Goal: Task Accomplishment & Management: Use online tool/utility

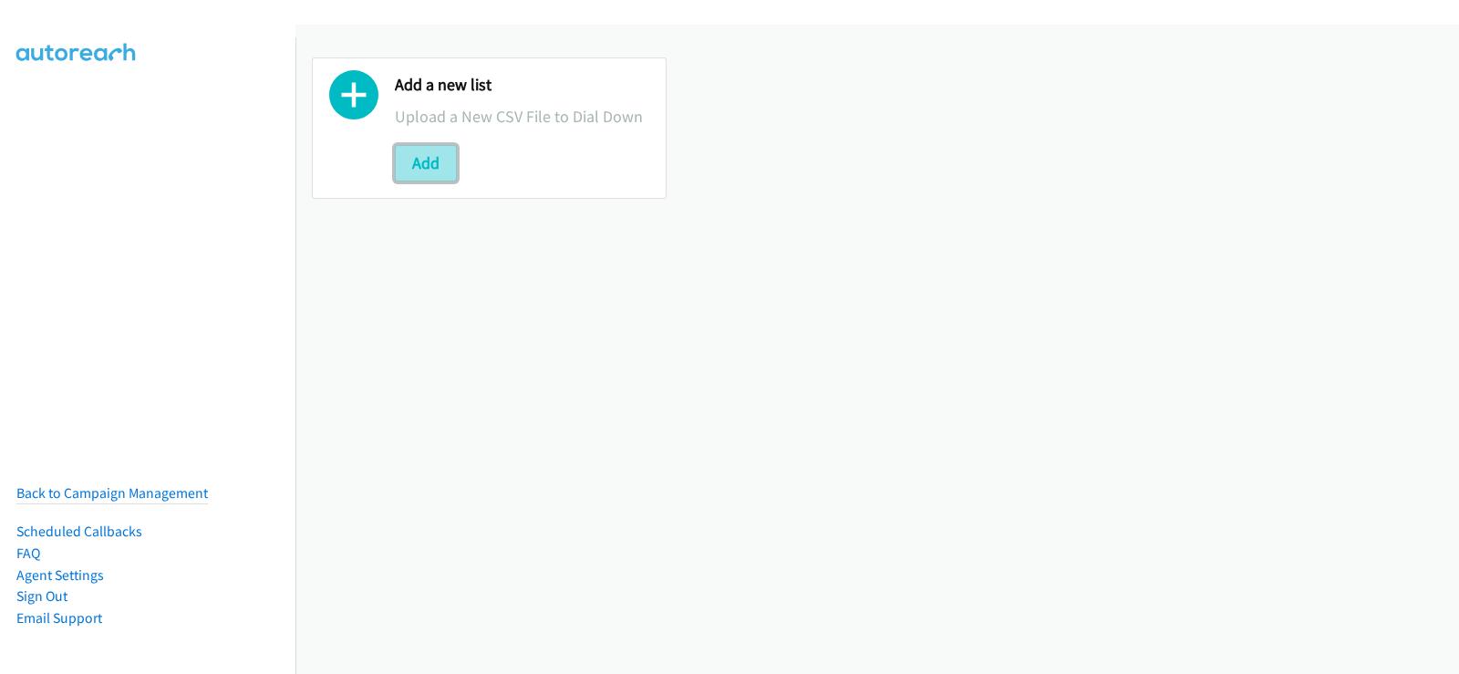
click at [439, 170] on button "Add" at bounding box center [426, 163] width 62 height 36
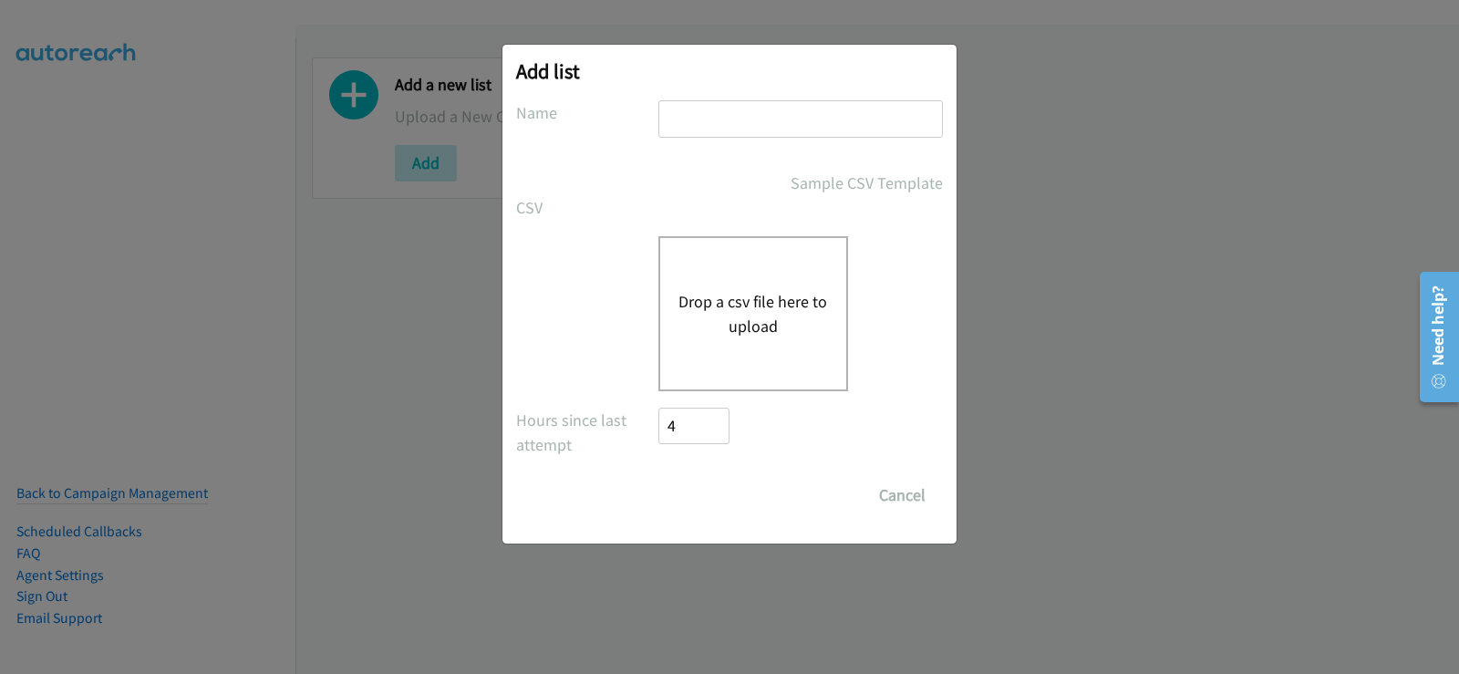
click at [747, 128] on input "text" at bounding box center [801, 118] width 285 height 37
type input "new list"
click at [789, 273] on div "Drop a csv file here to upload" at bounding box center [754, 313] width 190 height 155
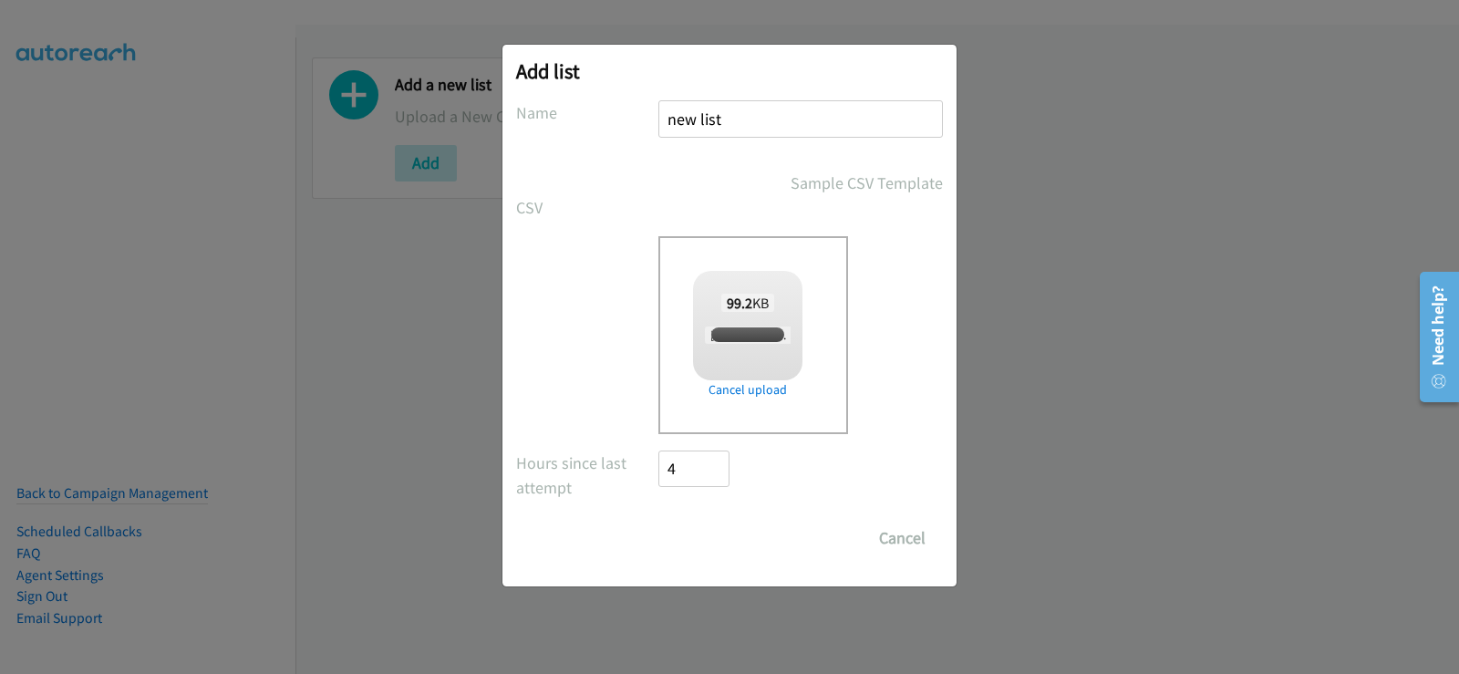
checkbox input "true"
click at [732, 544] on input "Save List" at bounding box center [707, 538] width 96 height 36
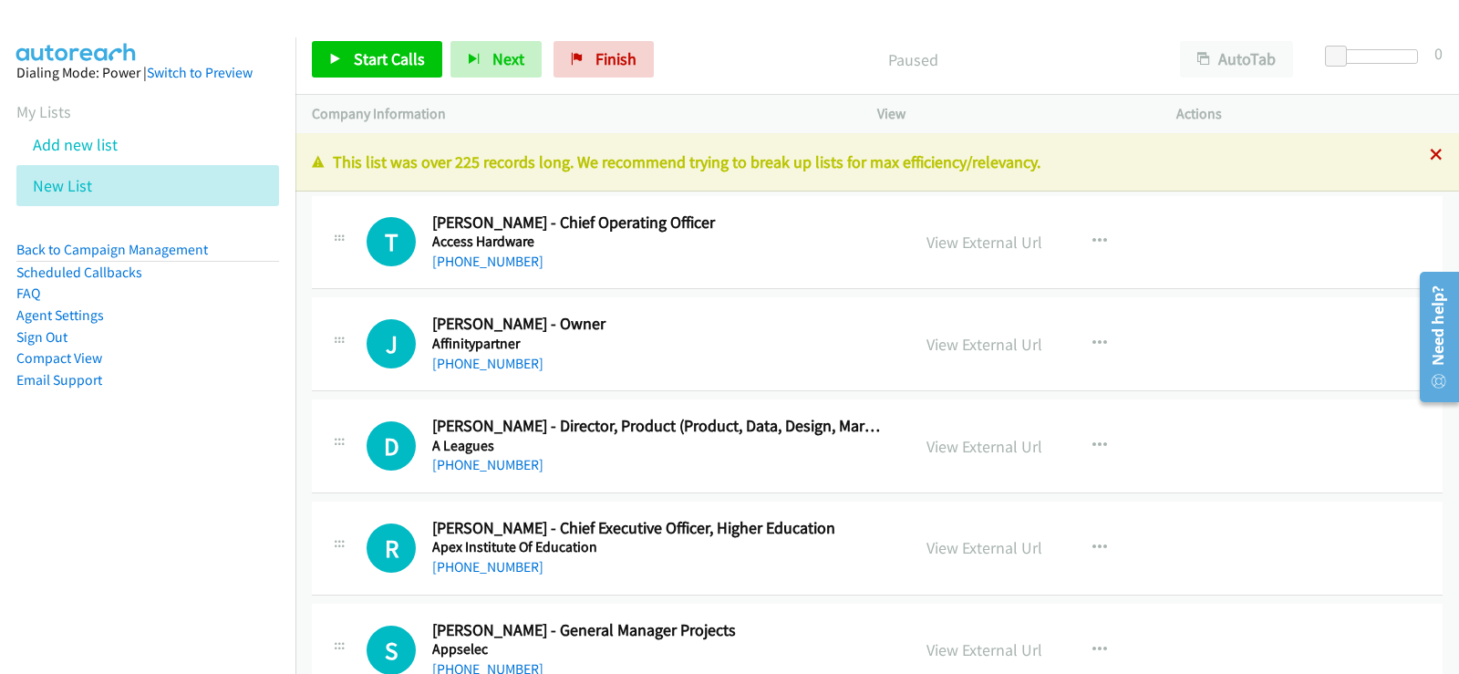
click at [1430, 157] on icon at bounding box center [1436, 156] width 13 height 13
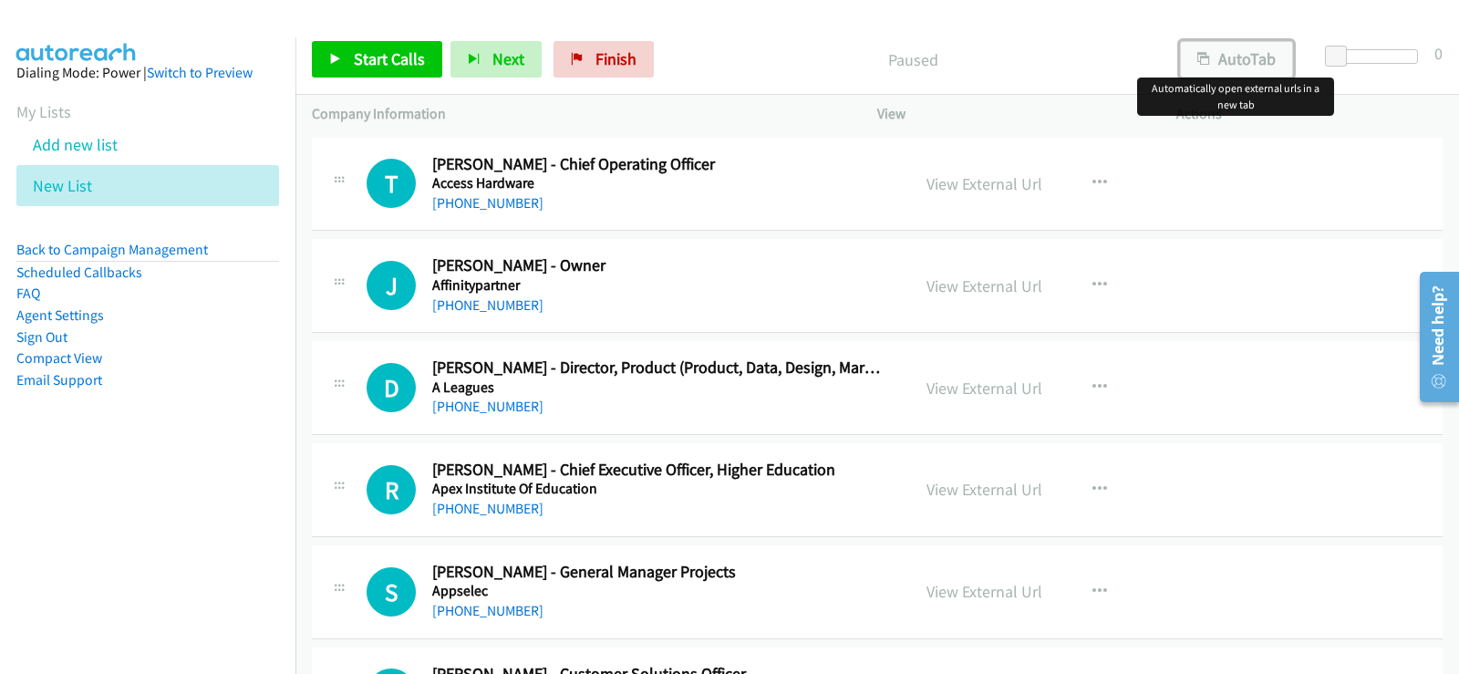
click at [1221, 55] on button "AutoTab" at bounding box center [1236, 59] width 113 height 36
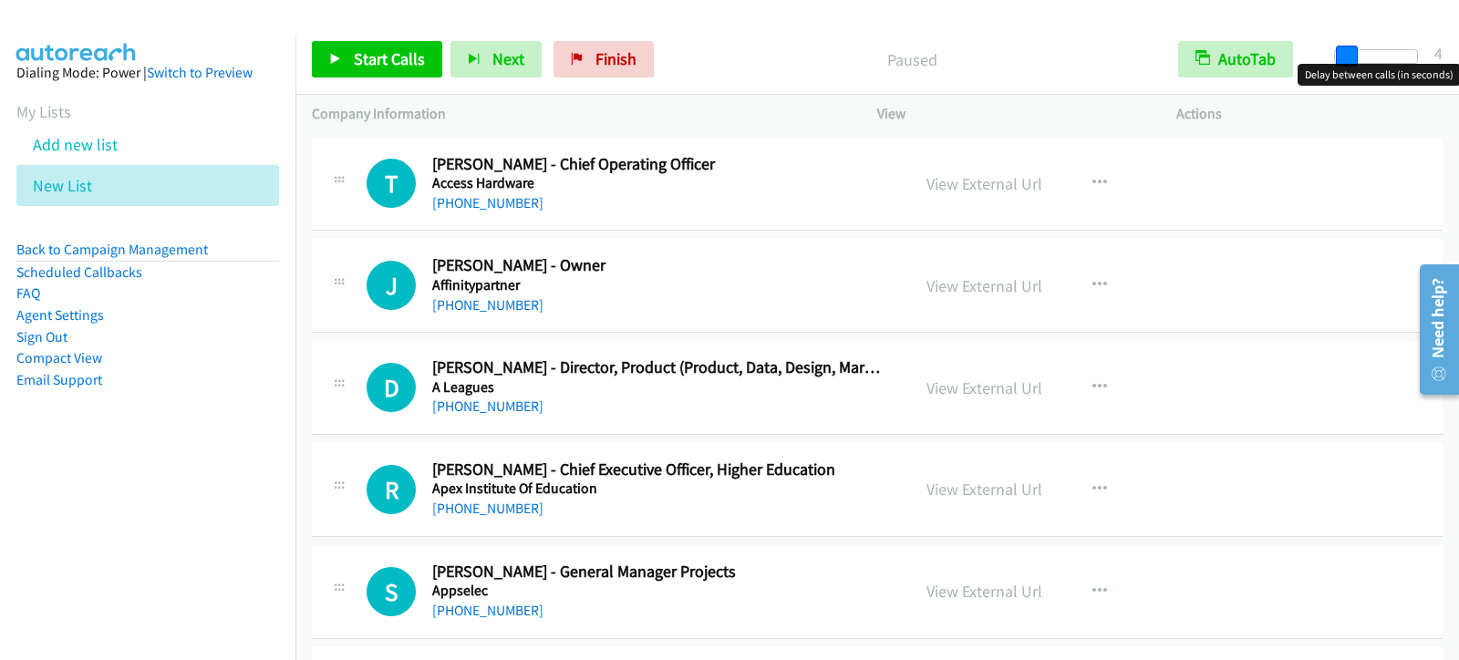
drag, startPoint x: 1343, startPoint y: 54, endPoint x: 1353, endPoint y: 51, distance: 9.5
click at [1353, 51] on span at bounding box center [1347, 57] width 22 height 22
click at [364, 62] on span "Start Calls" at bounding box center [389, 58] width 71 height 21
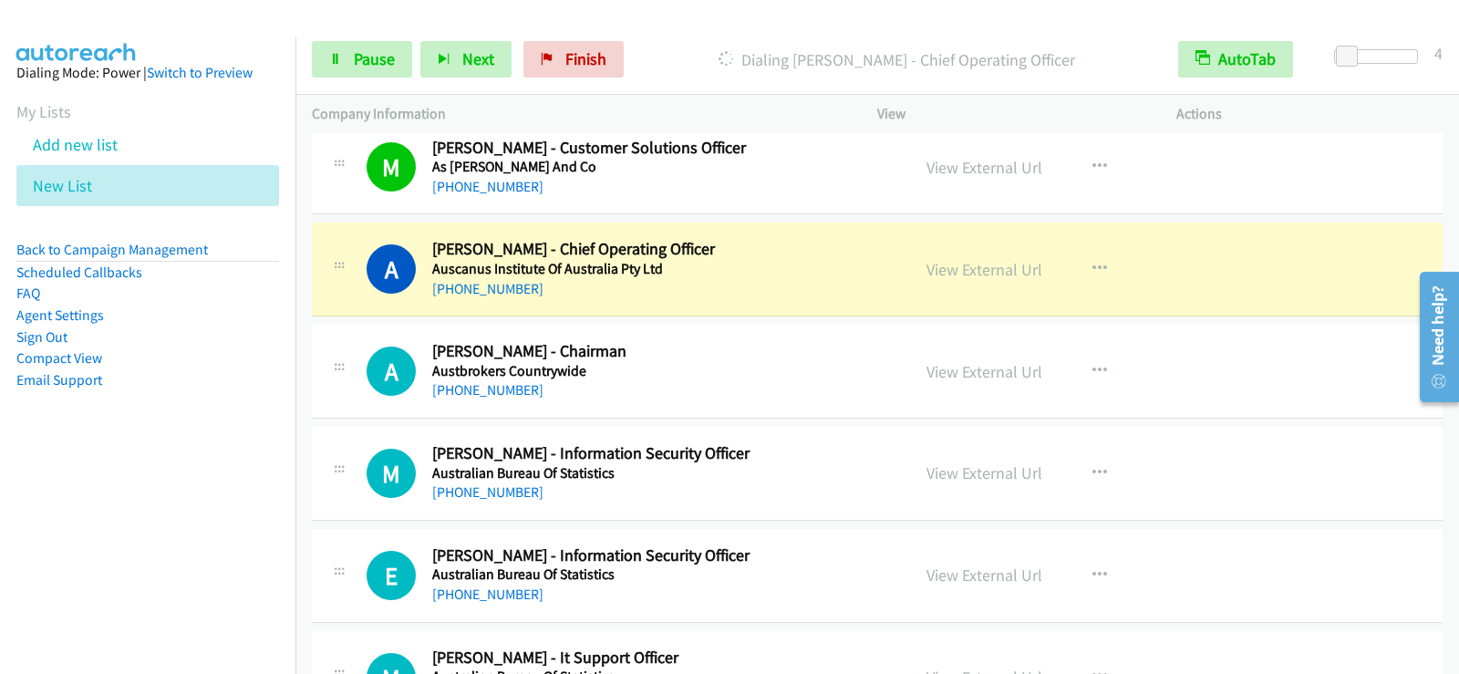
scroll to position [547, 0]
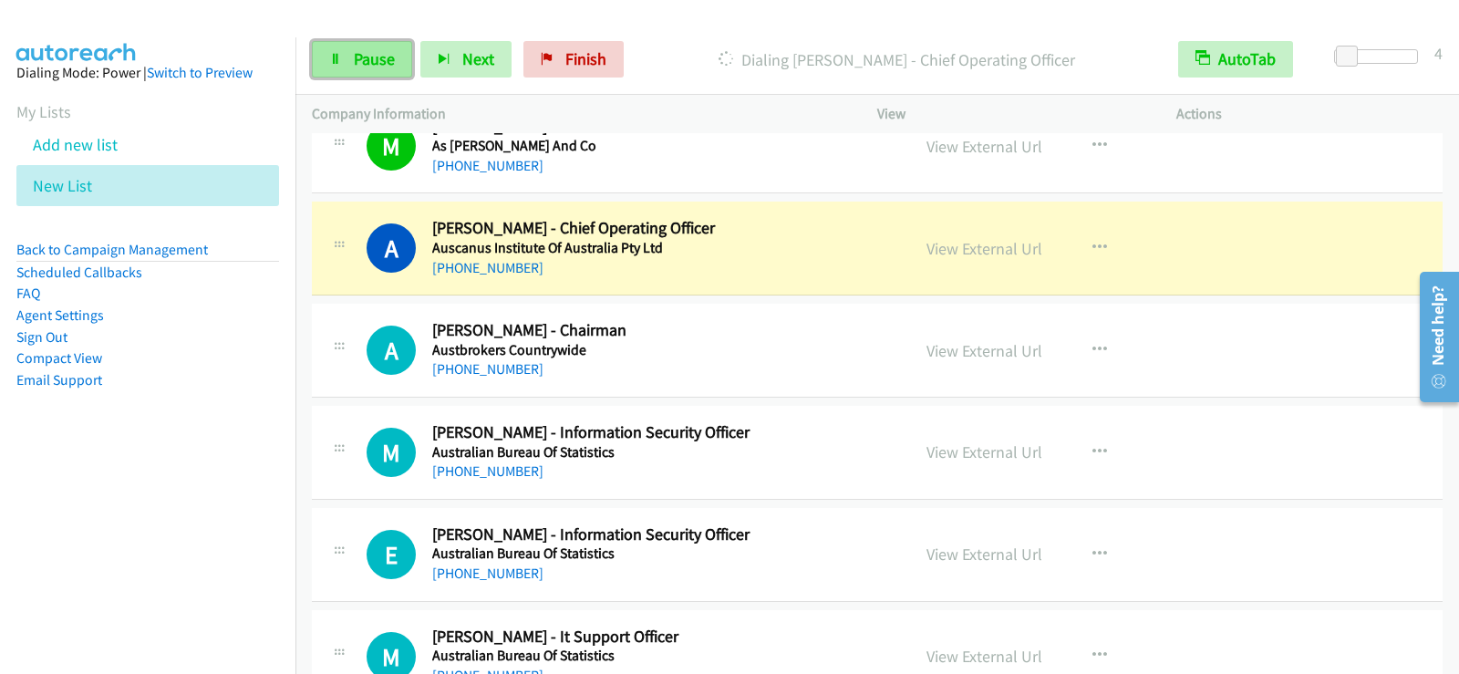
click at [384, 68] on span "Pause" at bounding box center [374, 58] width 41 height 21
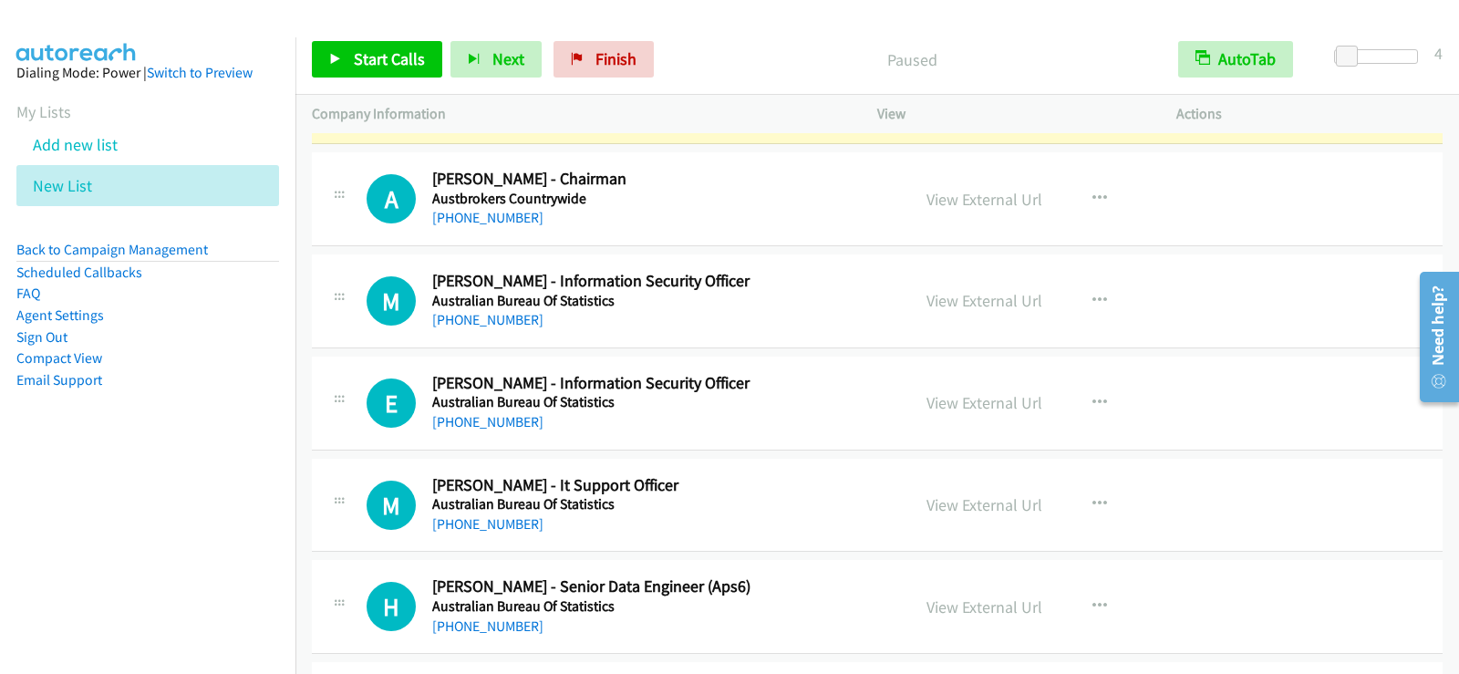
scroll to position [730, 0]
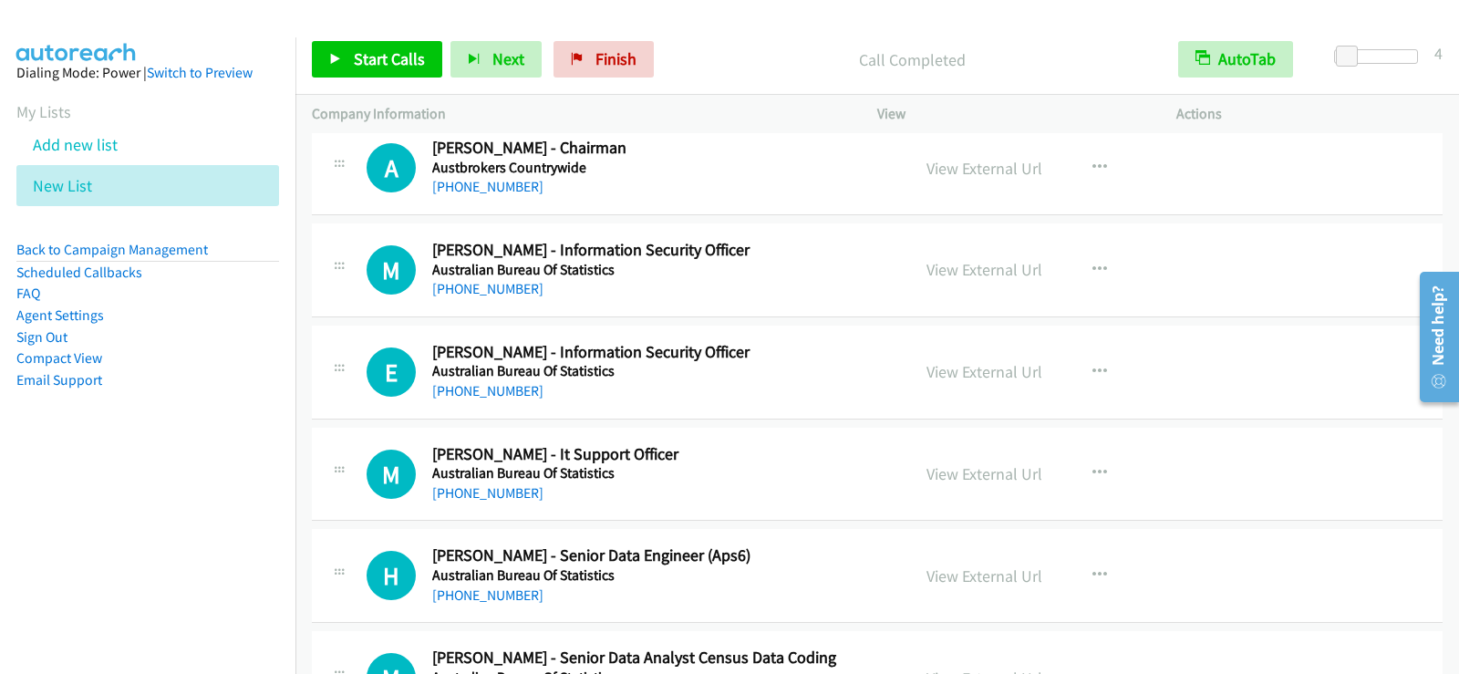
drag, startPoint x: 844, startPoint y: 482, endPoint x: 876, endPoint y: 480, distance: 32.0
click at [844, 482] on div "+61 2 9268 4909" at bounding box center [659, 493] width 455 height 22
click at [1093, 466] on icon "button" at bounding box center [1100, 473] width 15 height 15
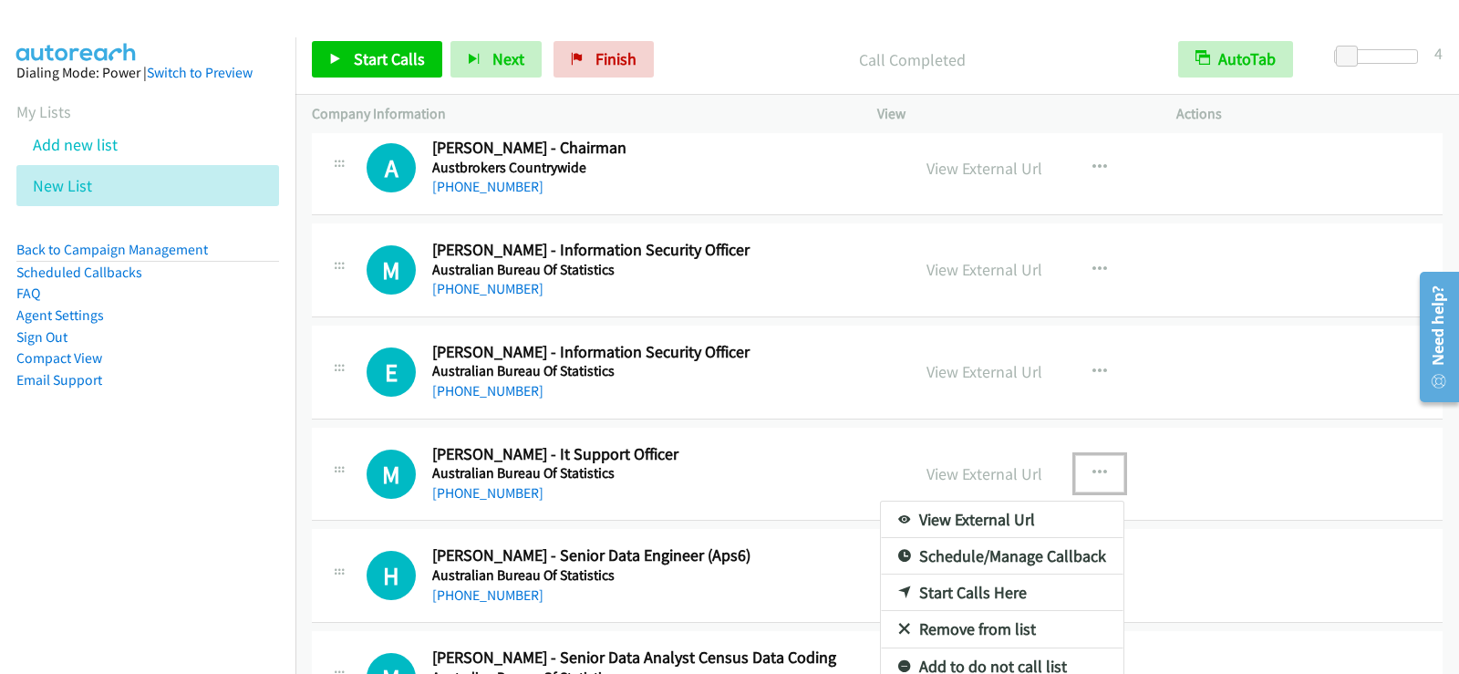
click at [940, 581] on link "Start Calls Here" at bounding box center [1002, 593] width 243 height 36
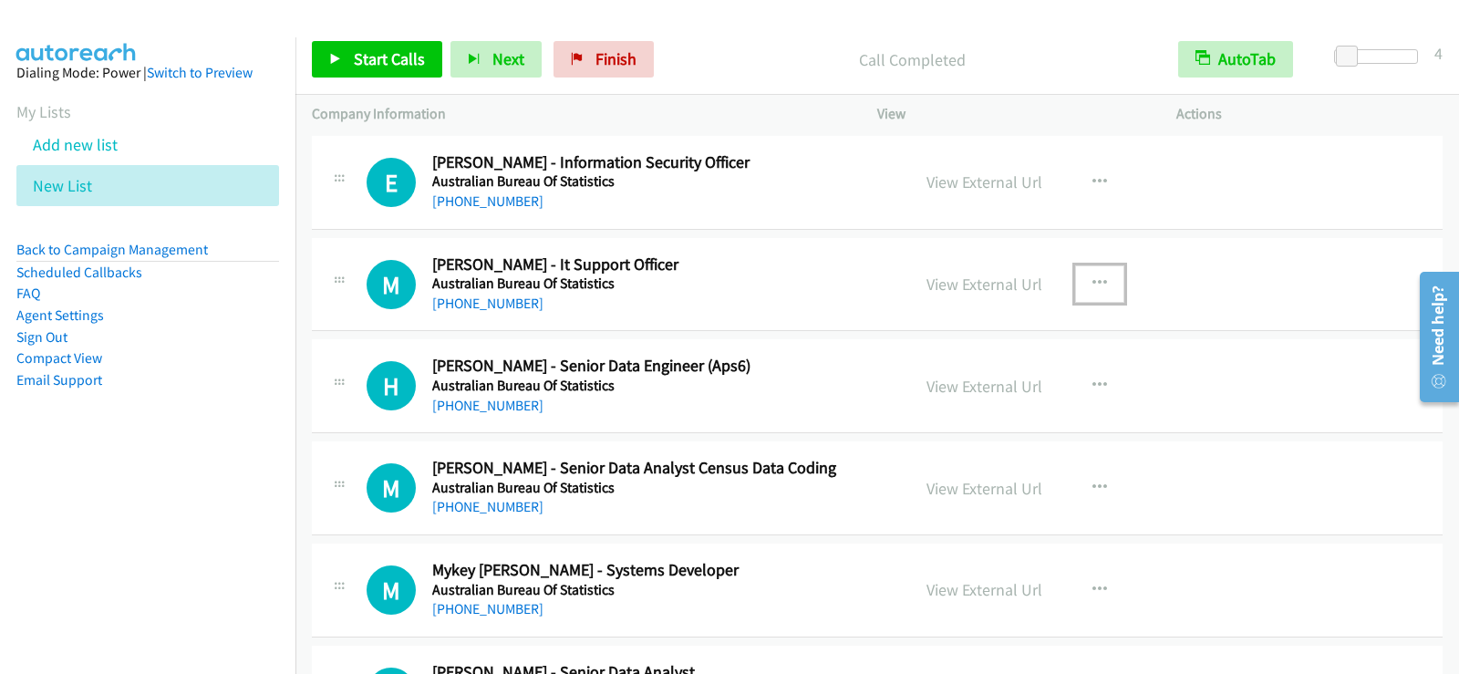
scroll to position [1003, 0]
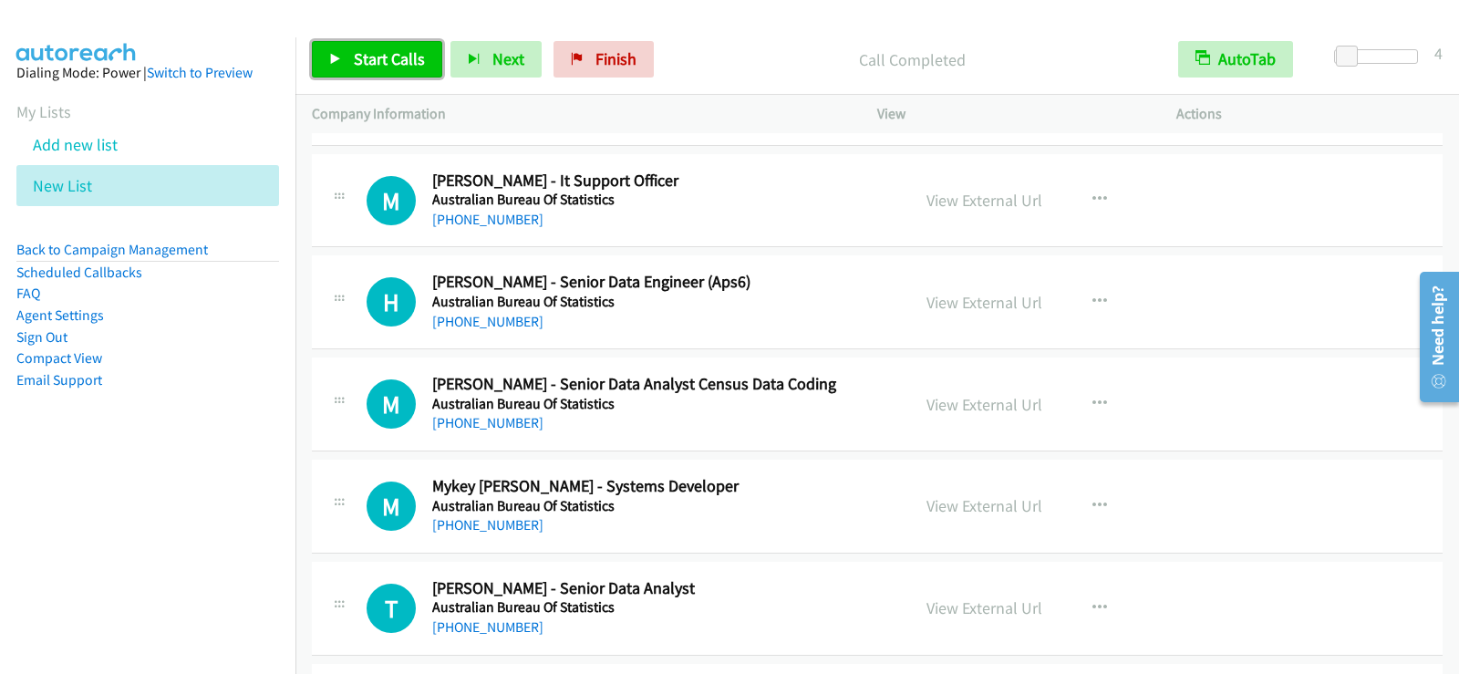
click at [345, 62] on link "Start Calls" at bounding box center [377, 59] width 130 height 36
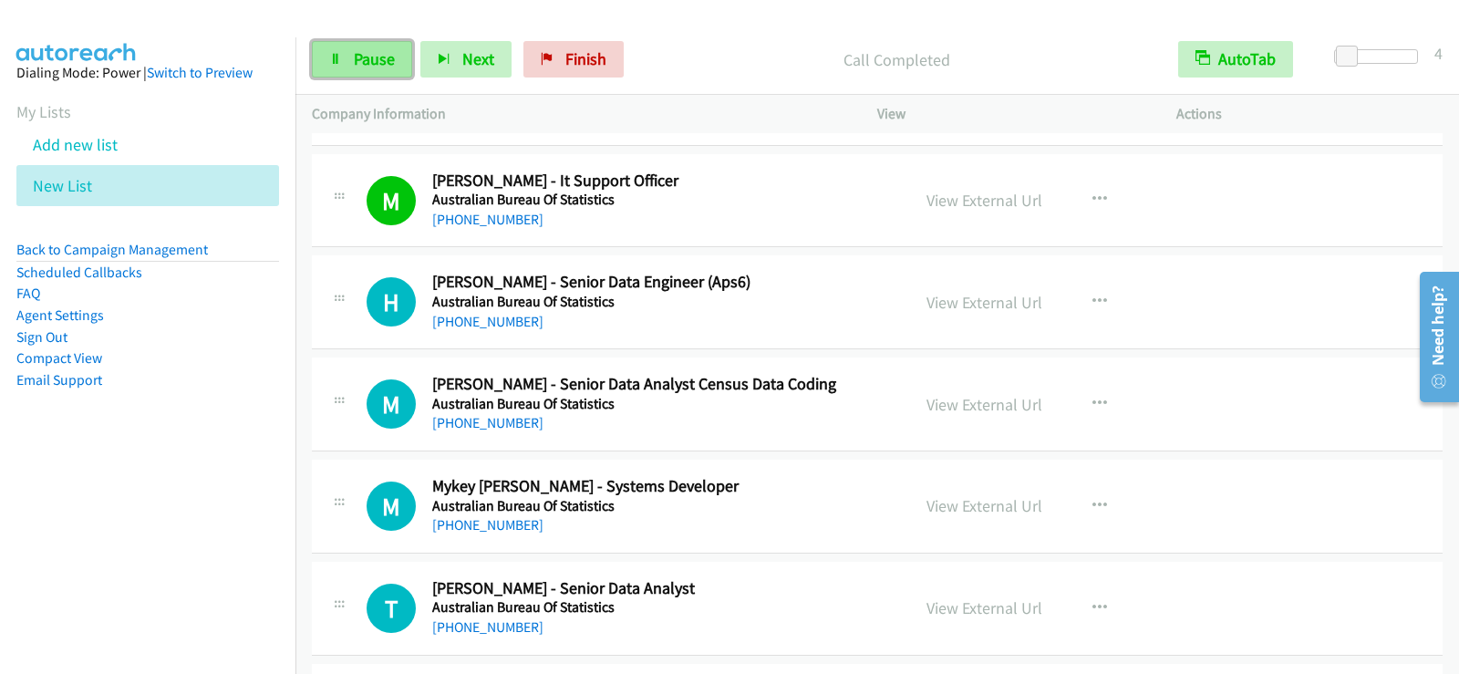
click at [332, 59] on icon at bounding box center [335, 60] width 13 height 13
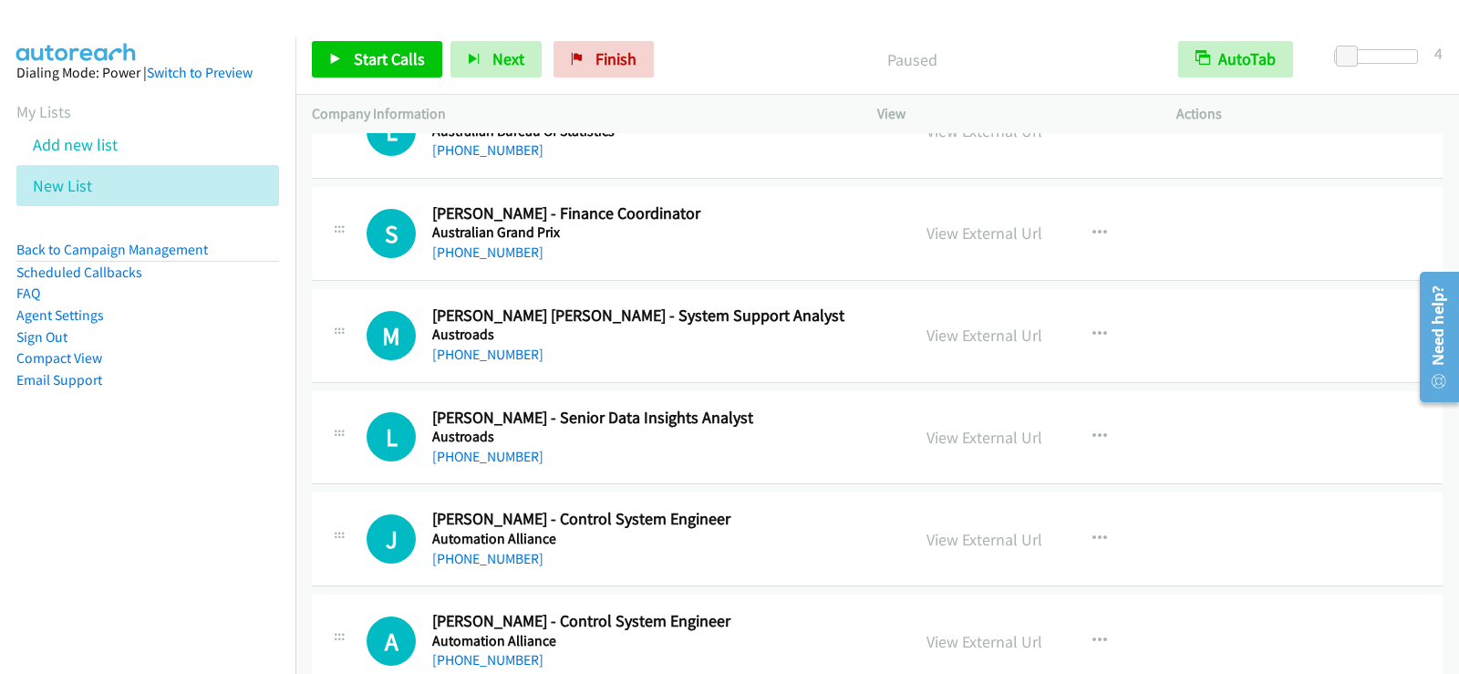
scroll to position [3101, 0]
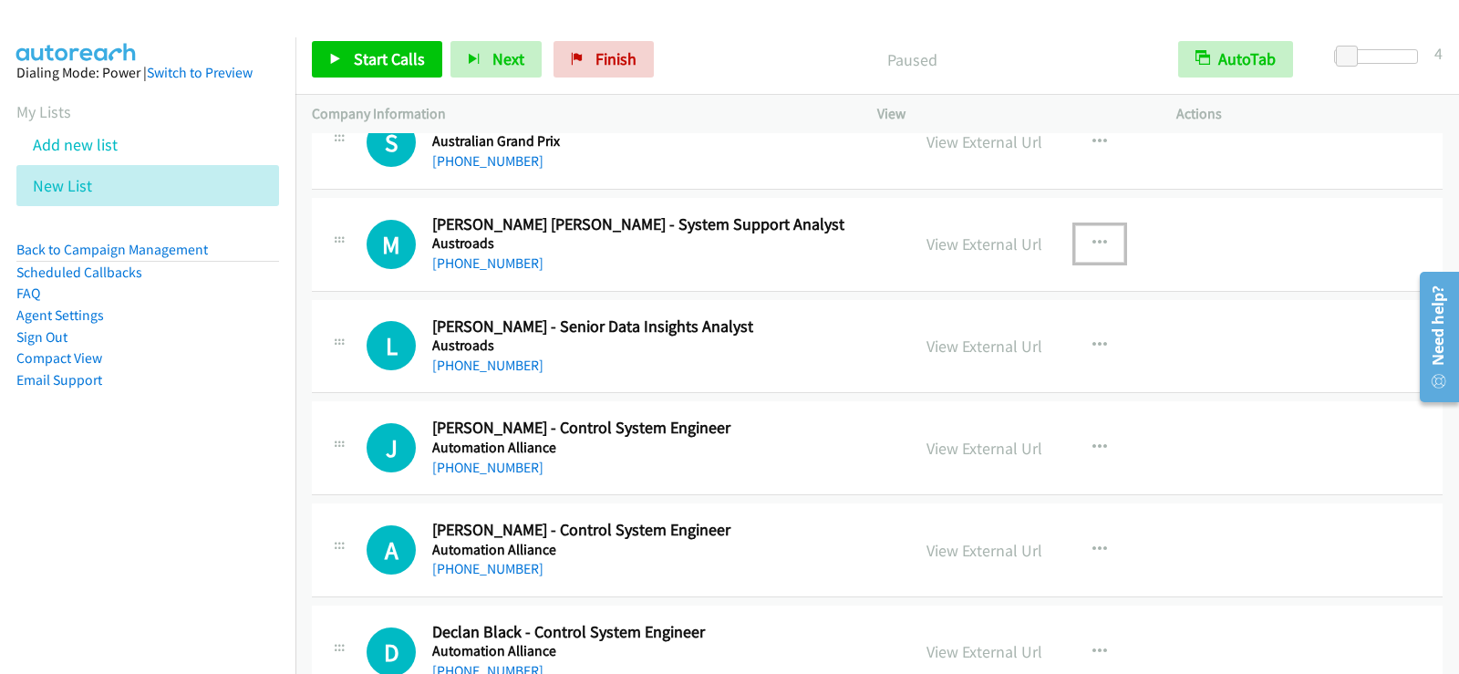
click at [1081, 244] on button "button" at bounding box center [1099, 243] width 49 height 36
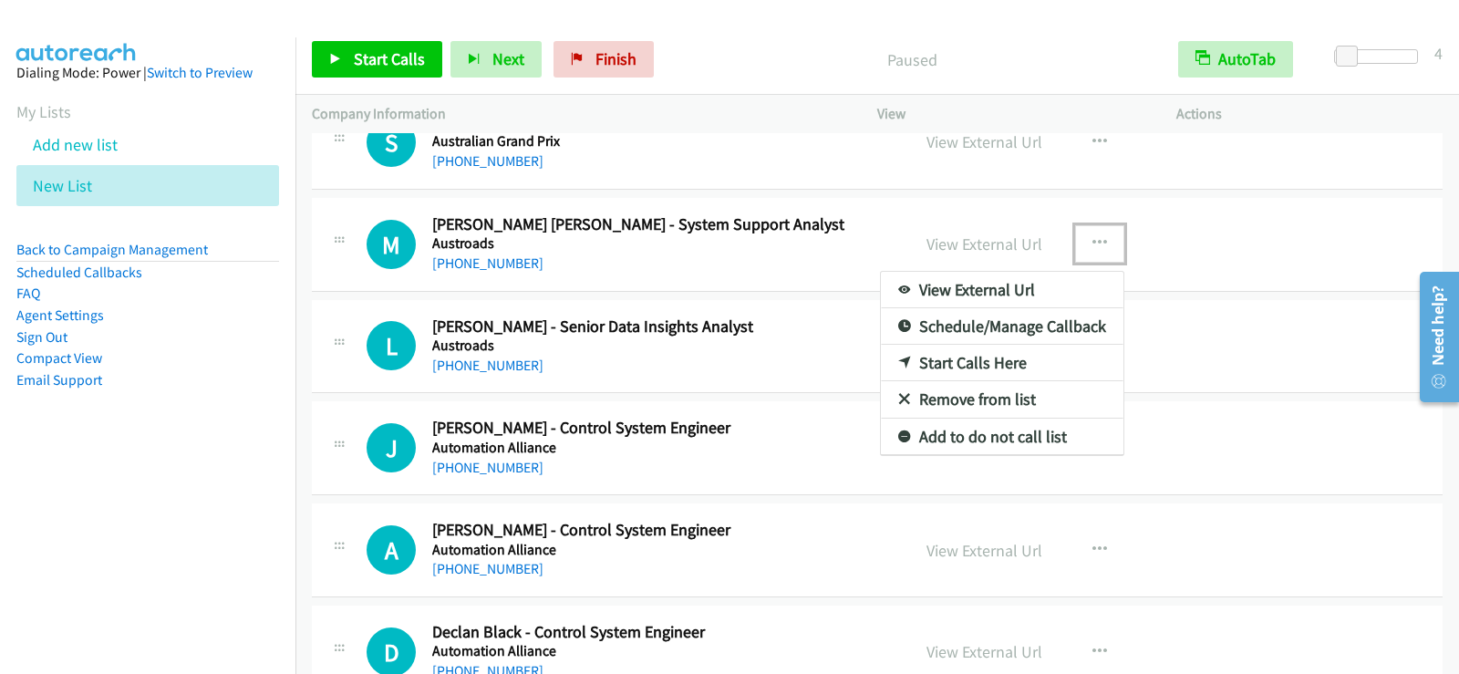
click at [977, 352] on link "Start Calls Here" at bounding box center [1002, 363] width 243 height 36
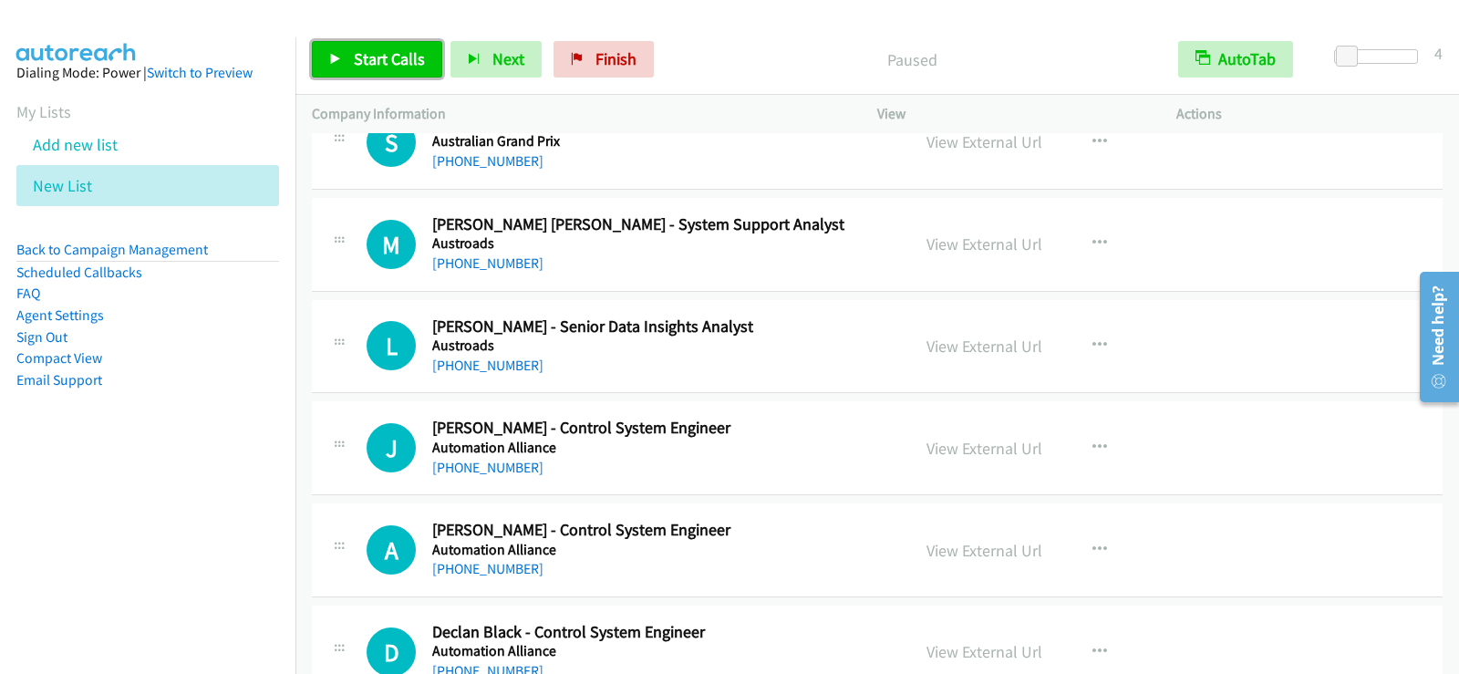
click at [387, 55] on span "Start Calls" at bounding box center [389, 58] width 71 height 21
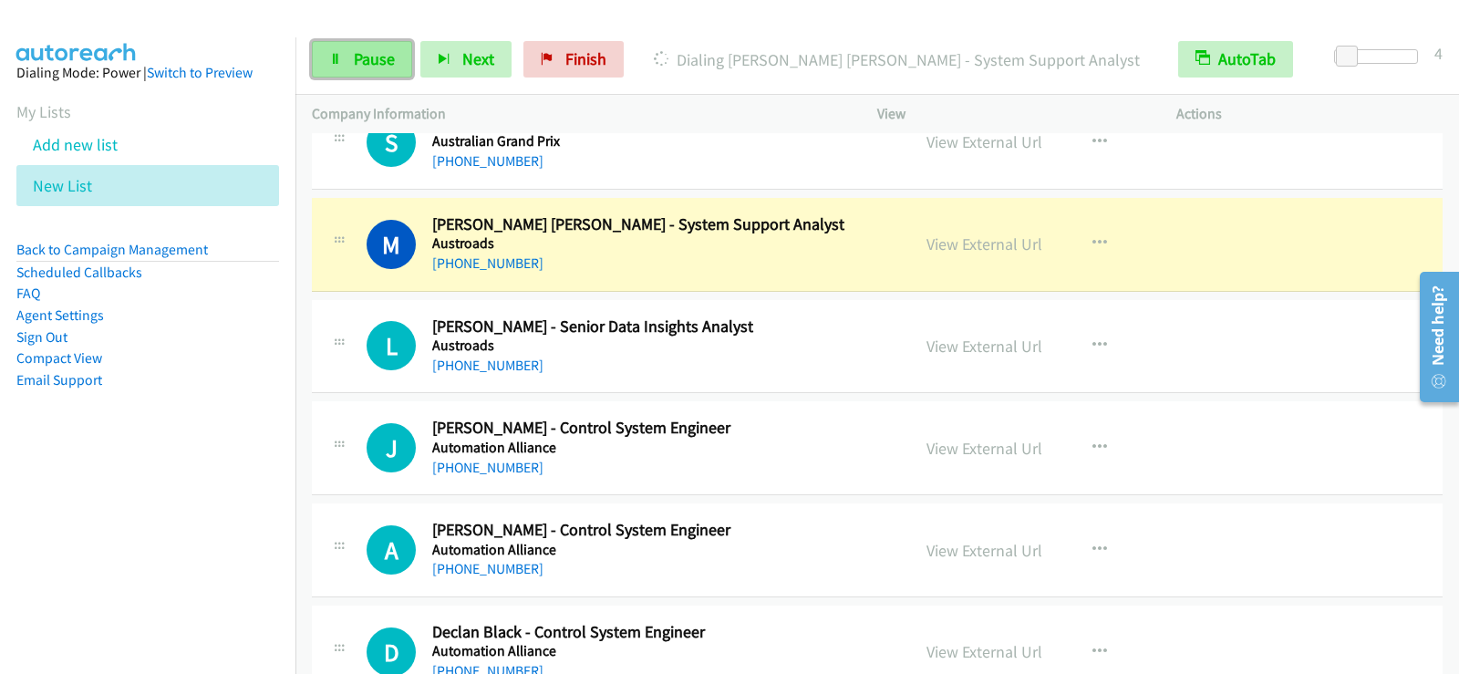
drag, startPoint x: 353, startPoint y: 59, endPoint x: 352, endPoint y: 68, distance: 9.2
click at [354, 59] on span "Pause" at bounding box center [374, 58] width 41 height 21
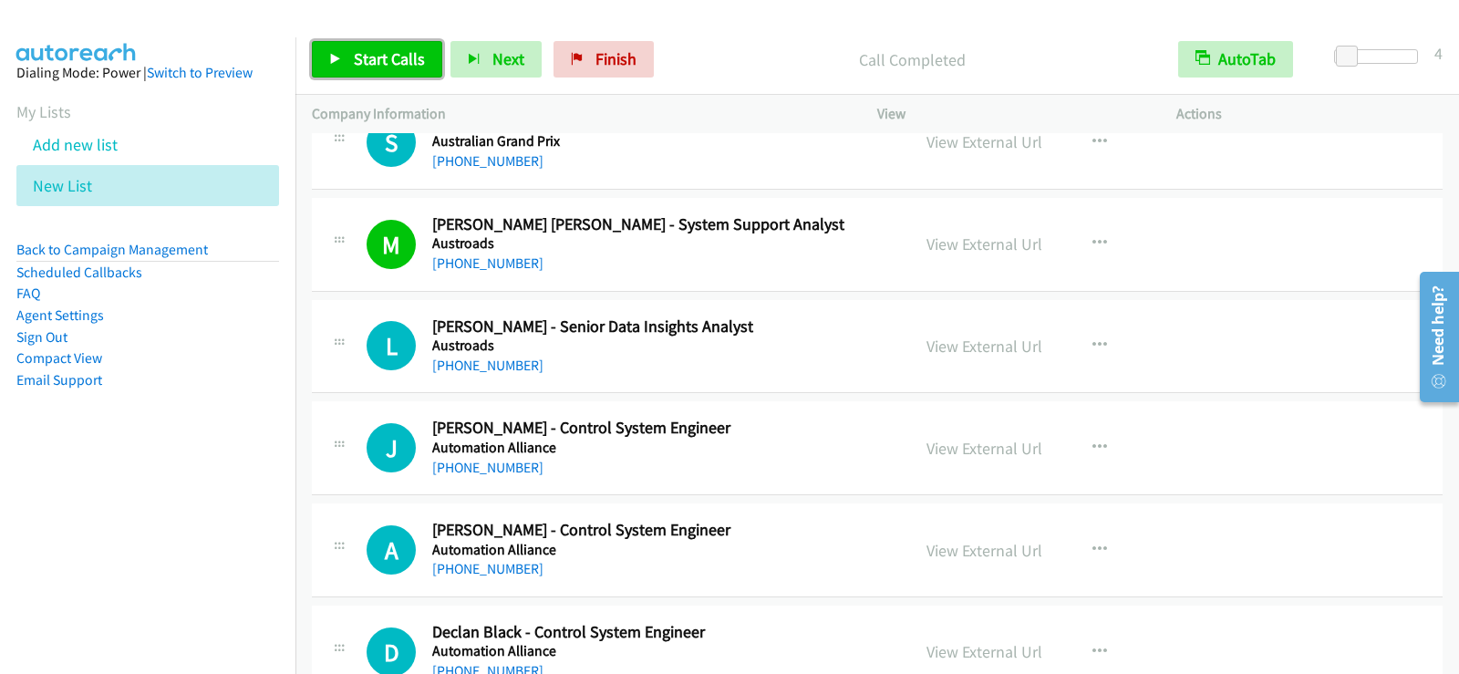
click at [387, 62] on span "Start Calls" at bounding box center [389, 58] width 71 height 21
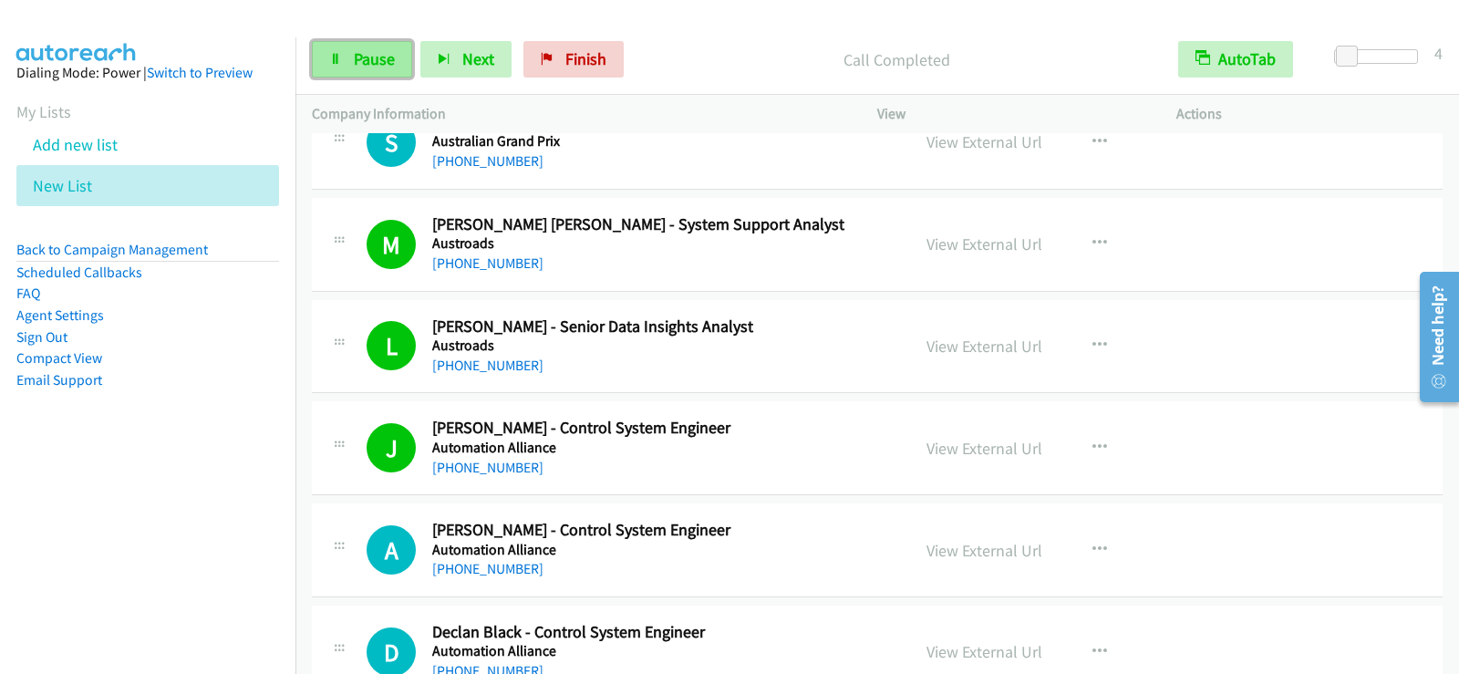
click at [354, 60] on span "Pause" at bounding box center [374, 58] width 41 height 21
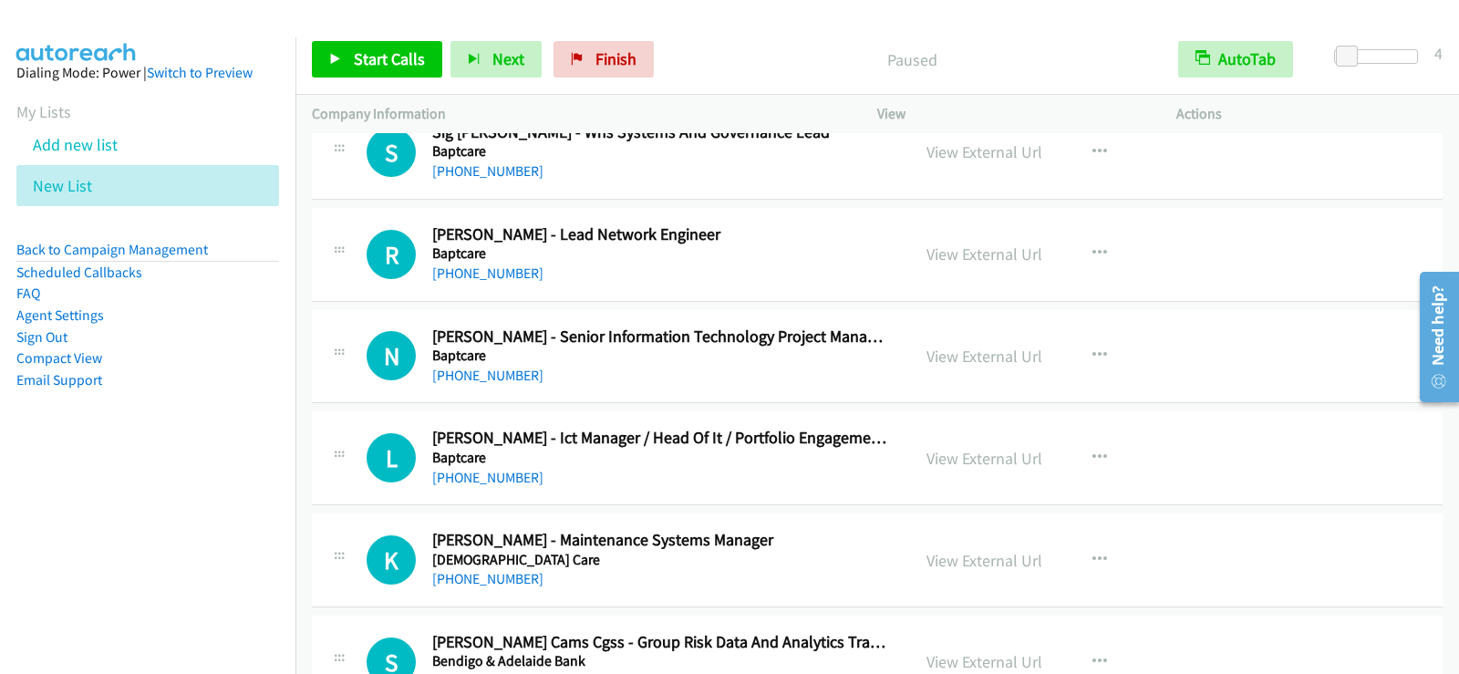
scroll to position [4743, 0]
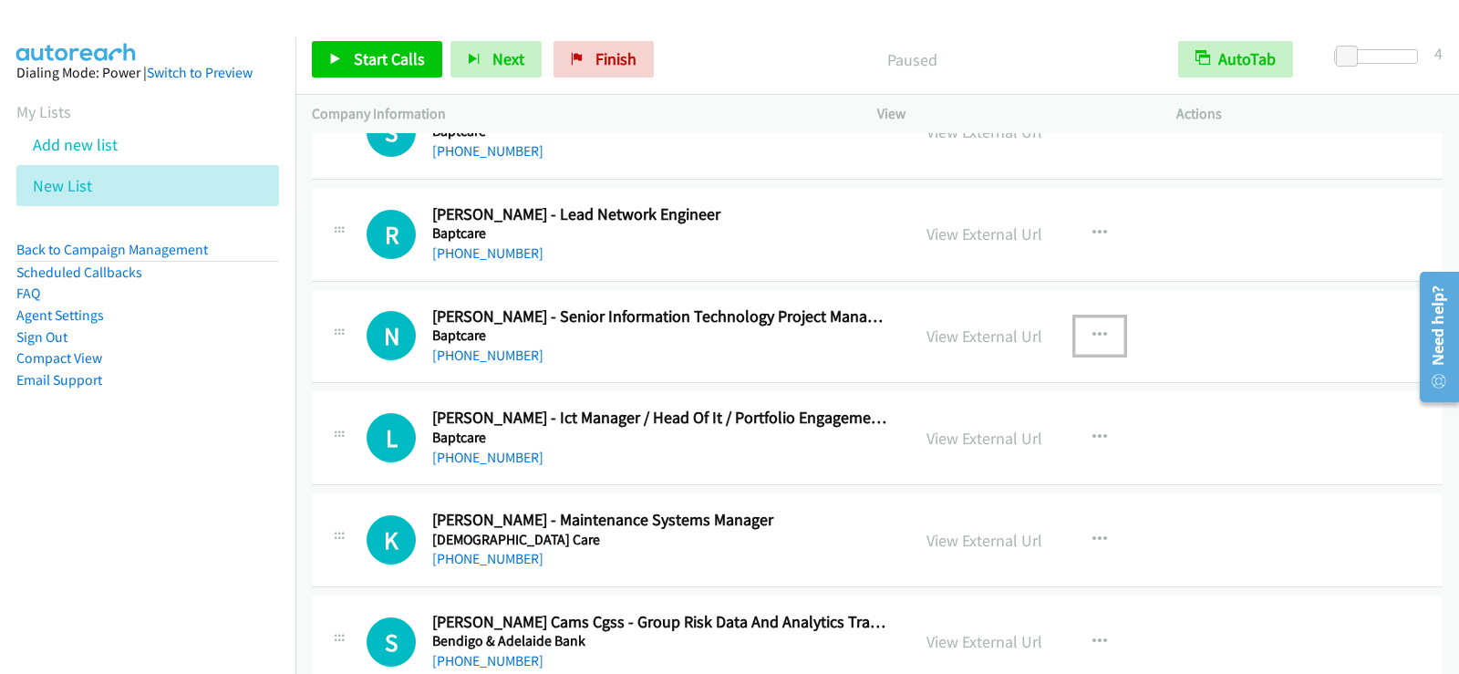
click at [1097, 328] on icon "button" at bounding box center [1100, 335] width 15 height 15
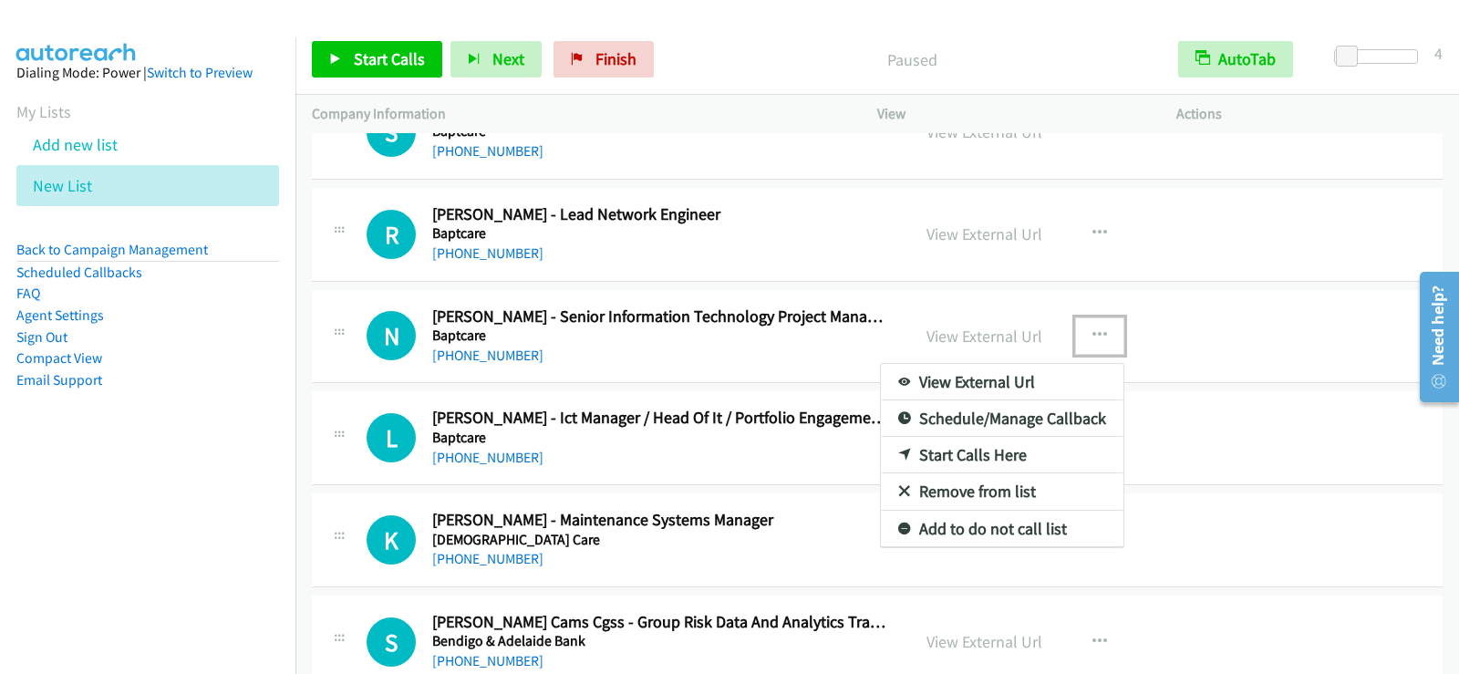
click at [941, 454] on link "Start Calls Here" at bounding box center [1002, 455] width 243 height 36
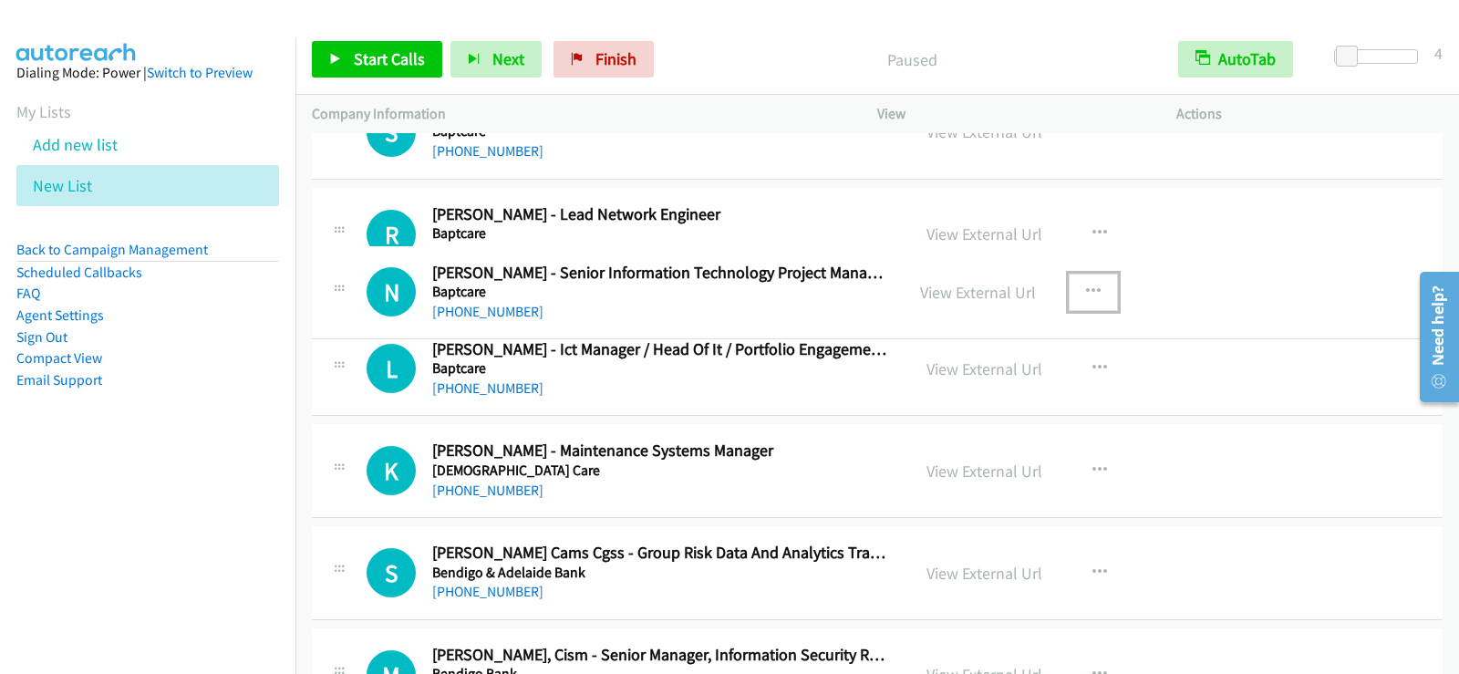
drag, startPoint x: 529, startPoint y: 321, endPoint x: 472, endPoint y: 277, distance: 71.5
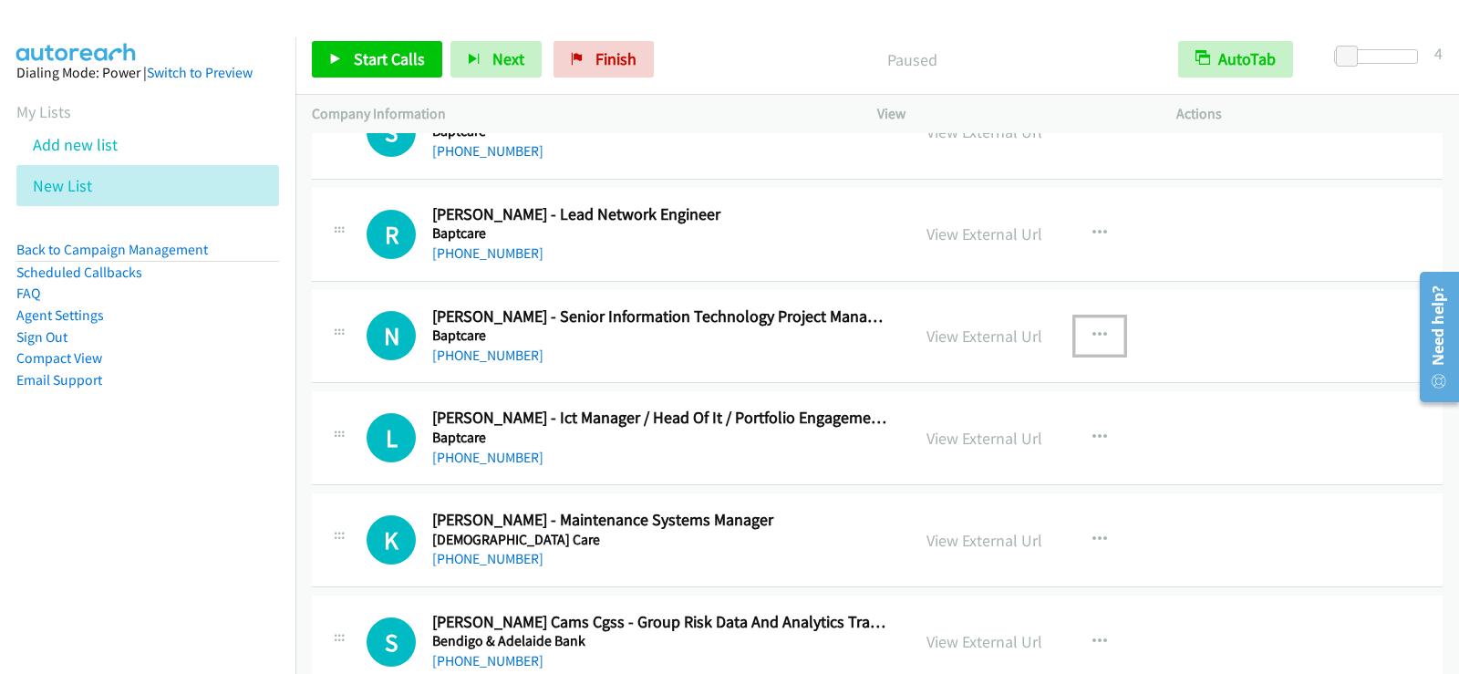
click at [1094, 332] on icon "button" at bounding box center [1100, 335] width 15 height 15
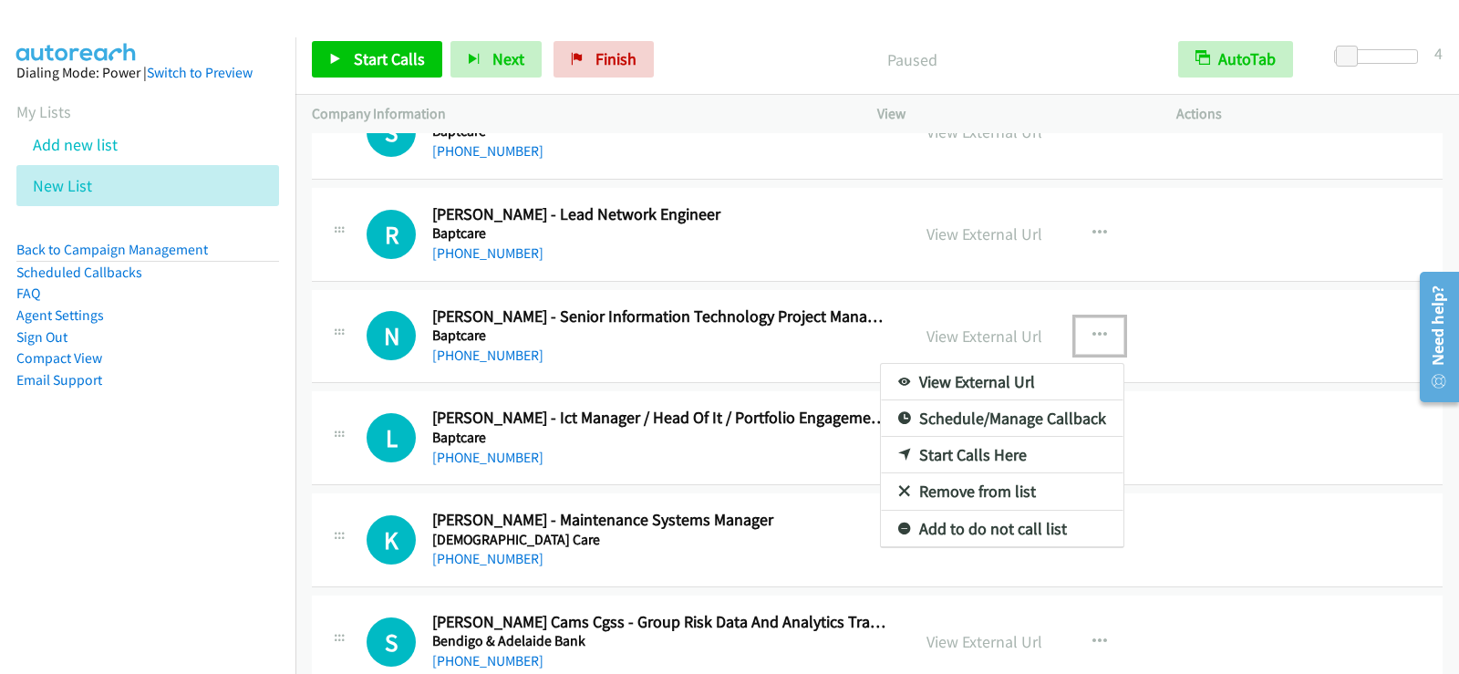
click at [995, 445] on link "Start Calls Here" at bounding box center [1002, 455] width 243 height 36
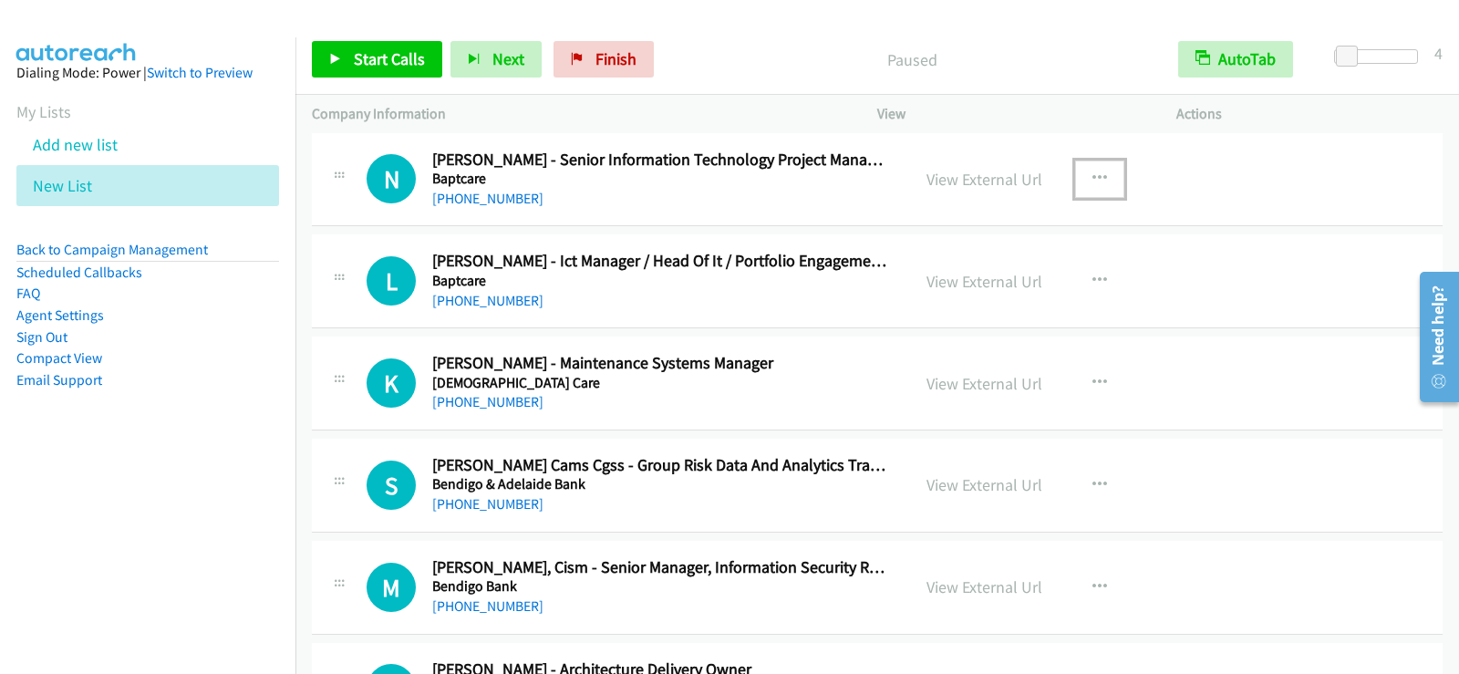
scroll to position [4907, 0]
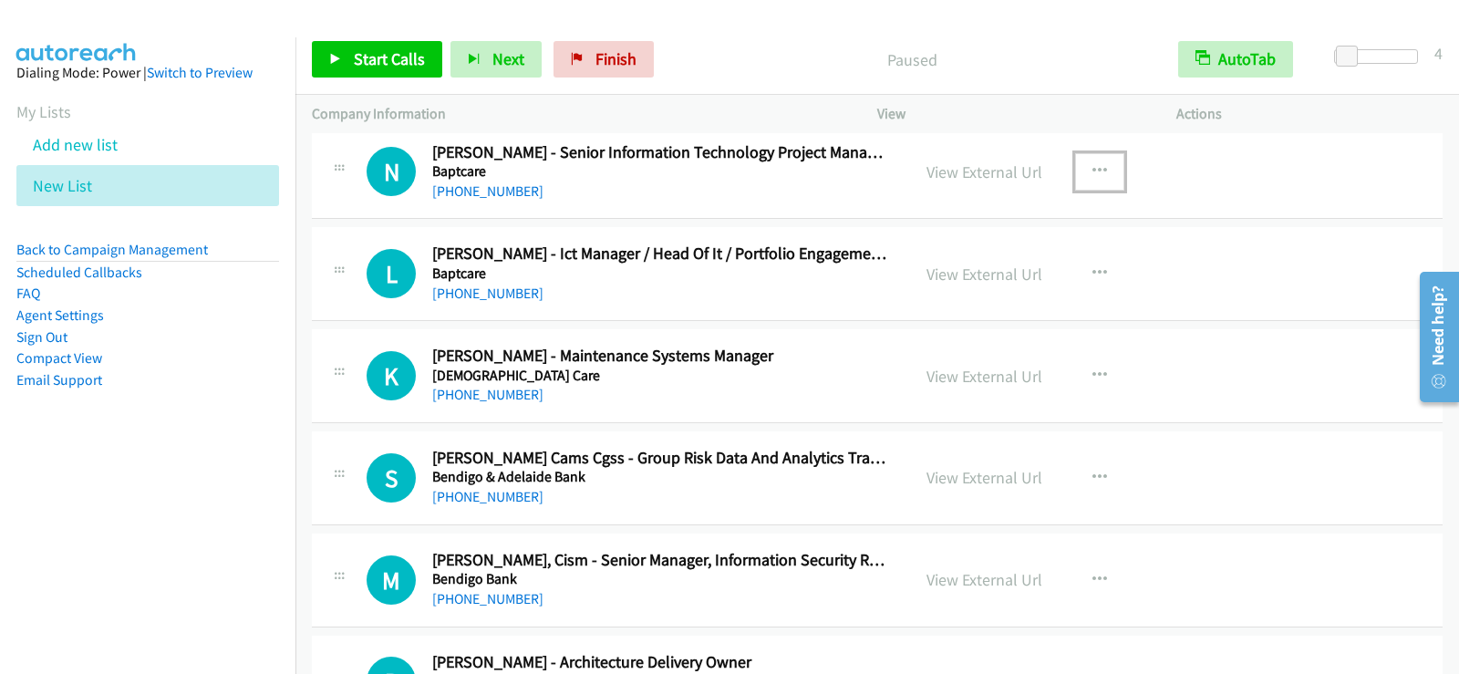
click at [747, 209] on div "N Callback Scheduled Nicholas Bliss - Senior Information Technology Project Man…" at bounding box center [877, 173] width 1131 height 94
click at [350, 58] on link "Start Calls" at bounding box center [377, 59] width 130 height 36
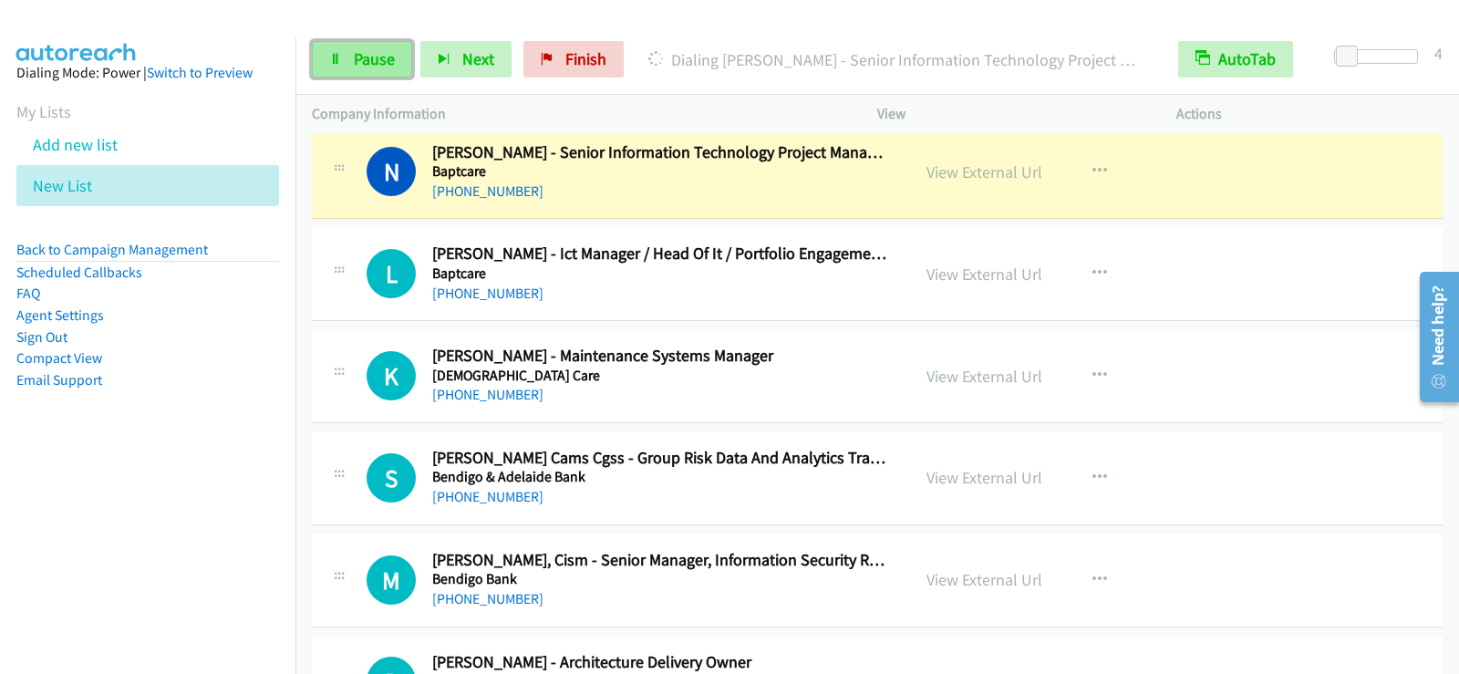
click at [398, 78] on link "Pause" at bounding box center [362, 59] width 100 height 36
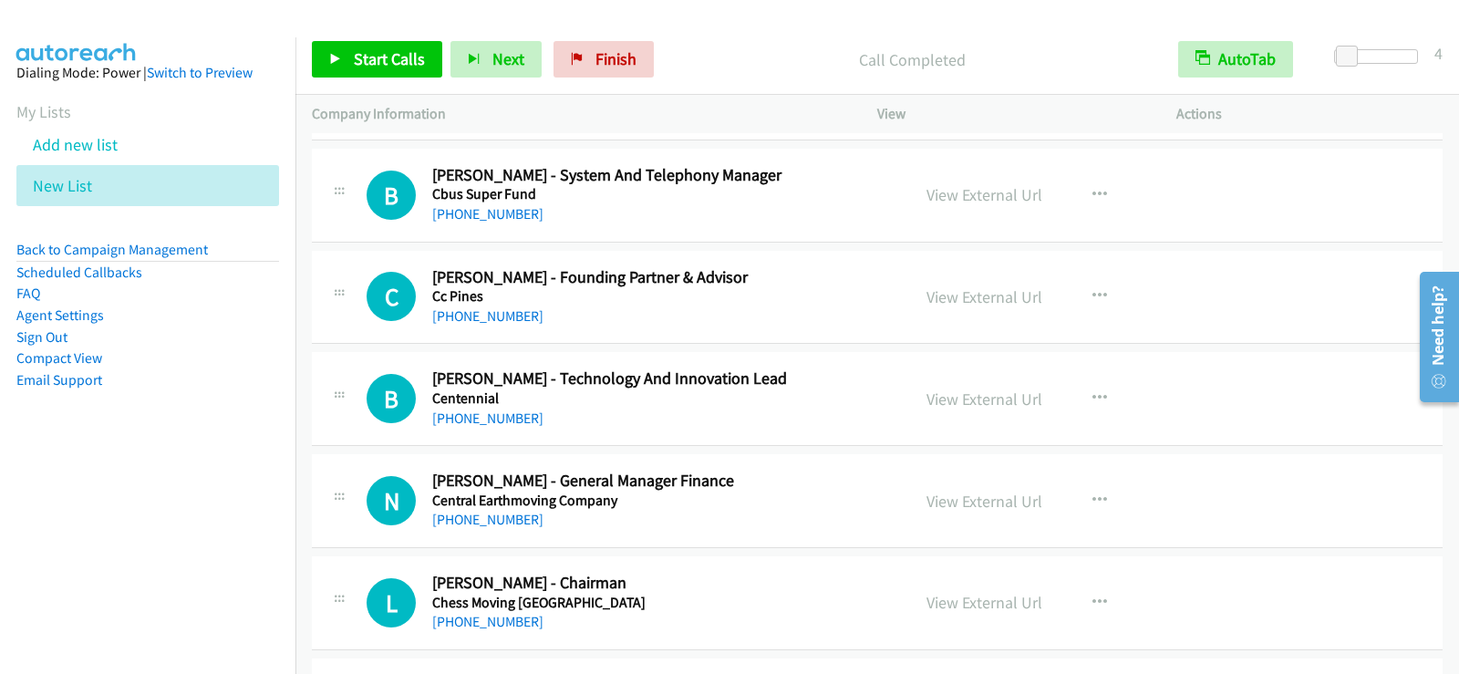
scroll to position [8646, 0]
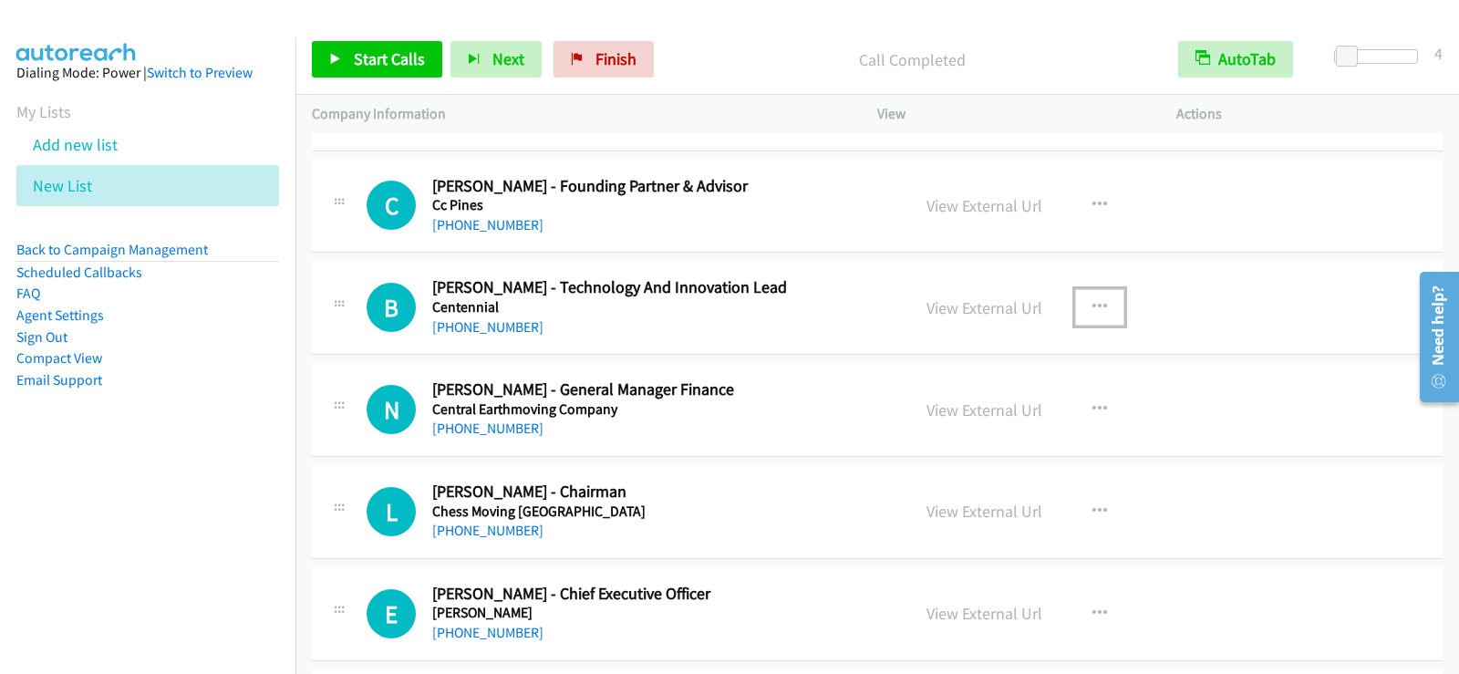
click at [1093, 306] on icon "button" at bounding box center [1100, 307] width 15 height 15
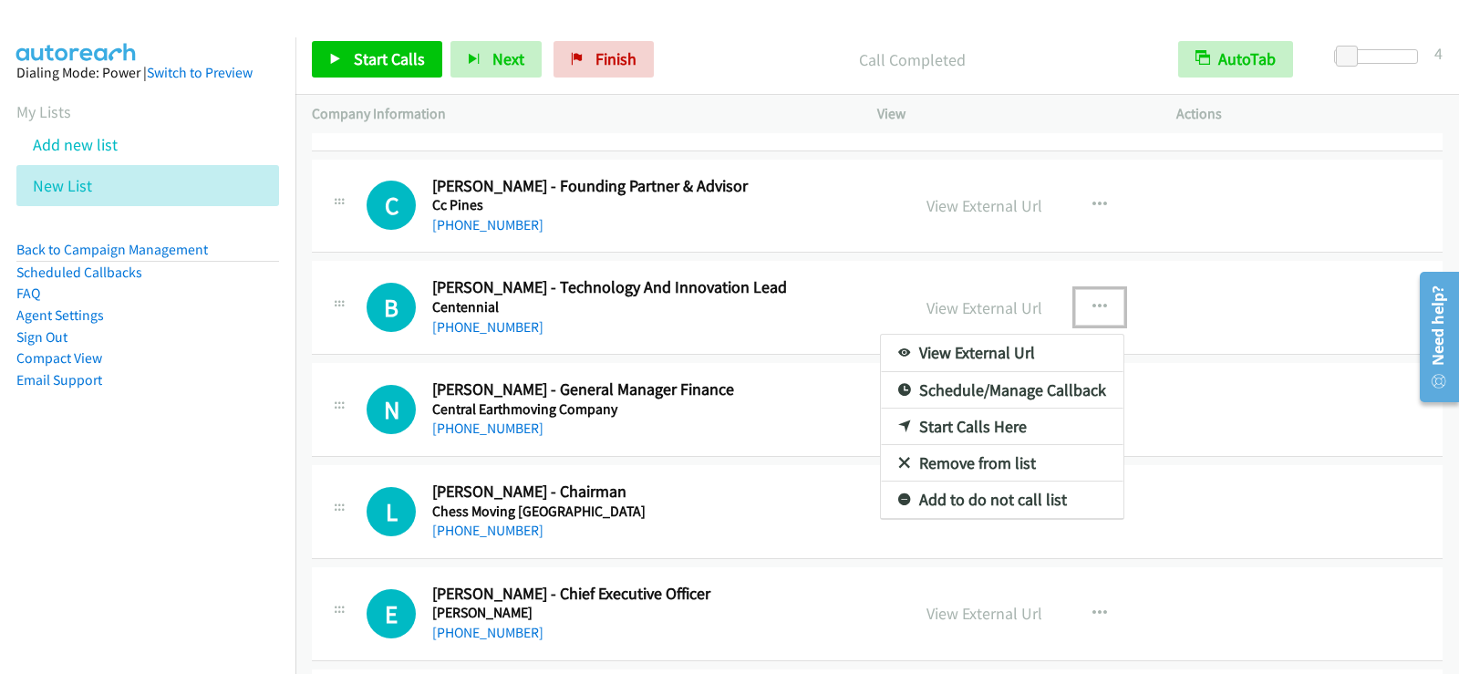
click at [970, 428] on link "Start Calls Here" at bounding box center [1002, 427] width 243 height 36
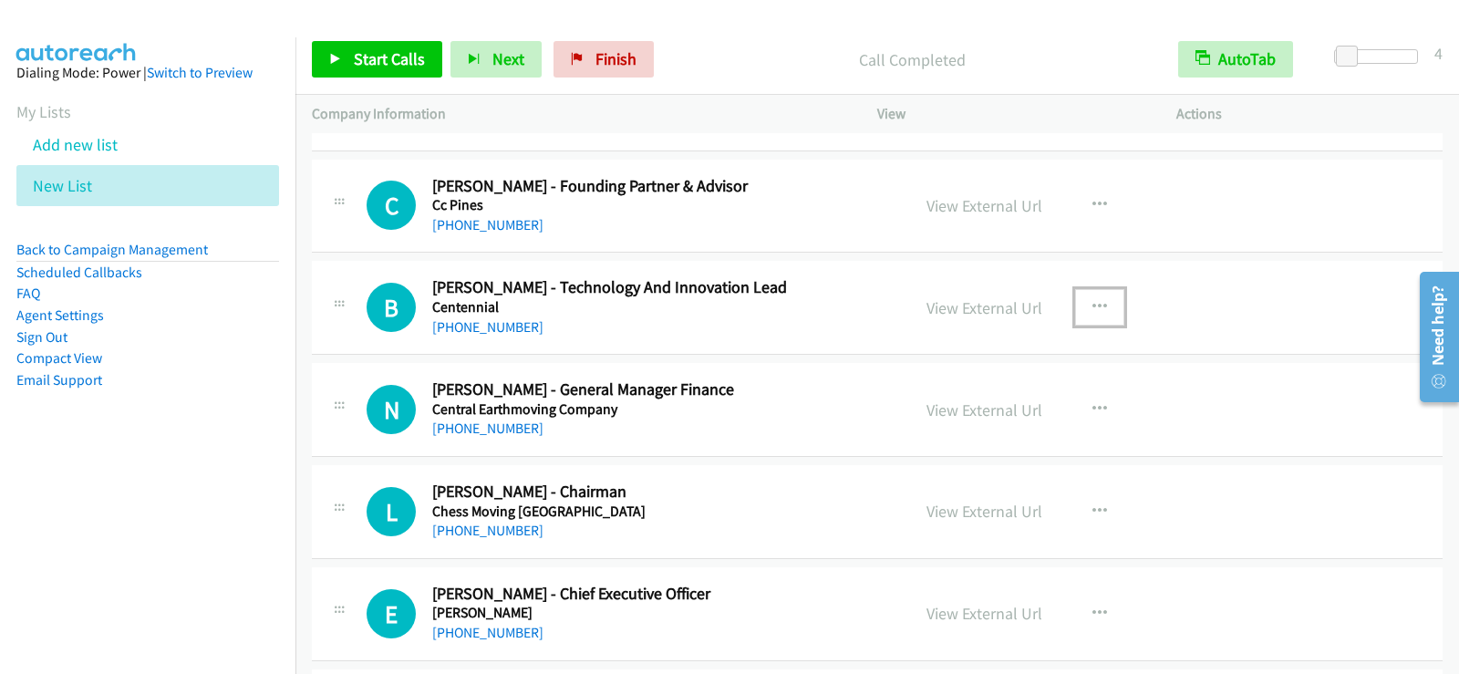
click at [1093, 300] on icon "button" at bounding box center [1100, 307] width 15 height 15
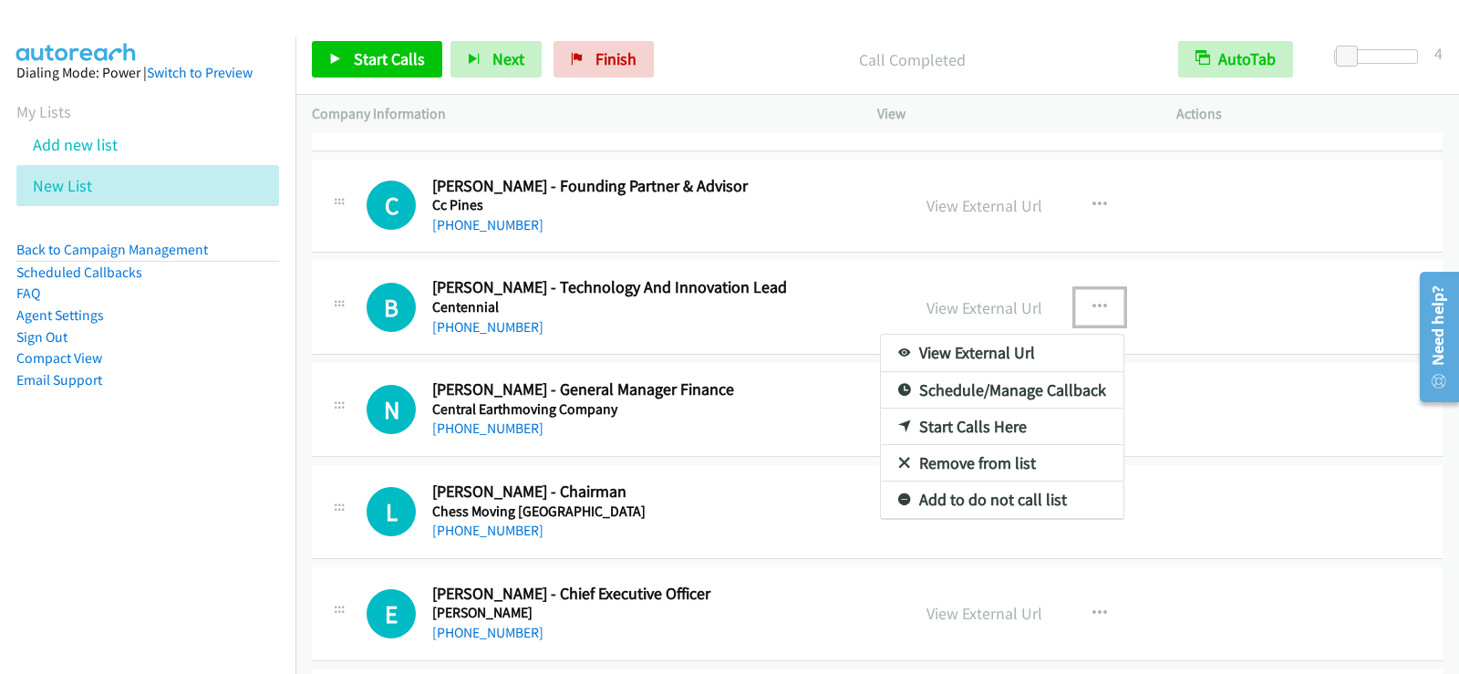
click at [977, 421] on link "Start Calls Here" at bounding box center [1002, 427] width 243 height 36
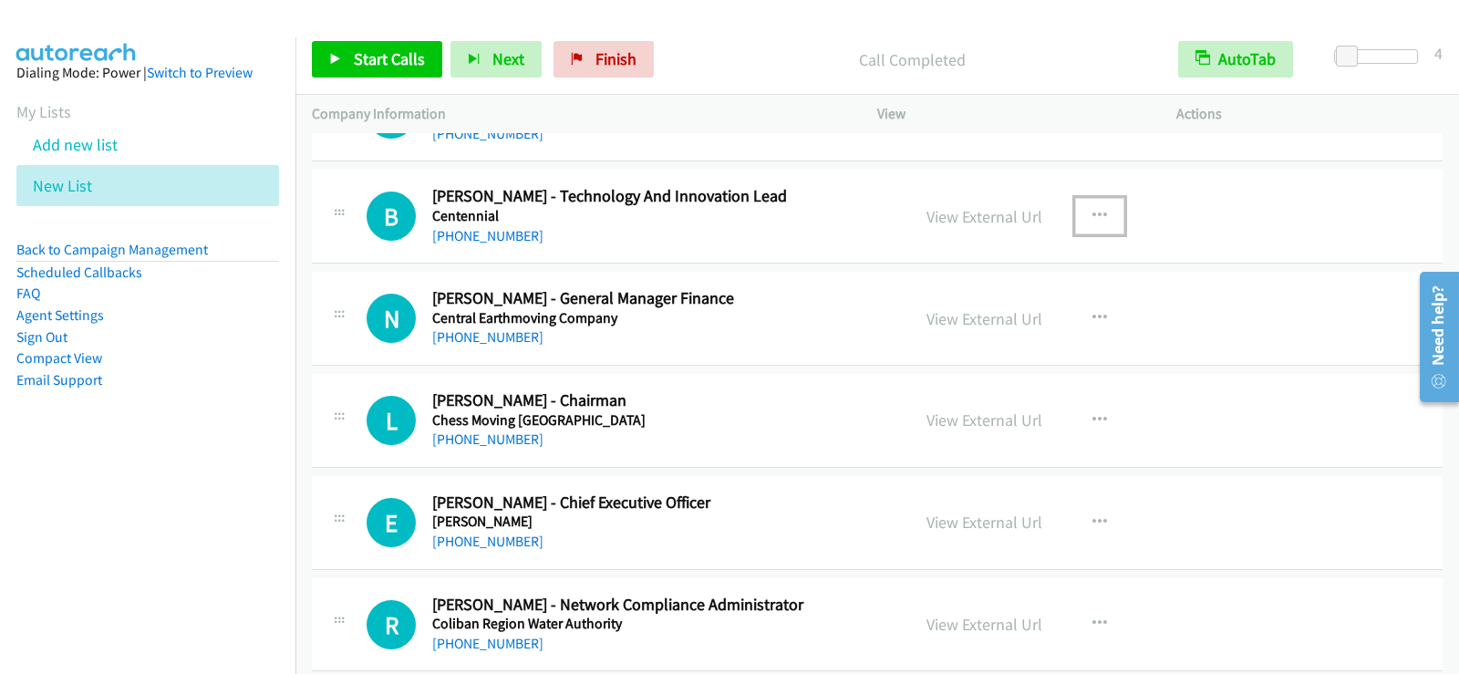
scroll to position [8774, 0]
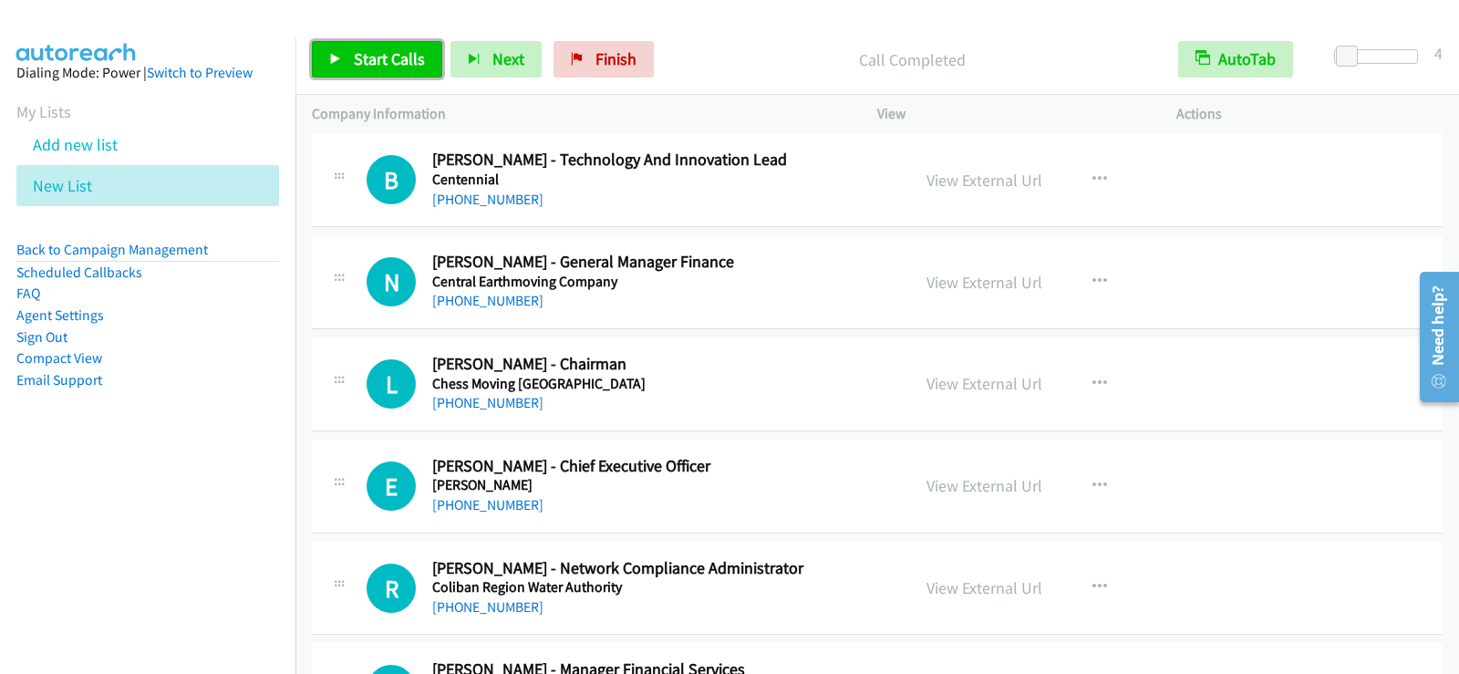
click at [394, 61] on span "Start Calls" at bounding box center [389, 58] width 71 height 21
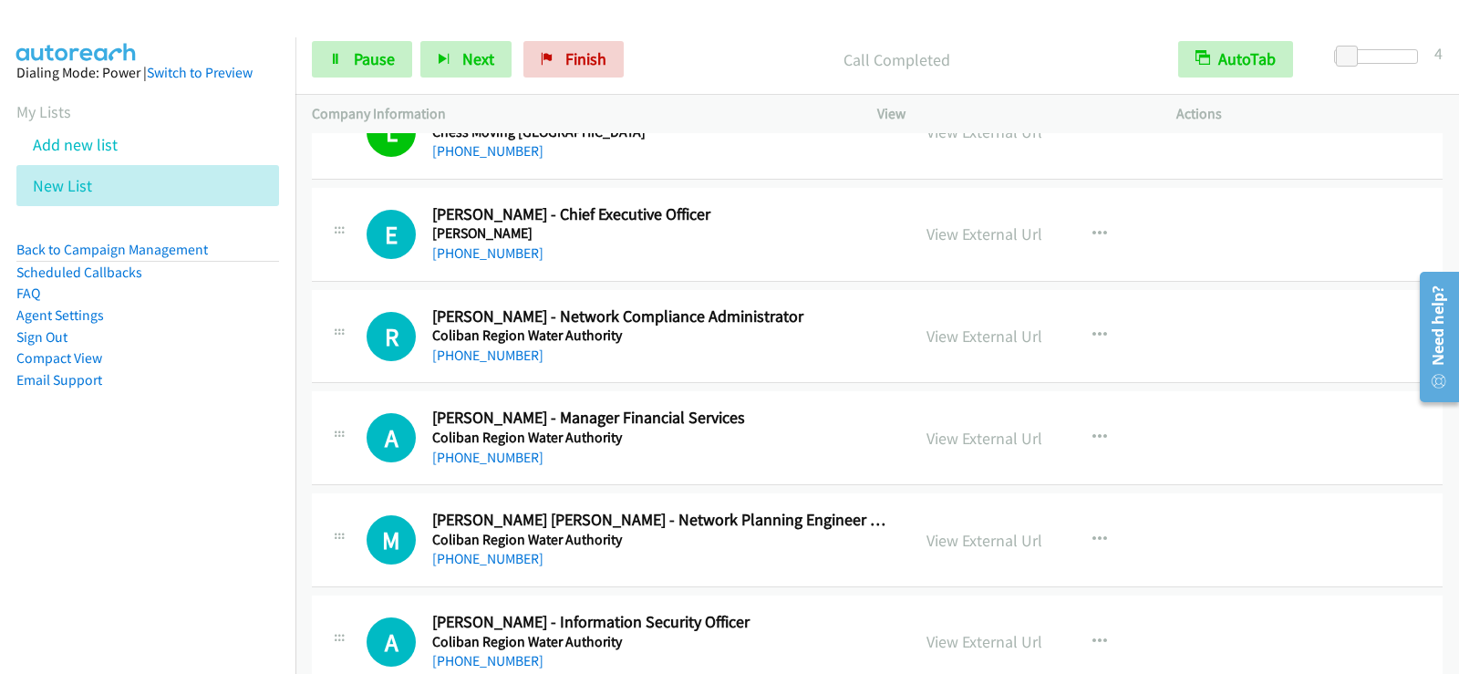
scroll to position [9048, 0]
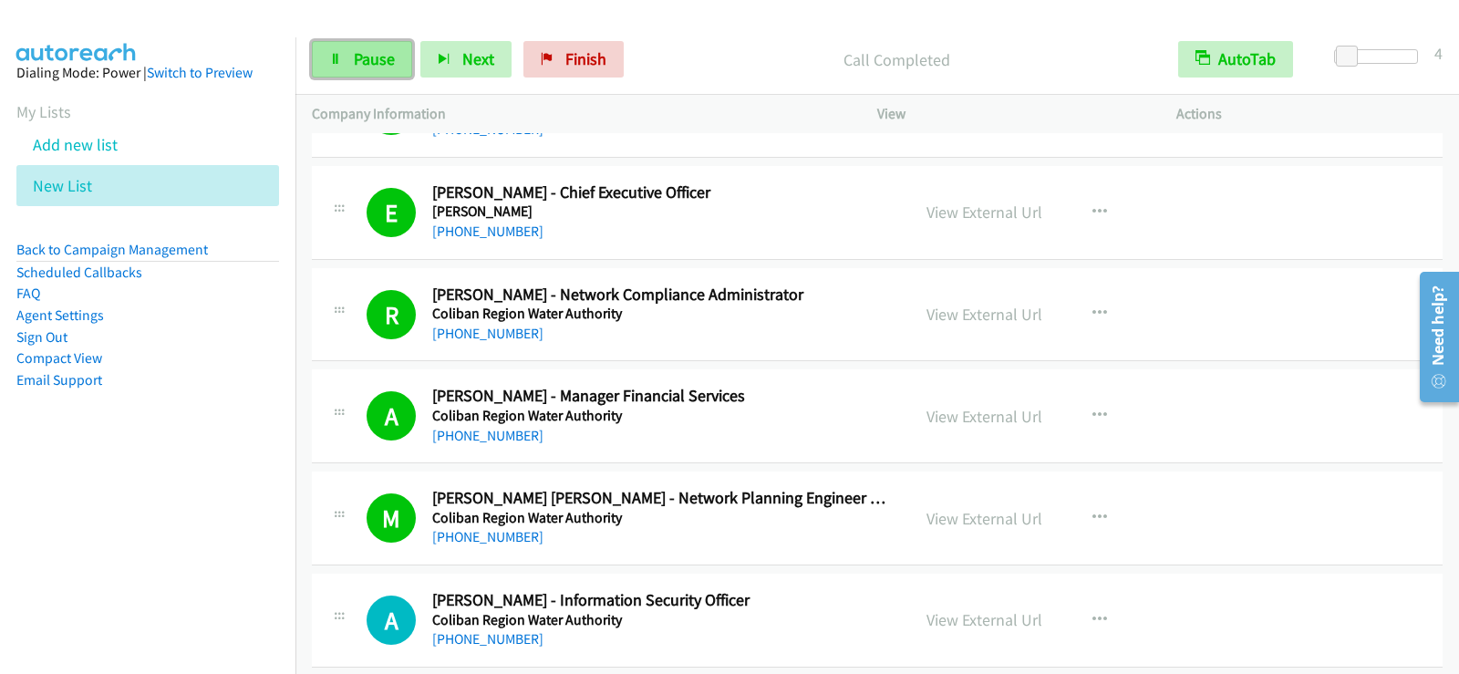
click at [339, 69] on link "Pause" at bounding box center [362, 59] width 100 height 36
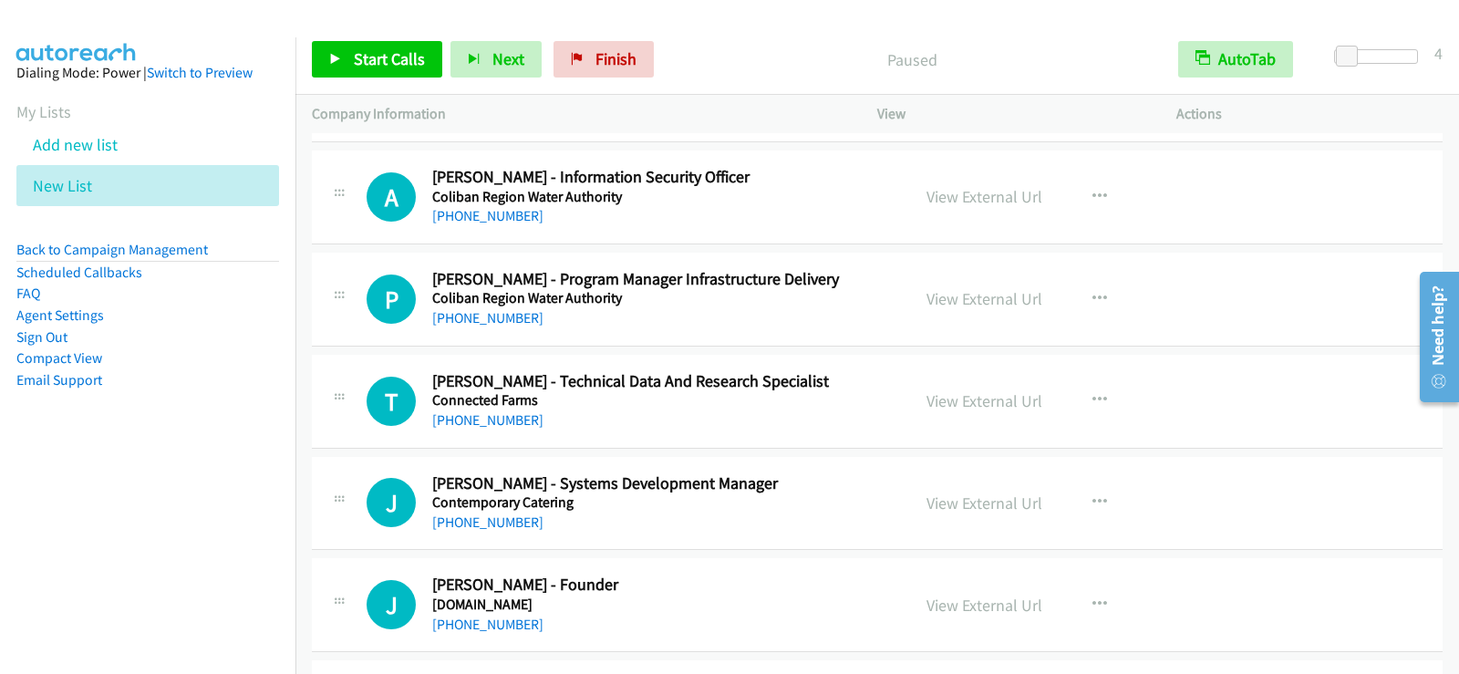
scroll to position [9504, 0]
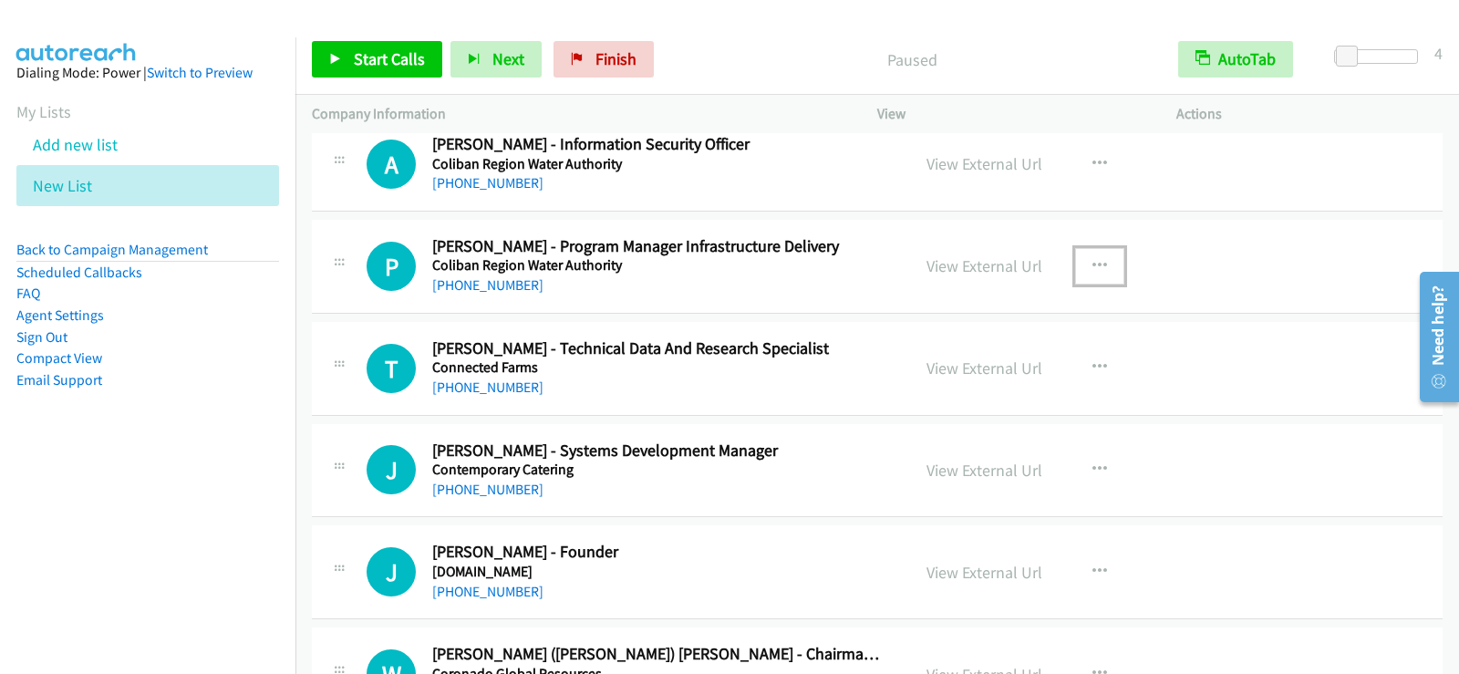
click at [1093, 262] on icon "button" at bounding box center [1100, 266] width 15 height 15
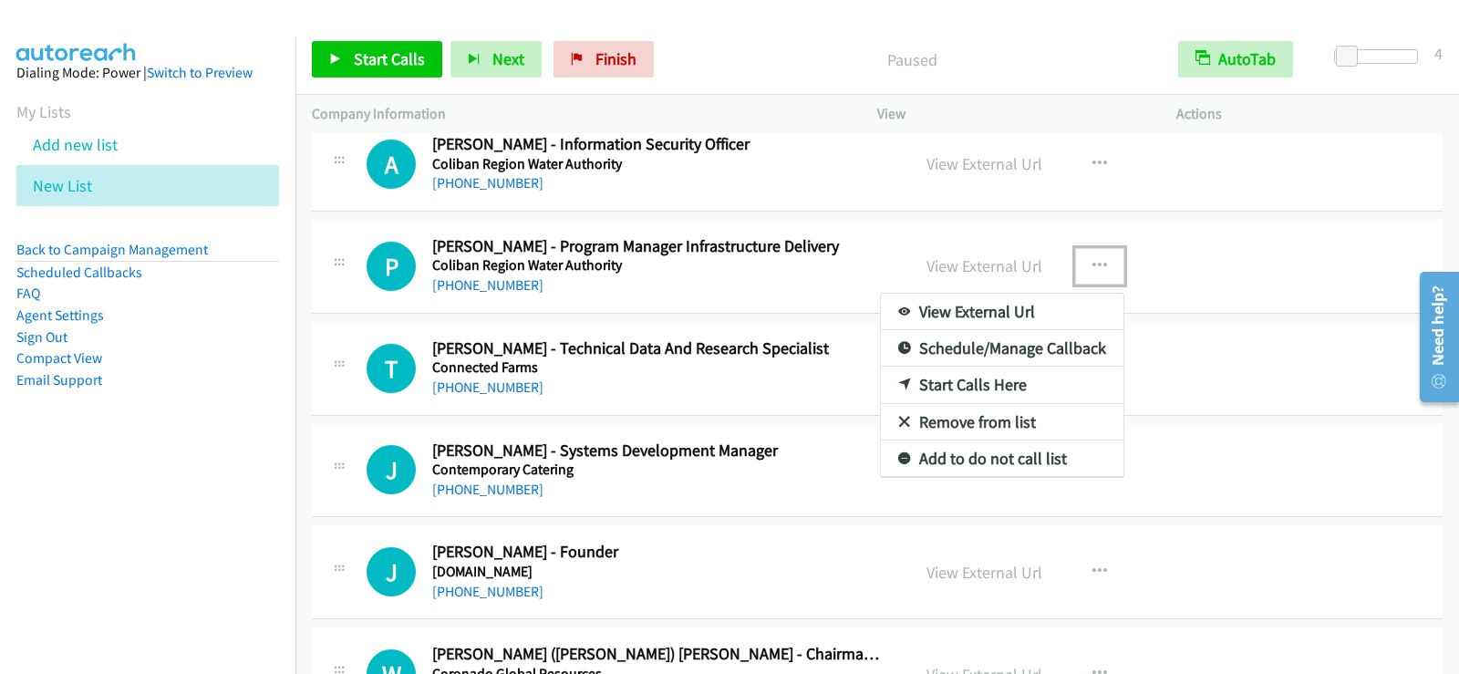
click at [970, 388] on link "Start Calls Here" at bounding box center [1002, 385] width 243 height 36
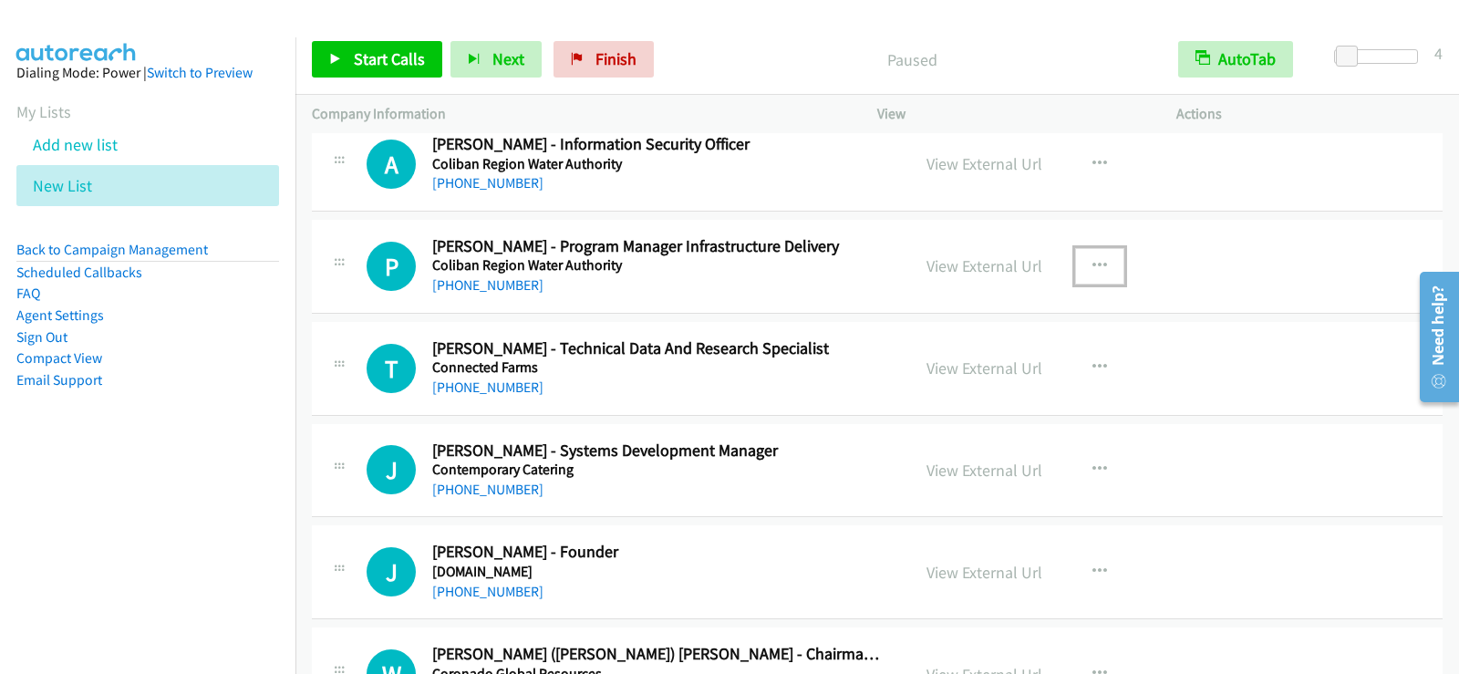
scroll to position [9321, 0]
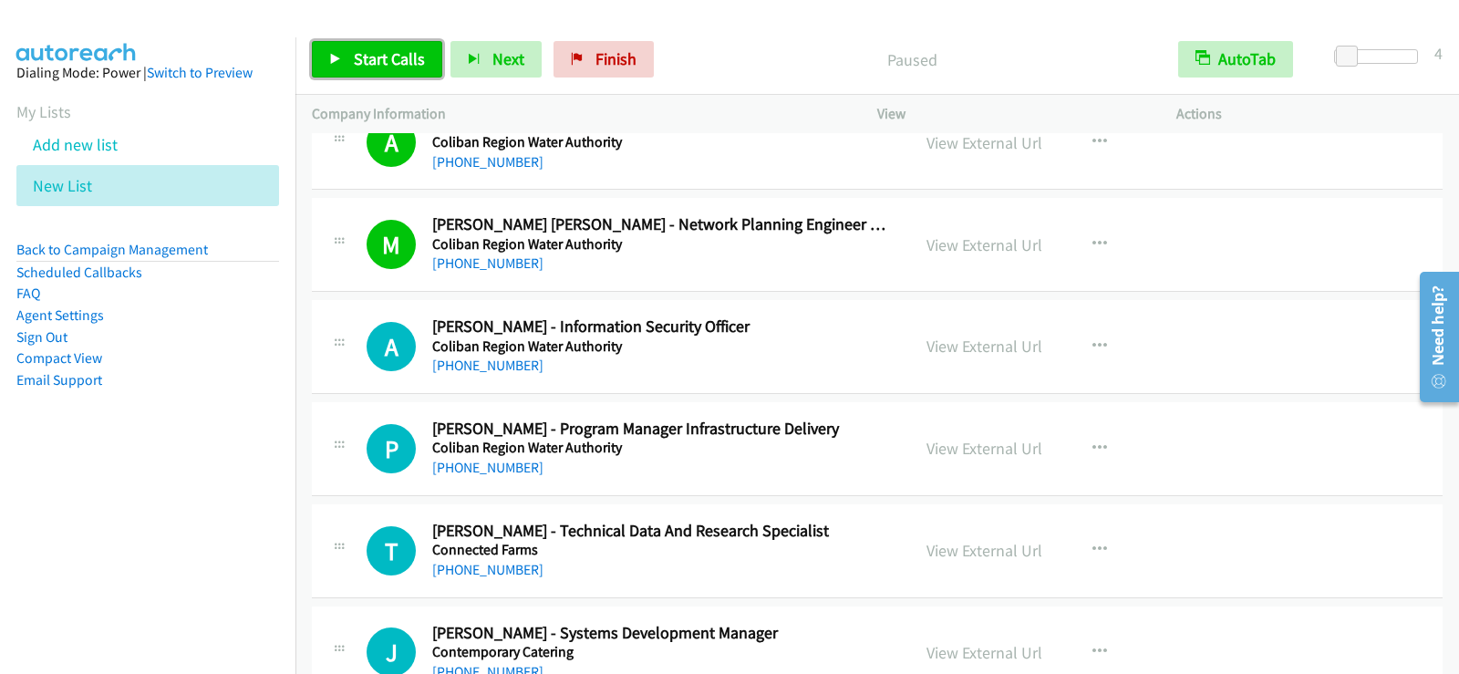
click at [394, 67] on span "Start Calls" at bounding box center [389, 58] width 71 height 21
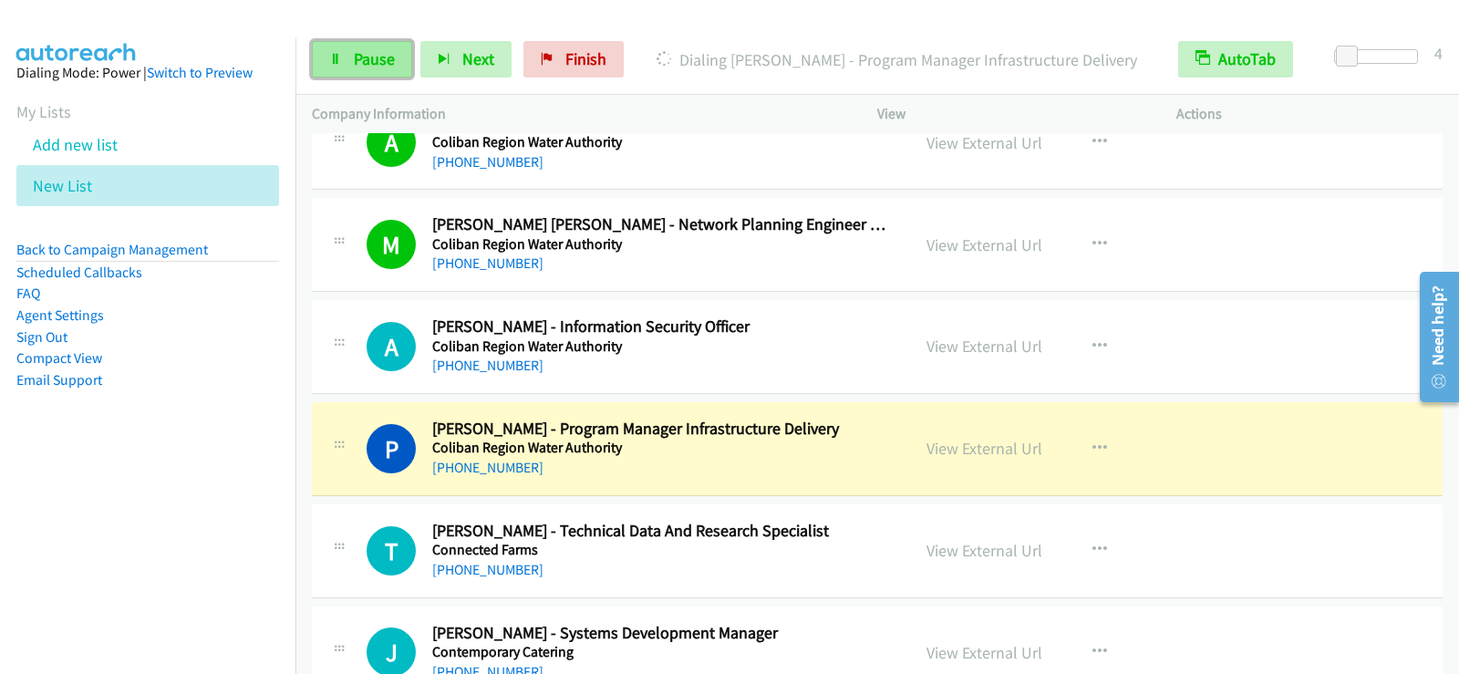
click at [388, 59] on span "Pause" at bounding box center [374, 58] width 41 height 21
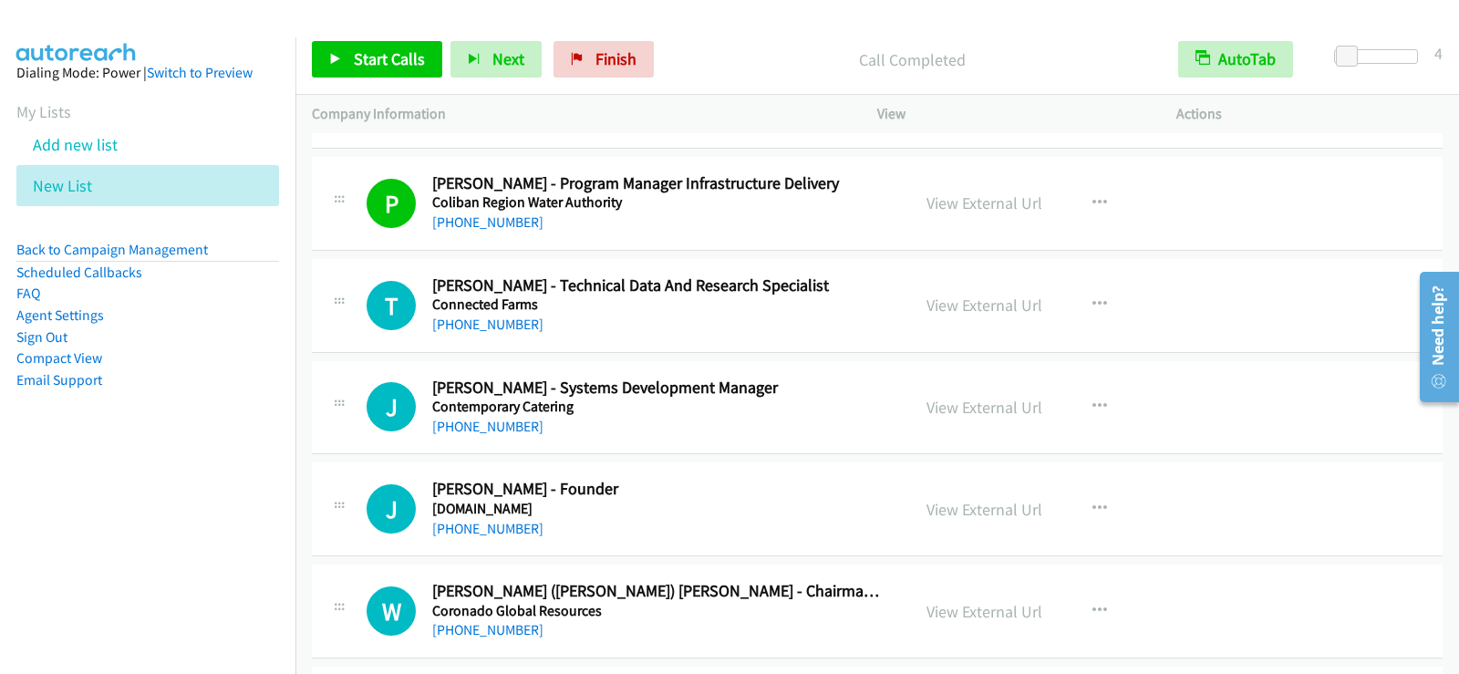
scroll to position [9595, 0]
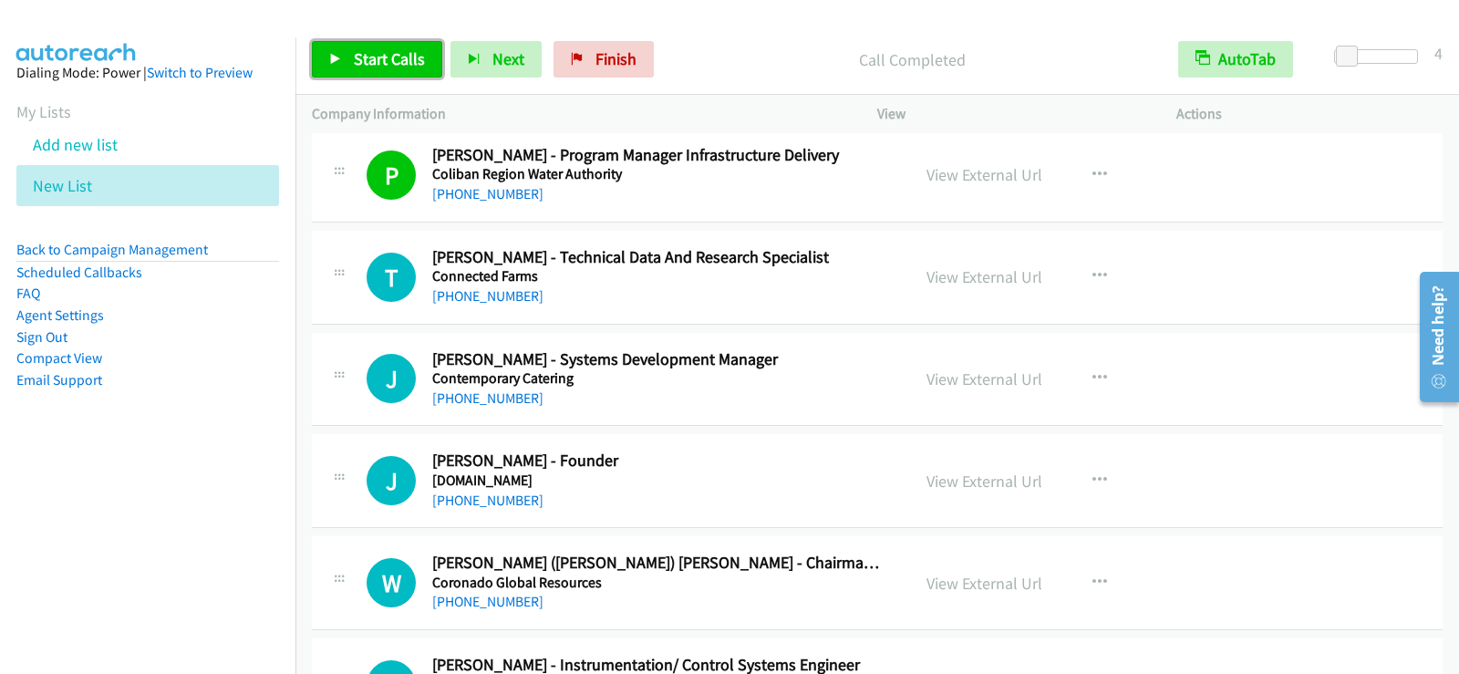
click at [408, 66] on span "Start Calls" at bounding box center [389, 58] width 71 height 21
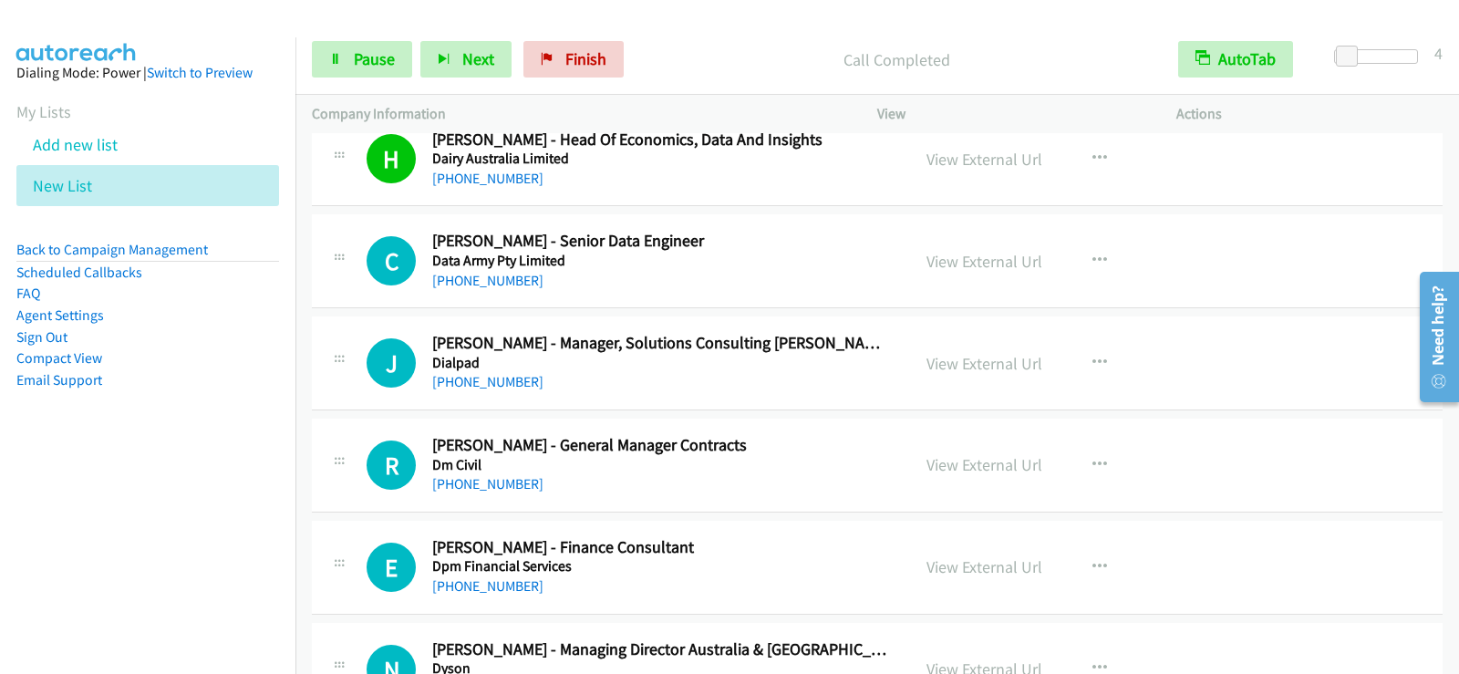
scroll to position [10416, 0]
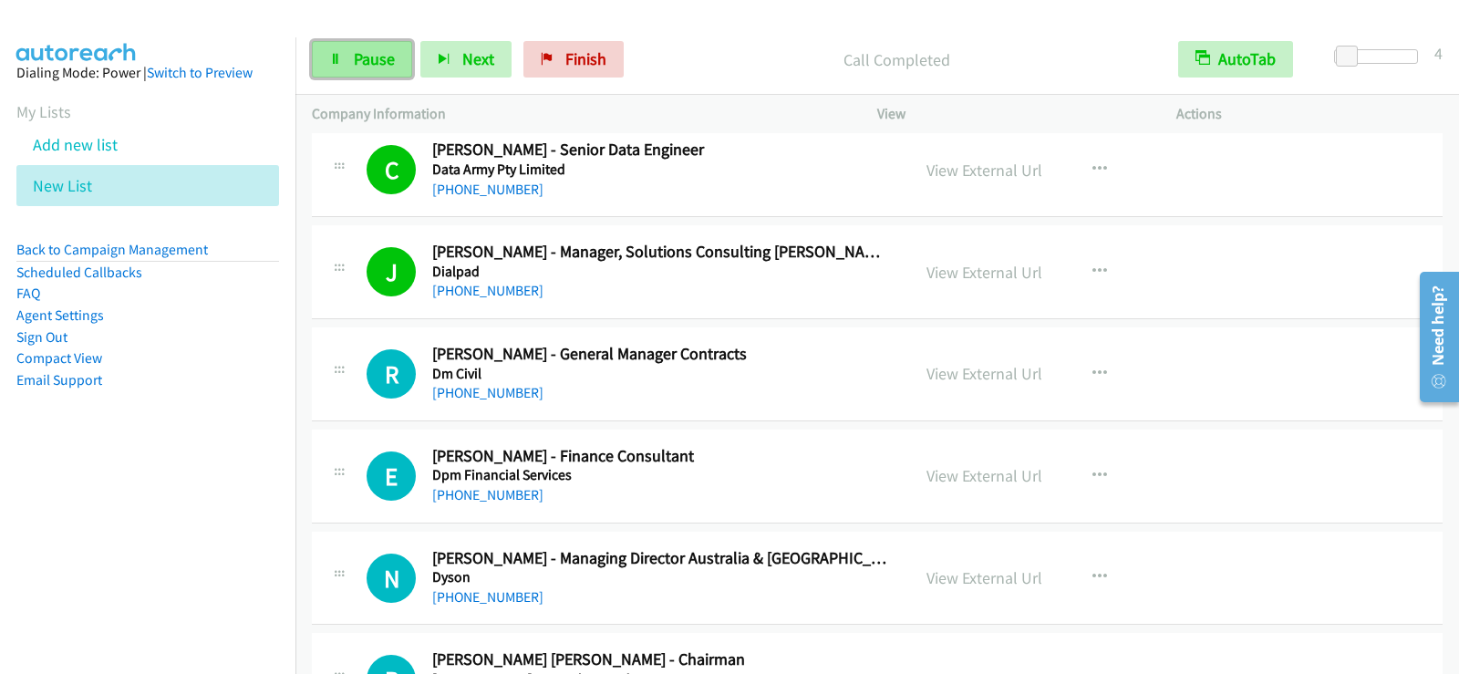
click at [389, 60] on span "Pause" at bounding box center [374, 58] width 41 height 21
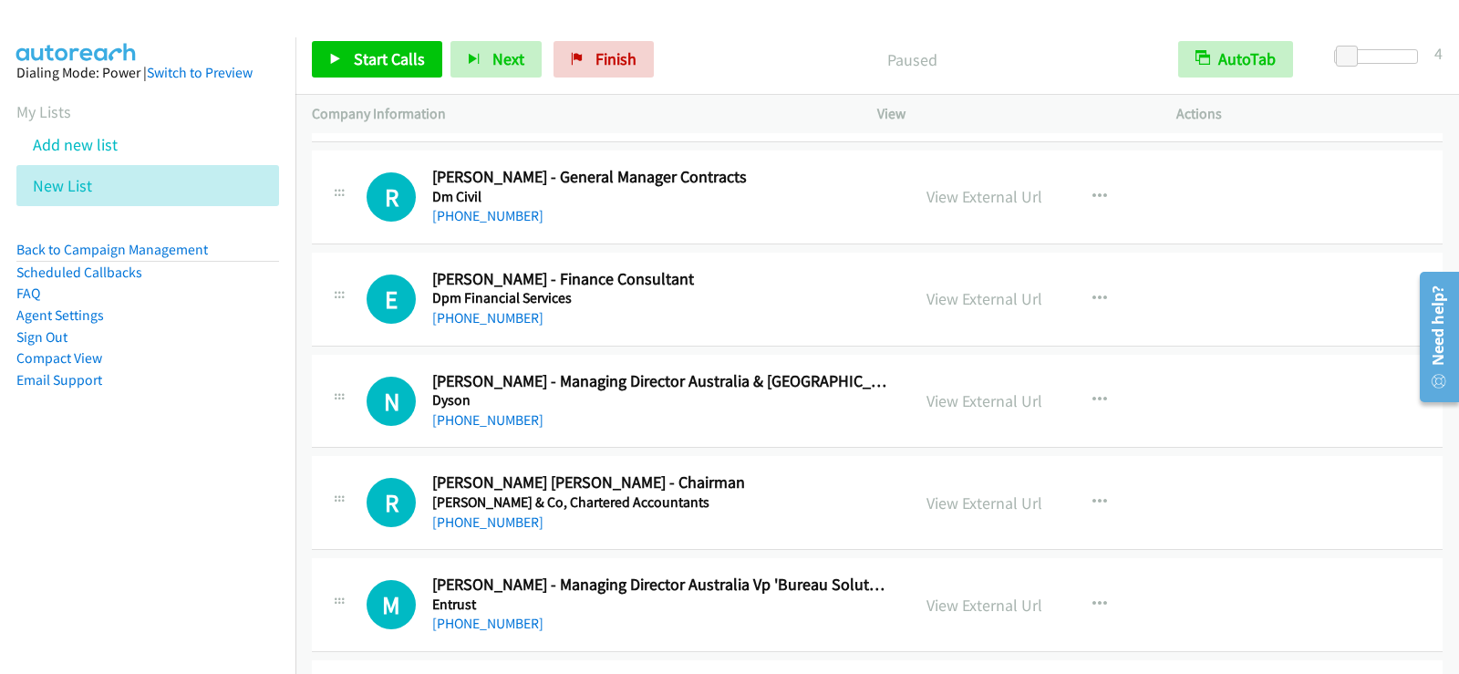
scroll to position [10598, 0]
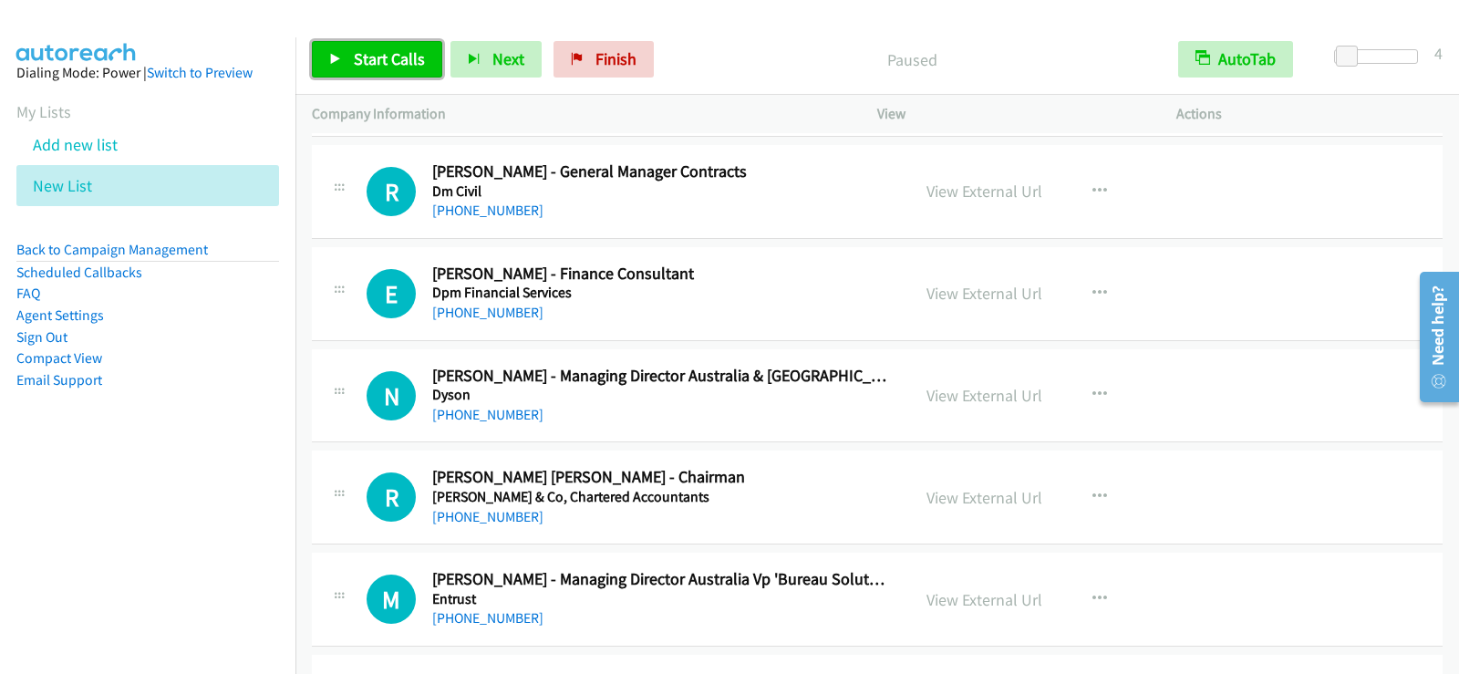
click at [367, 54] on span "Start Calls" at bounding box center [389, 58] width 71 height 21
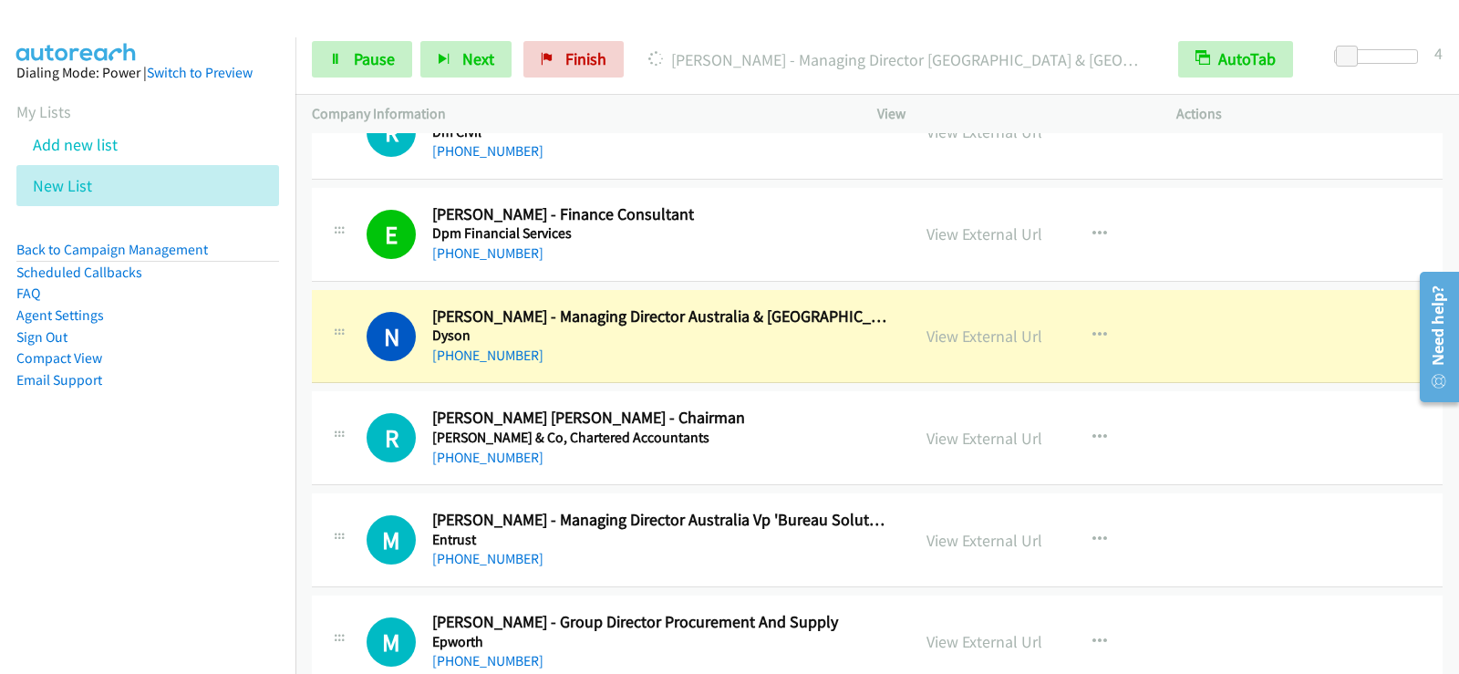
scroll to position [10689, 0]
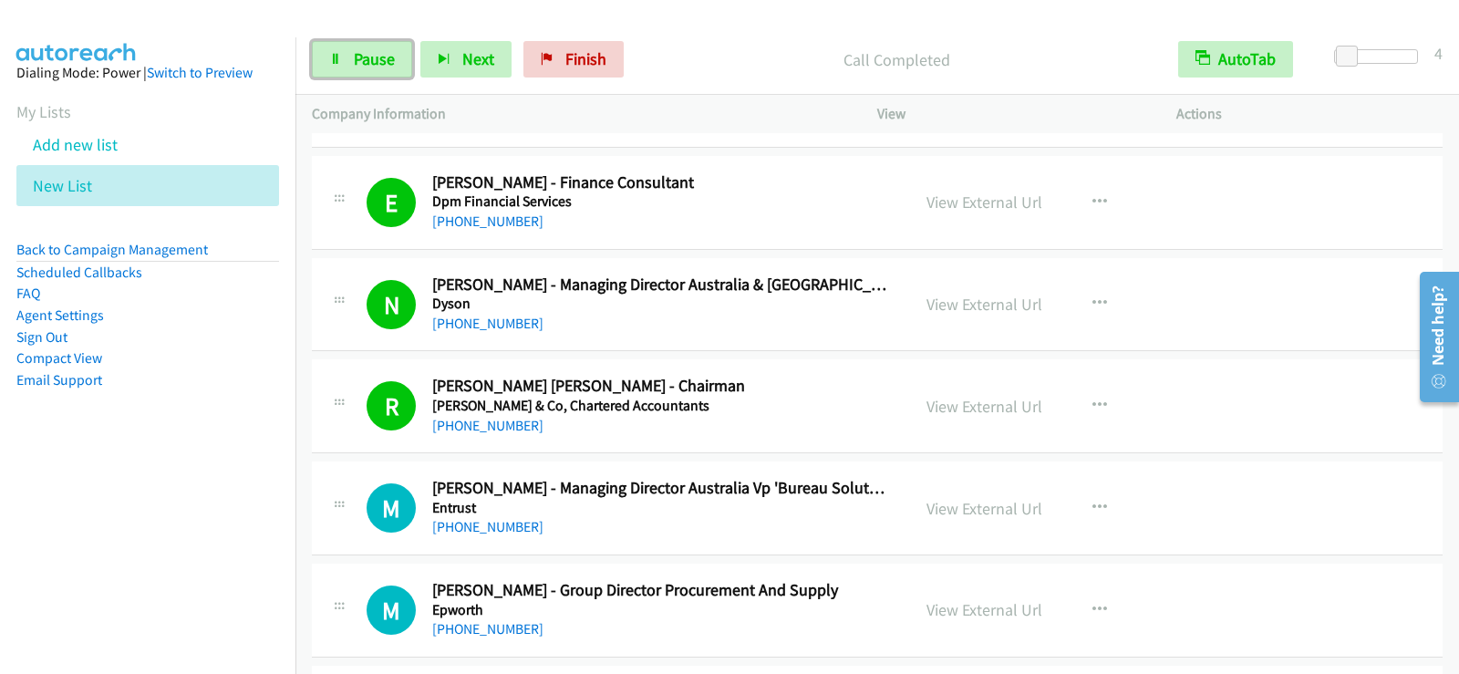
click at [342, 61] on link "Pause" at bounding box center [362, 59] width 100 height 36
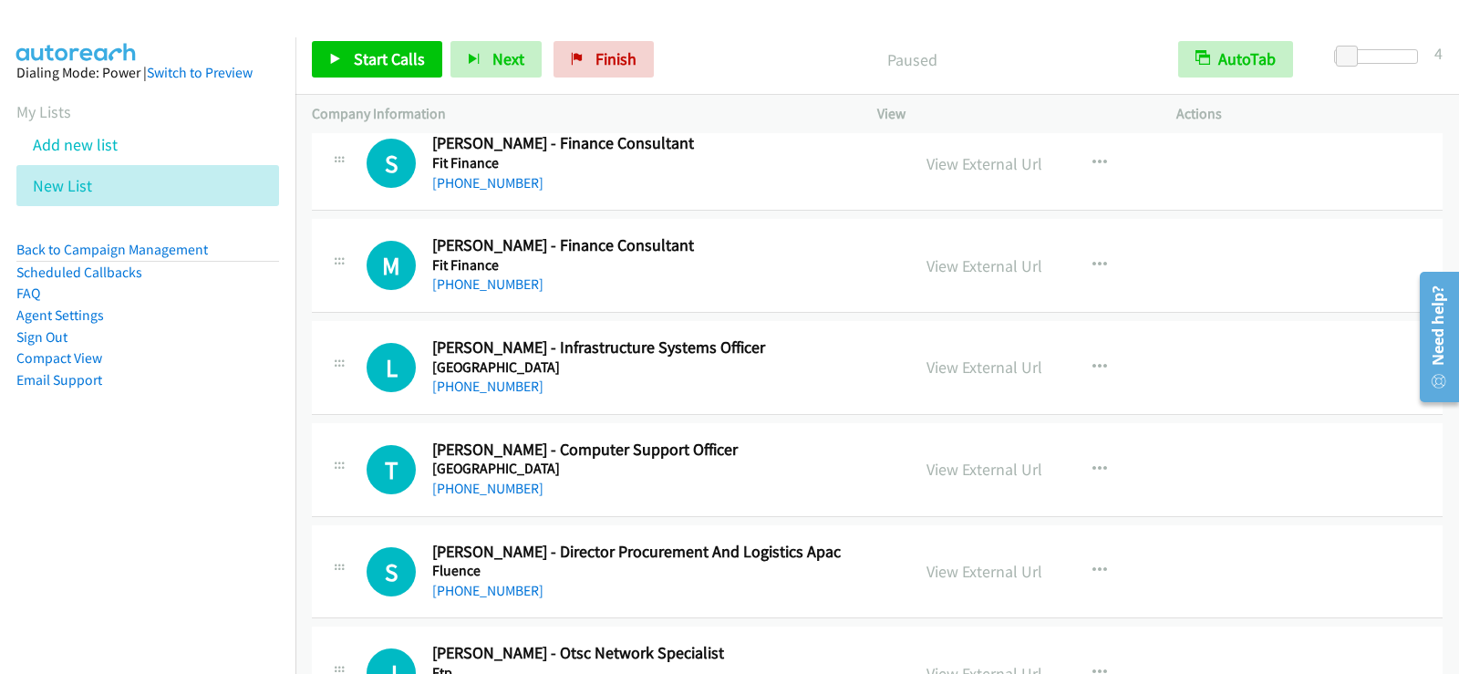
scroll to position [12057, 0]
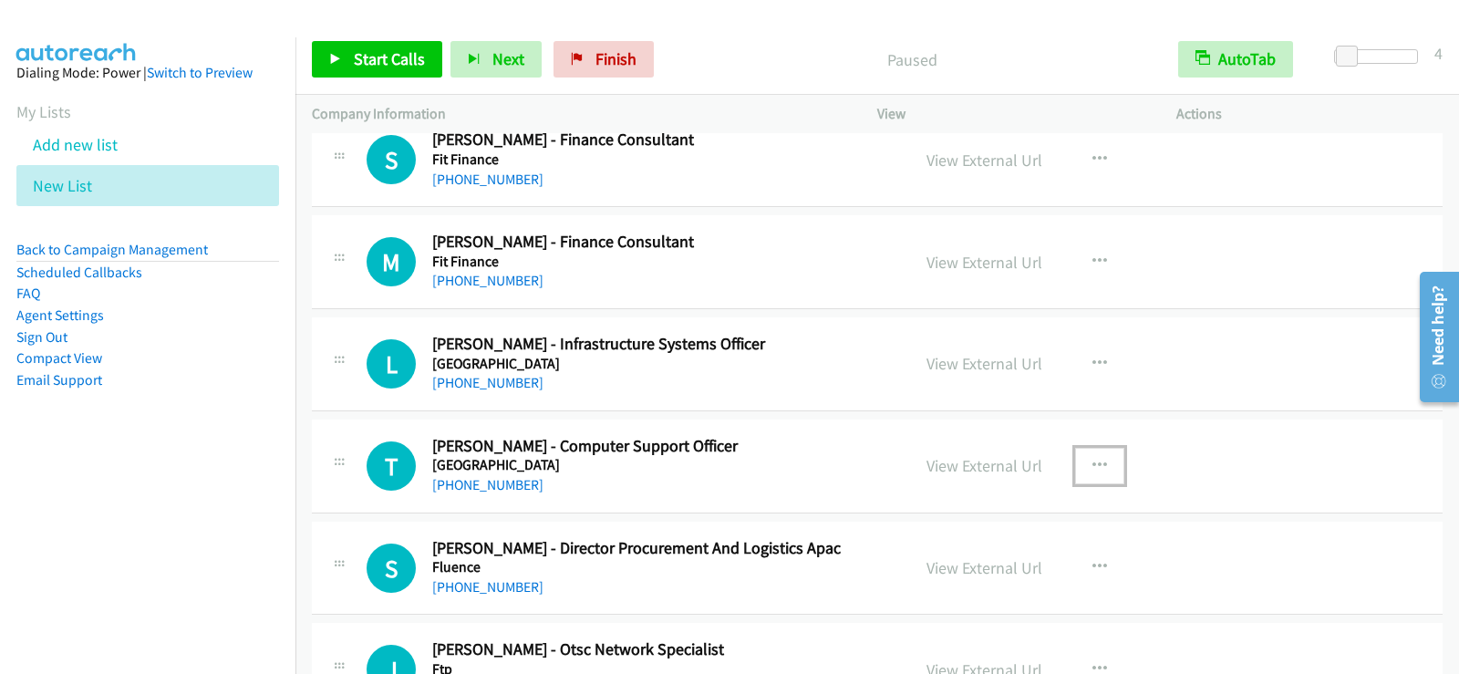
click at [1096, 463] on icon "button" at bounding box center [1100, 466] width 15 height 15
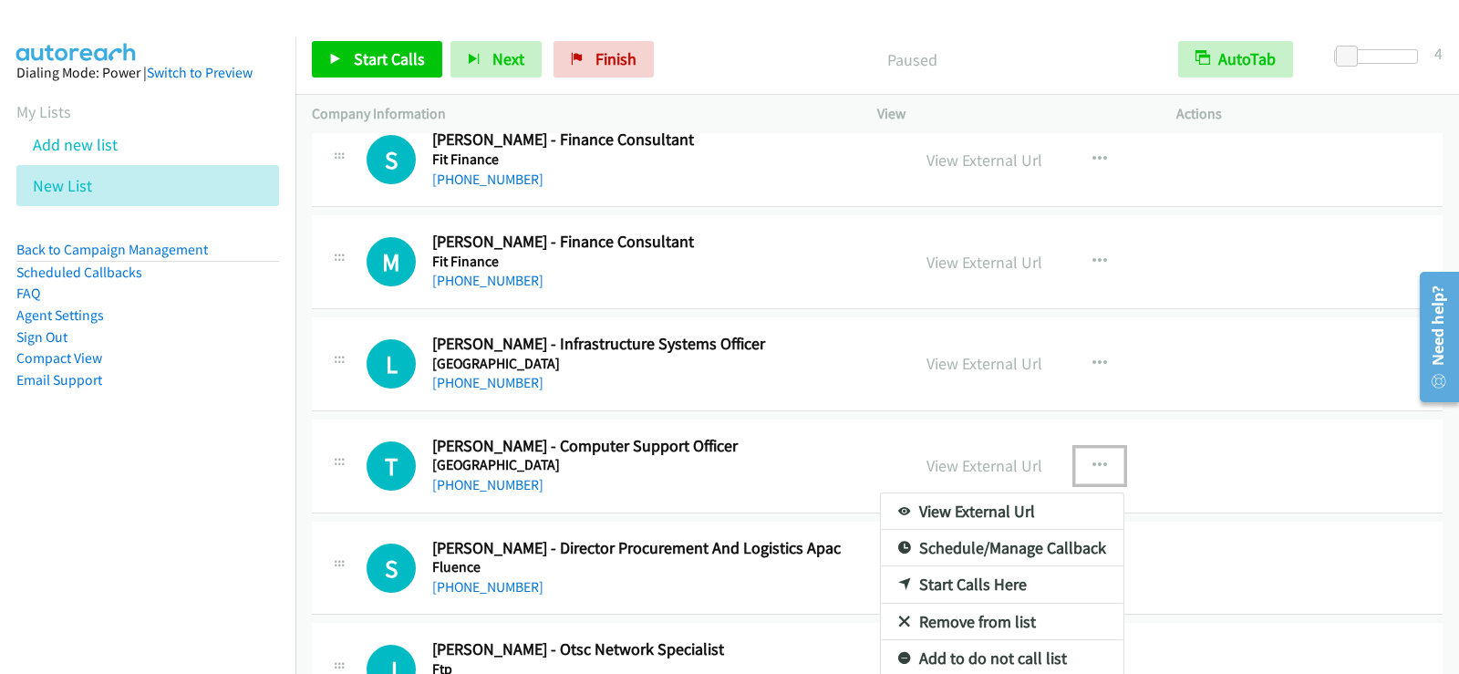
click at [967, 589] on link "Start Calls Here" at bounding box center [1002, 584] width 243 height 36
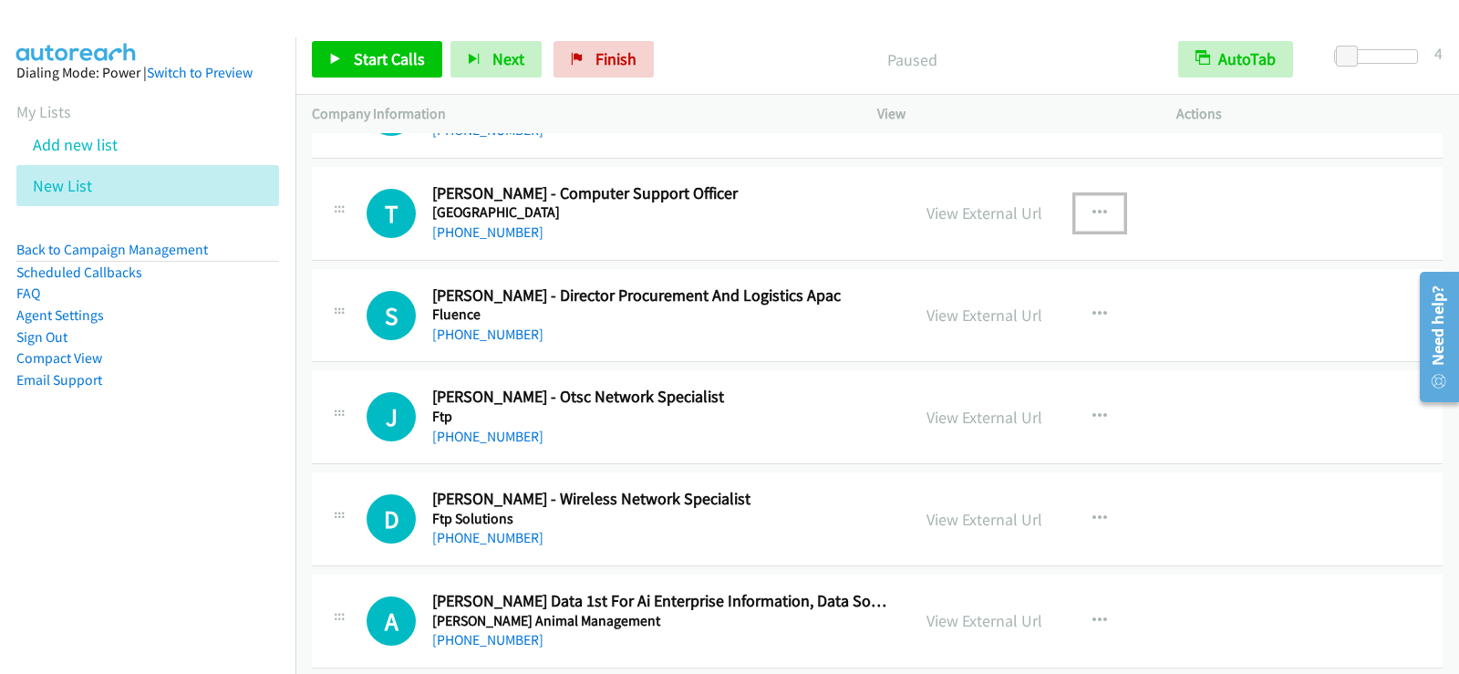
scroll to position [12331, 0]
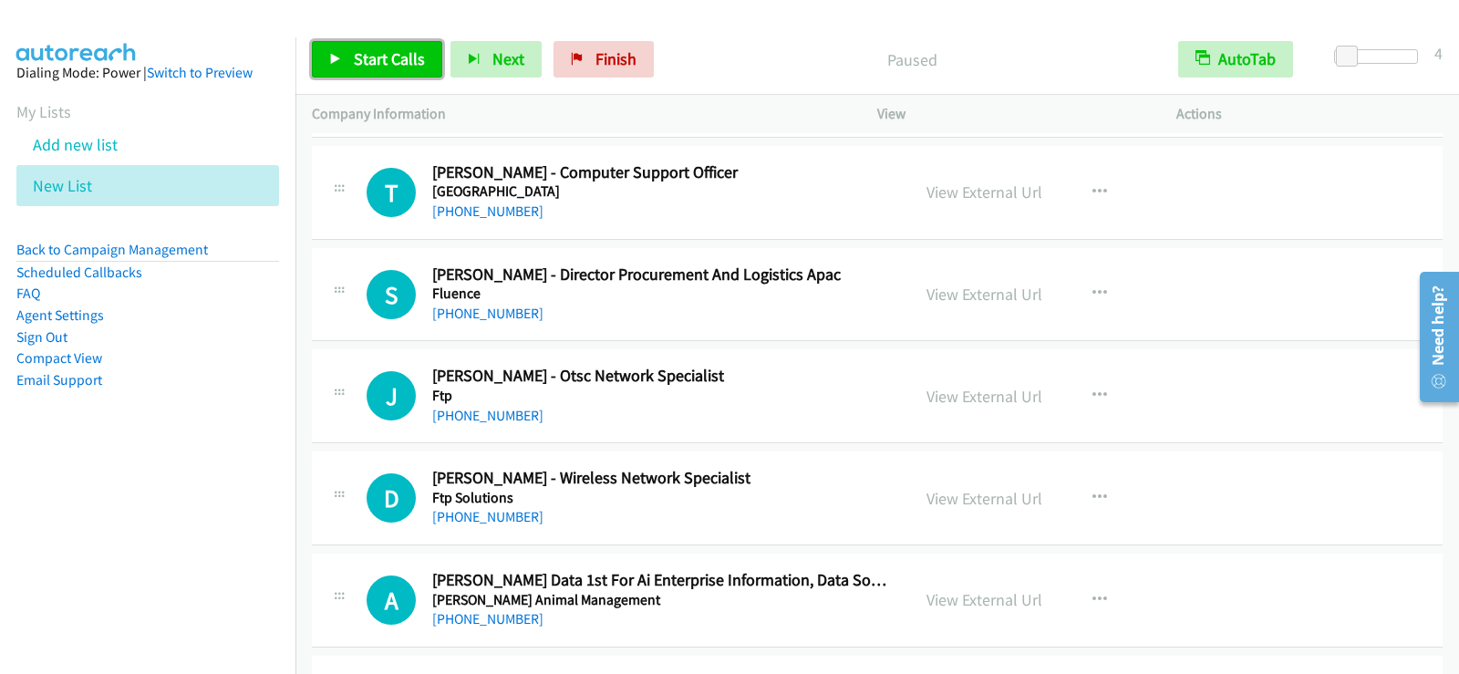
click at [387, 67] on span "Start Calls" at bounding box center [389, 58] width 71 height 21
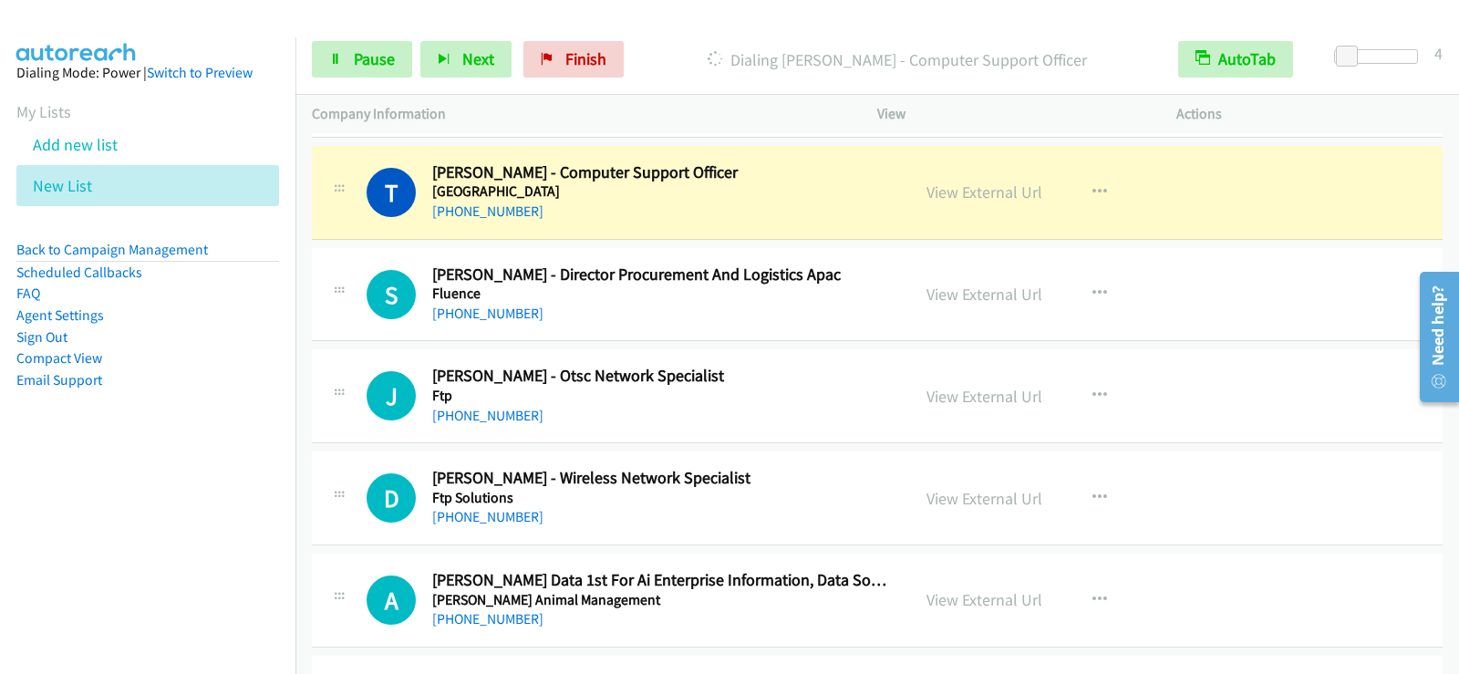
click at [346, 38] on div "Start Calls Pause Next Finish Dialing Tony Soric - Computer Support Officer Aut…" at bounding box center [878, 60] width 1164 height 70
click at [386, 57] on span "Pause" at bounding box center [374, 58] width 41 height 21
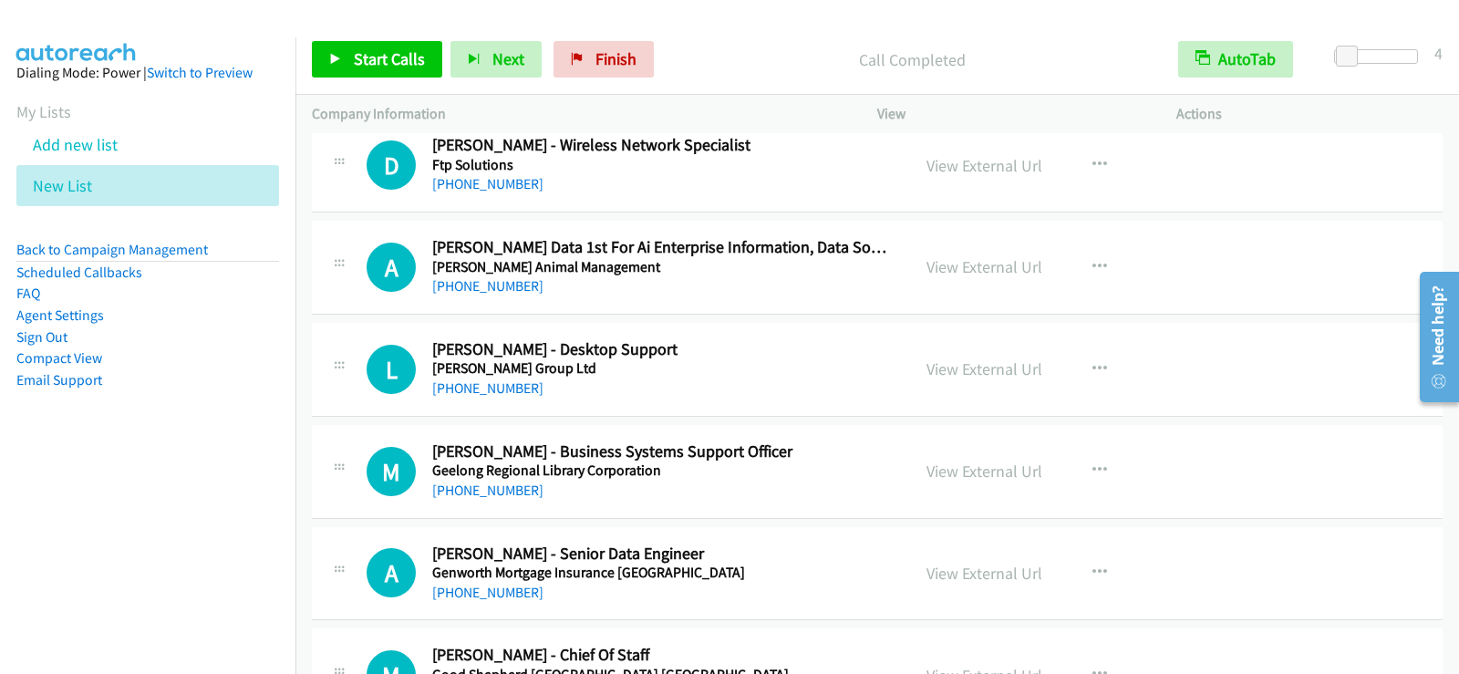
scroll to position [12696, 0]
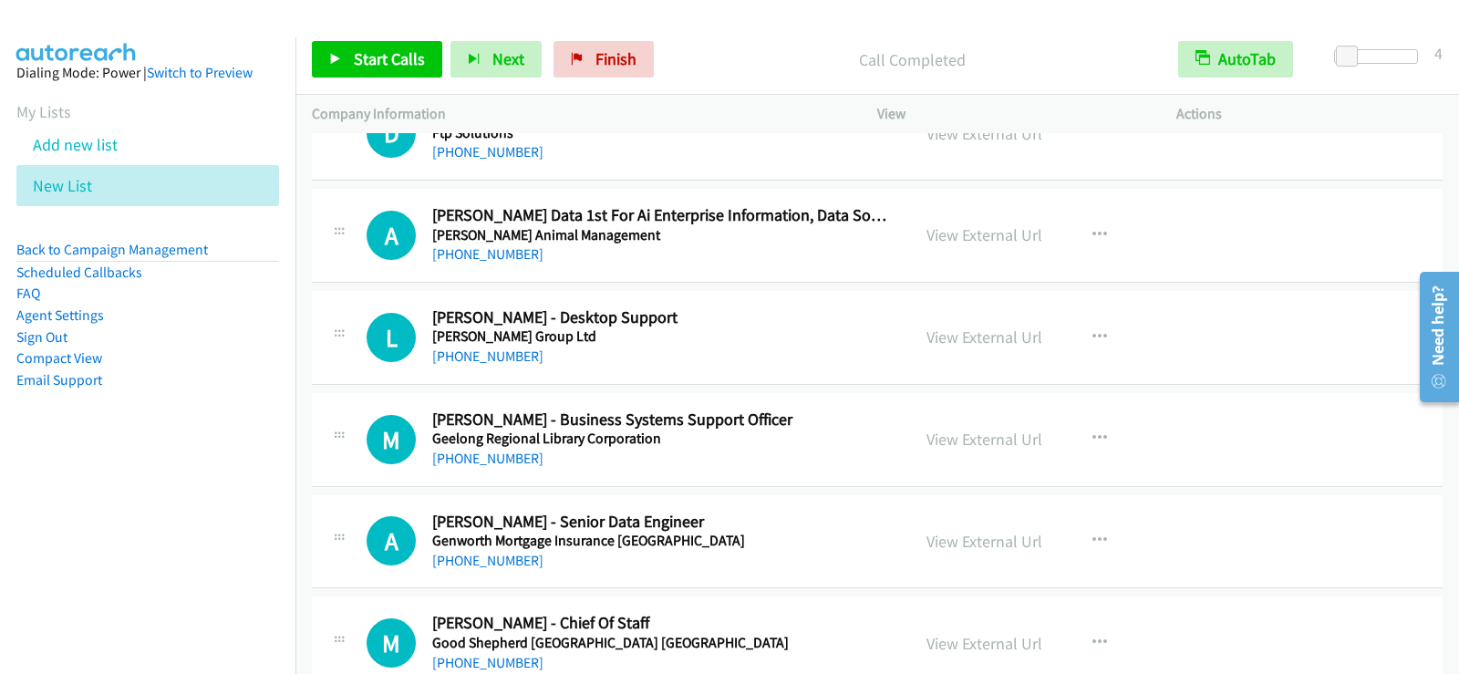
drag, startPoint x: 738, startPoint y: 350, endPoint x: 747, endPoint y: 347, distance: 9.5
click at [738, 350] on div "+61 499 638 704" at bounding box center [659, 357] width 455 height 22
click at [1093, 334] on icon "button" at bounding box center [1100, 337] width 15 height 15
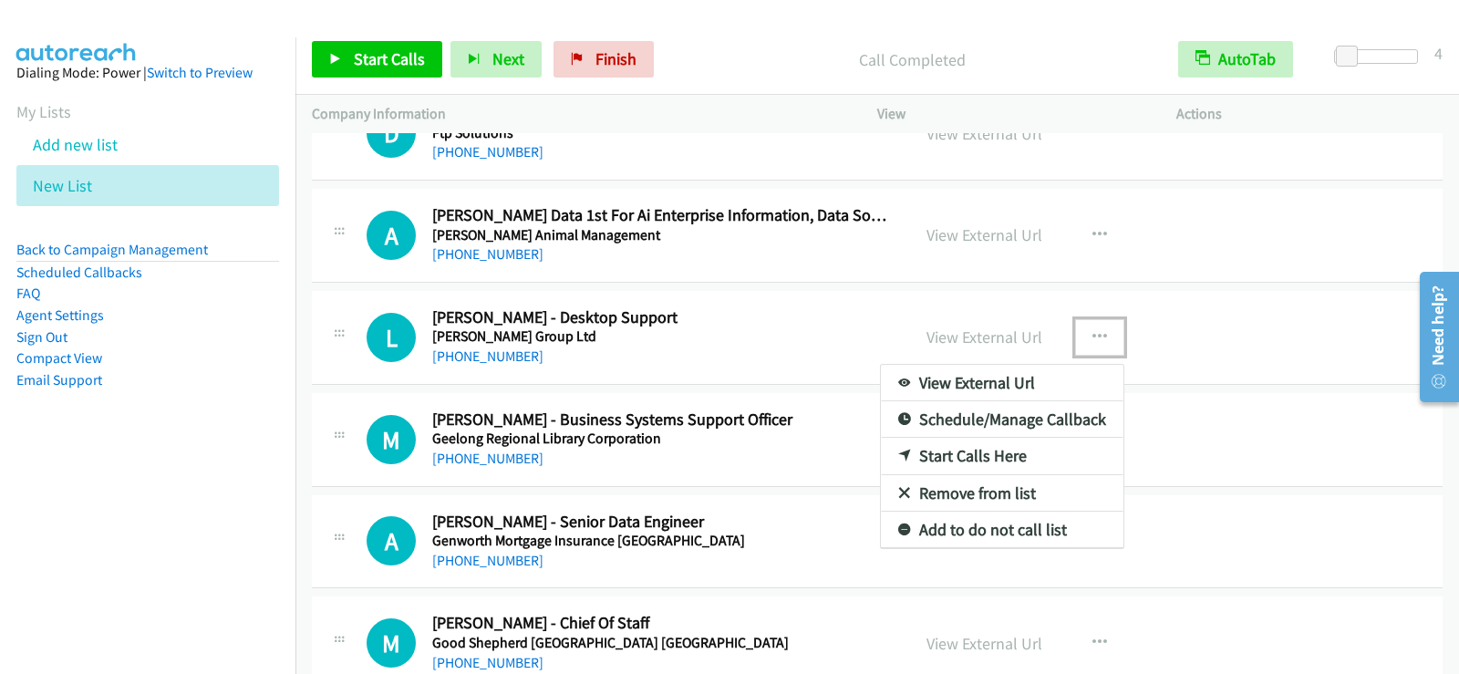
click at [964, 452] on link "Start Calls Here" at bounding box center [1002, 456] width 243 height 36
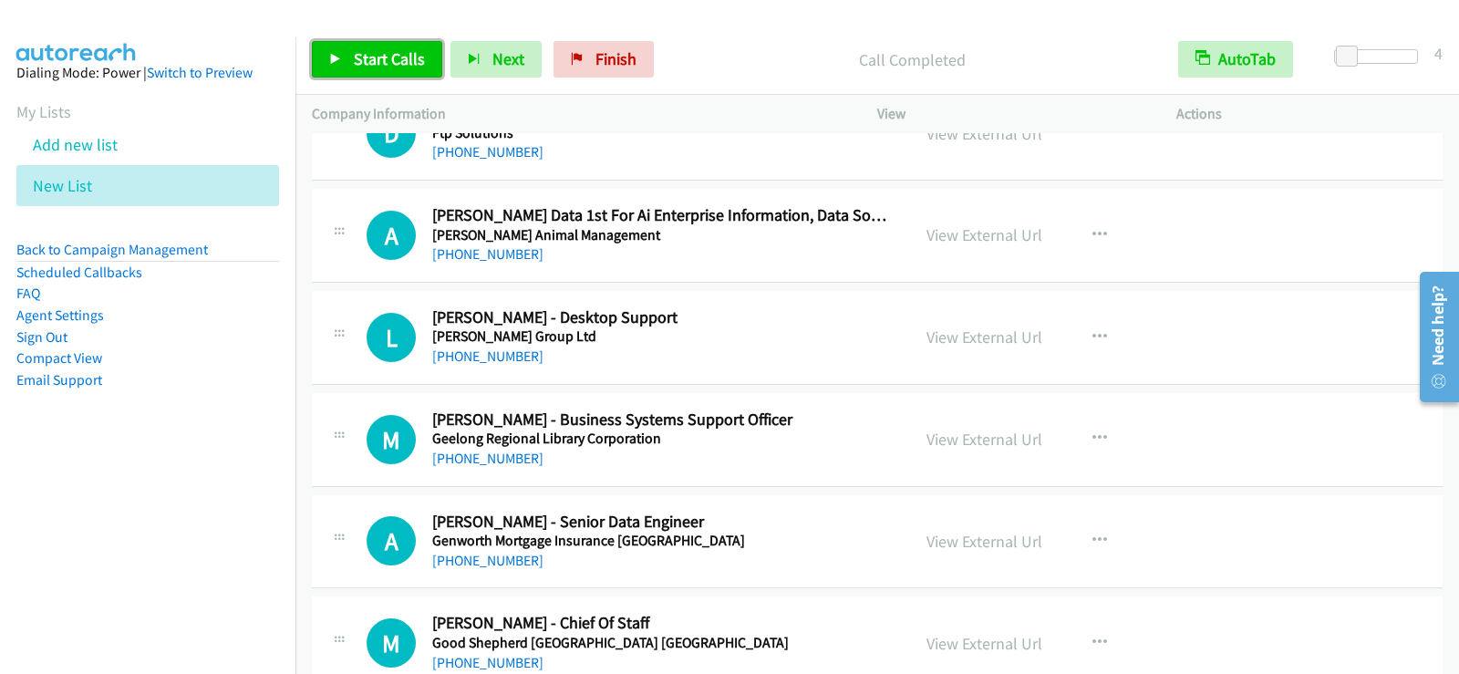
click at [417, 60] on span "Start Calls" at bounding box center [389, 58] width 71 height 21
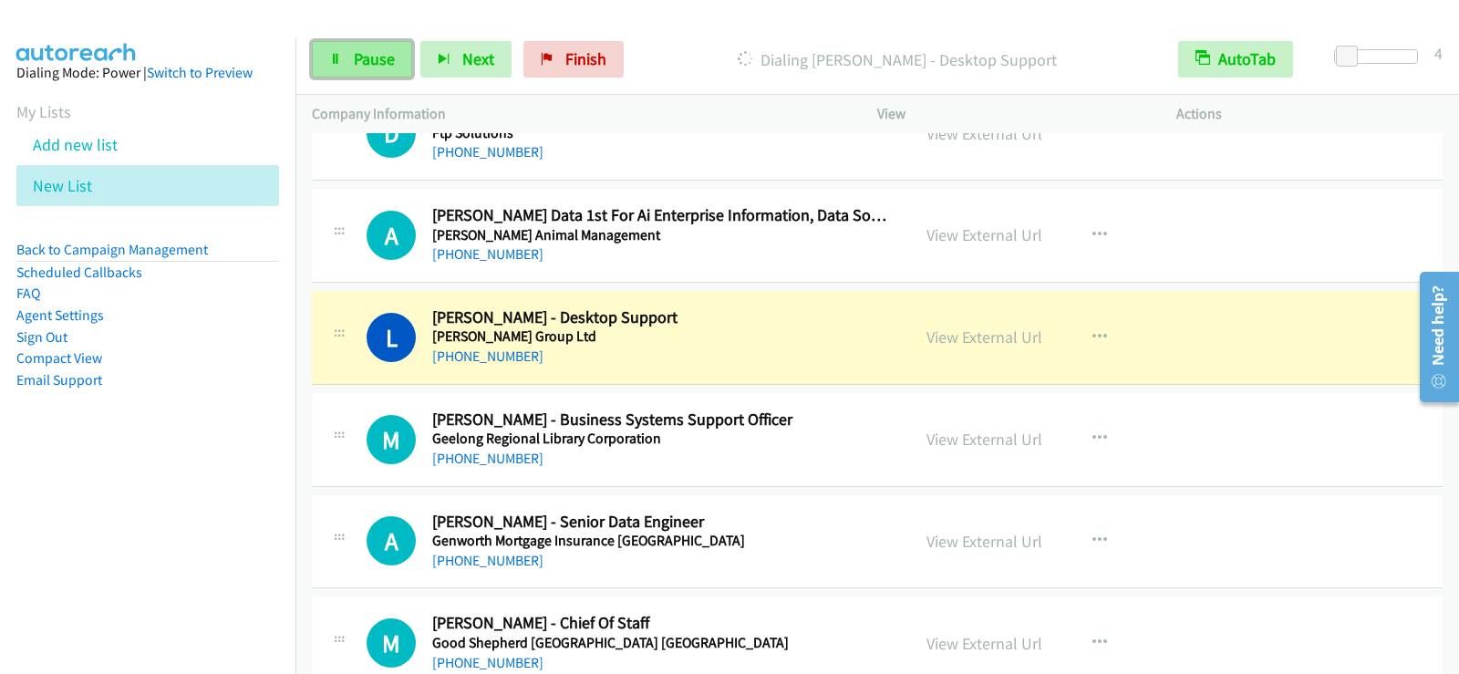
click at [356, 64] on span "Pause" at bounding box center [374, 58] width 41 height 21
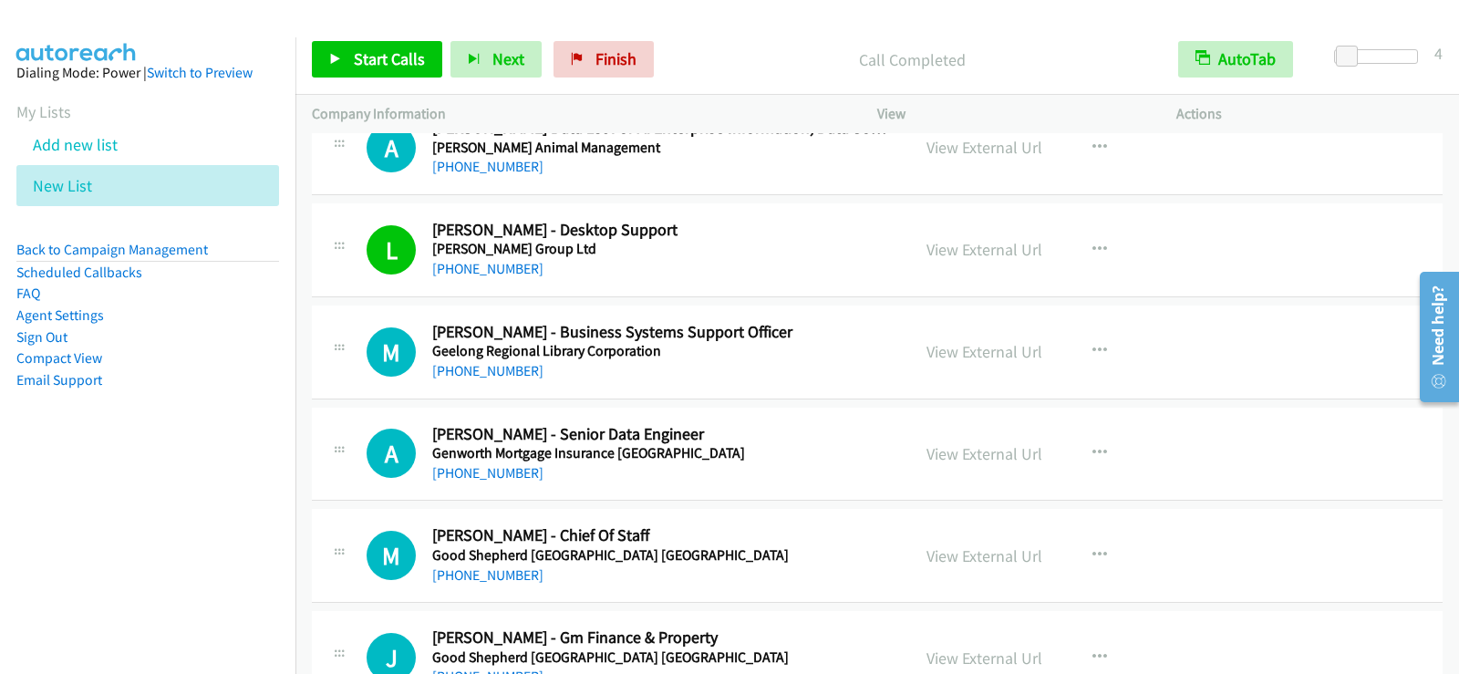
scroll to position [12878, 0]
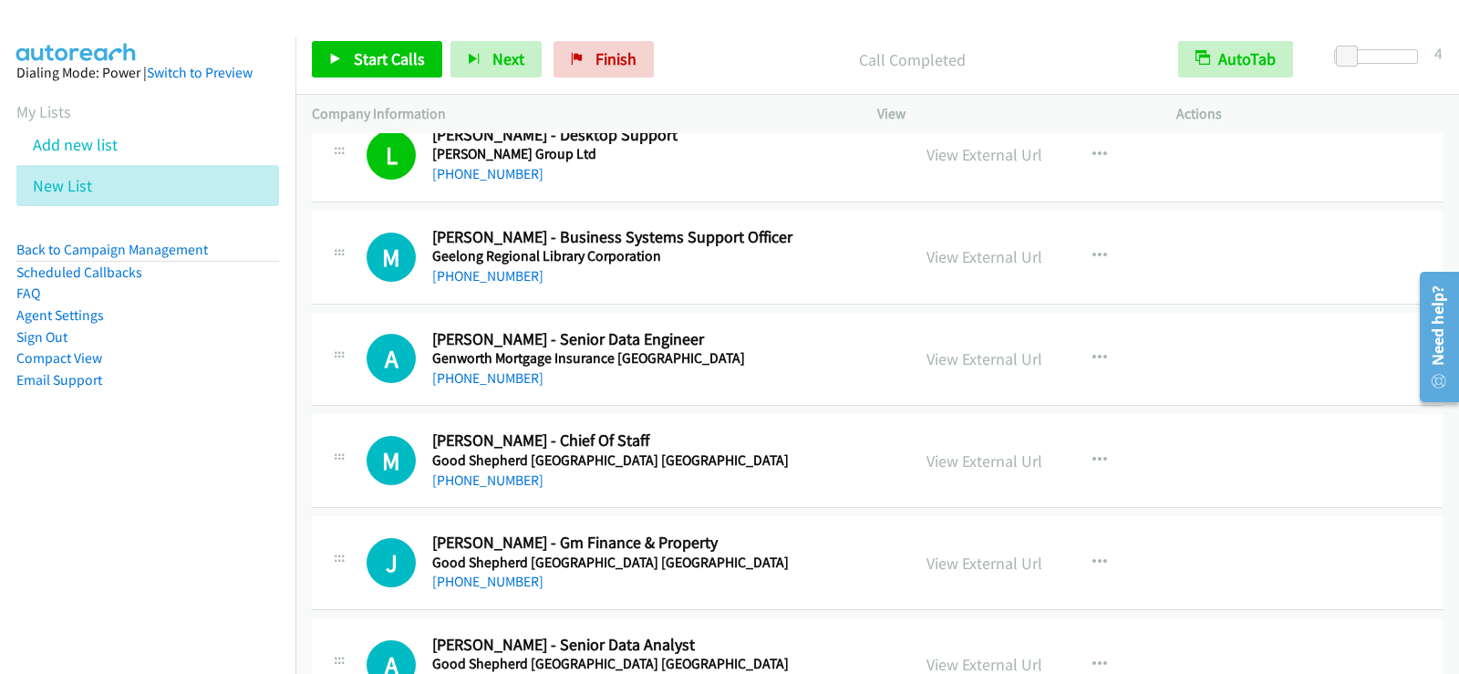
click at [782, 365] on h5 "Genworth Mortgage Insurance Australia" at bounding box center [659, 358] width 455 height 18
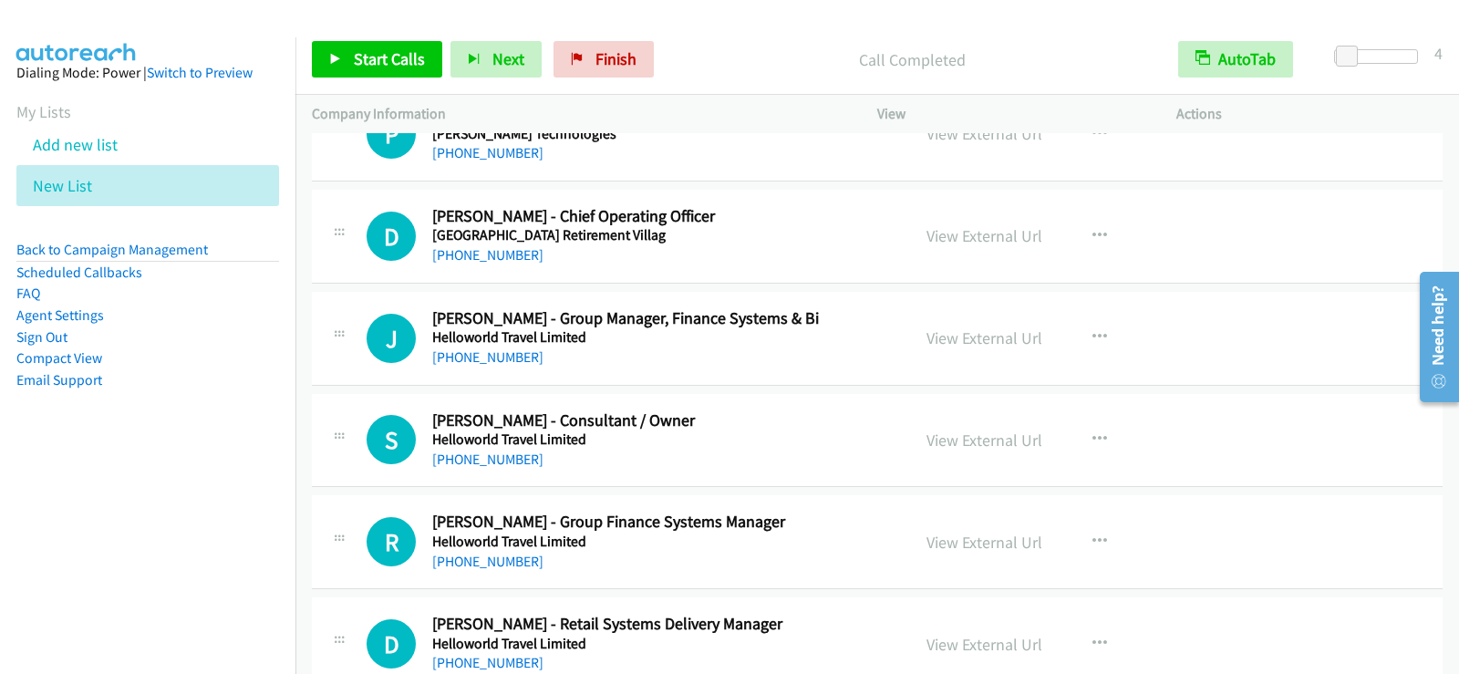
scroll to position [14520, 0]
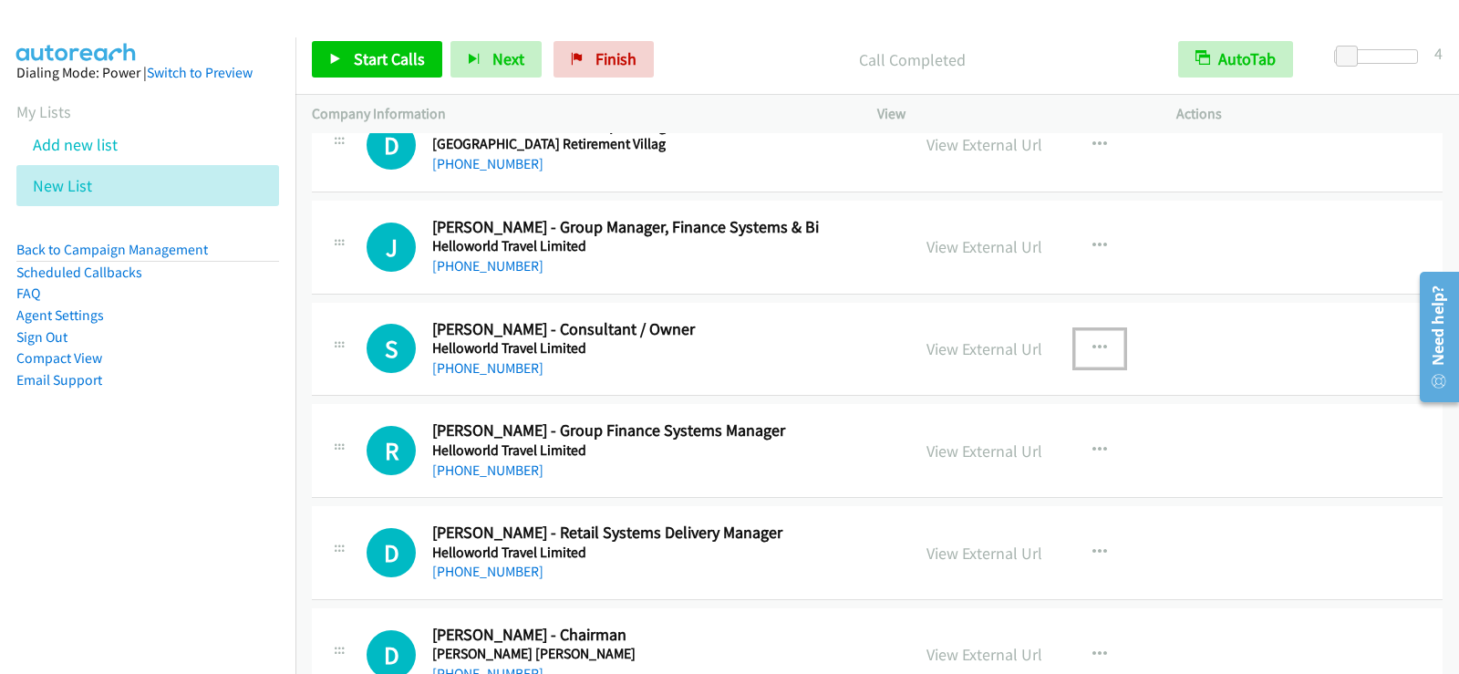
click at [1093, 349] on icon "button" at bounding box center [1100, 348] width 15 height 15
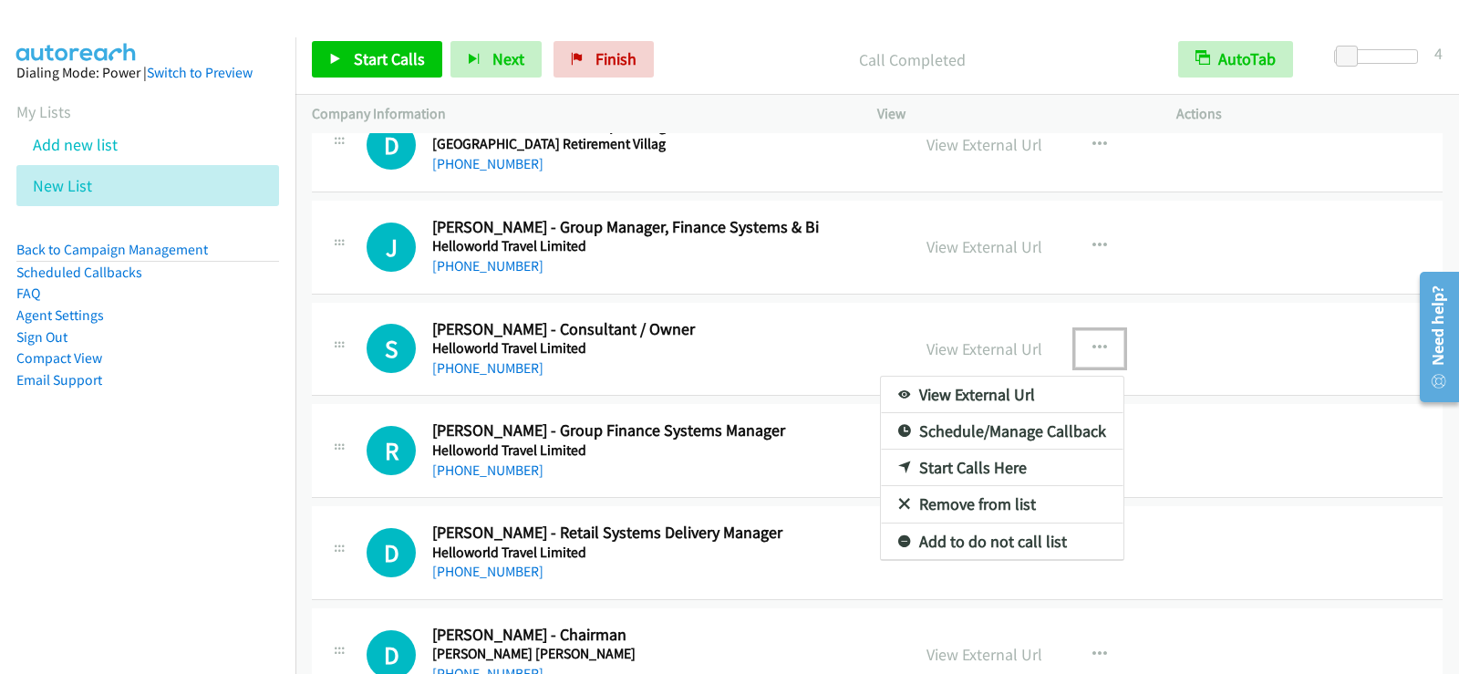
click at [949, 466] on link "Start Calls Here" at bounding box center [1002, 468] width 243 height 36
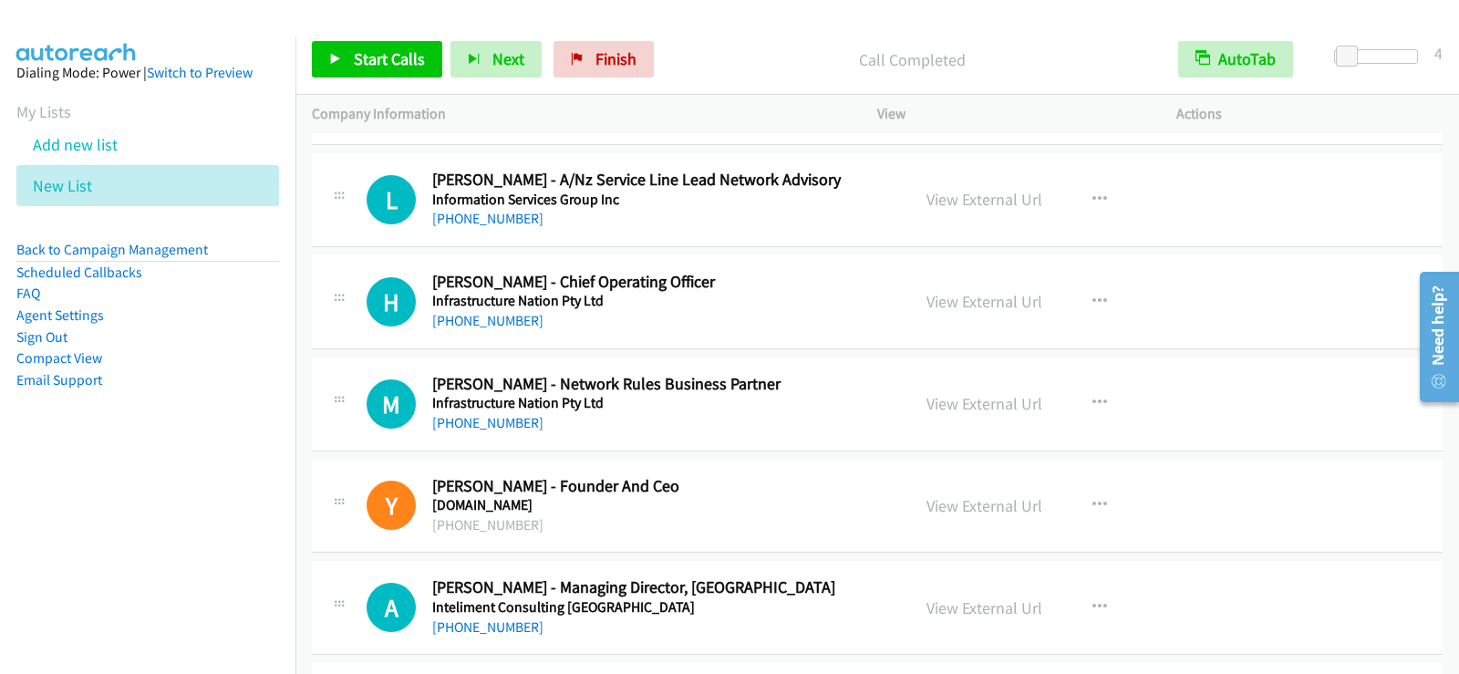
scroll to position [16162, 0]
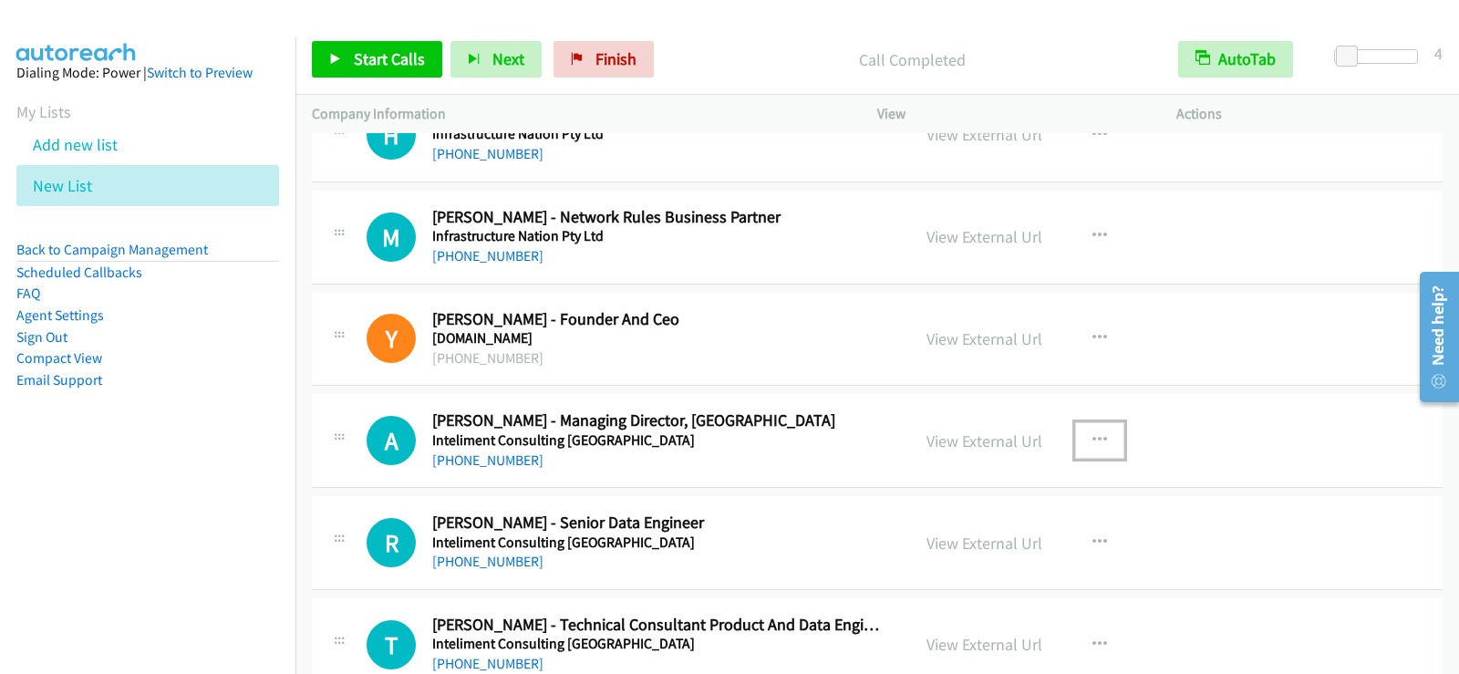
click at [1082, 438] on button "button" at bounding box center [1099, 440] width 49 height 36
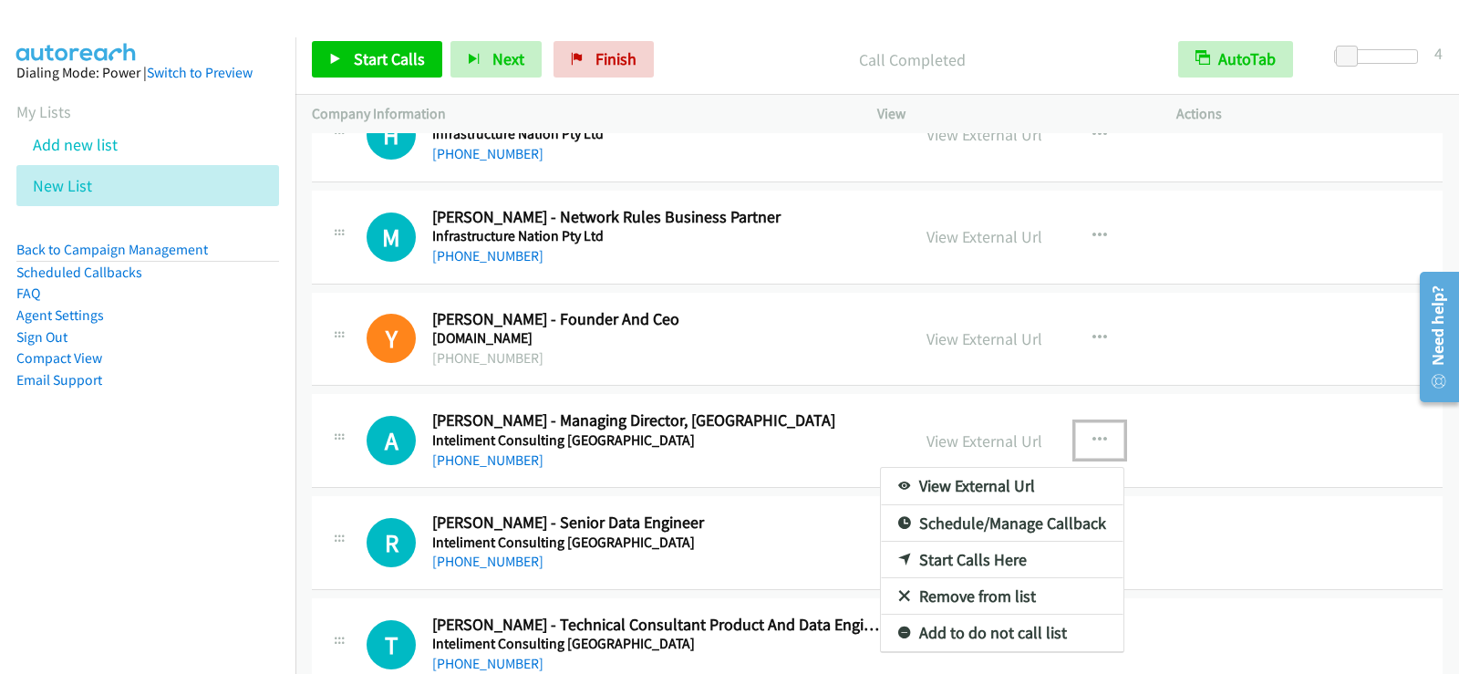
click at [962, 555] on link "Start Calls Here" at bounding box center [1002, 560] width 243 height 36
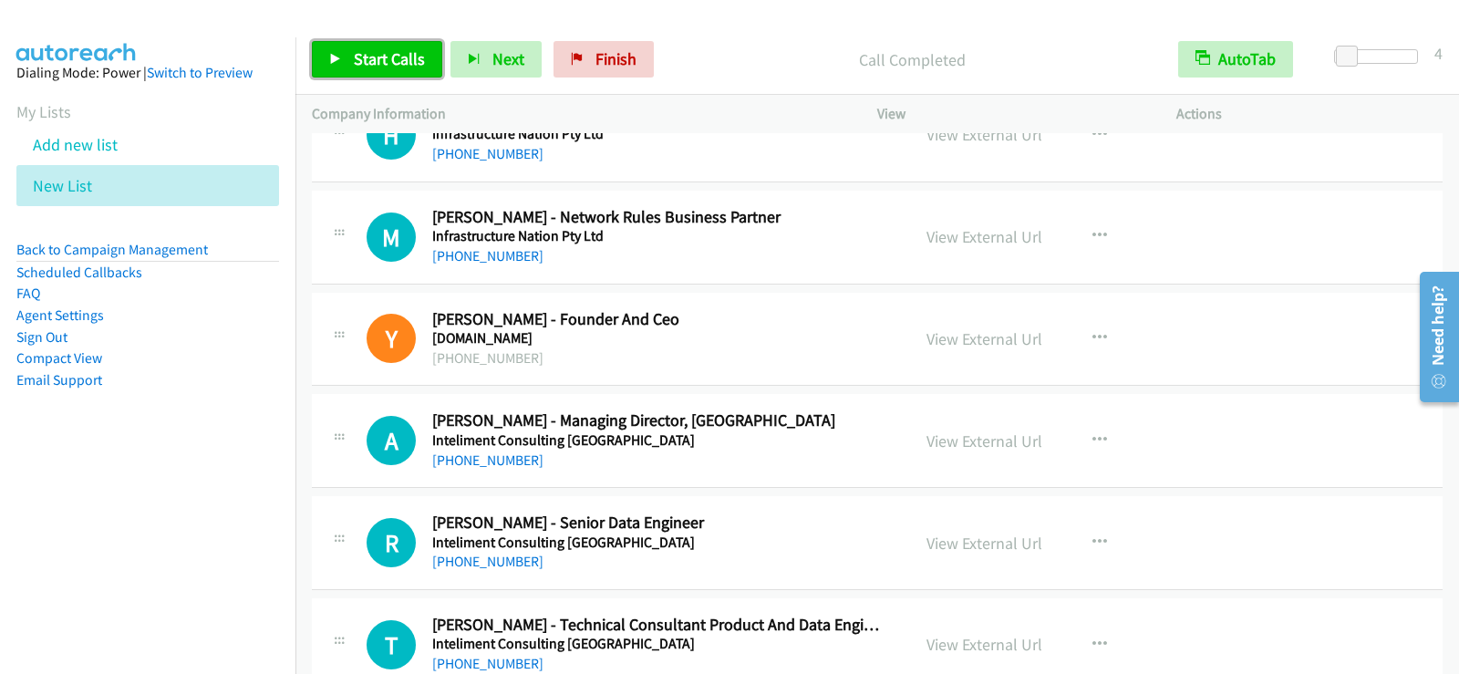
click at [323, 57] on link "Start Calls" at bounding box center [377, 59] width 130 height 36
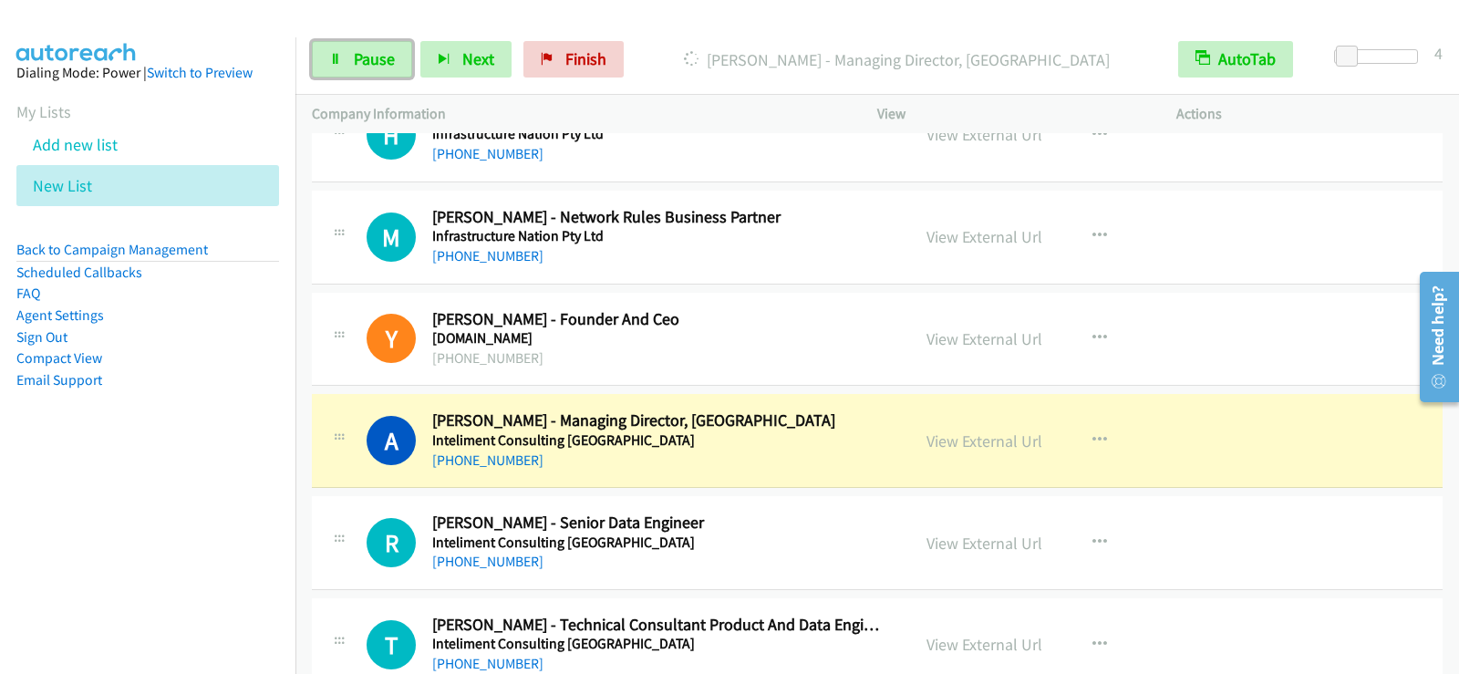
drag, startPoint x: 372, startPoint y: 47, endPoint x: 519, endPoint y: 7, distance: 152.2
click at [371, 47] on link "Pause" at bounding box center [362, 59] width 100 height 36
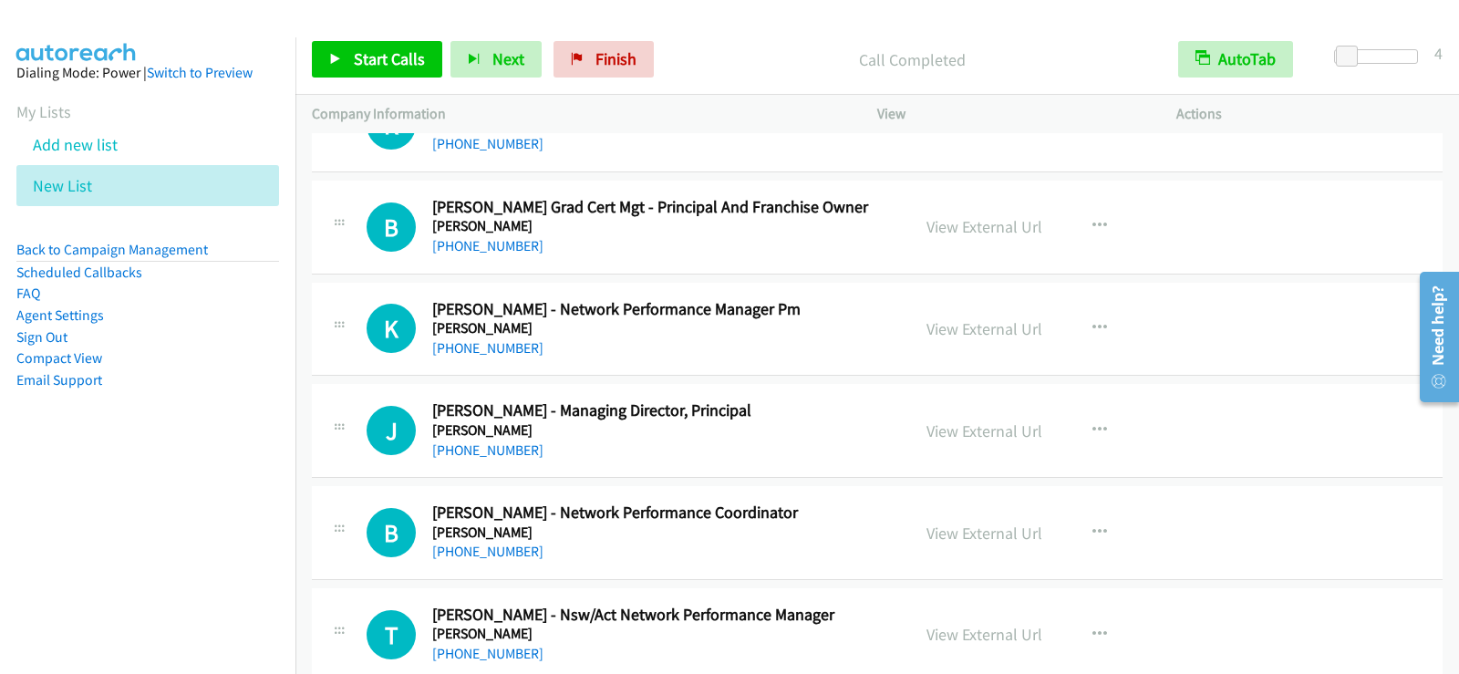
scroll to position [17895, 0]
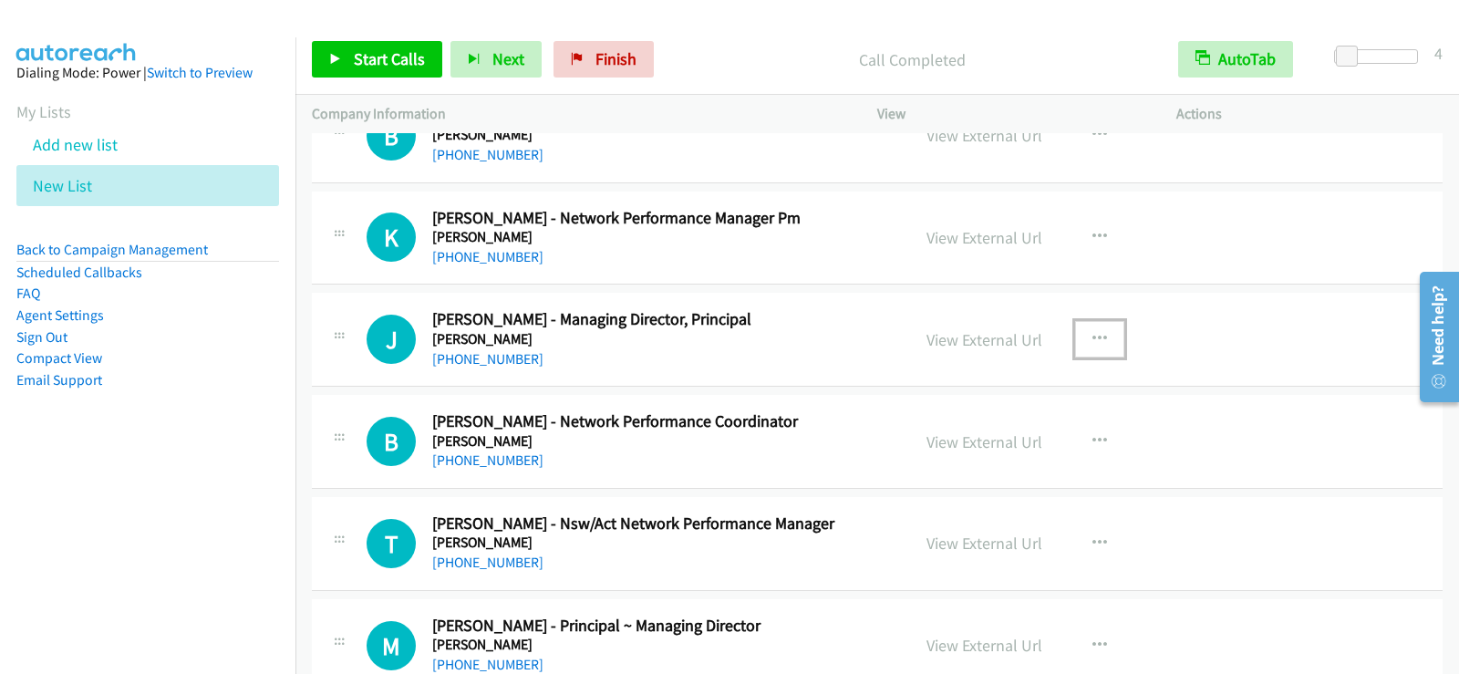
click at [1087, 347] on button "button" at bounding box center [1099, 339] width 49 height 36
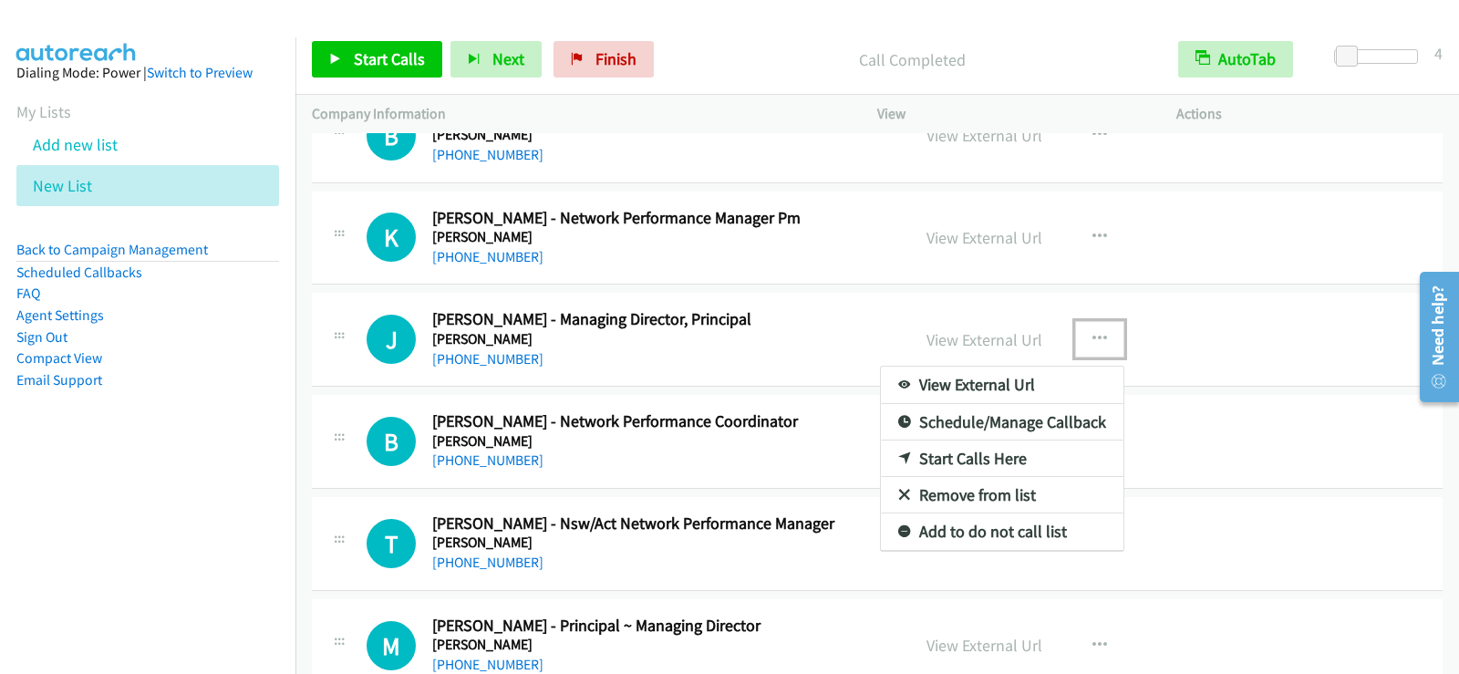
click at [941, 457] on link "Start Calls Here" at bounding box center [1002, 459] width 243 height 36
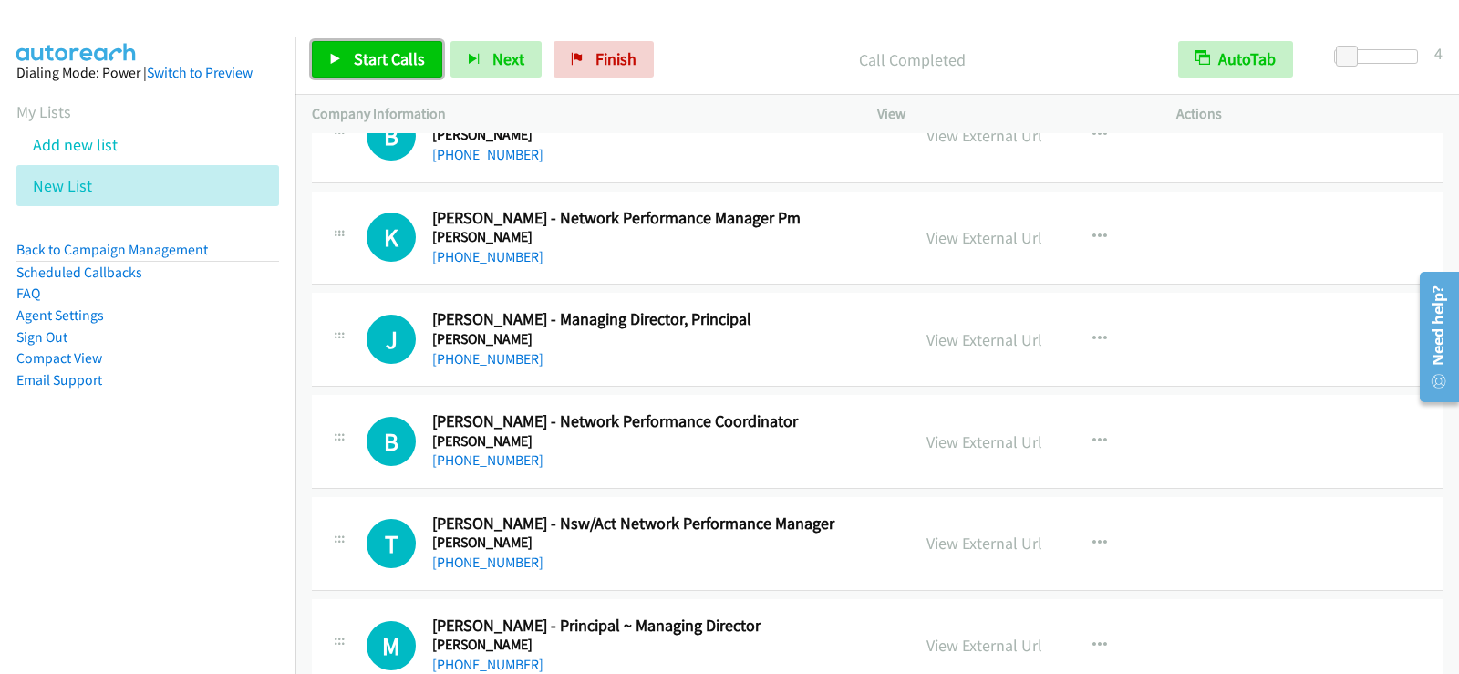
click at [379, 69] on link "Start Calls" at bounding box center [377, 59] width 130 height 36
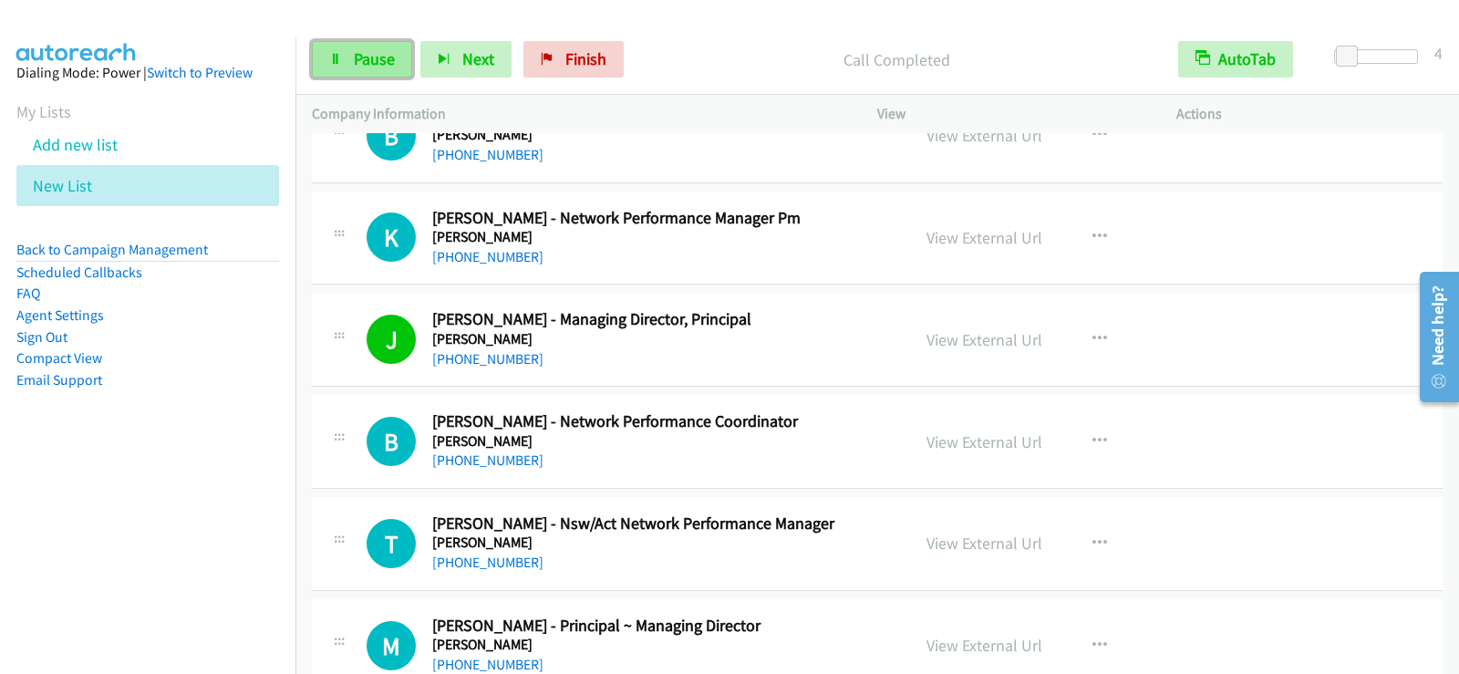
click at [347, 56] on link "Pause" at bounding box center [362, 59] width 100 height 36
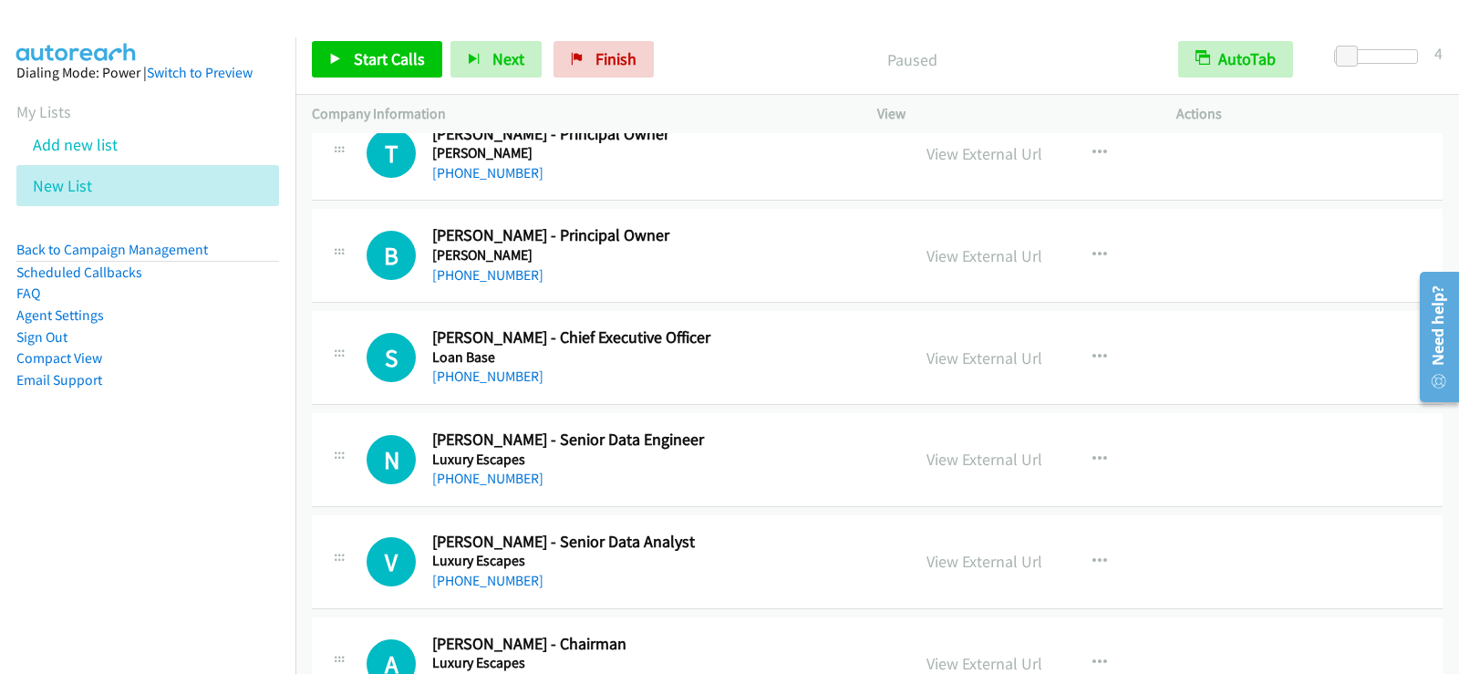
scroll to position [18533, 0]
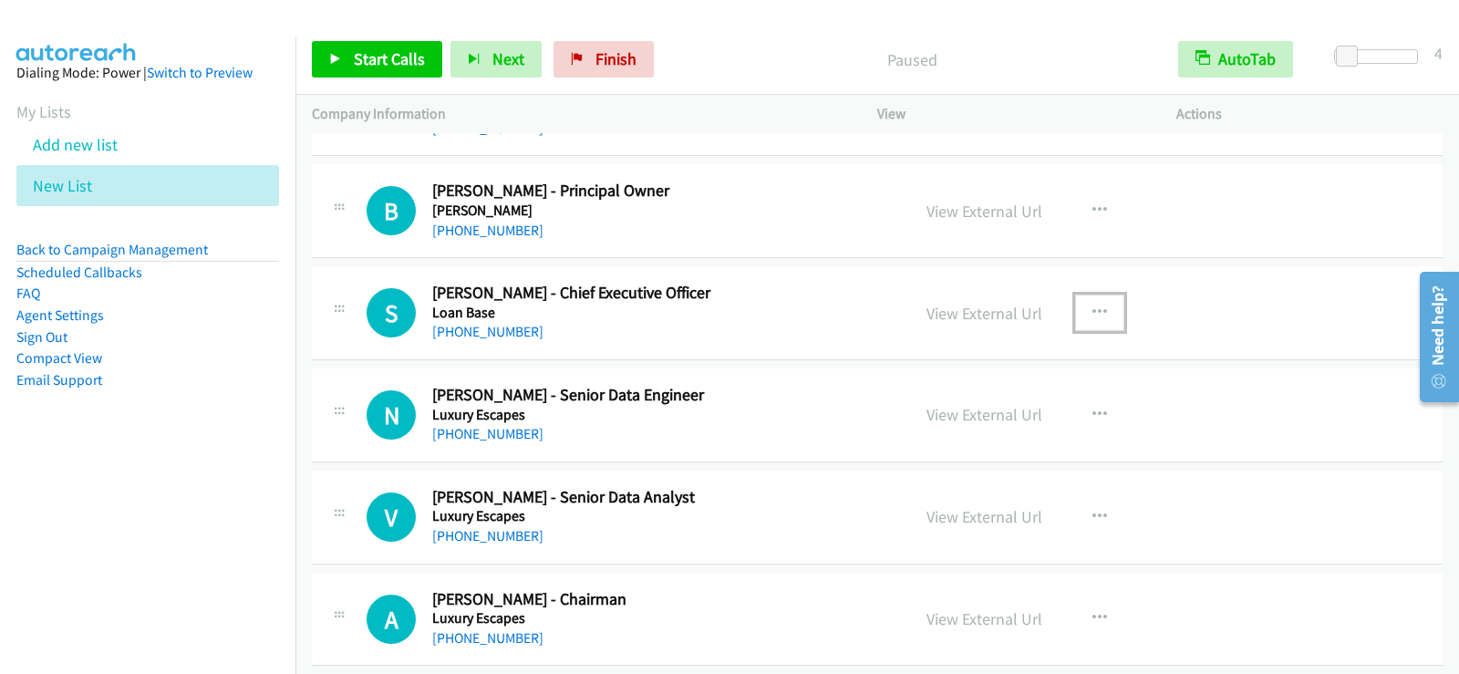
click at [1093, 306] on icon "button" at bounding box center [1100, 313] width 15 height 15
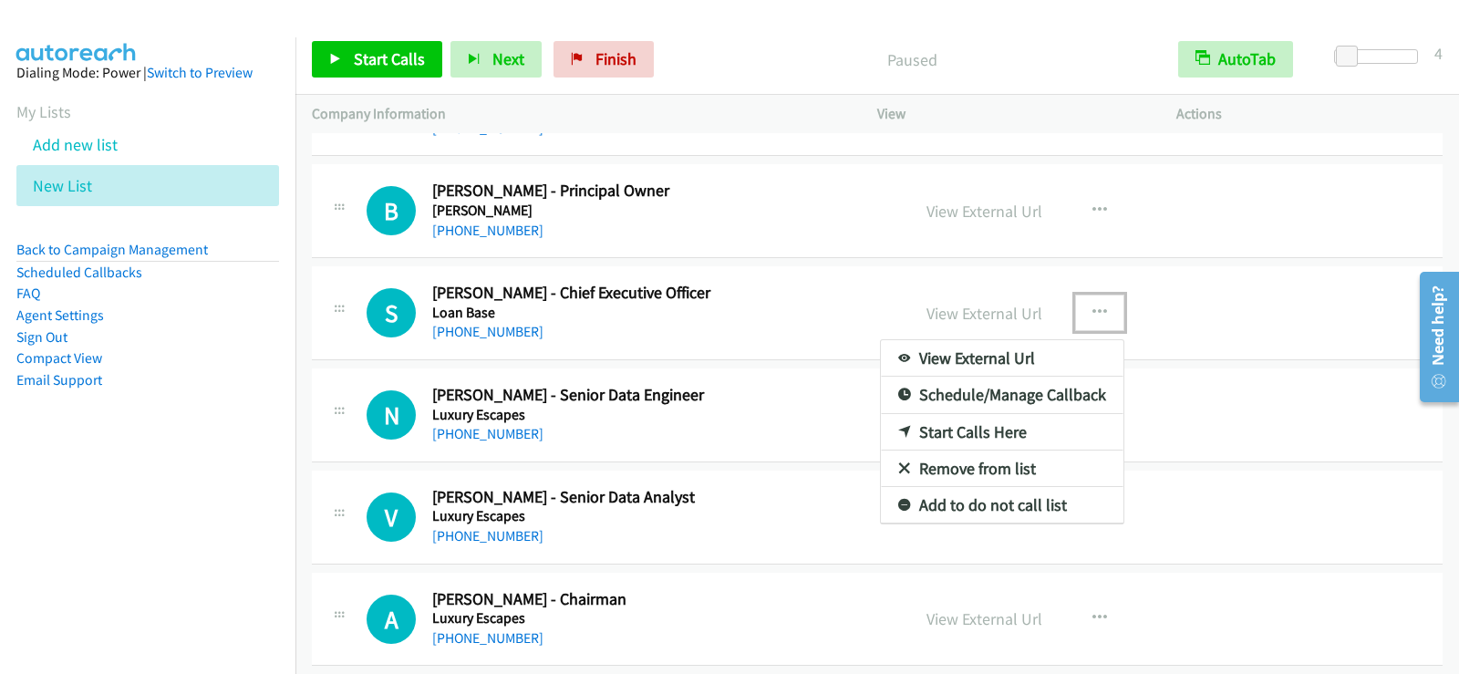
click at [949, 429] on link "Start Calls Here" at bounding box center [1002, 432] width 243 height 36
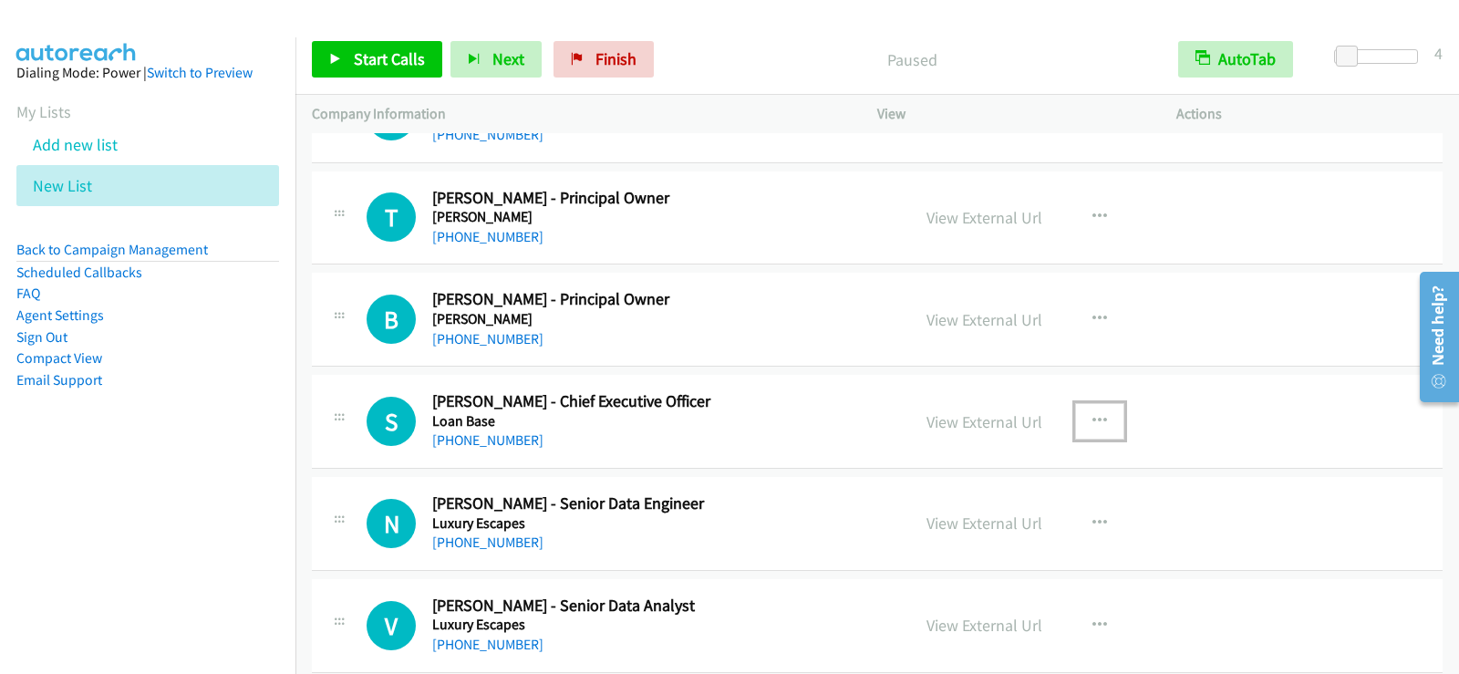
scroll to position [18442, 0]
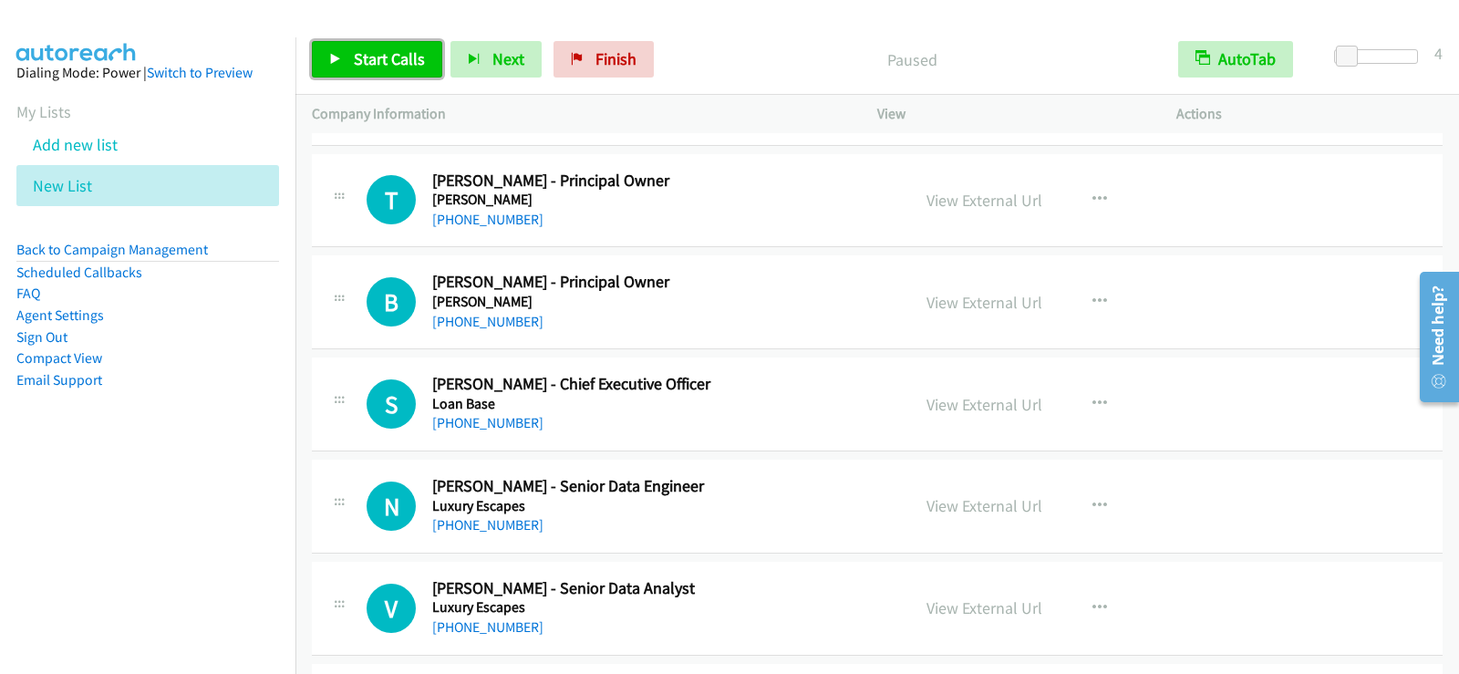
click at [381, 69] on link "Start Calls" at bounding box center [377, 59] width 130 height 36
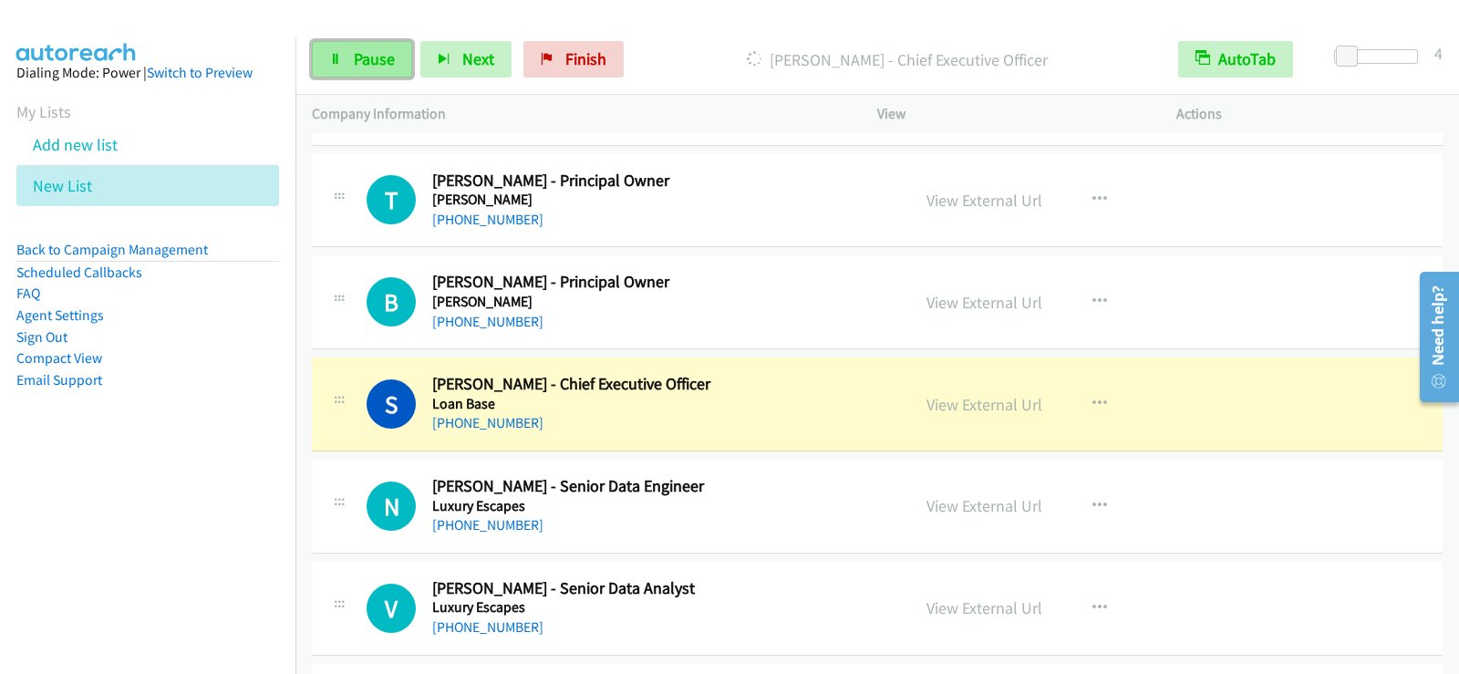
click at [374, 66] on span "Pause" at bounding box center [374, 58] width 41 height 21
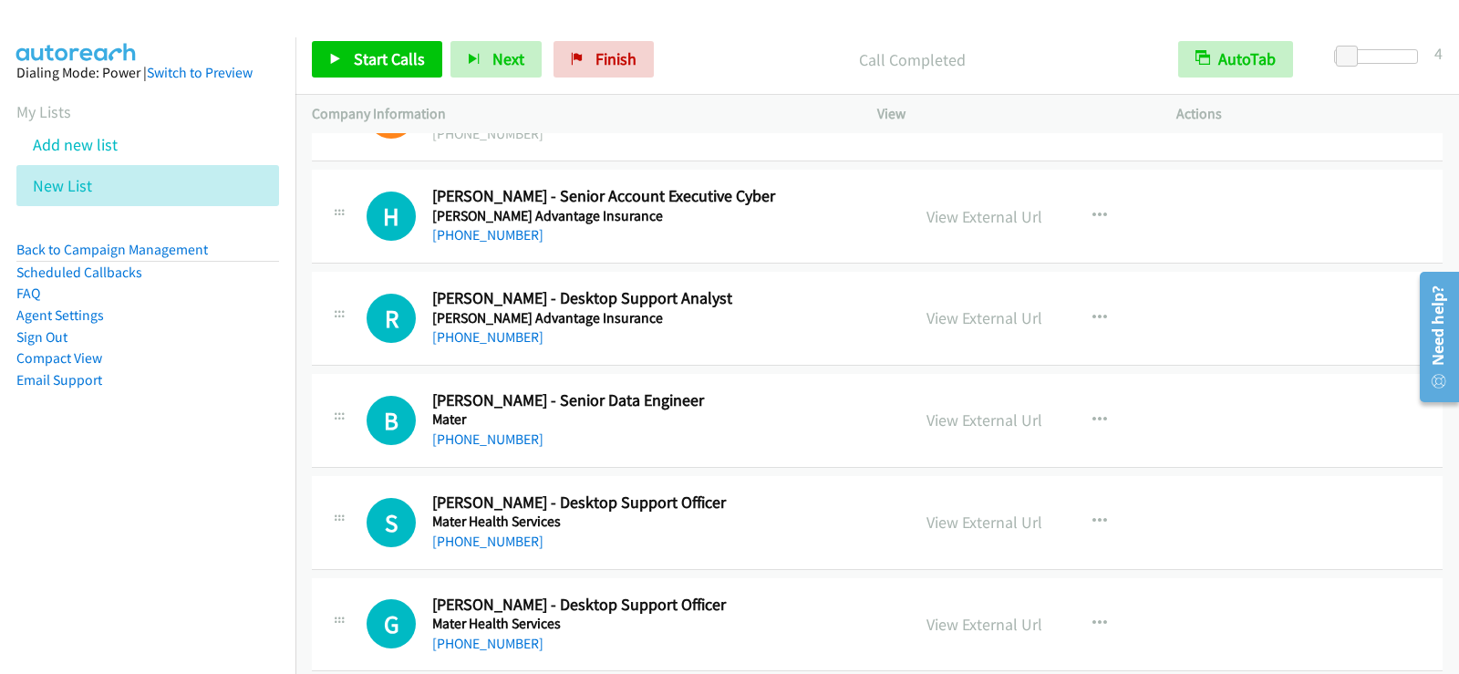
scroll to position [19171, 0]
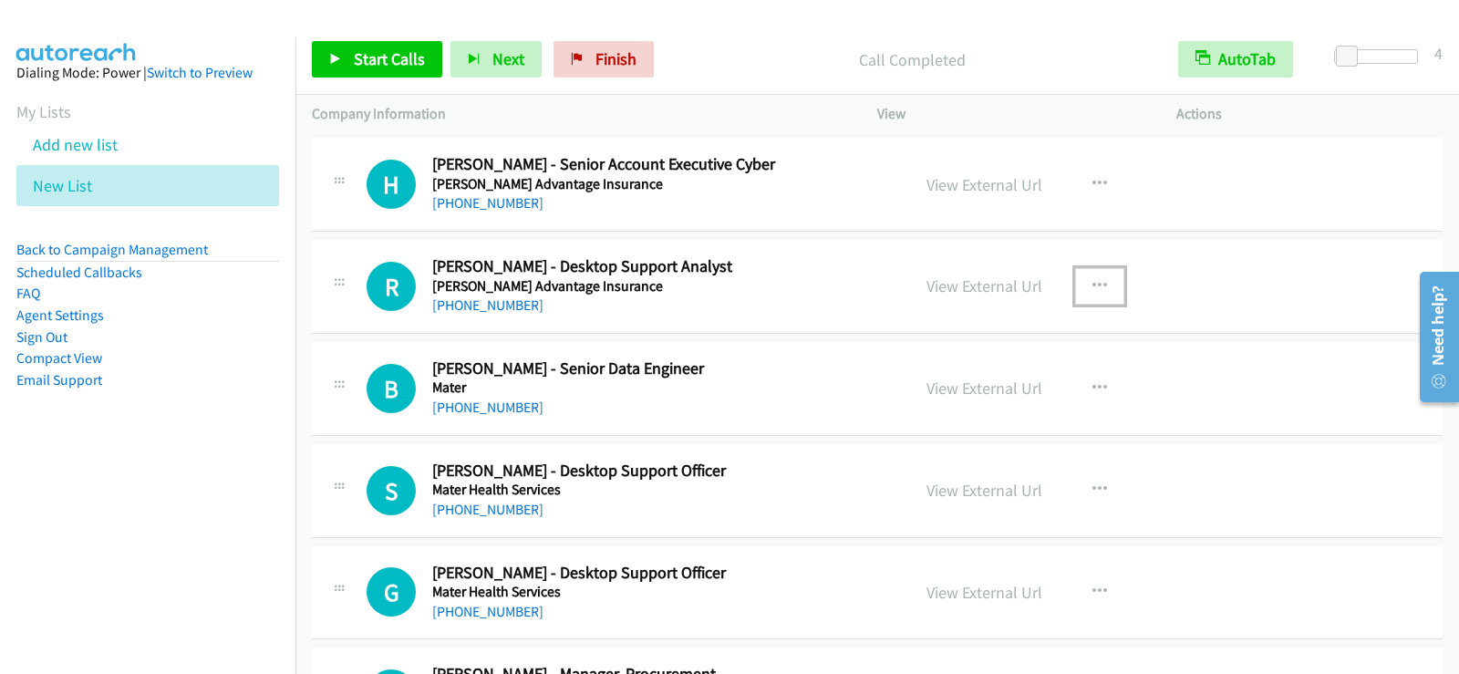
click at [1093, 282] on icon "button" at bounding box center [1100, 286] width 15 height 15
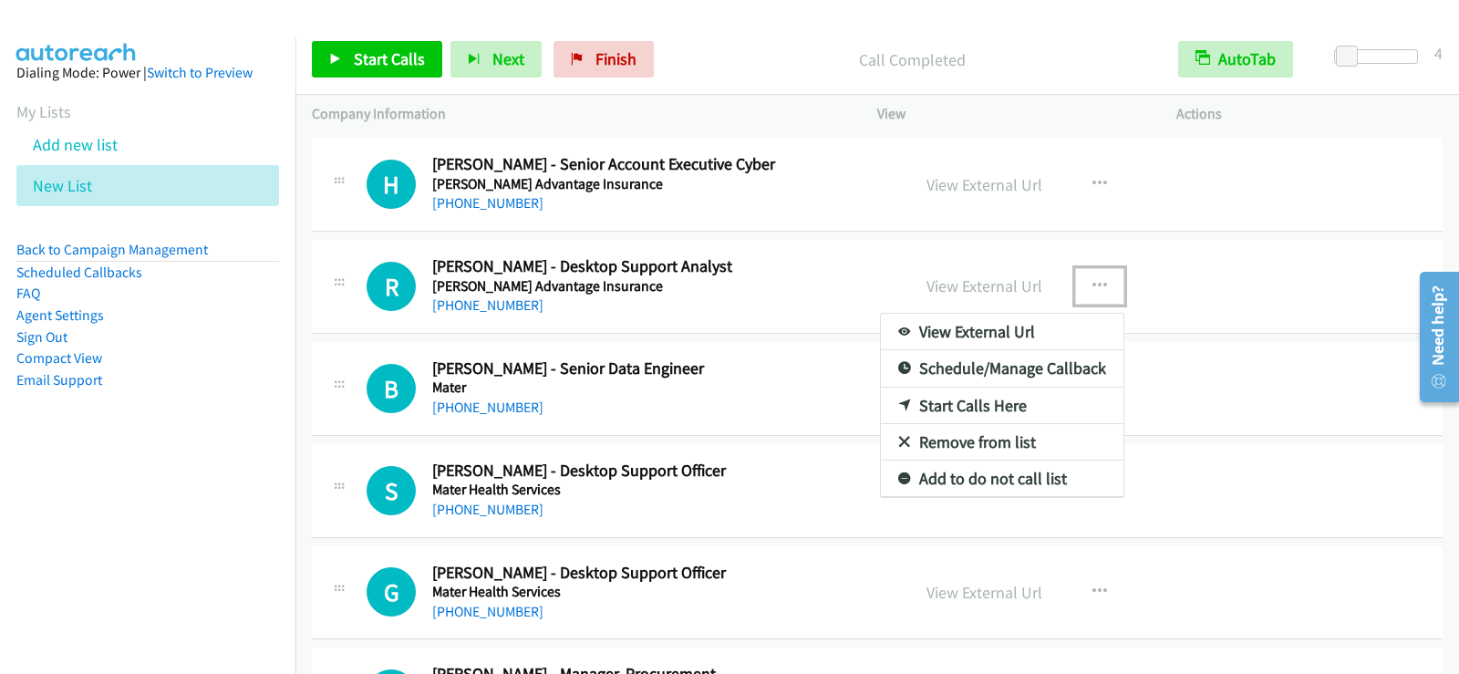
click at [966, 395] on link "Start Calls Here" at bounding box center [1002, 406] width 243 height 36
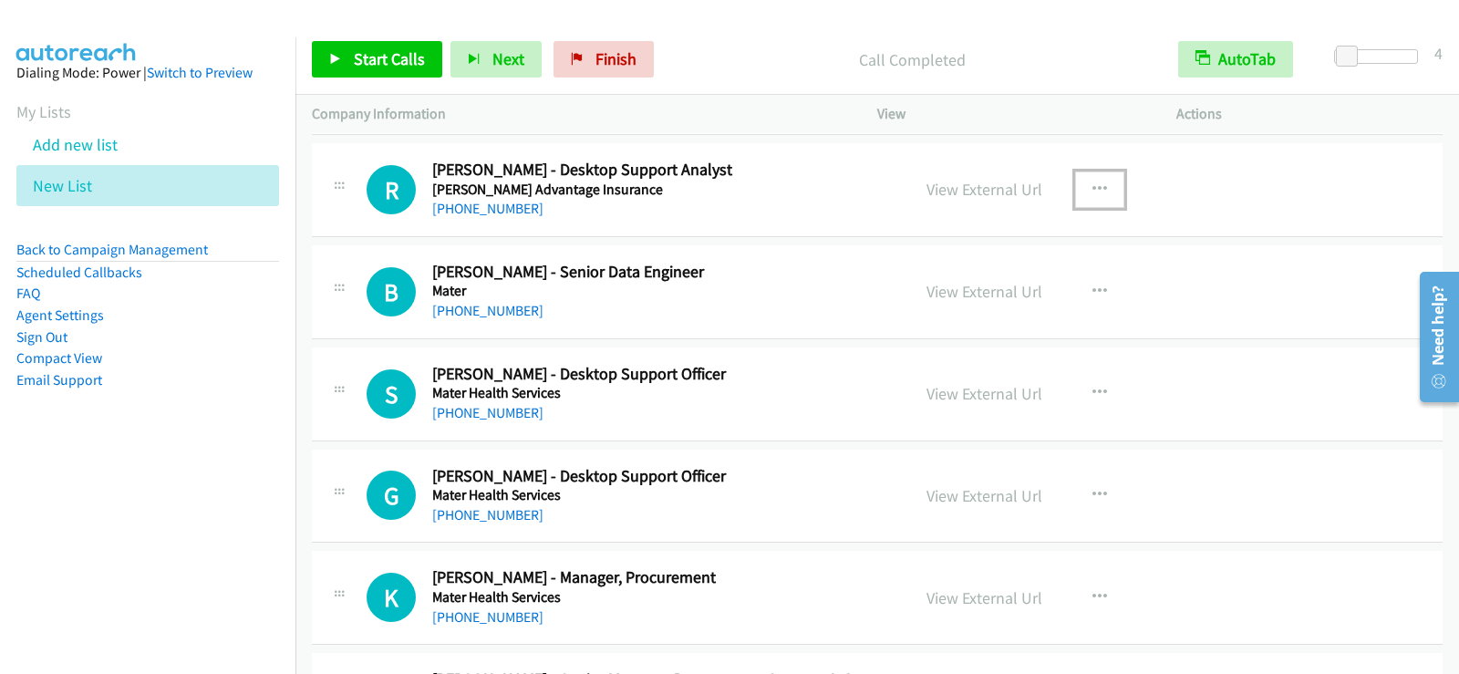
scroll to position [19281, 0]
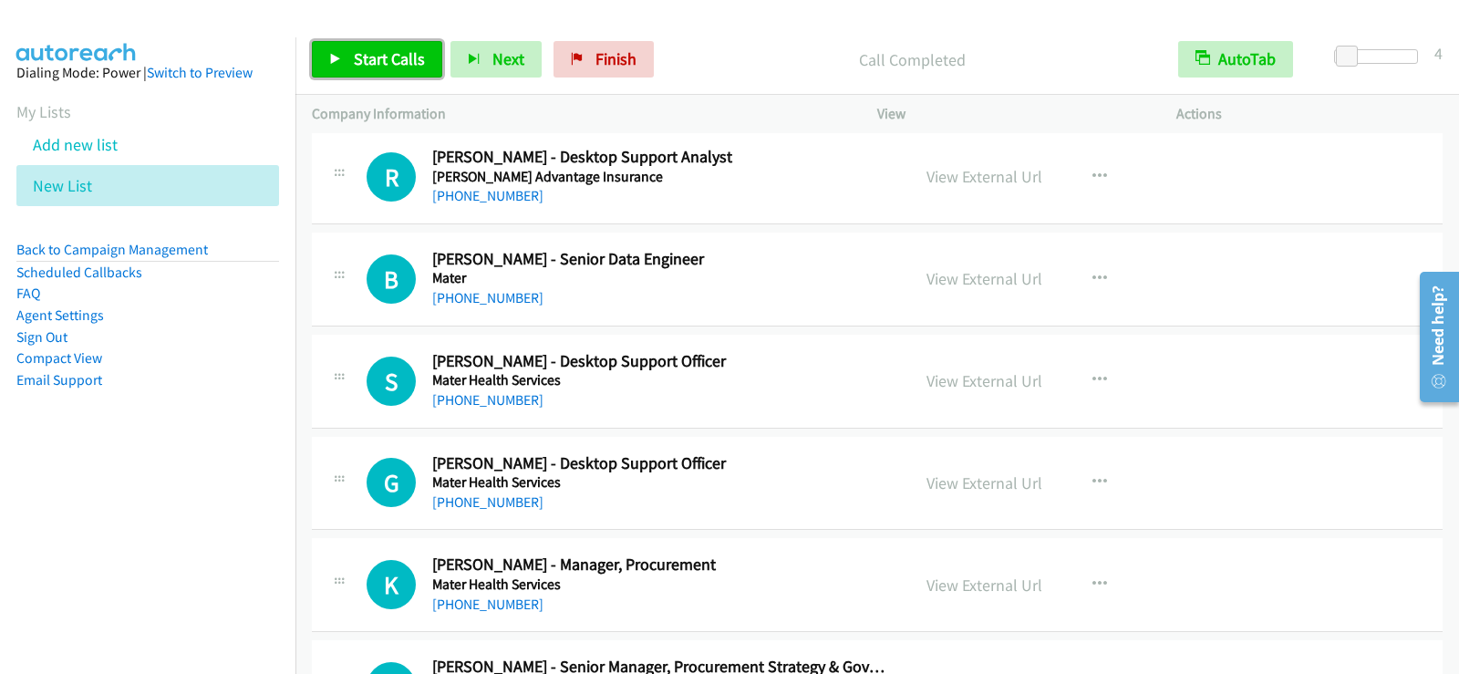
click at [387, 47] on link "Start Calls" at bounding box center [377, 59] width 130 height 36
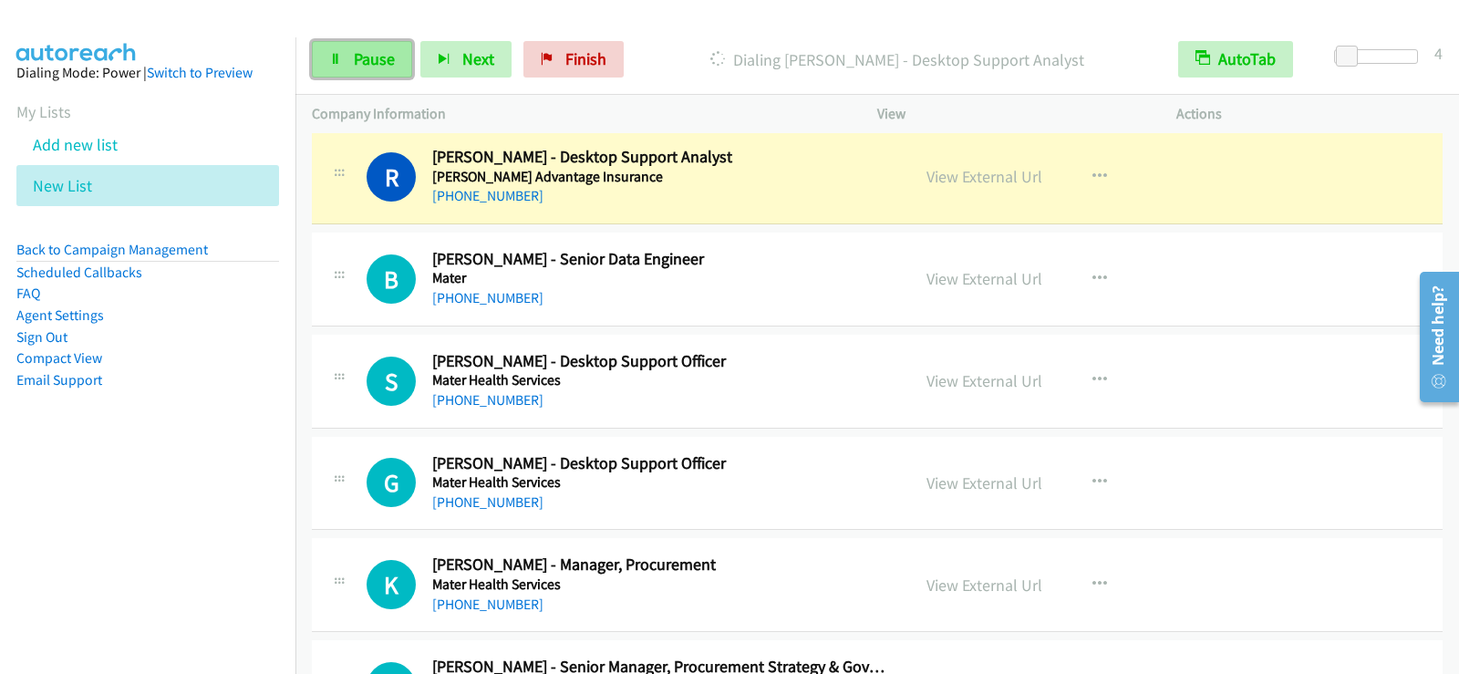
drag, startPoint x: 337, startPoint y: 47, endPoint x: 362, endPoint y: 59, distance: 28.6
click at [337, 47] on link "Pause" at bounding box center [362, 59] width 100 height 36
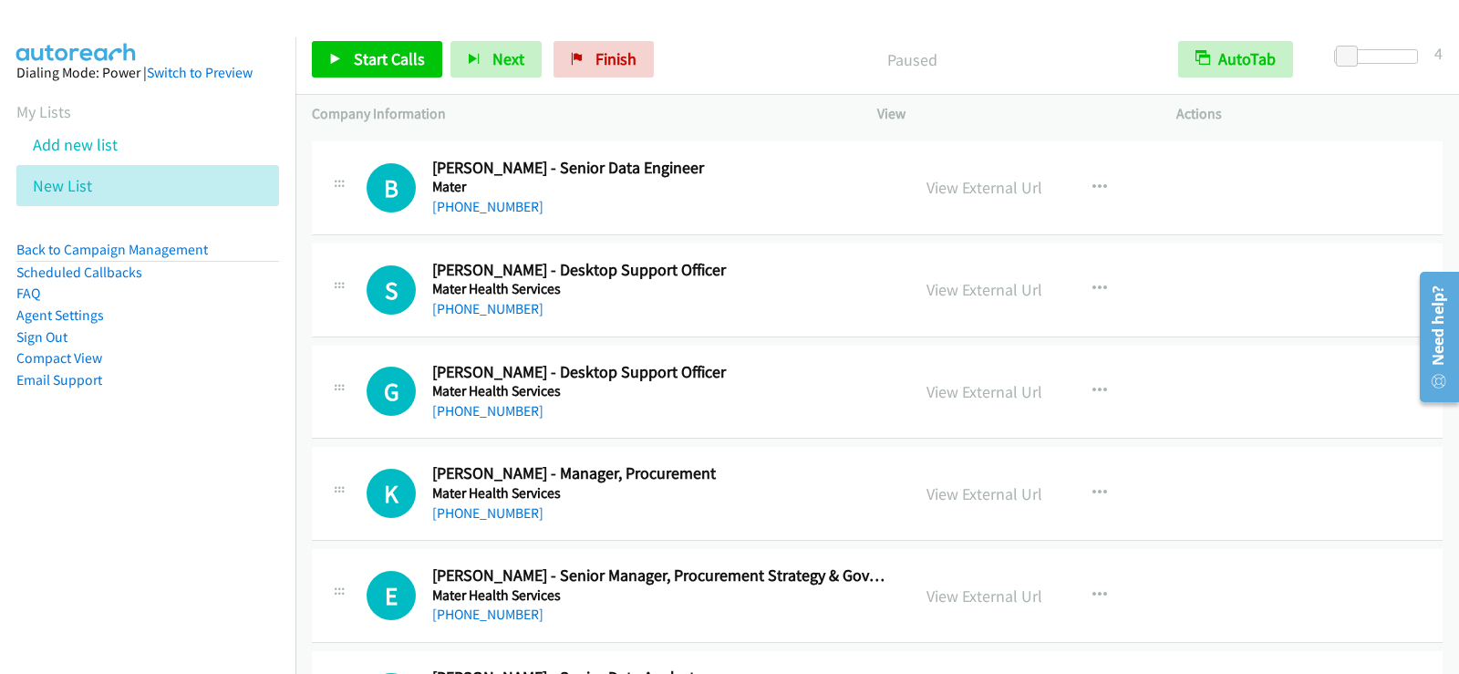
scroll to position [19463, 0]
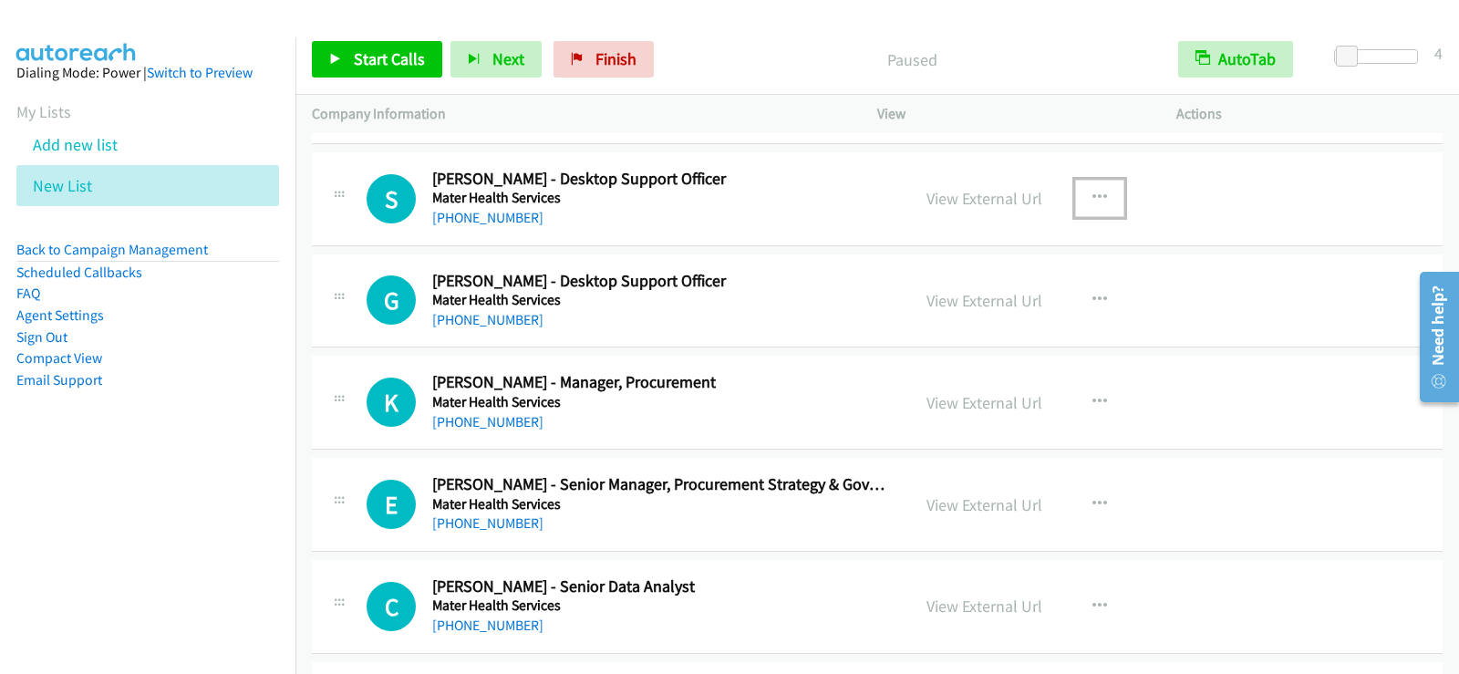
click at [1099, 195] on icon "button" at bounding box center [1100, 198] width 15 height 15
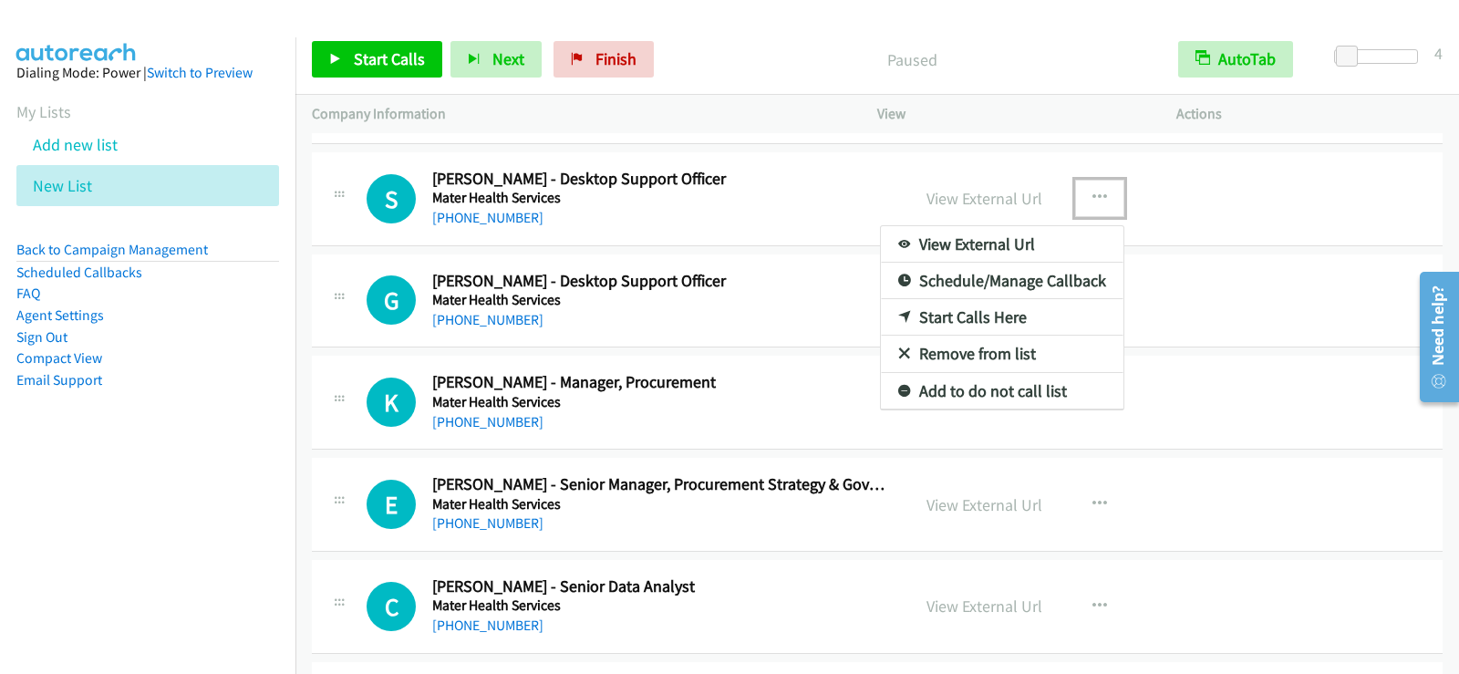
click at [949, 319] on link "Start Calls Here" at bounding box center [1002, 317] width 243 height 36
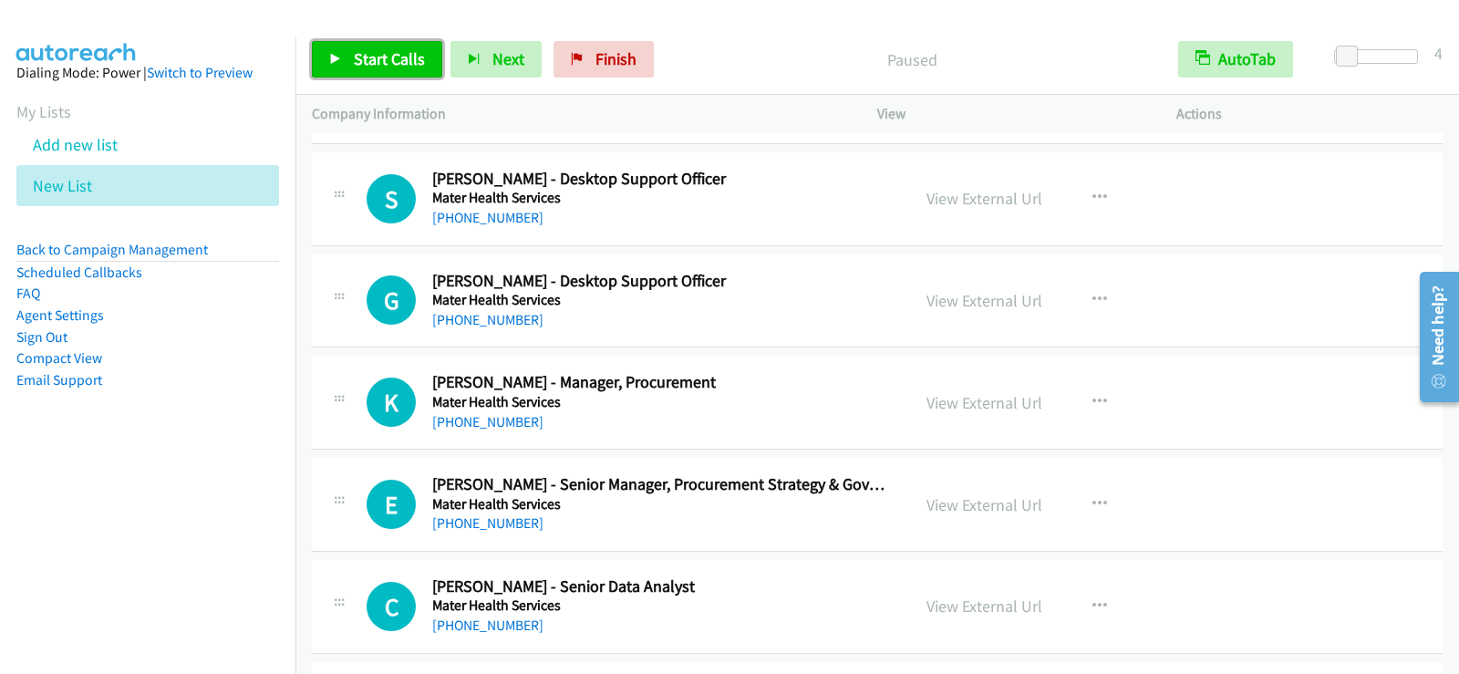
click at [385, 59] on span "Start Calls" at bounding box center [389, 58] width 71 height 21
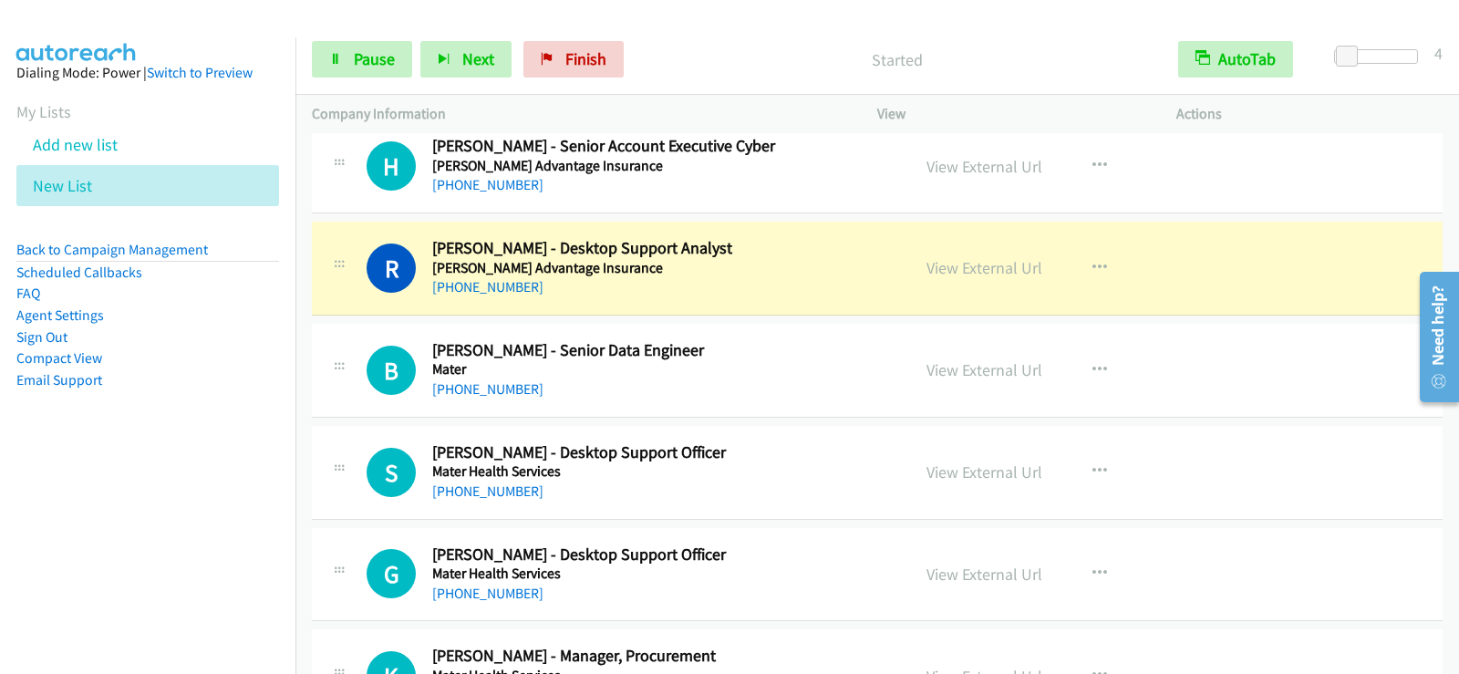
scroll to position [19098, 0]
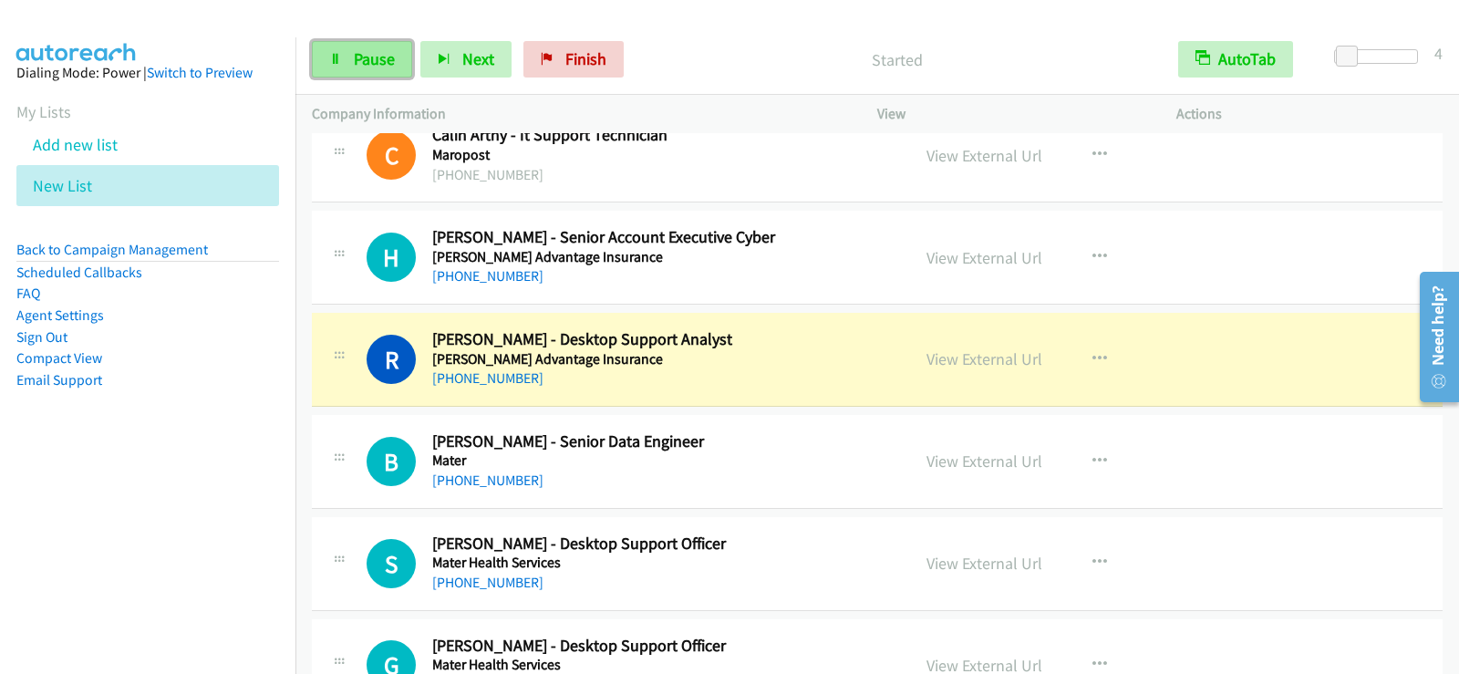
click at [370, 65] on span "Pause" at bounding box center [374, 58] width 41 height 21
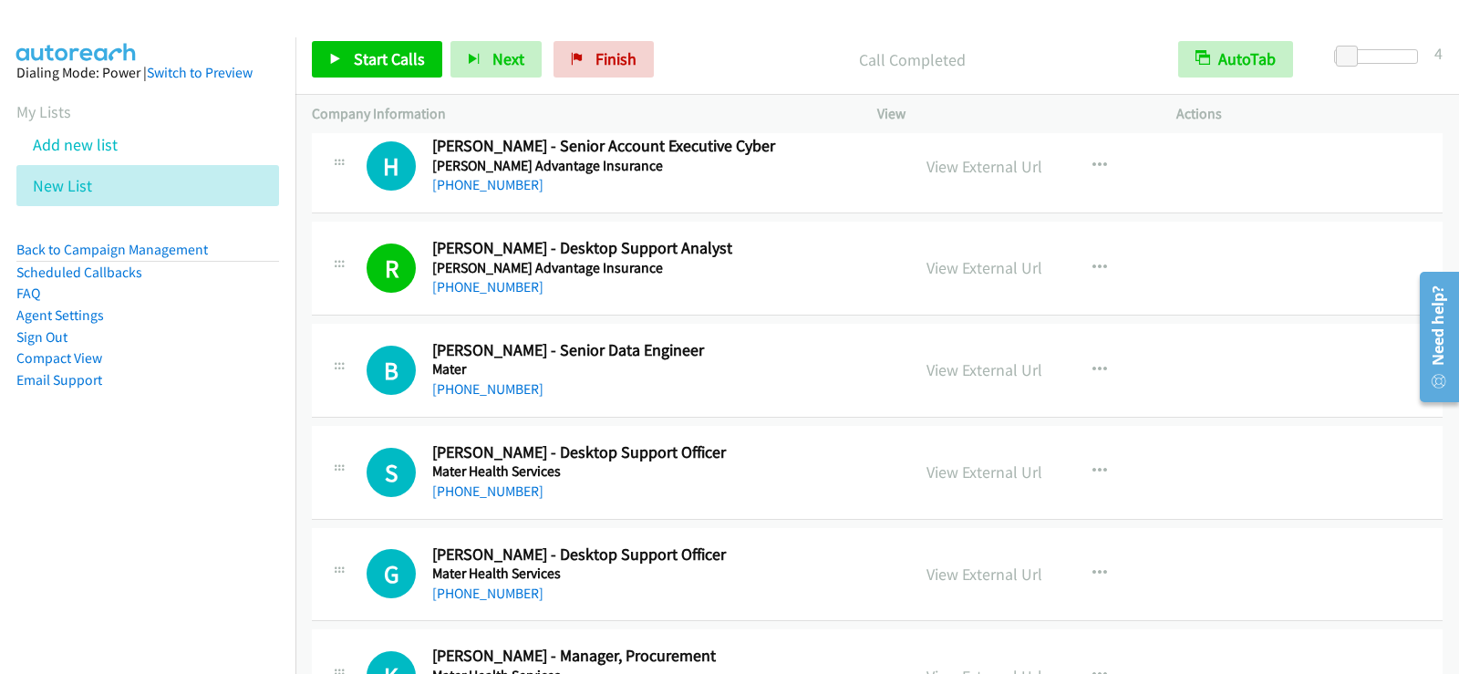
scroll to position [19281, 0]
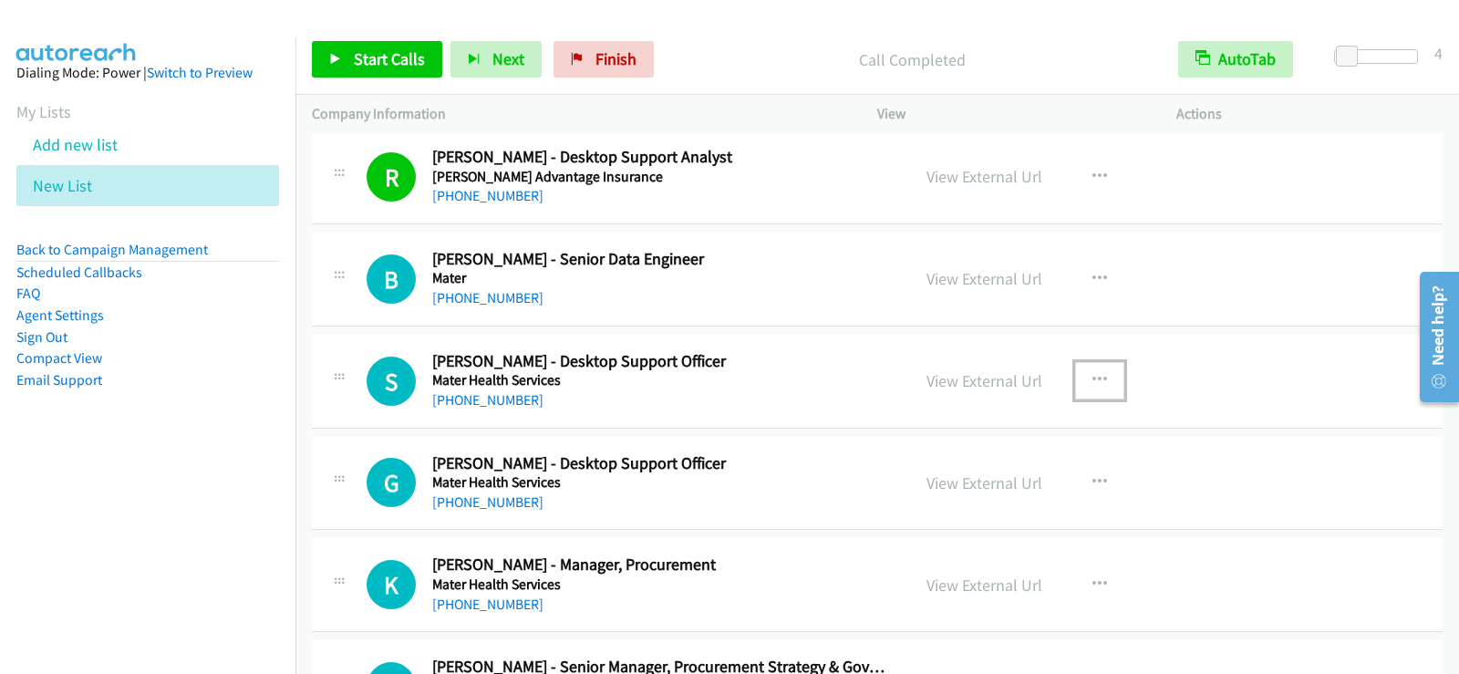
click at [1094, 369] on button "button" at bounding box center [1099, 380] width 49 height 36
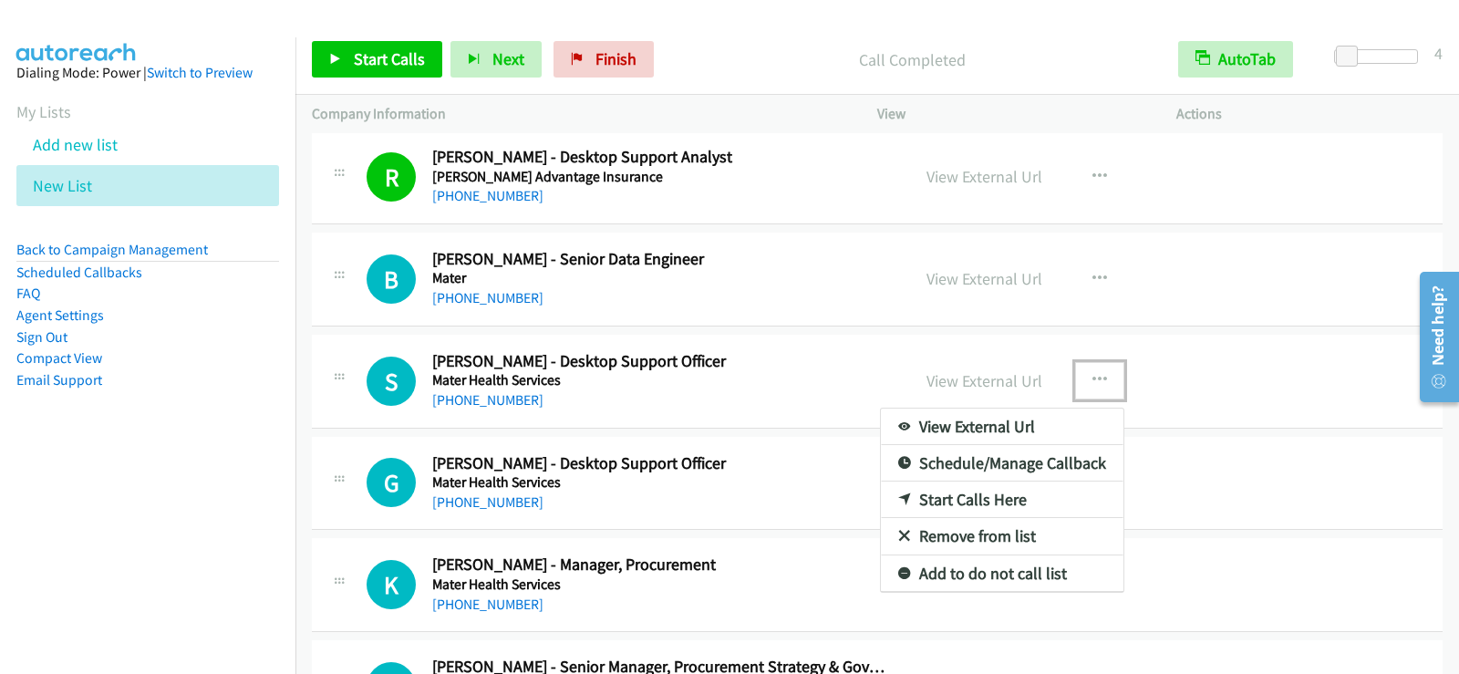
click at [1011, 495] on link "Start Calls Here" at bounding box center [1002, 500] width 243 height 36
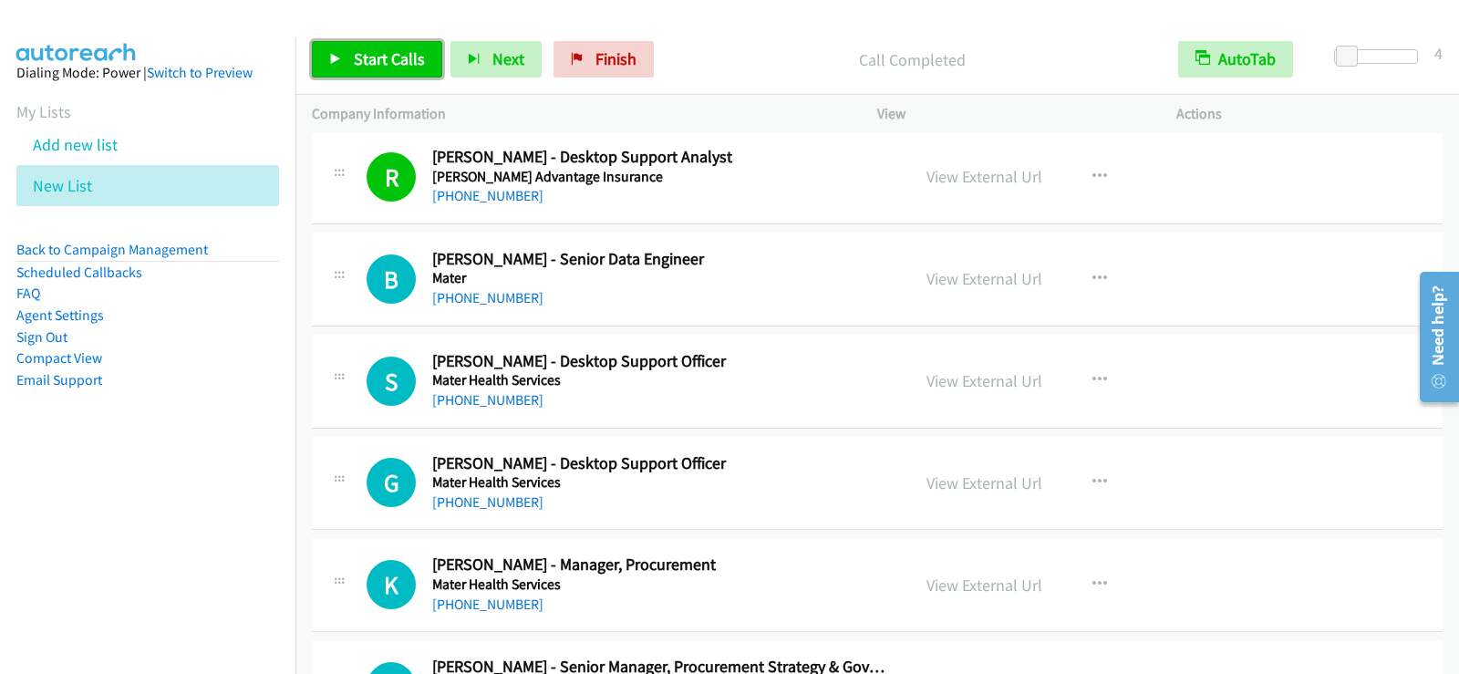
click at [371, 54] on span "Start Calls" at bounding box center [389, 58] width 71 height 21
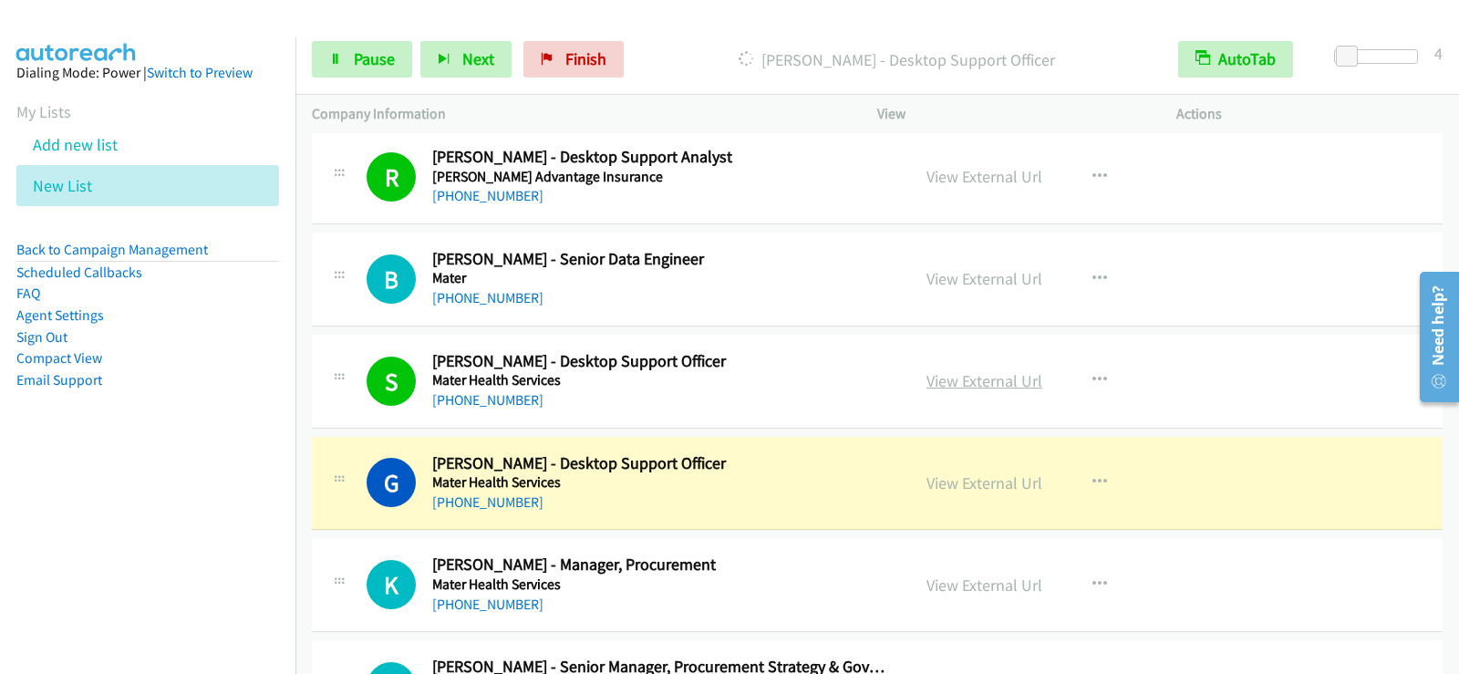
click at [1001, 380] on link "View External Url" at bounding box center [985, 380] width 116 height 21
click at [370, 76] on link "Pause" at bounding box center [362, 59] width 100 height 36
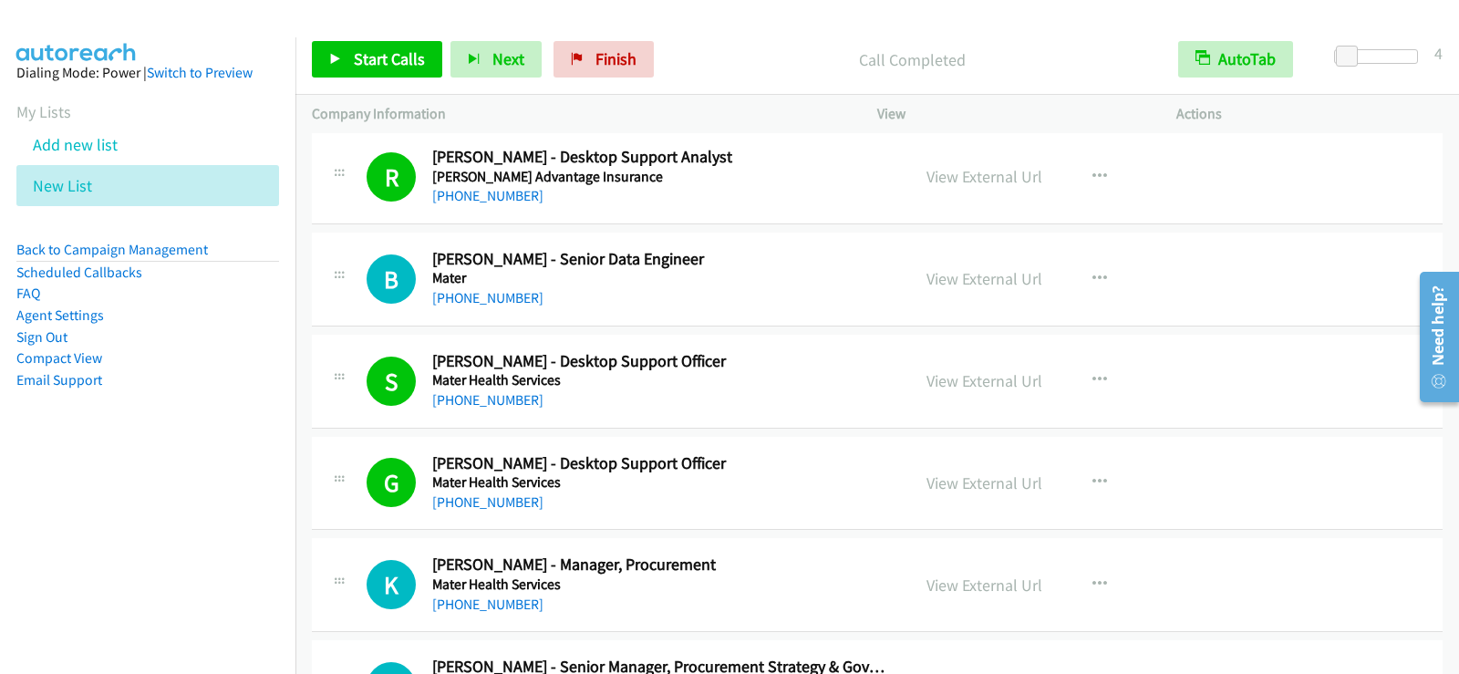
drag, startPoint x: 836, startPoint y: 381, endPoint x: 918, endPoint y: 401, distance: 83.6
click at [836, 381] on h5 "Mater Health Services" at bounding box center [659, 380] width 455 height 18
click at [501, 391] on link "+61 7 3163 8154" at bounding box center [487, 399] width 111 height 17
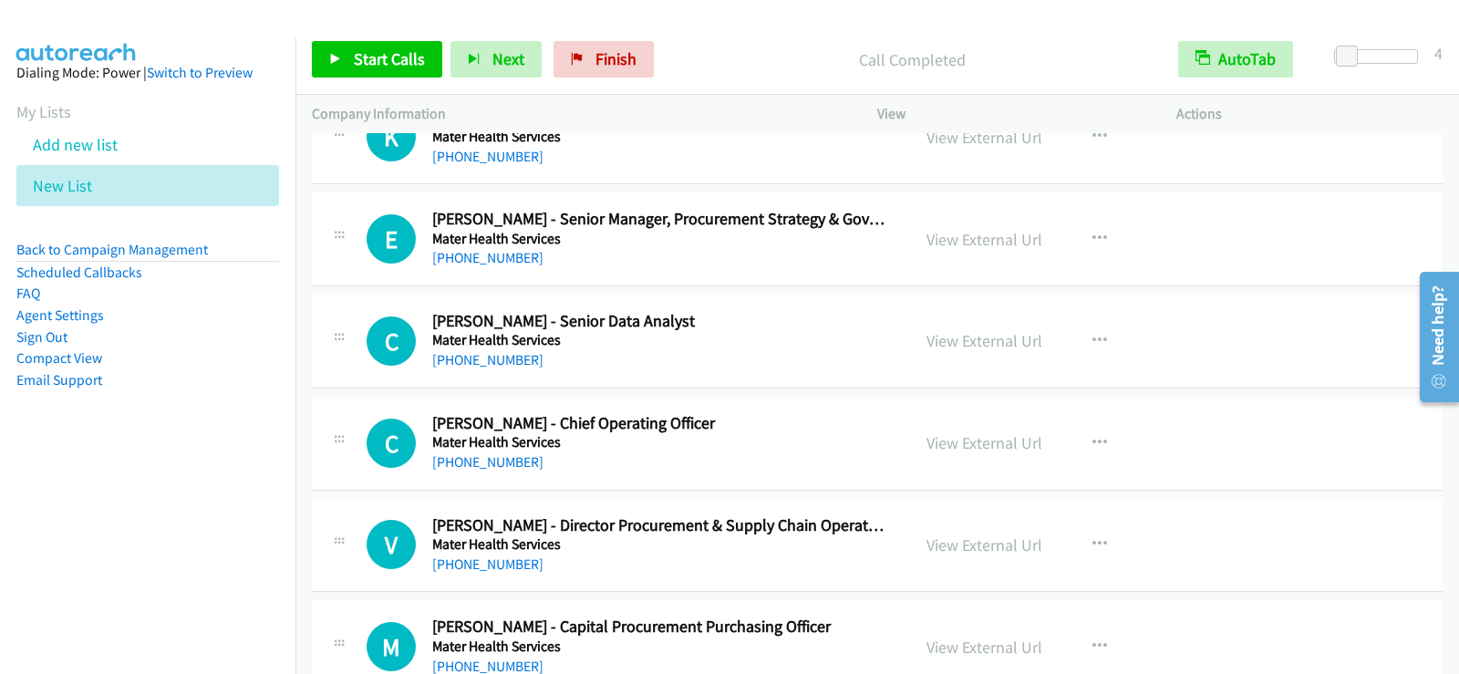
scroll to position [19737, 0]
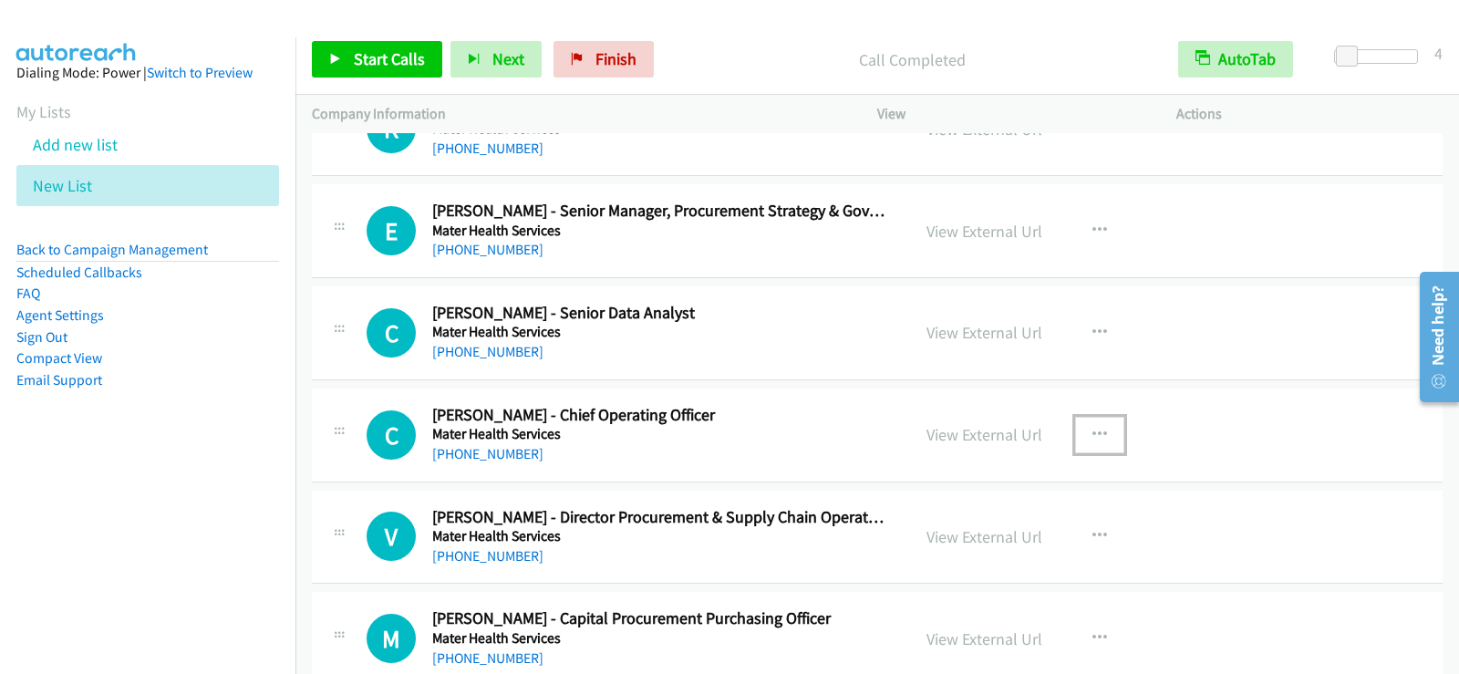
click at [1093, 430] on icon "button" at bounding box center [1100, 435] width 15 height 15
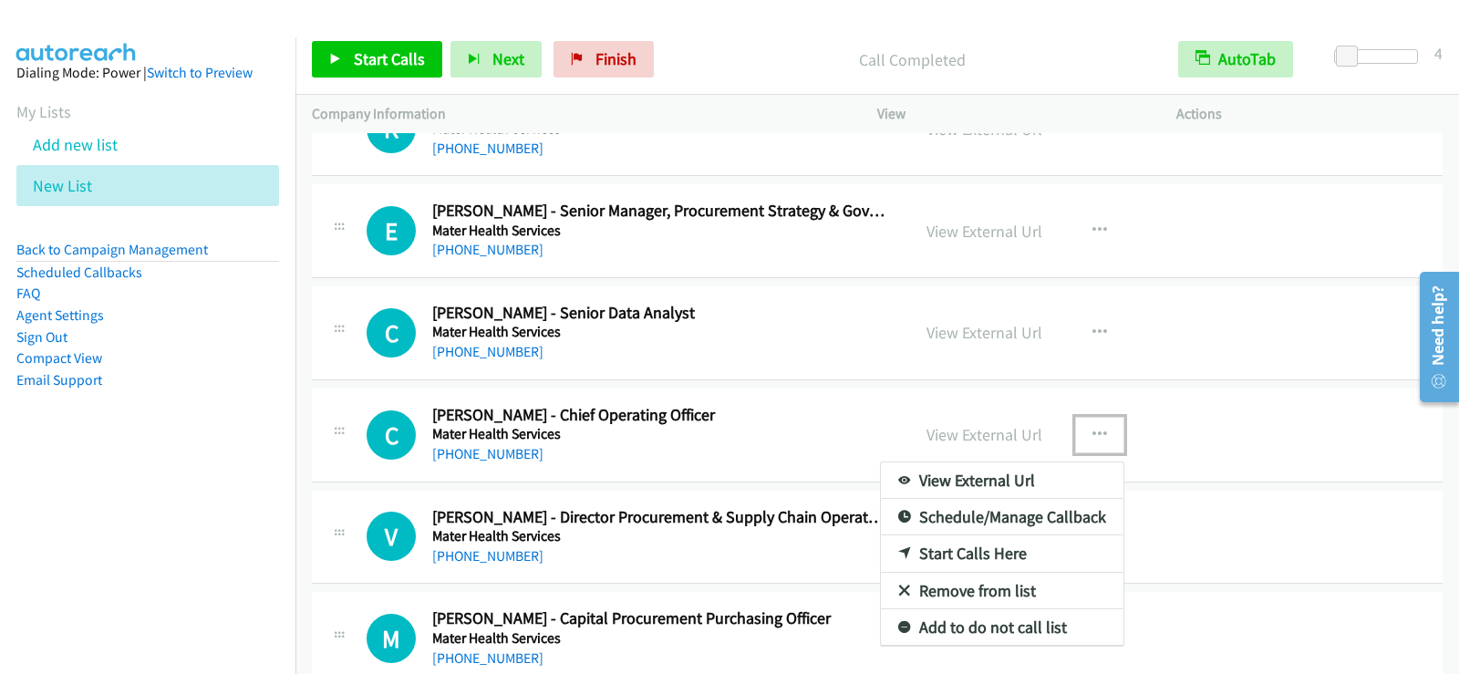
click at [946, 552] on link "Start Calls Here" at bounding box center [1002, 553] width 243 height 36
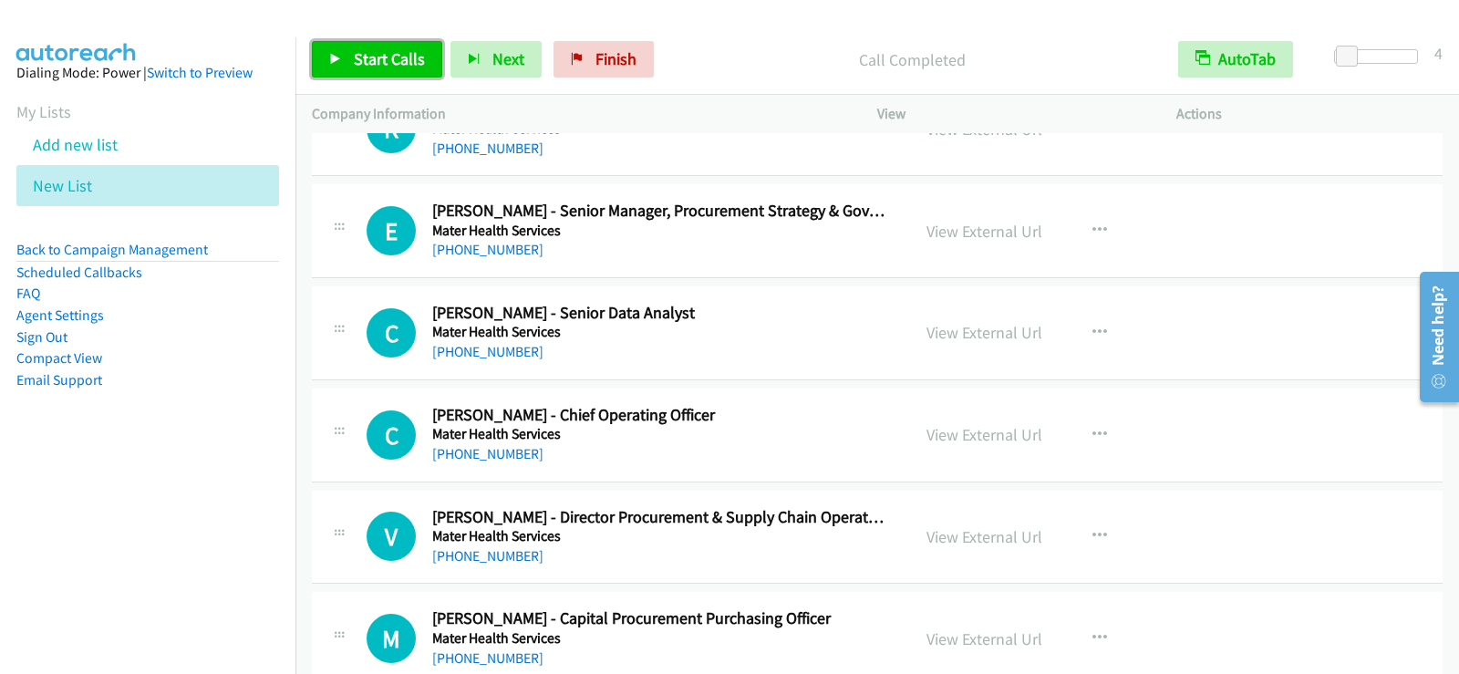
click at [389, 67] on span "Start Calls" at bounding box center [389, 58] width 71 height 21
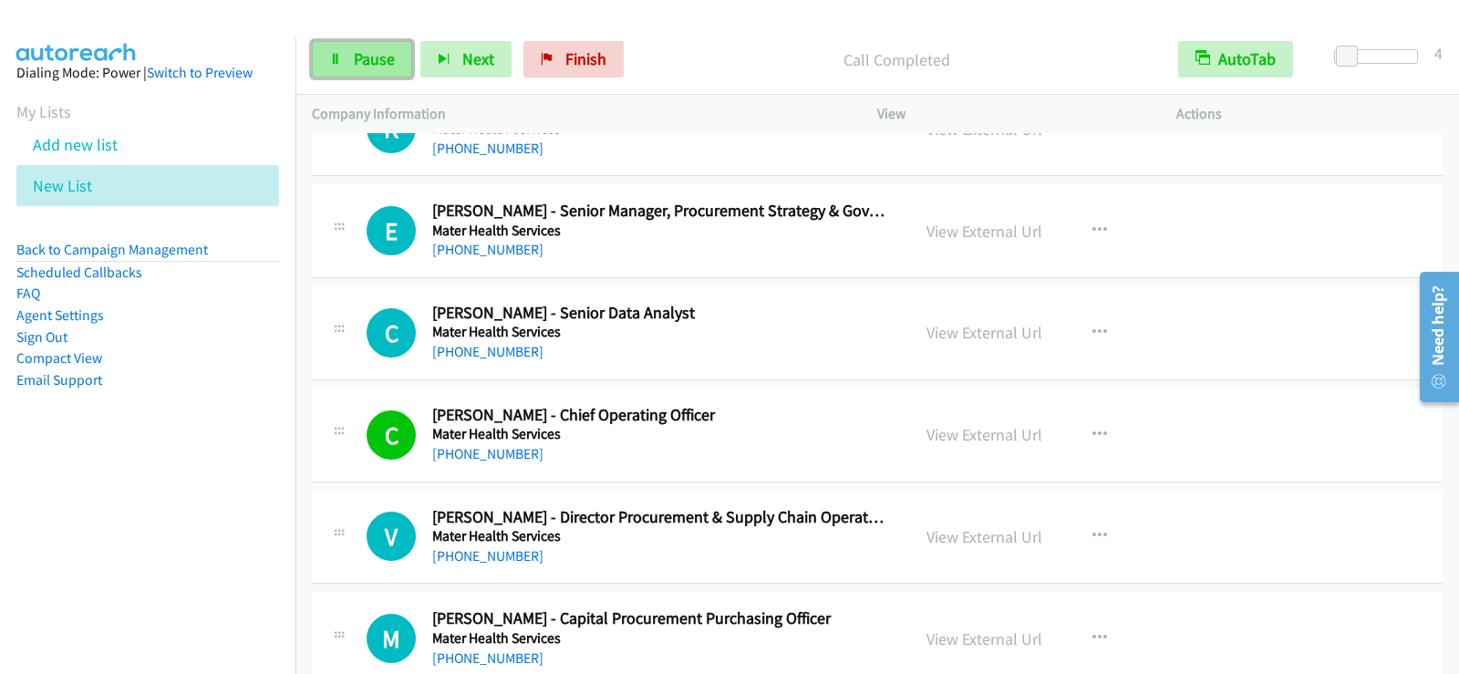
click at [369, 66] on span "Pause" at bounding box center [374, 58] width 41 height 21
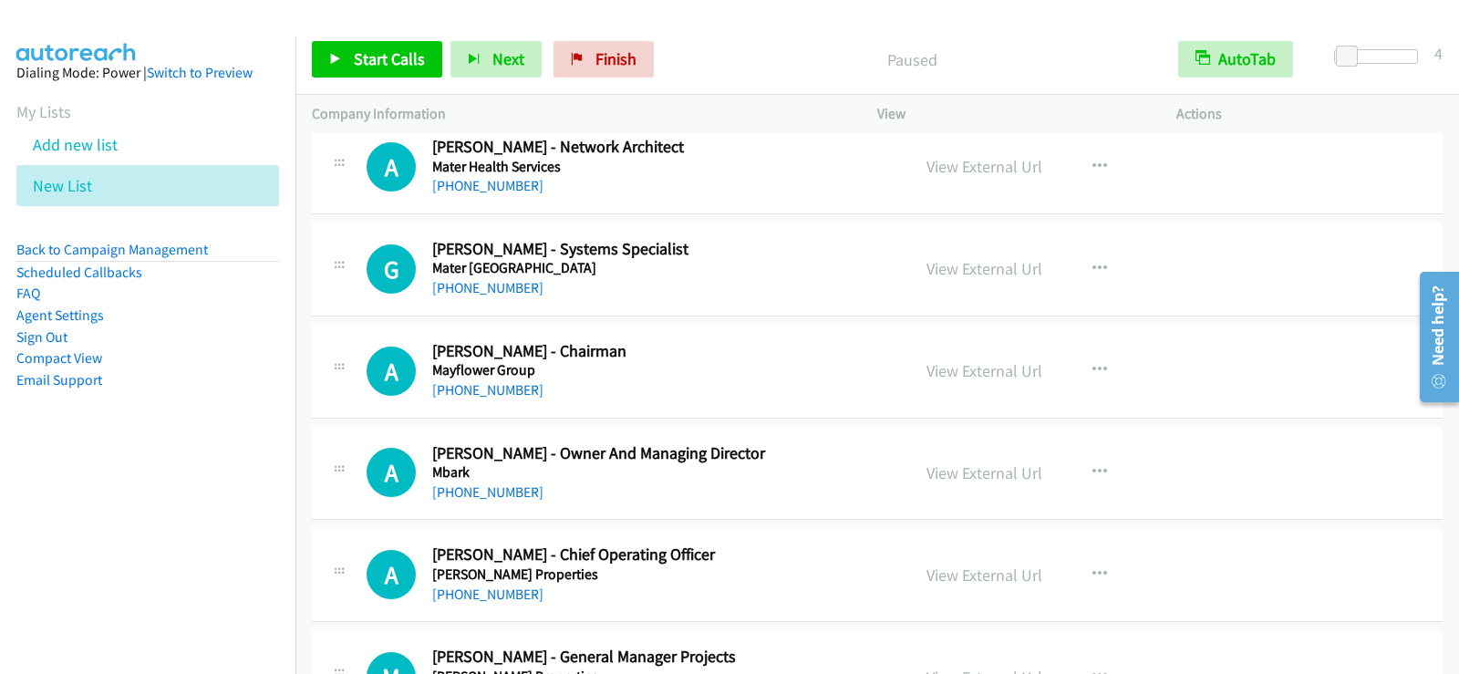
scroll to position [20831, 0]
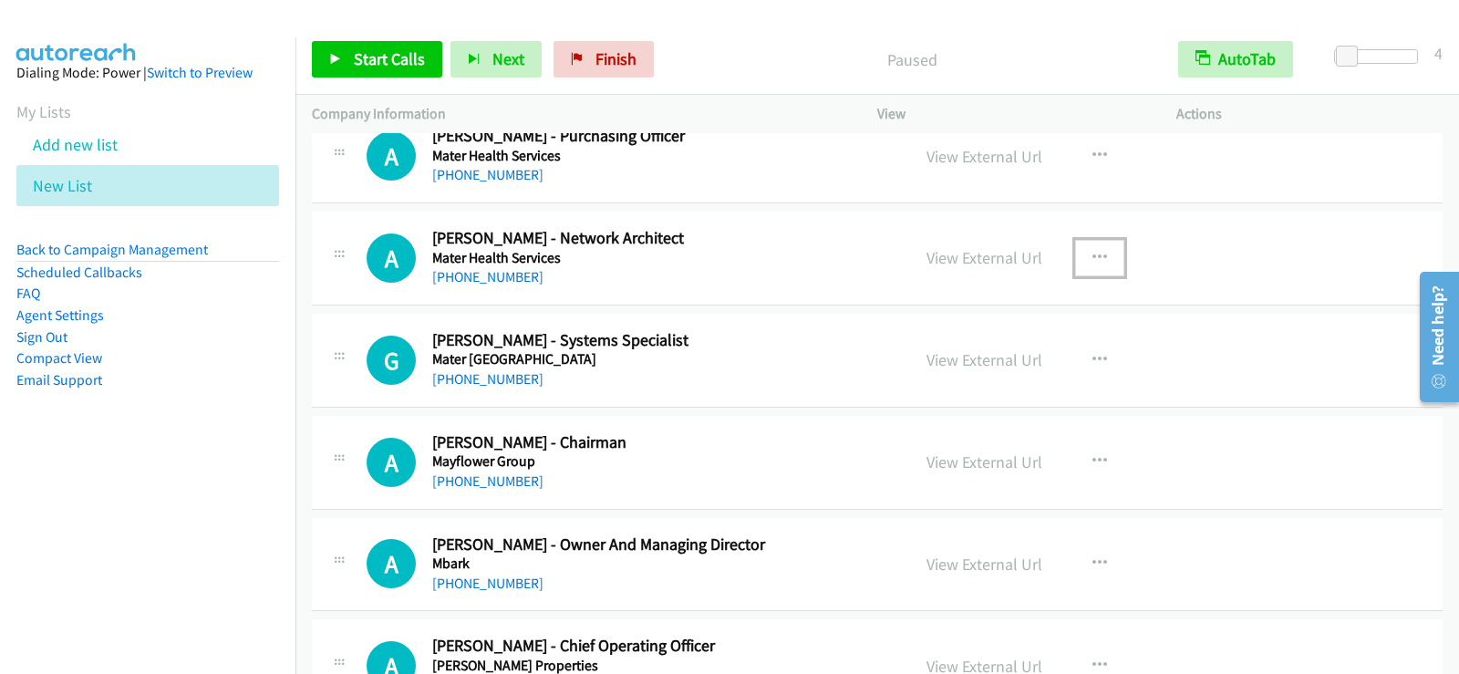
click at [1093, 254] on icon "button" at bounding box center [1100, 258] width 15 height 15
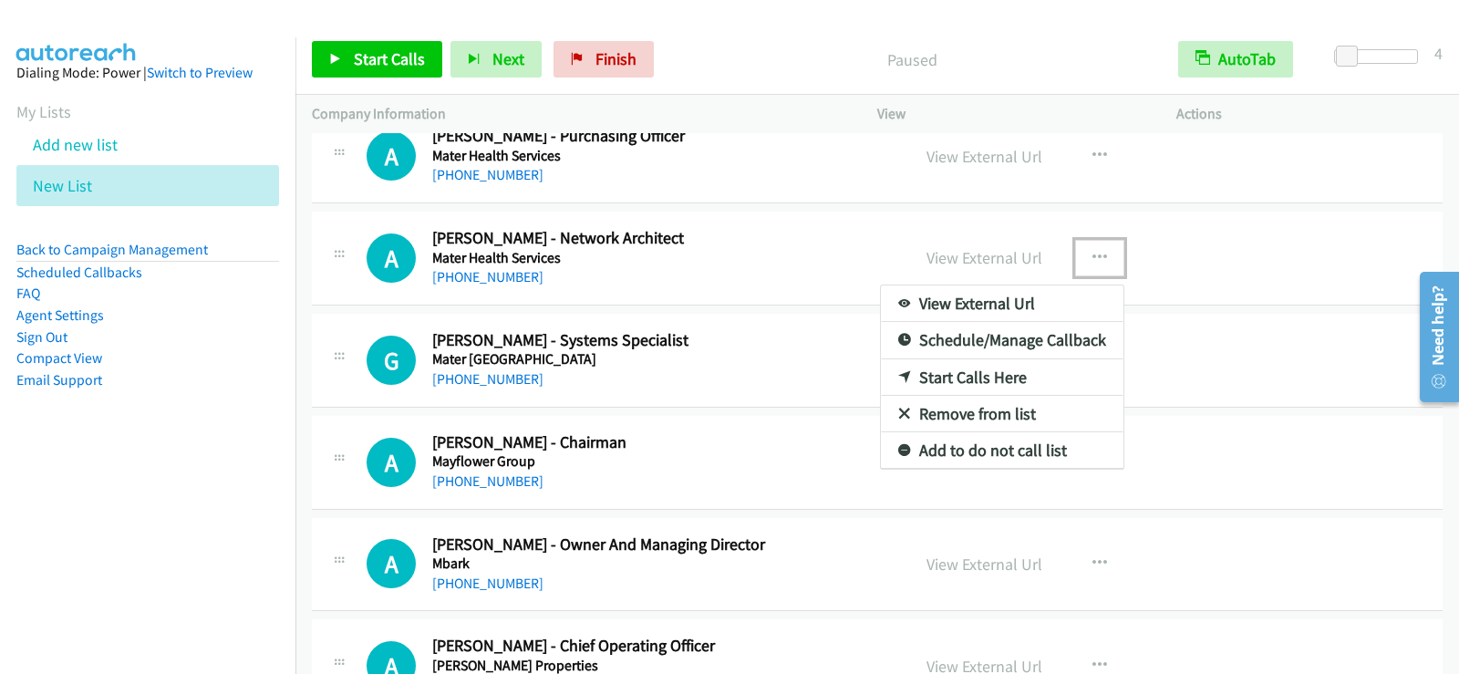
click at [959, 379] on link "Start Calls Here" at bounding box center [1002, 377] width 243 height 36
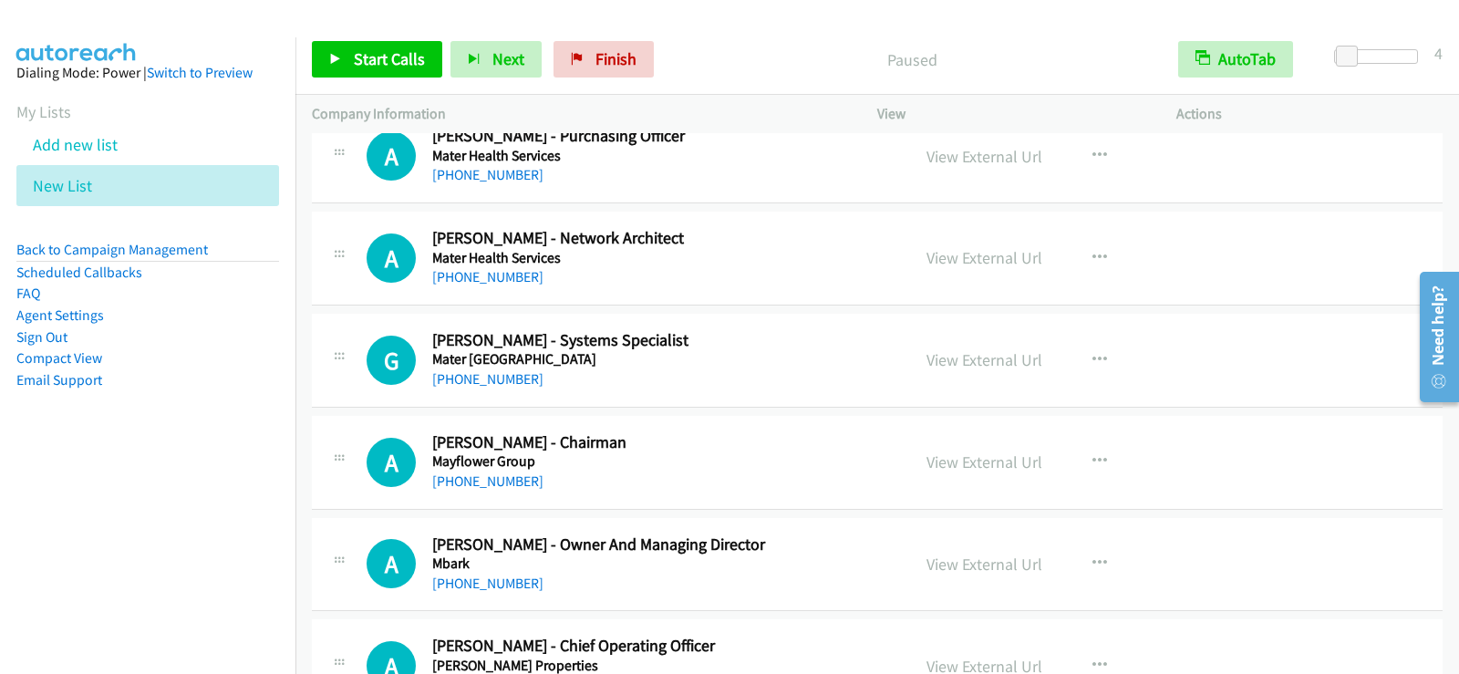
click at [361, 83] on div "Start Calls Pause Next Finish Paused AutoTab AutoTab 4" at bounding box center [878, 60] width 1164 height 70
click at [381, 52] on span "Start Calls" at bounding box center [389, 58] width 71 height 21
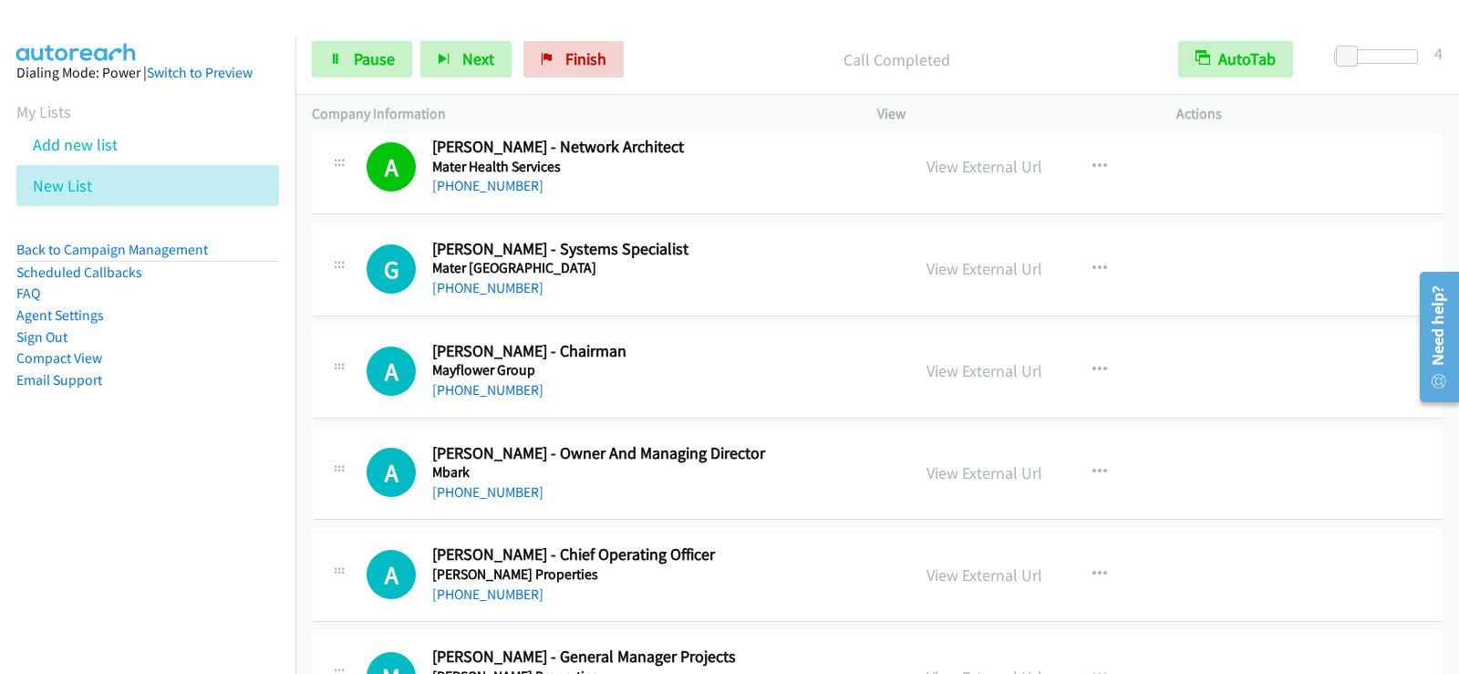
scroll to position [21014, 0]
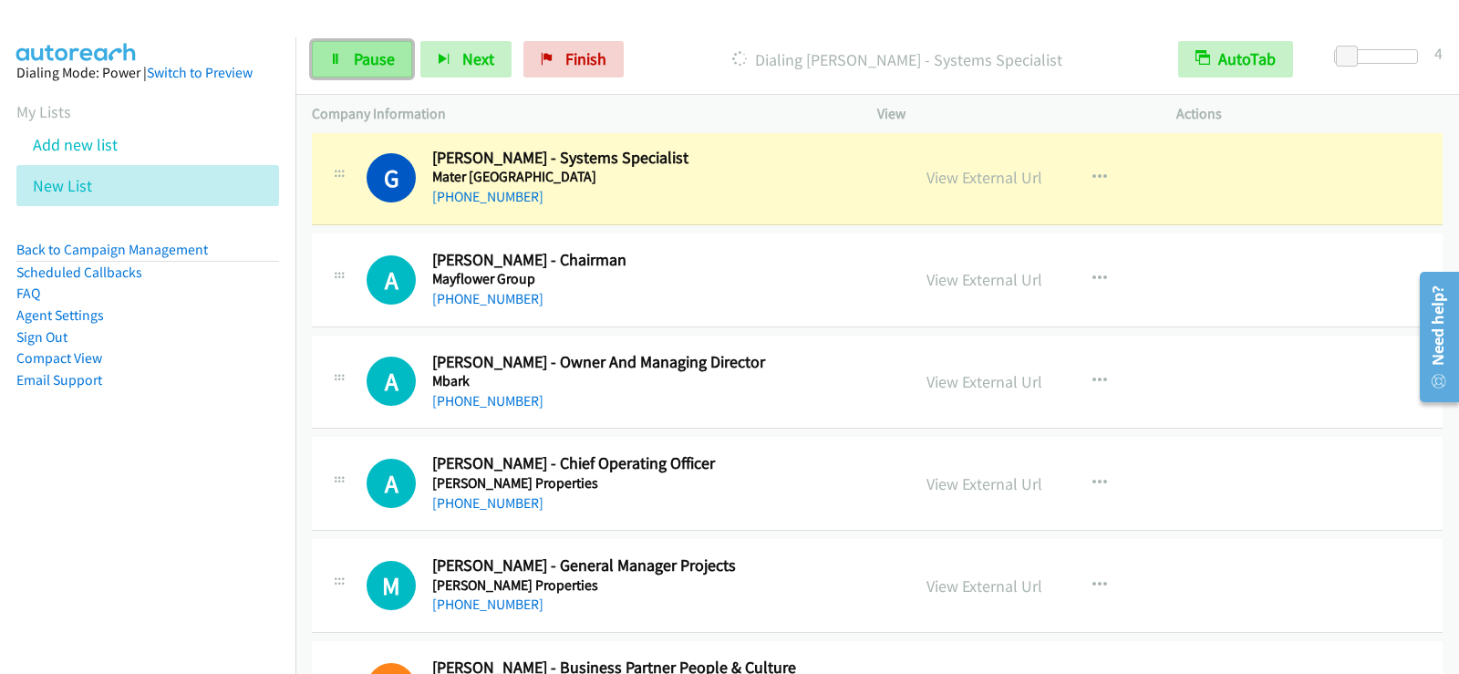
click at [387, 74] on link "Pause" at bounding box center [362, 59] width 100 height 36
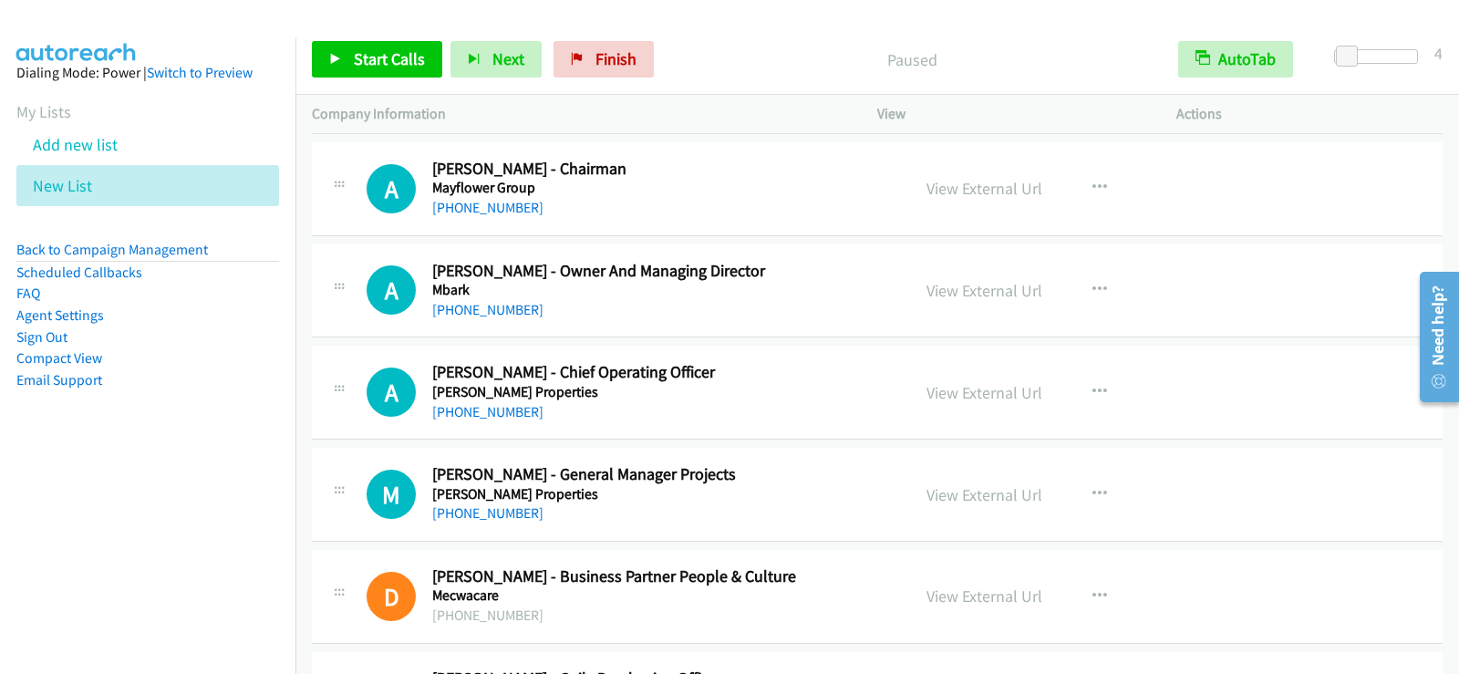
scroll to position [21196, 0]
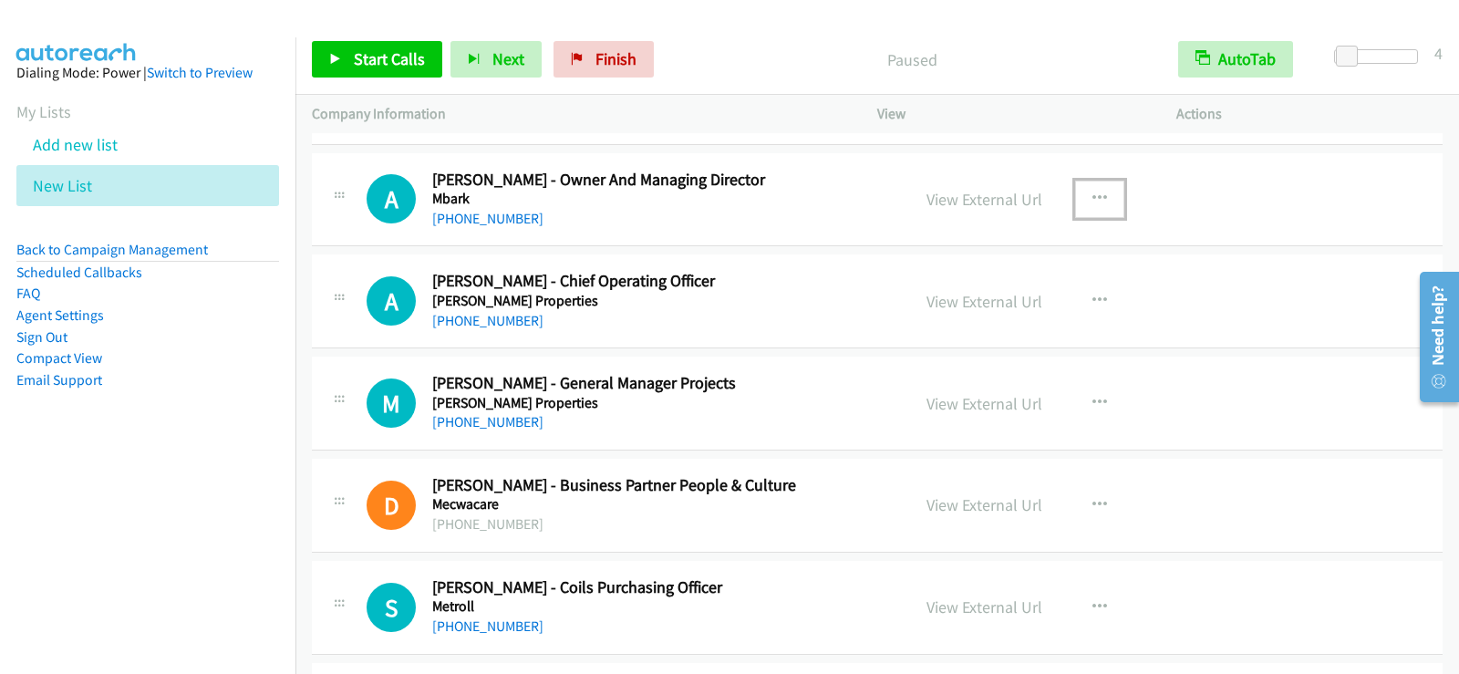
click at [1093, 196] on icon "button" at bounding box center [1100, 199] width 15 height 15
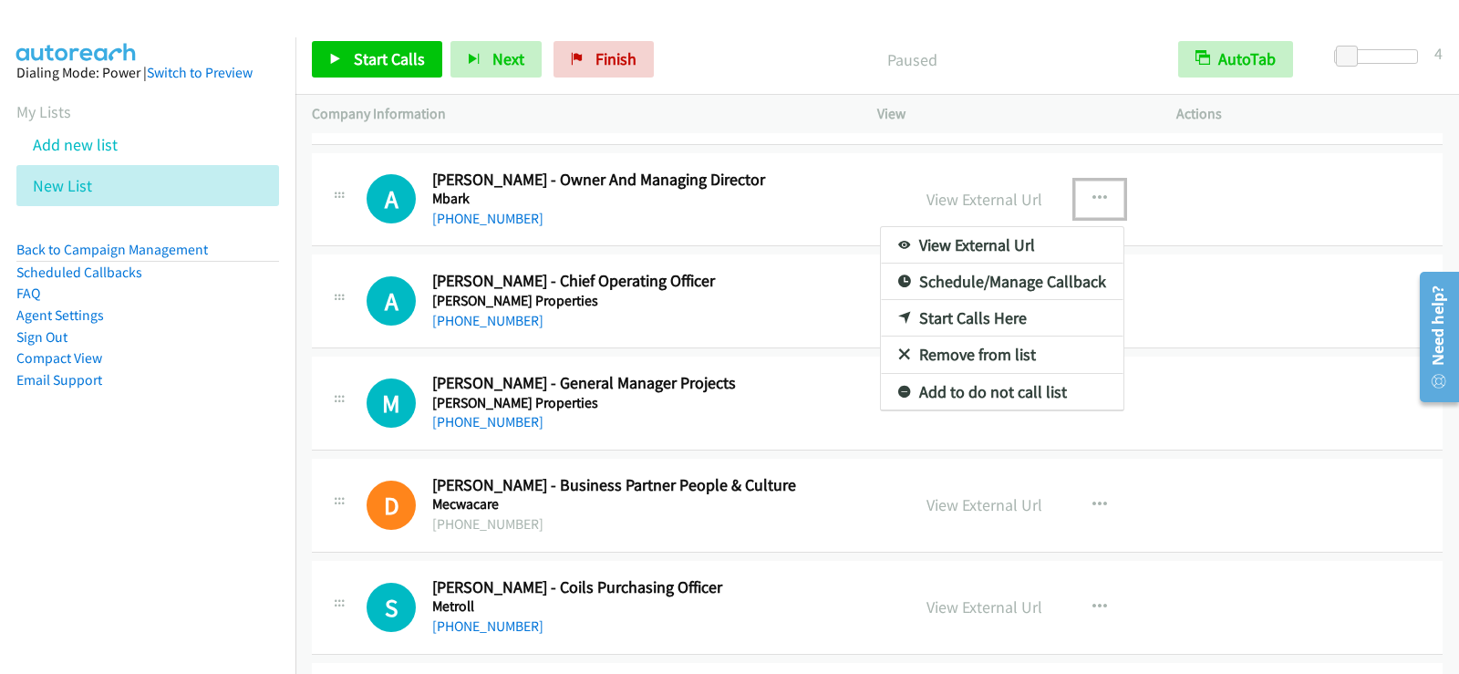
click at [957, 310] on link "Start Calls Here" at bounding box center [1002, 318] width 243 height 36
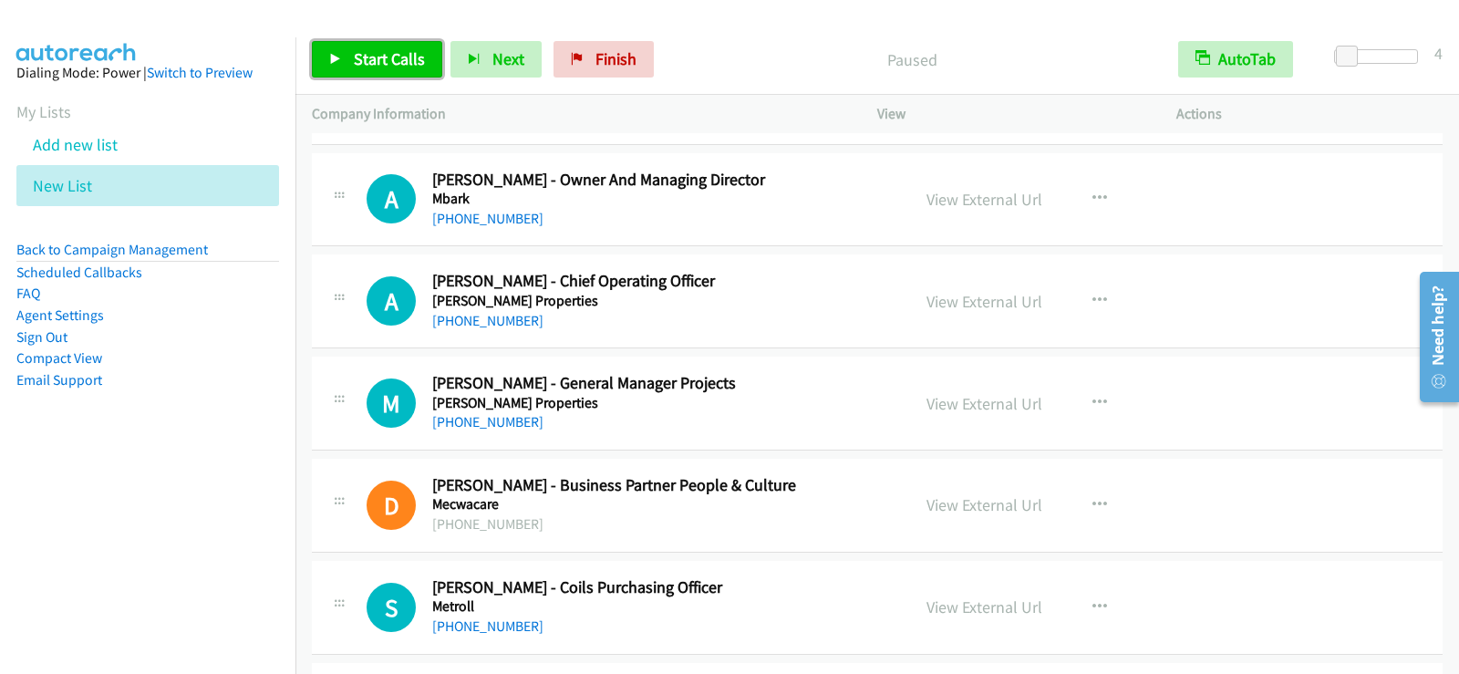
click at [407, 63] on span "Start Calls" at bounding box center [389, 58] width 71 height 21
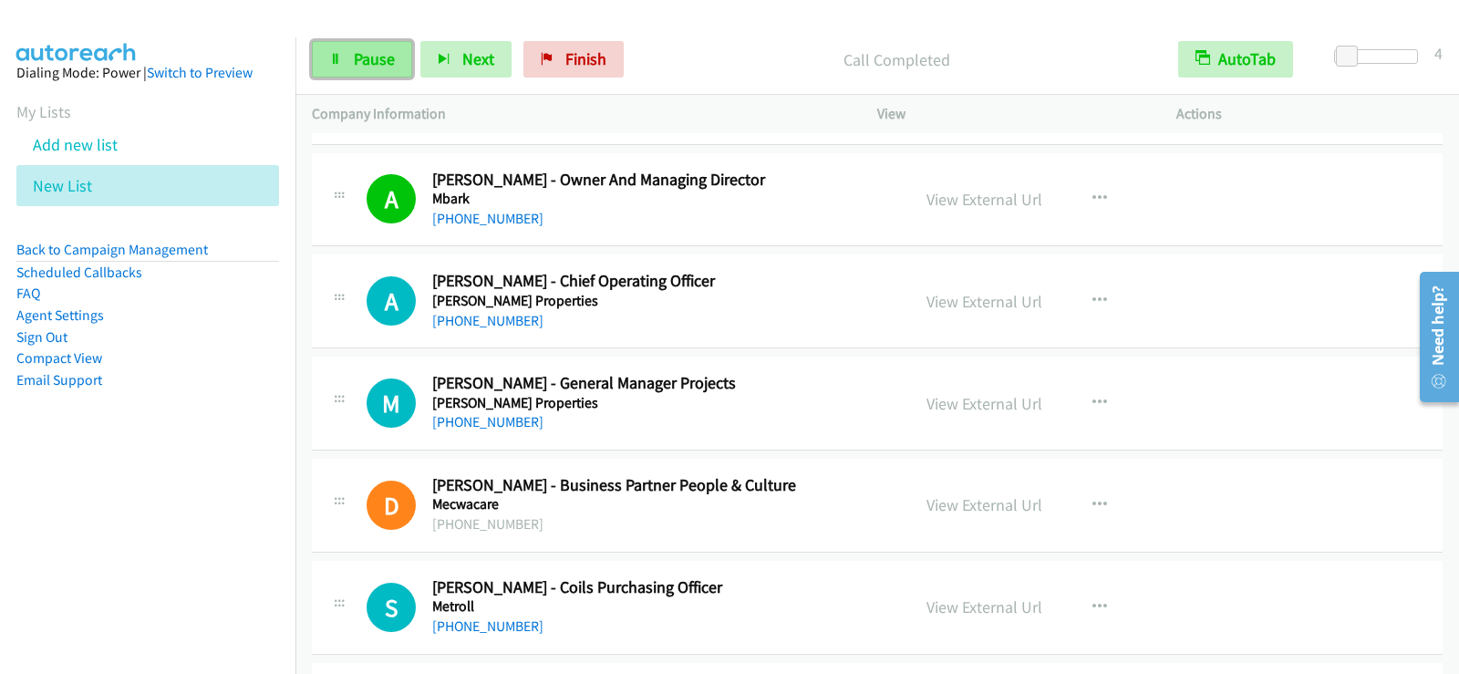
click at [317, 47] on link "Pause" at bounding box center [362, 59] width 100 height 36
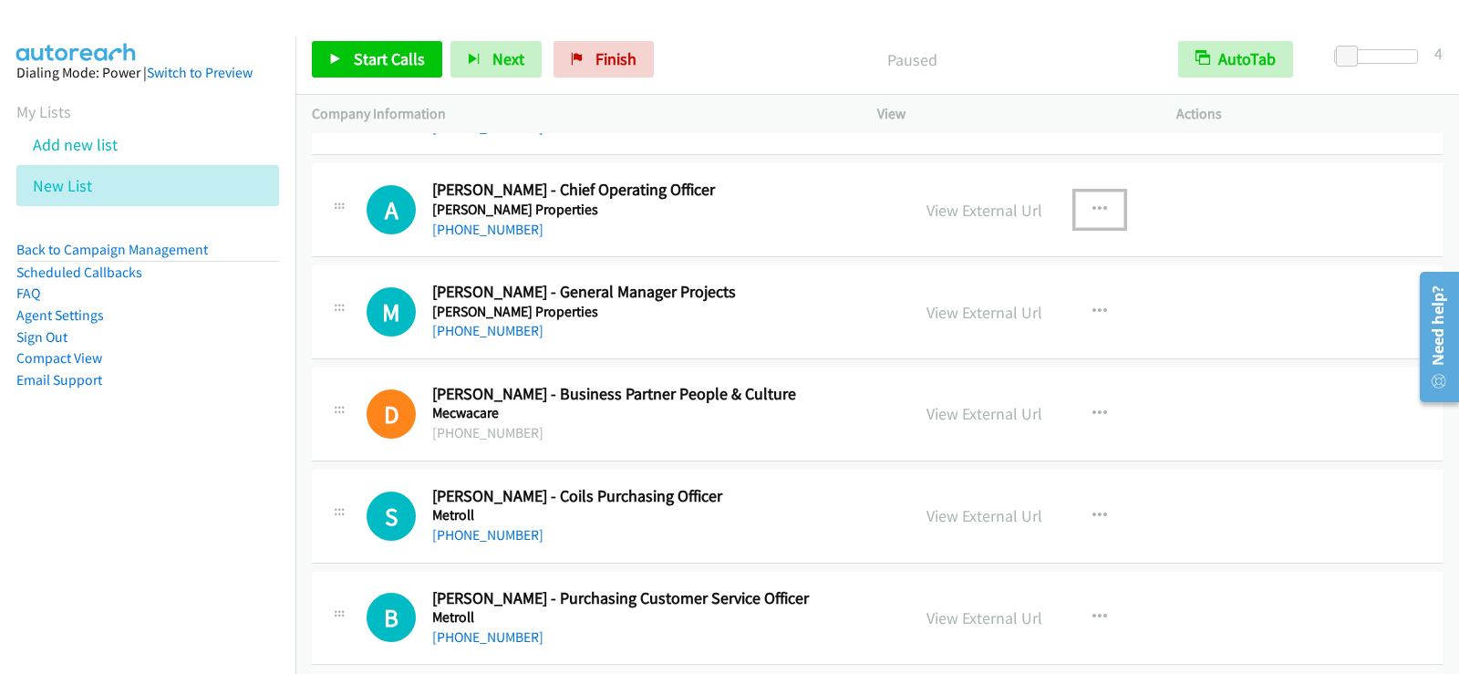
click at [1093, 213] on icon "button" at bounding box center [1100, 209] width 15 height 15
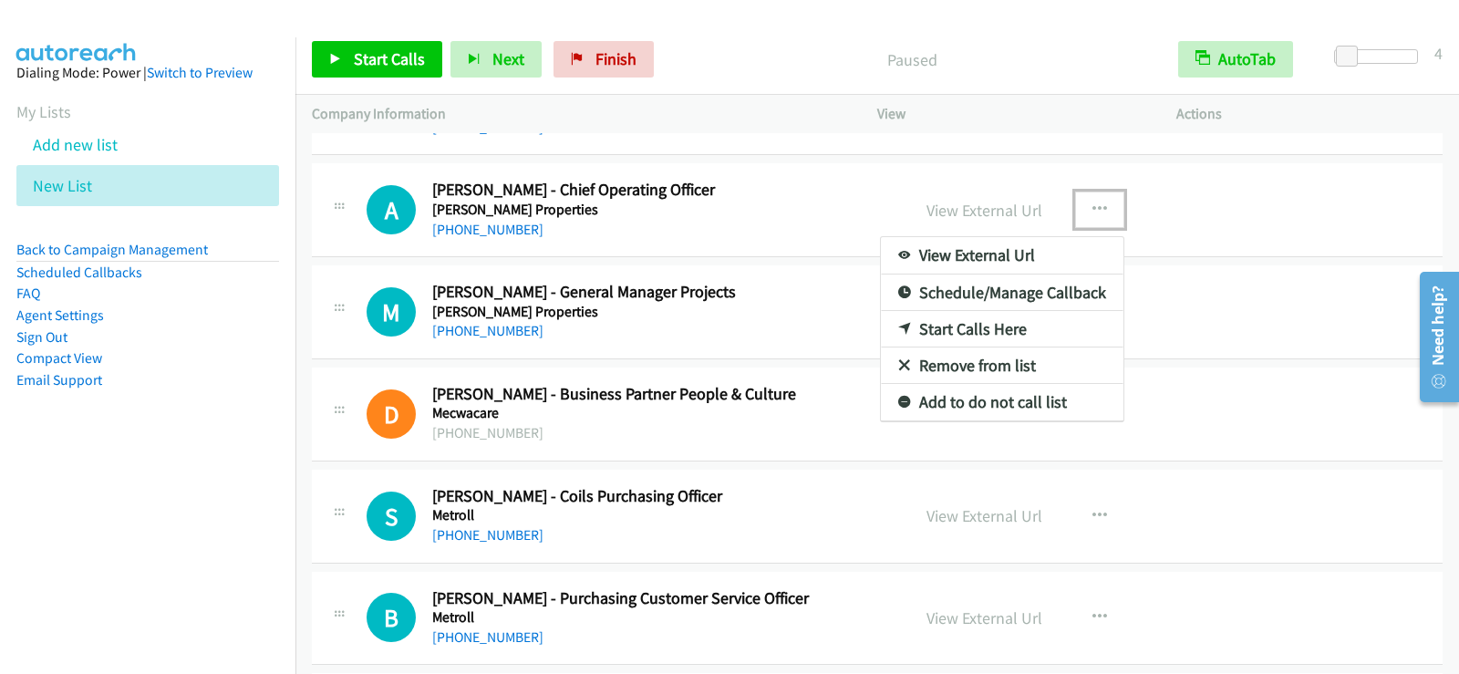
click at [954, 330] on link "Start Calls Here" at bounding box center [1002, 329] width 243 height 36
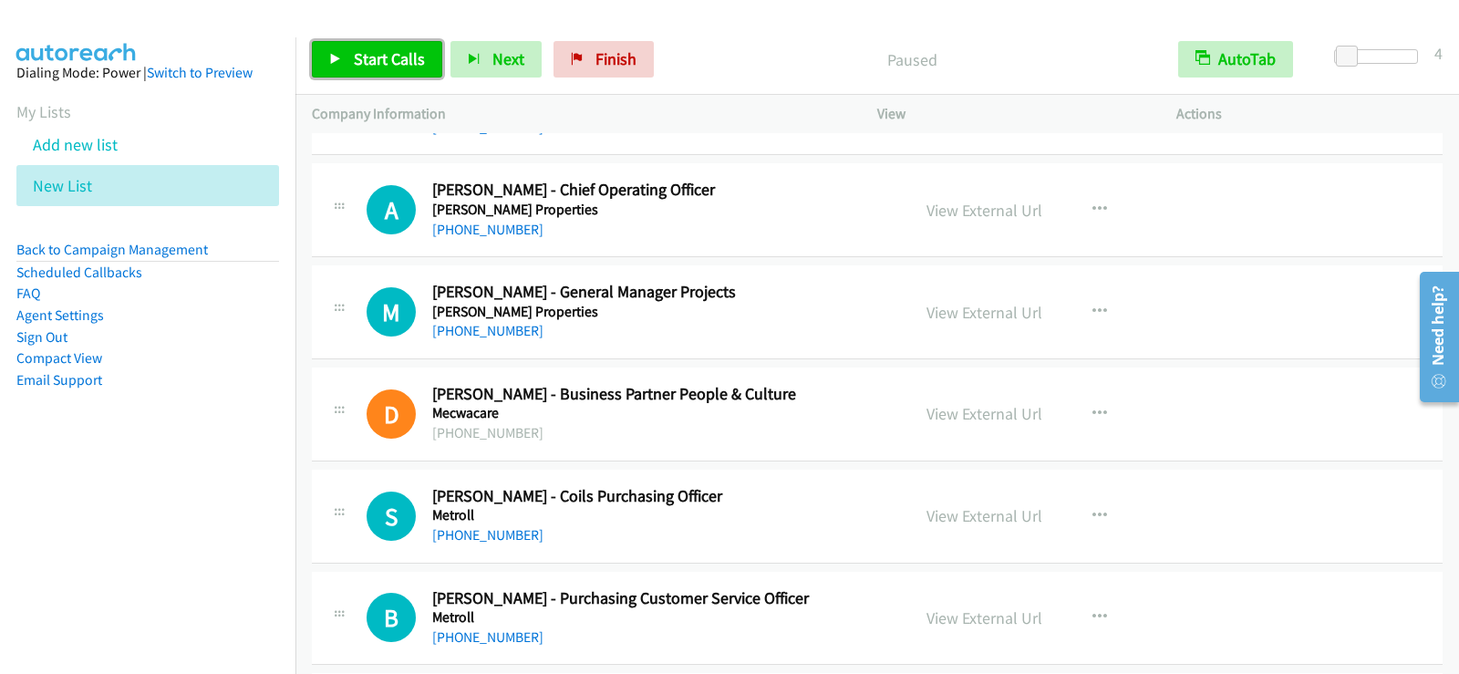
click at [345, 50] on link "Start Calls" at bounding box center [377, 59] width 130 height 36
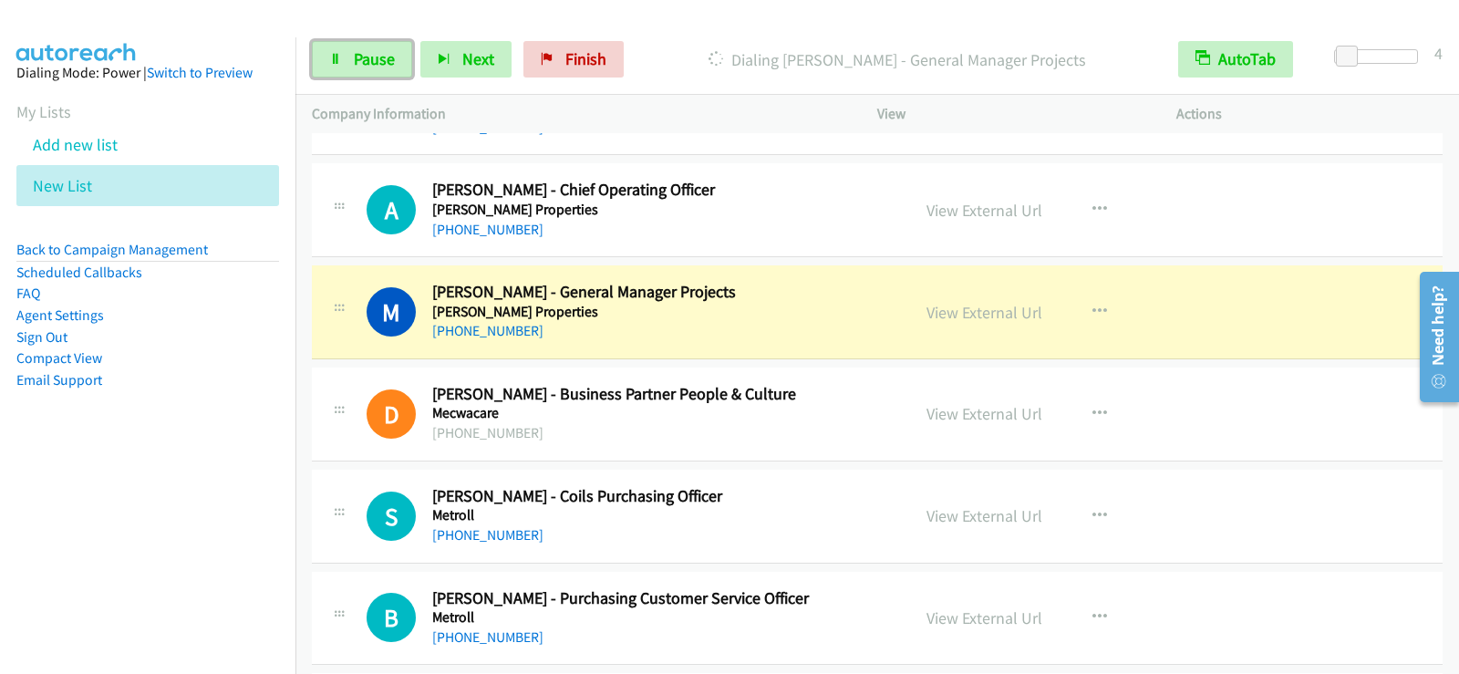
click at [336, 63] on icon at bounding box center [335, 60] width 13 height 13
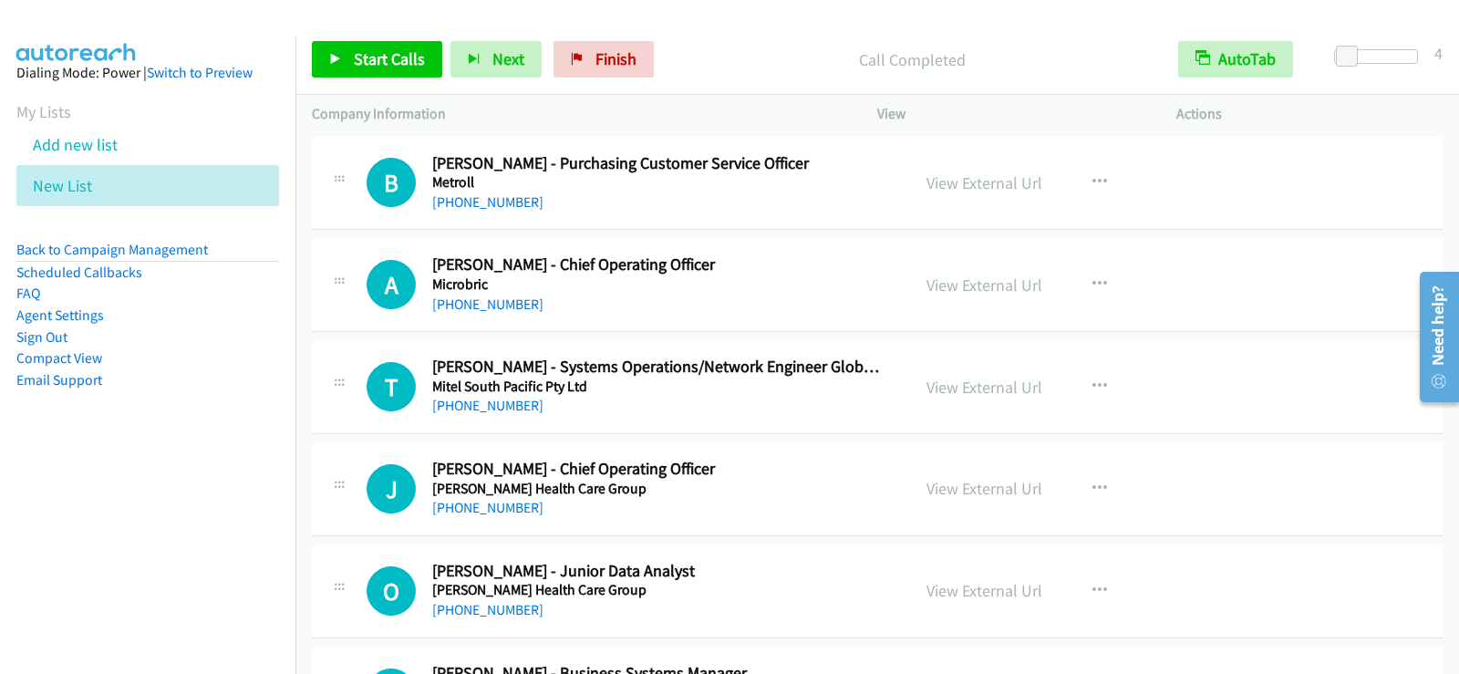
scroll to position [21743, 0]
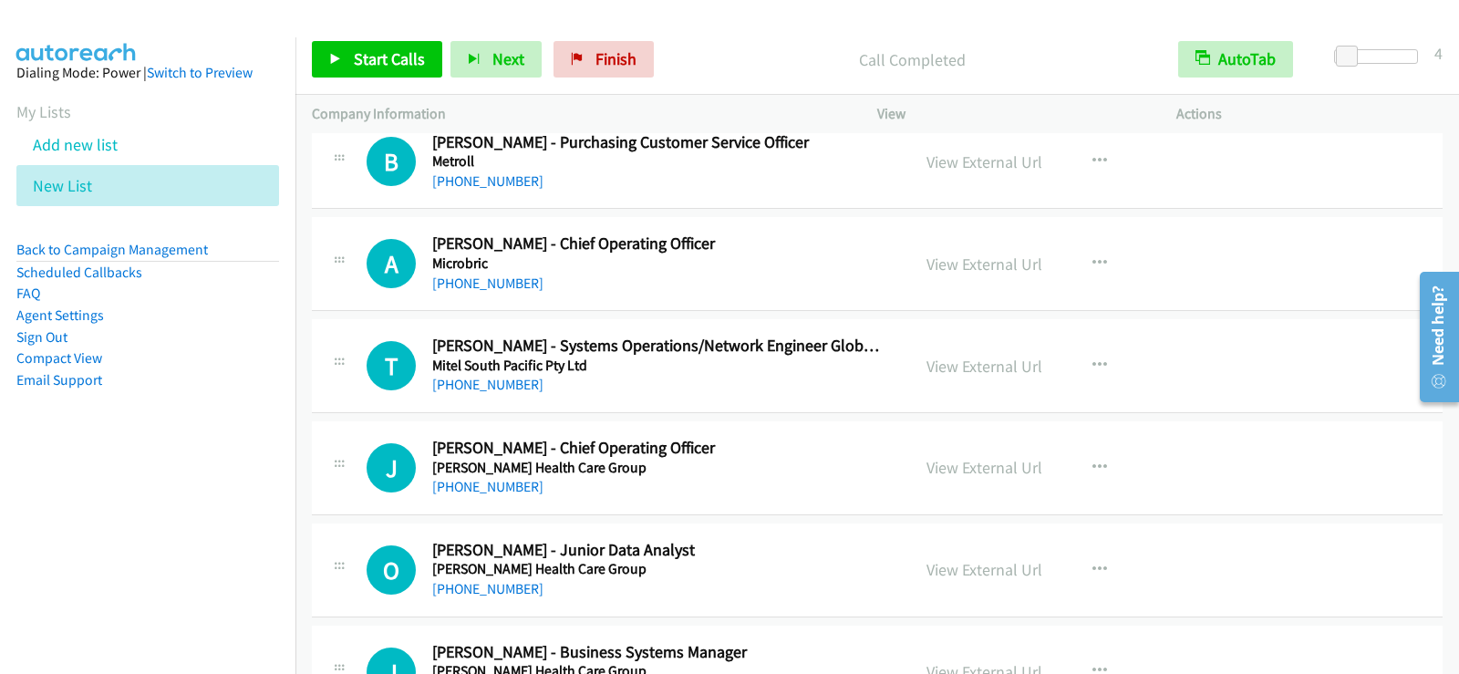
click at [707, 284] on div "+61 8 8166 7193" at bounding box center [659, 284] width 455 height 22
click at [1093, 261] on icon "button" at bounding box center [1100, 263] width 15 height 15
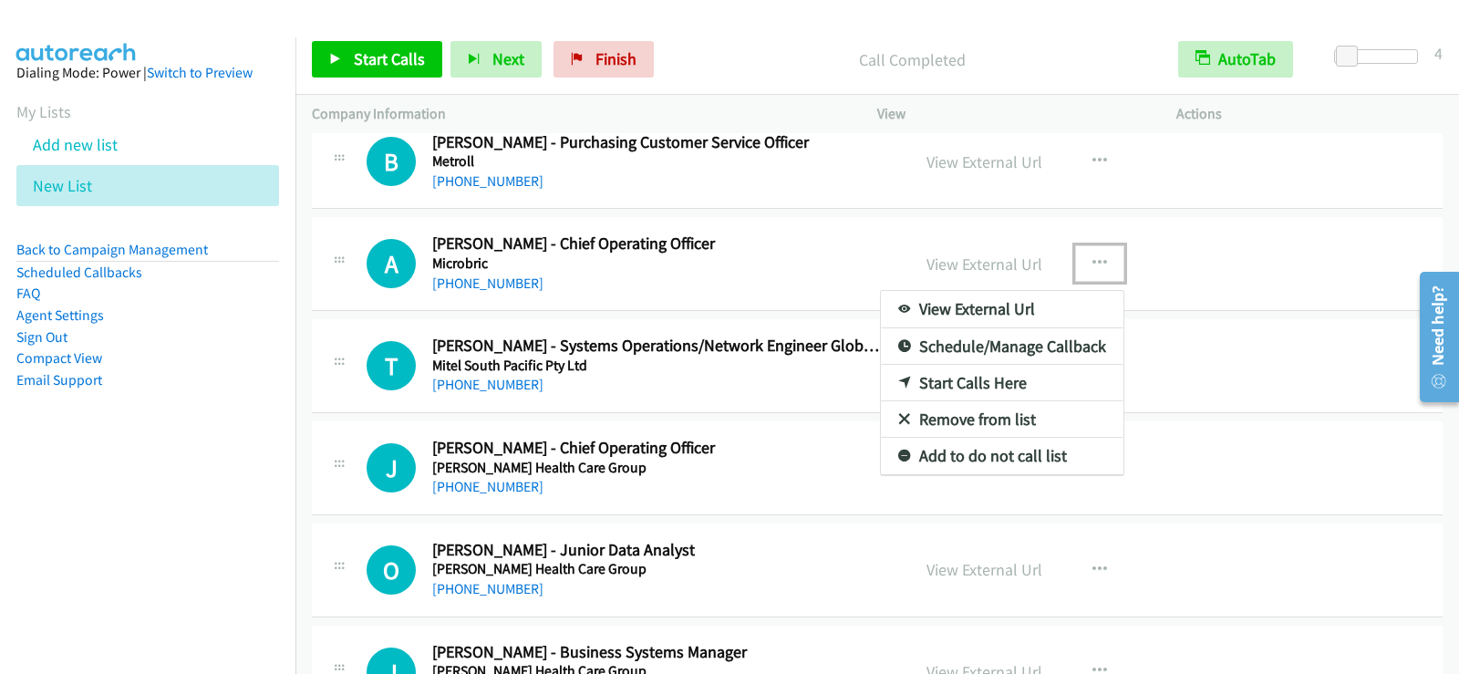
click at [988, 377] on link "Start Calls Here" at bounding box center [1002, 383] width 243 height 36
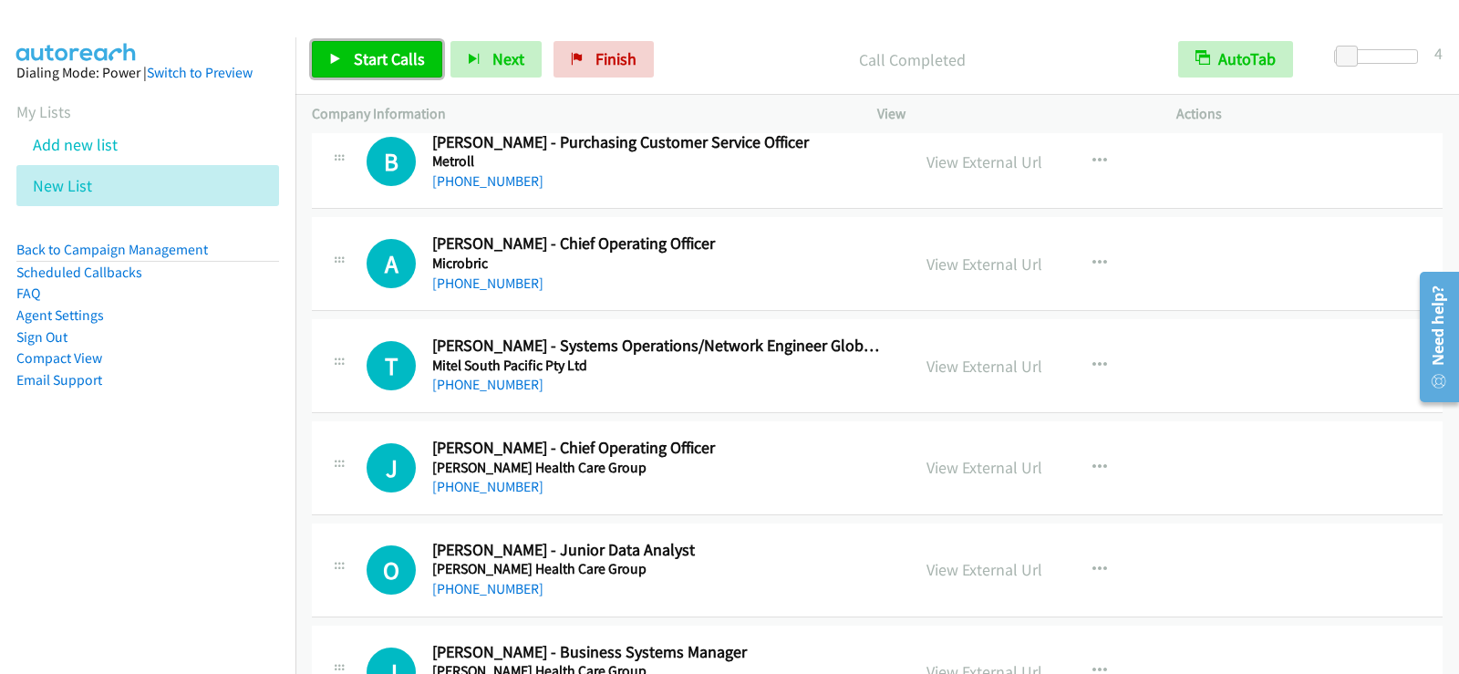
click at [337, 50] on link "Start Calls" at bounding box center [377, 59] width 130 height 36
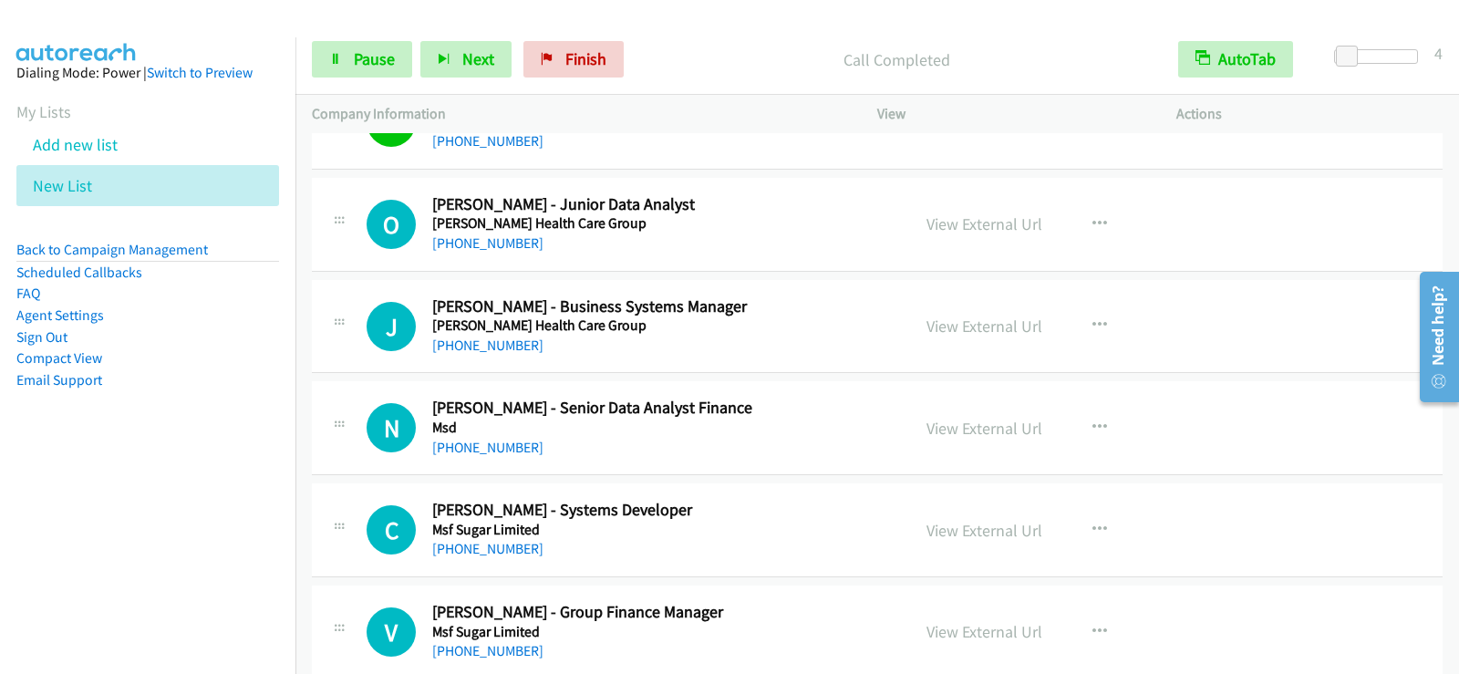
scroll to position [22108, 0]
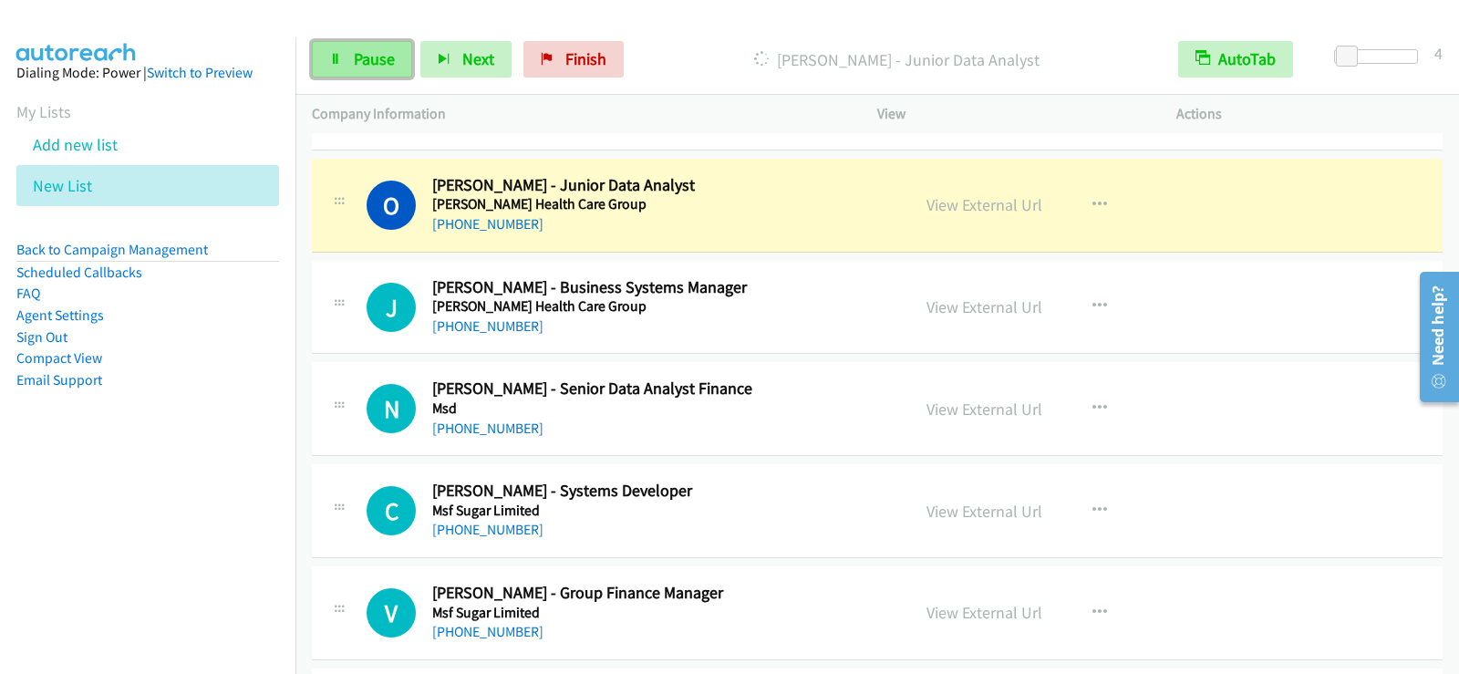
click at [388, 65] on span "Pause" at bounding box center [374, 58] width 41 height 21
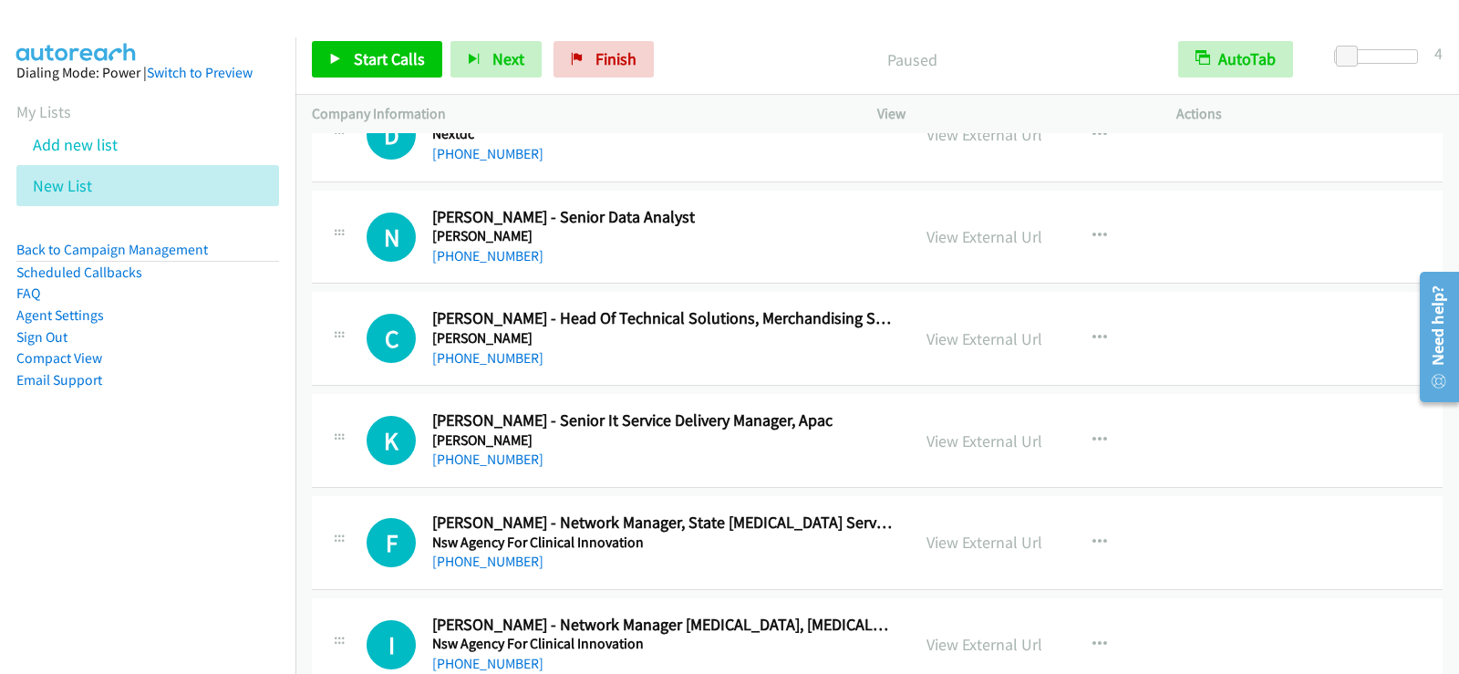
scroll to position [23841, 0]
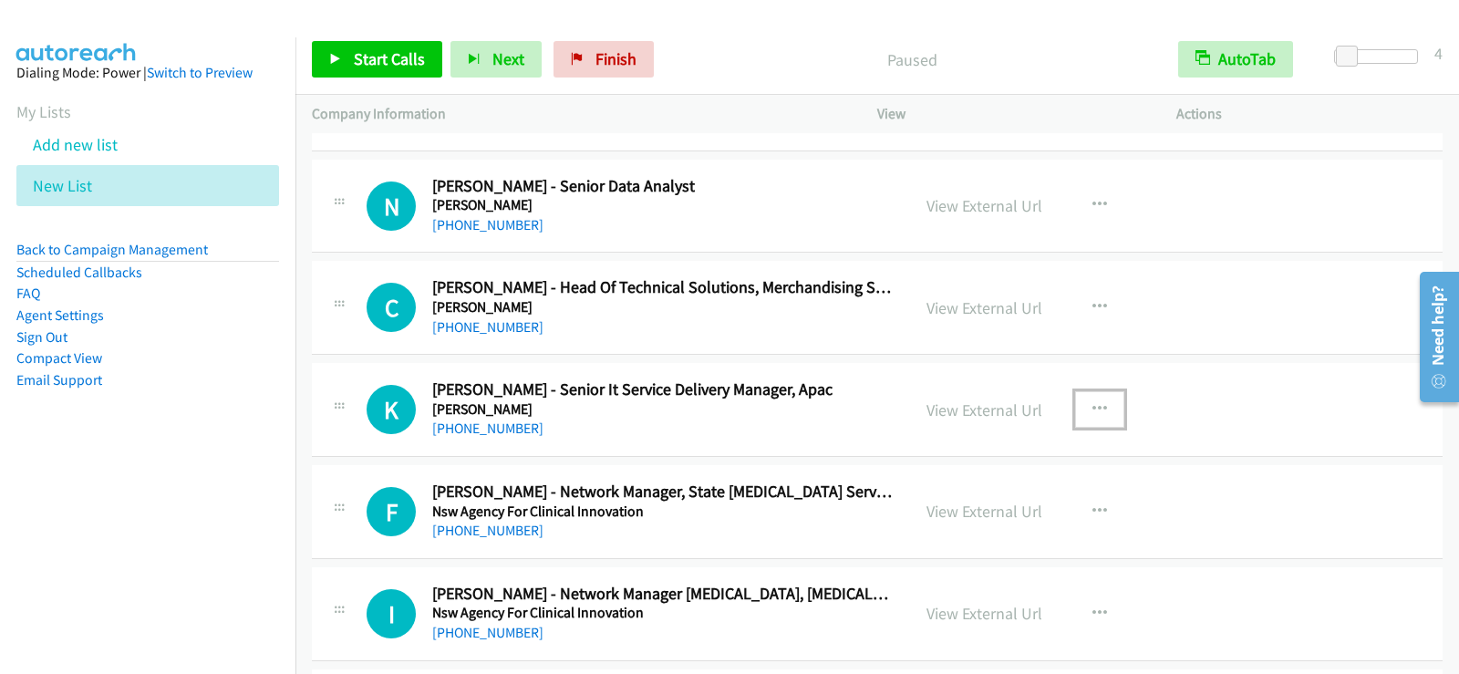
click at [1093, 409] on icon "button" at bounding box center [1100, 409] width 15 height 15
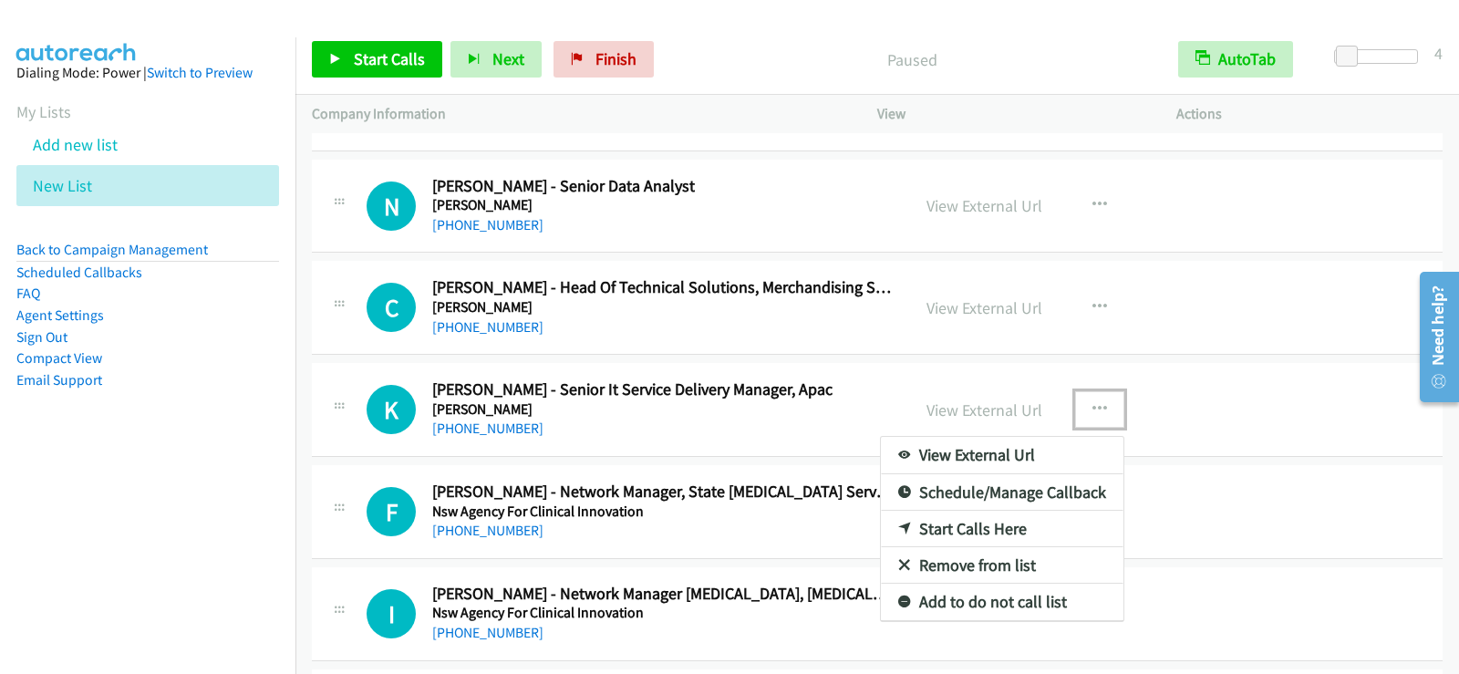
click at [955, 526] on link "Start Calls Here" at bounding box center [1002, 529] width 243 height 36
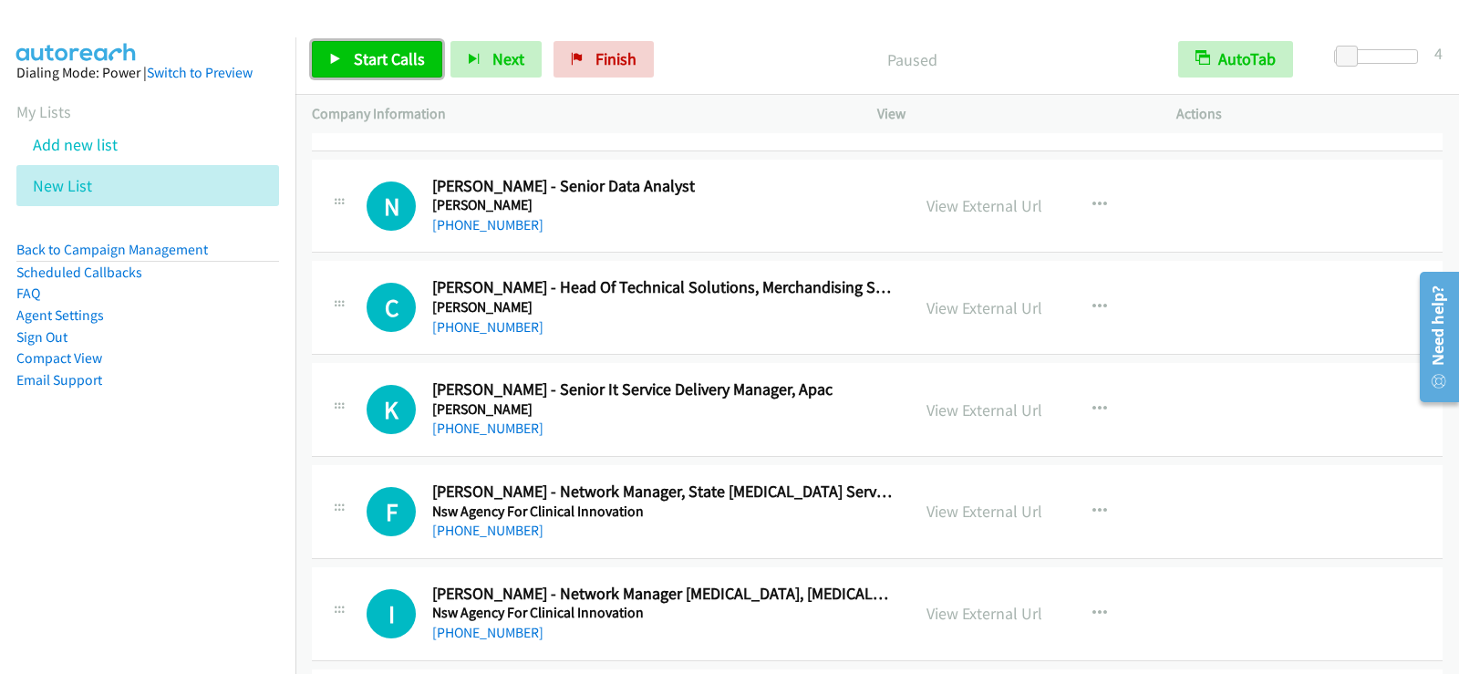
click at [385, 61] on span "Start Calls" at bounding box center [389, 58] width 71 height 21
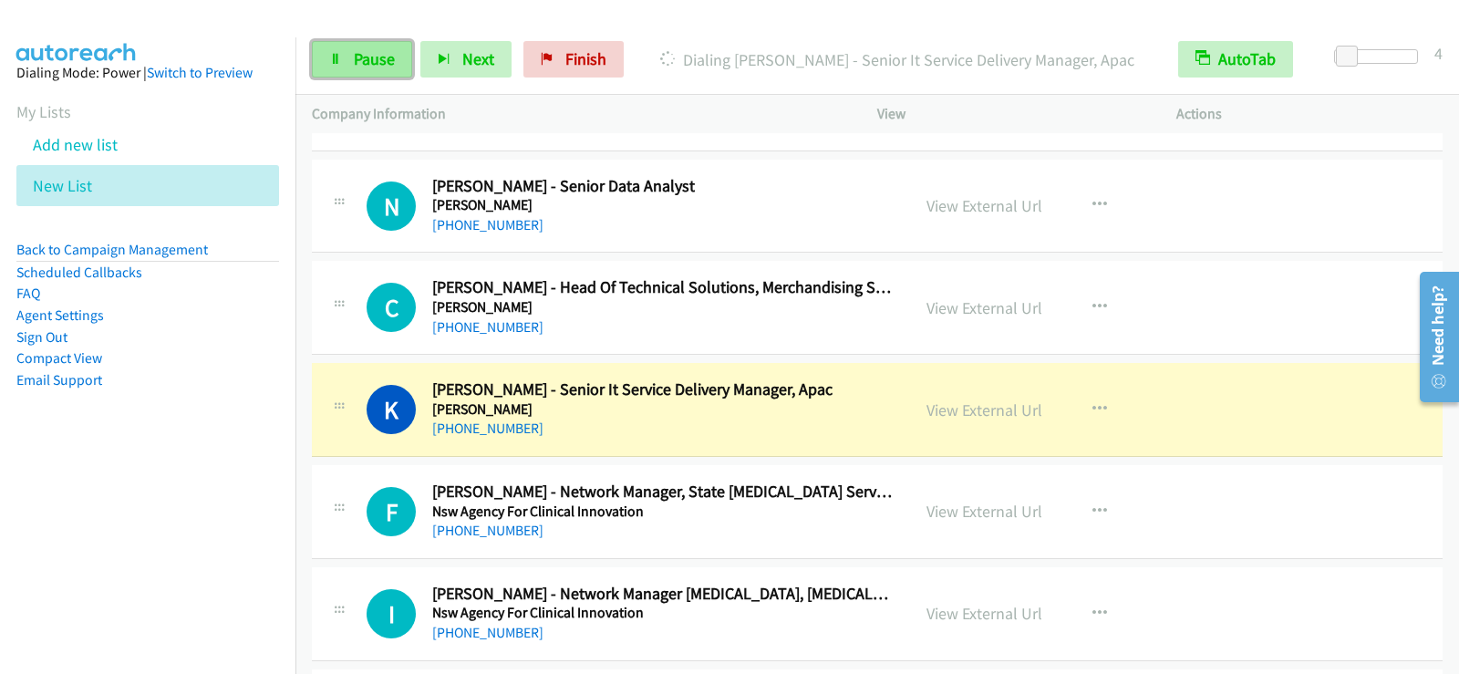
click at [364, 55] on span "Pause" at bounding box center [374, 58] width 41 height 21
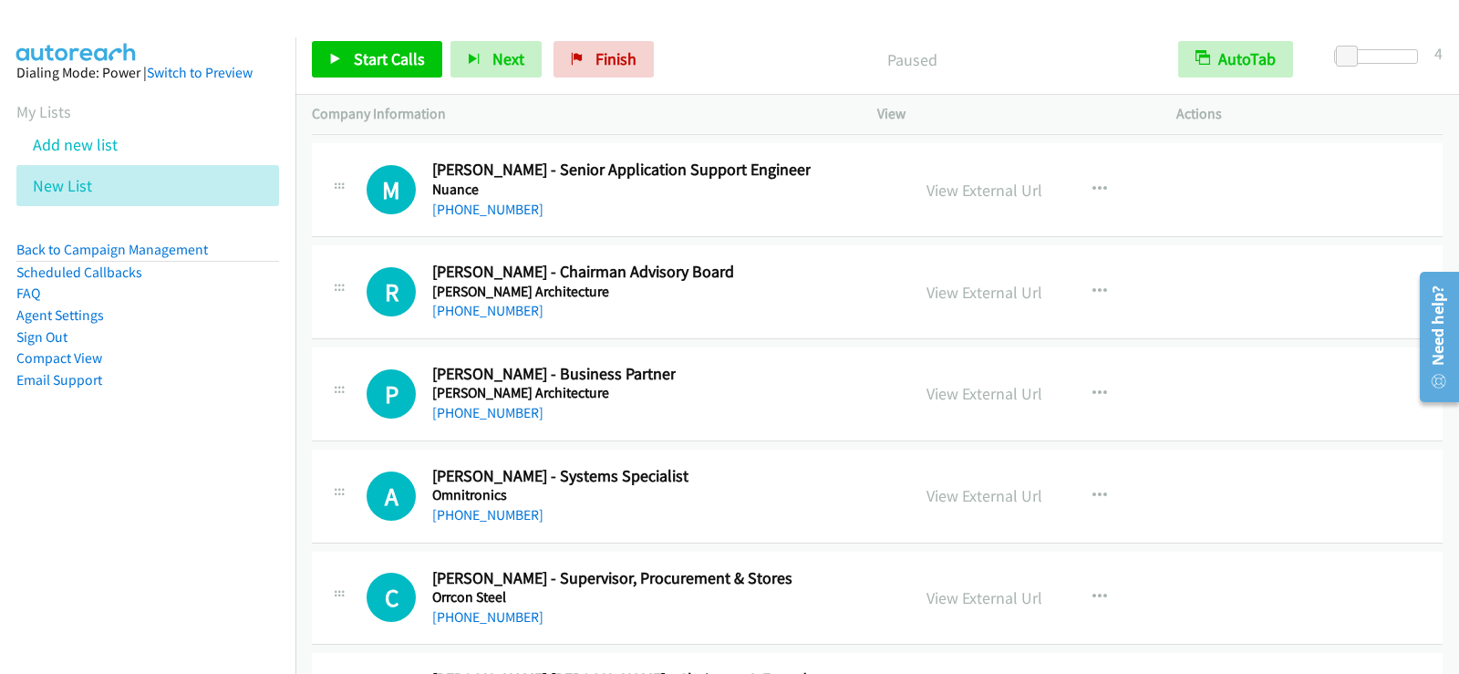
scroll to position [24662, 0]
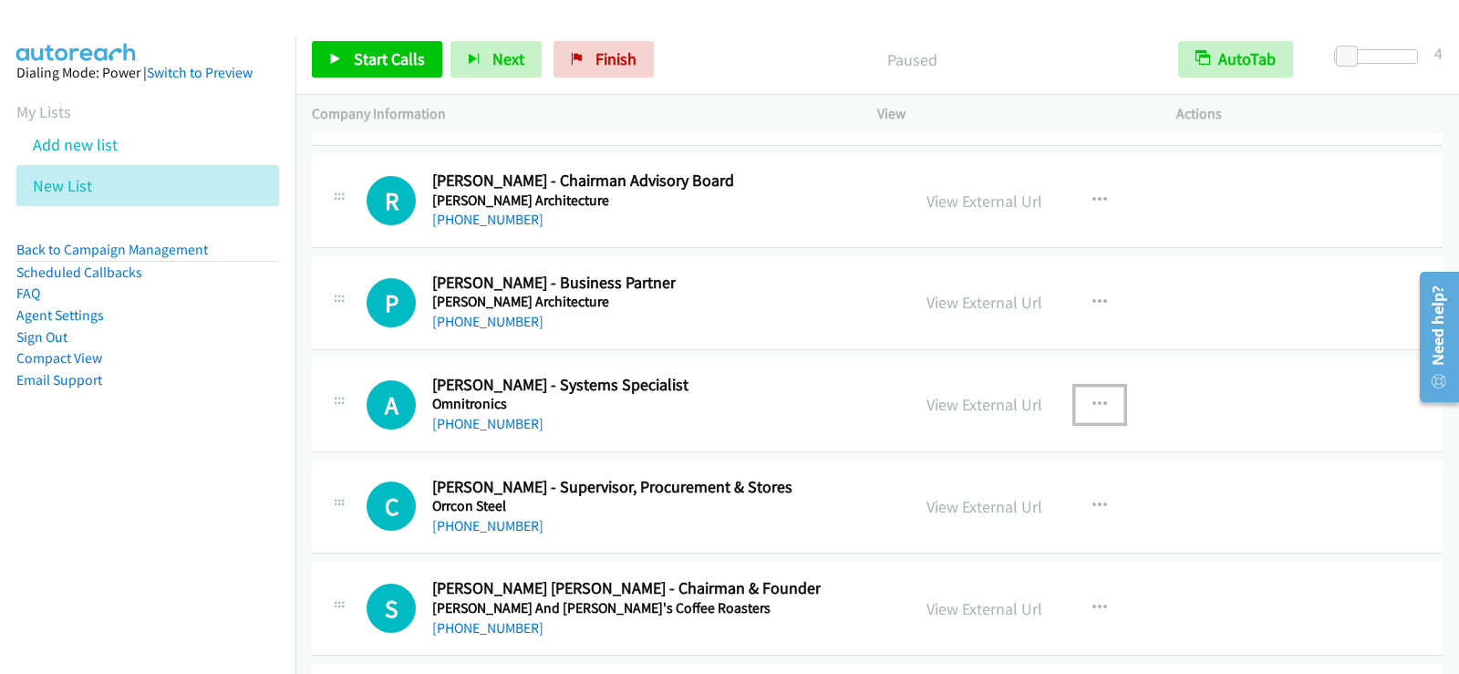
click at [1078, 401] on button "button" at bounding box center [1099, 405] width 49 height 36
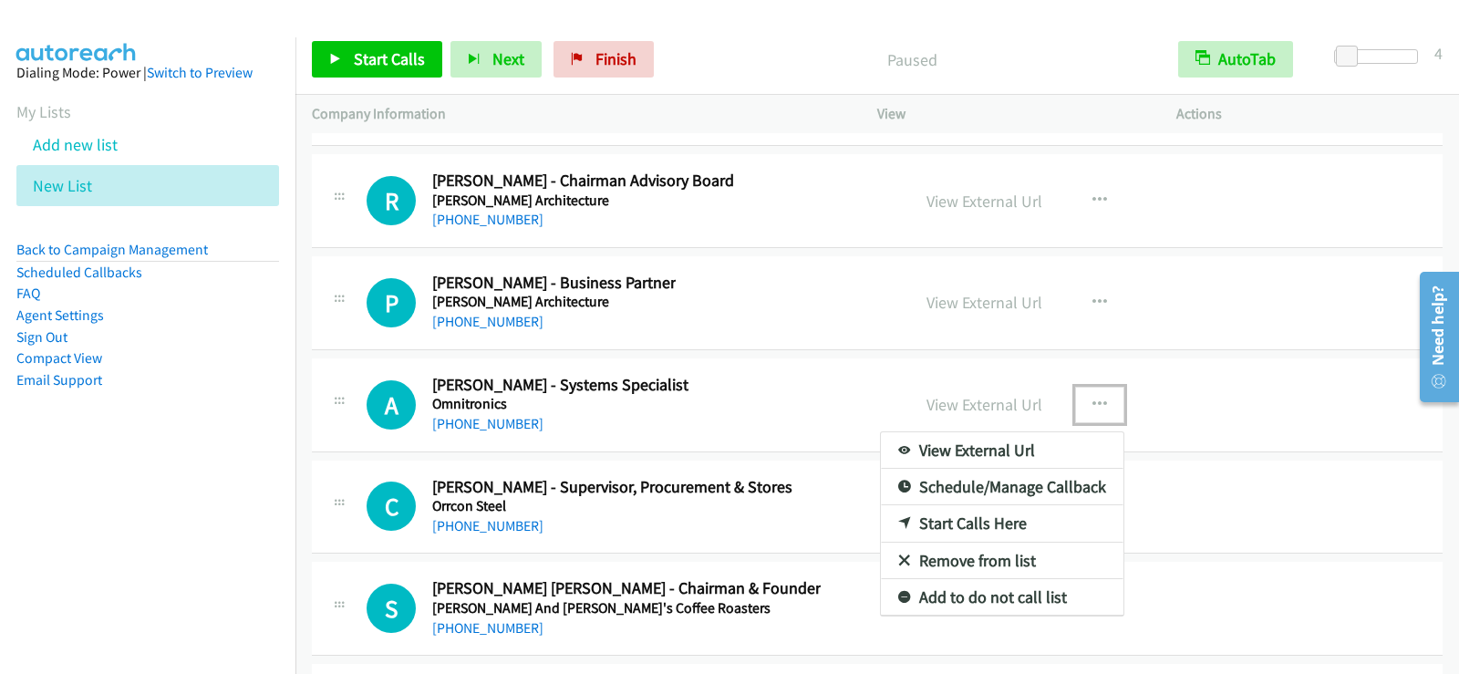
click at [991, 518] on link "Start Calls Here" at bounding box center [1002, 523] width 243 height 36
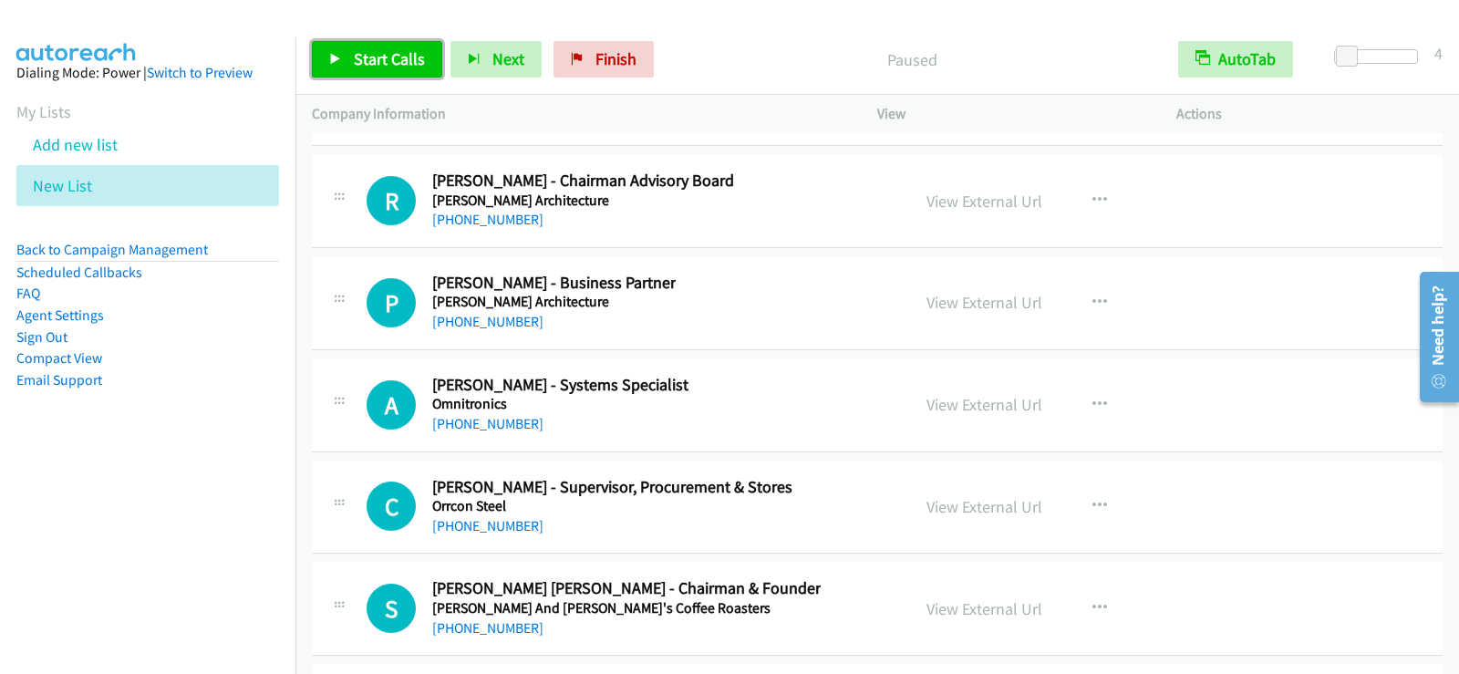
click at [327, 58] on link "Start Calls" at bounding box center [377, 59] width 130 height 36
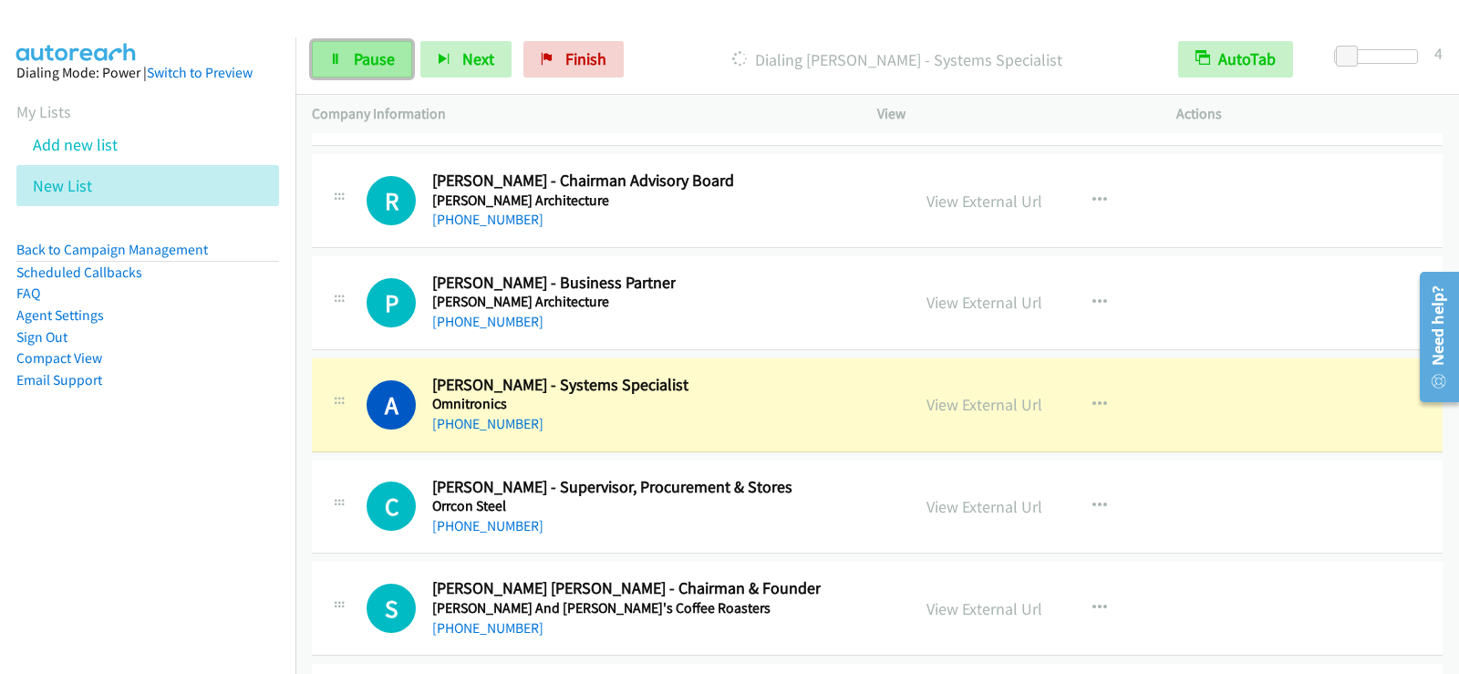
click at [328, 54] on link "Pause" at bounding box center [362, 59] width 100 height 36
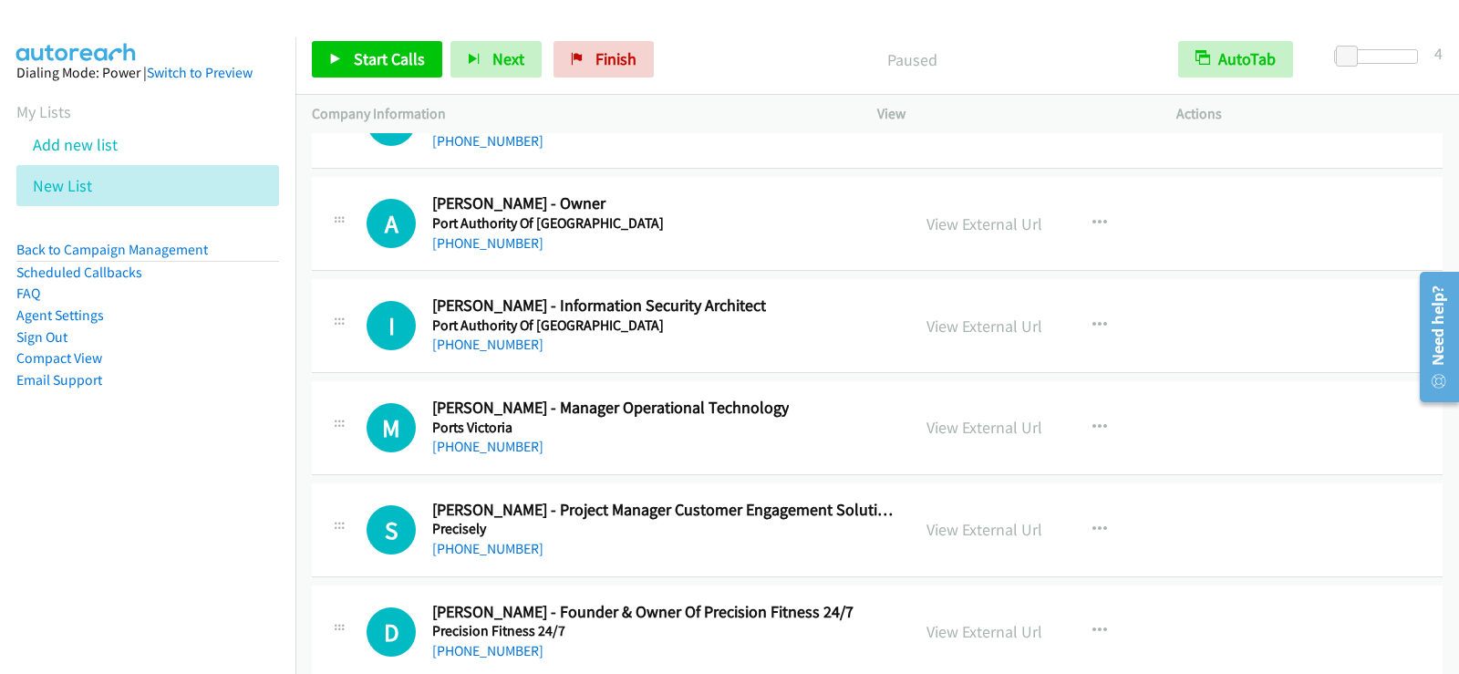
scroll to position [28401, 0]
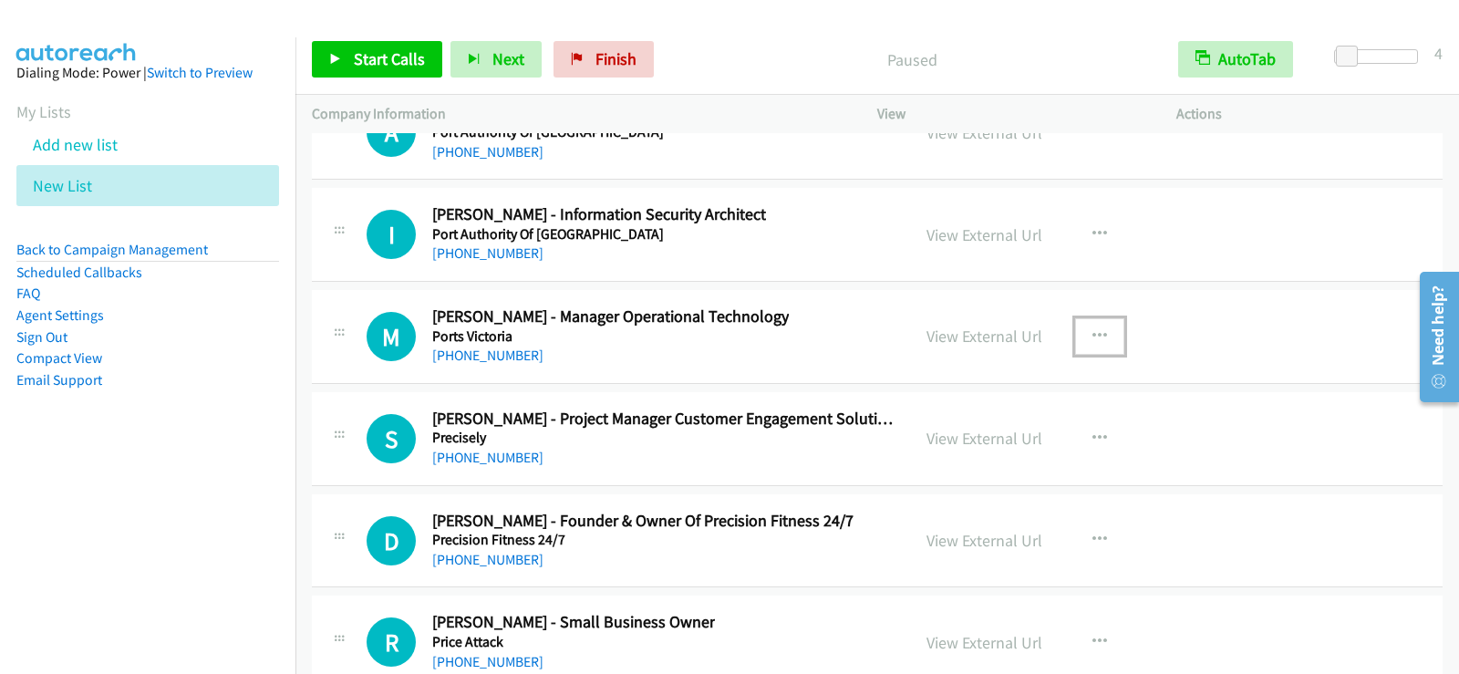
click at [1103, 341] on button "button" at bounding box center [1099, 336] width 49 height 36
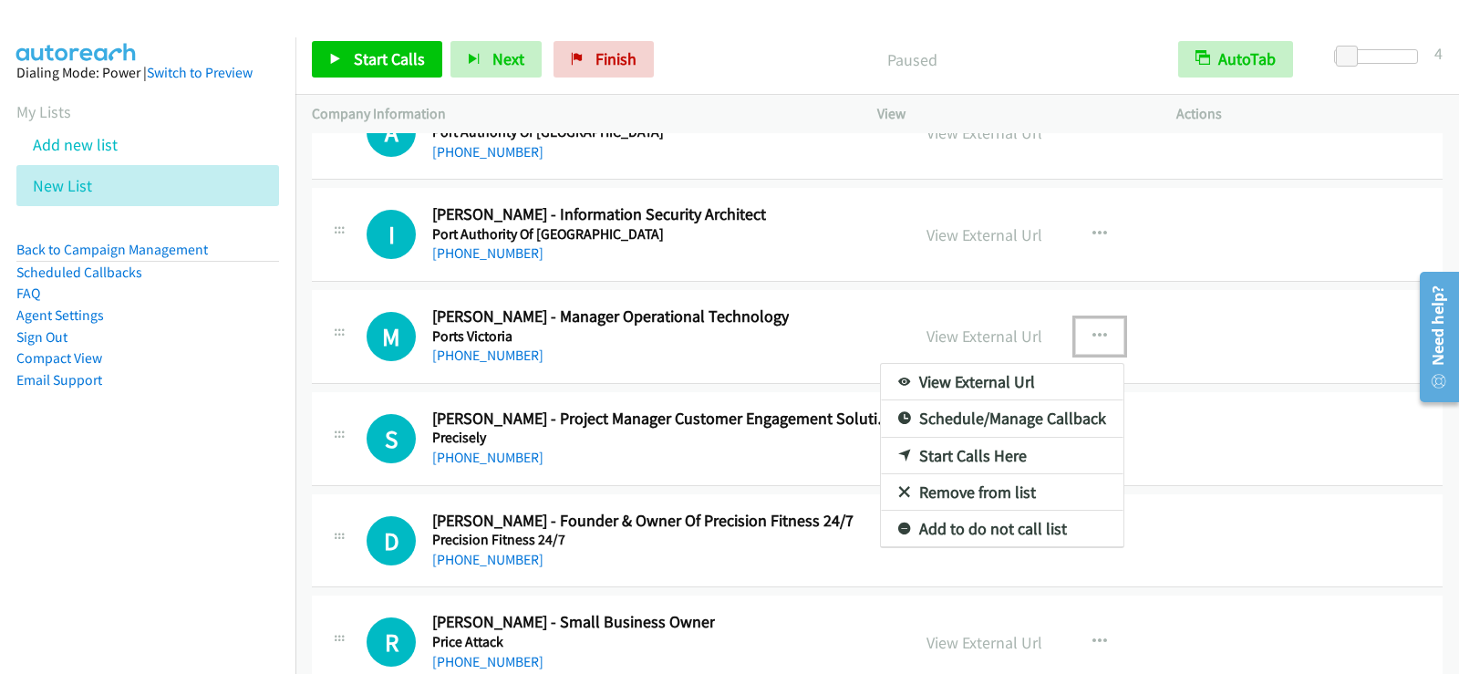
click at [926, 451] on link "Start Calls Here" at bounding box center [1002, 456] width 243 height 36
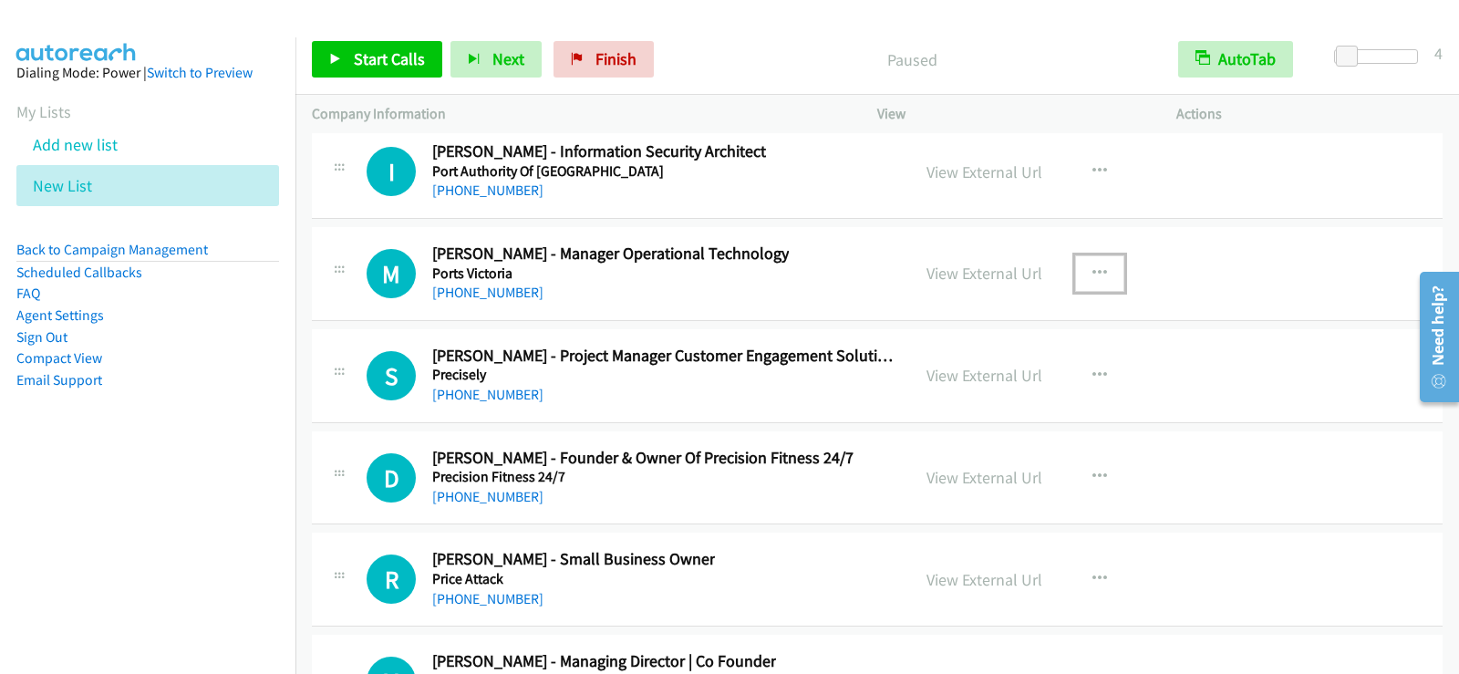
scroll to position [28493, 0]
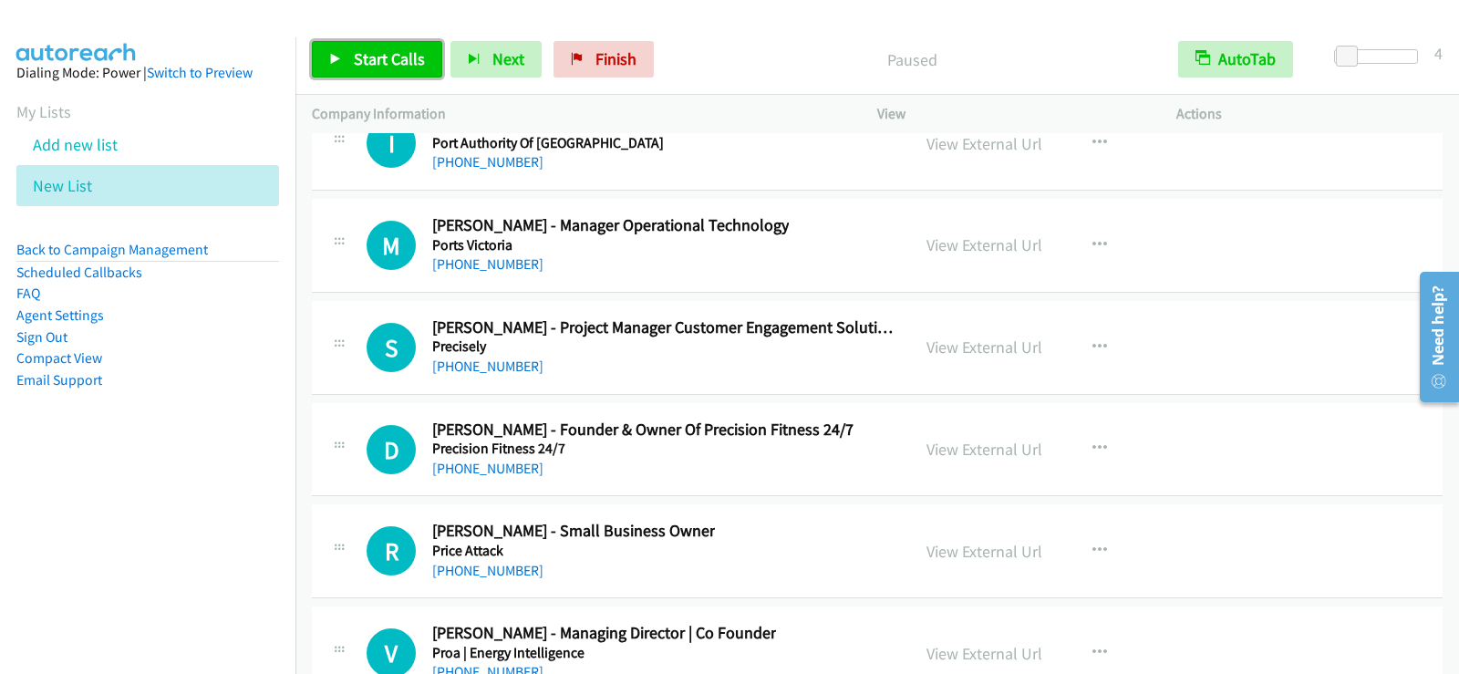
click at [403, 62] on span "Start Calls" at bounding box center [389, 58] width 71 height 21
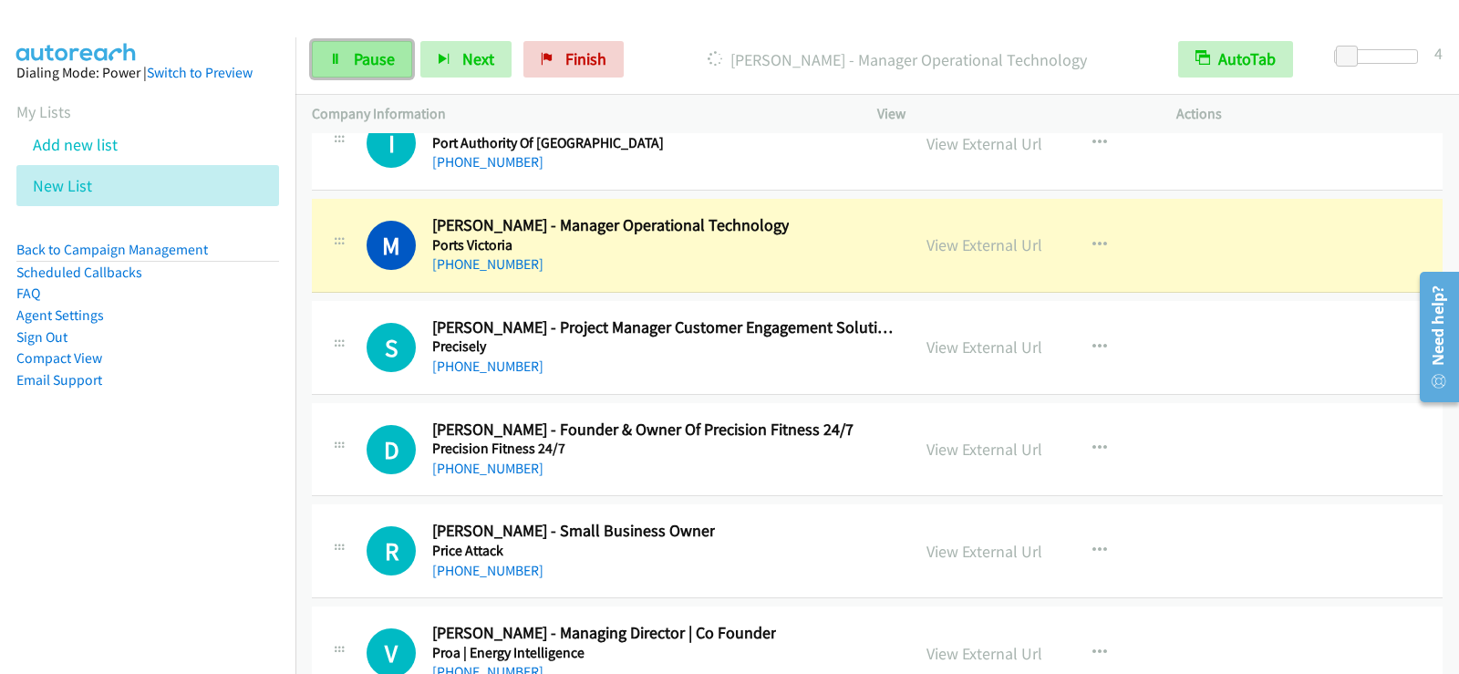
click at [378, 57] on span "Pause" at bounding box center [374, 58] width 41 height 21
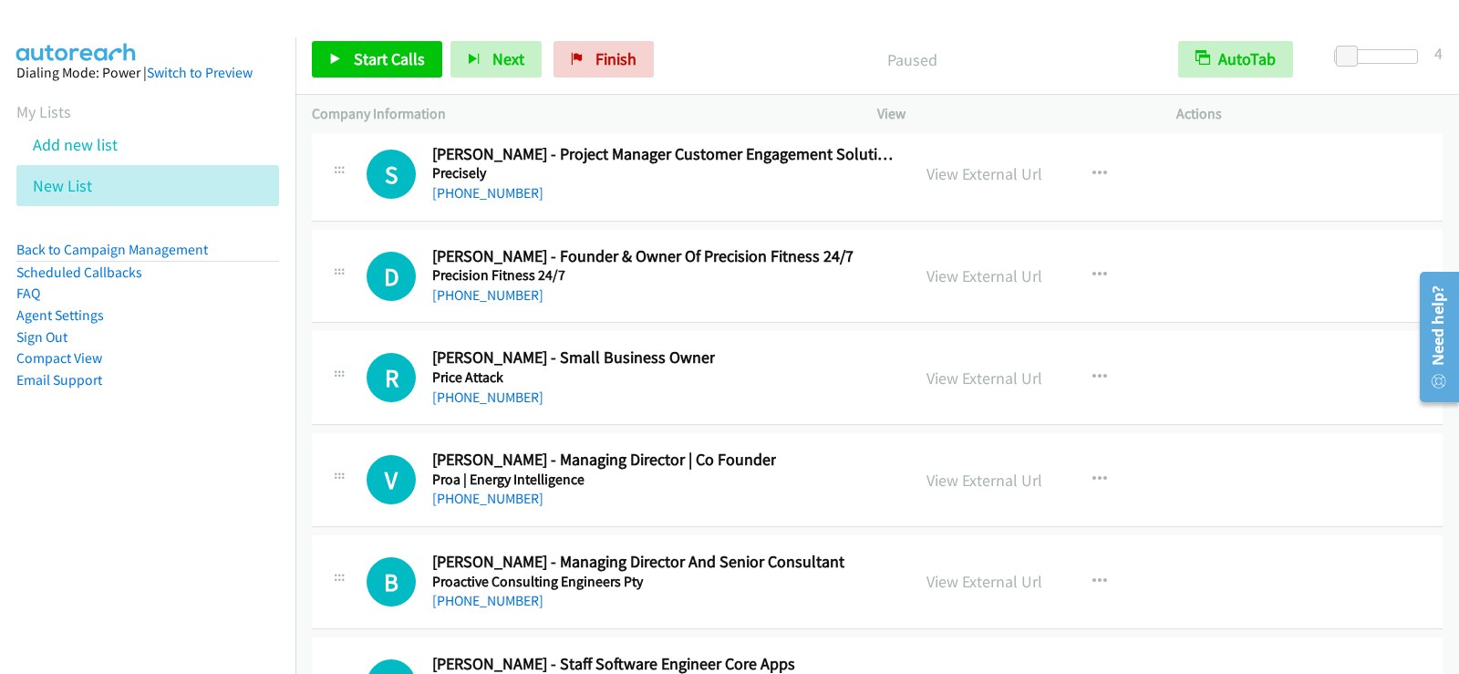
scroll to position [28675, 0]
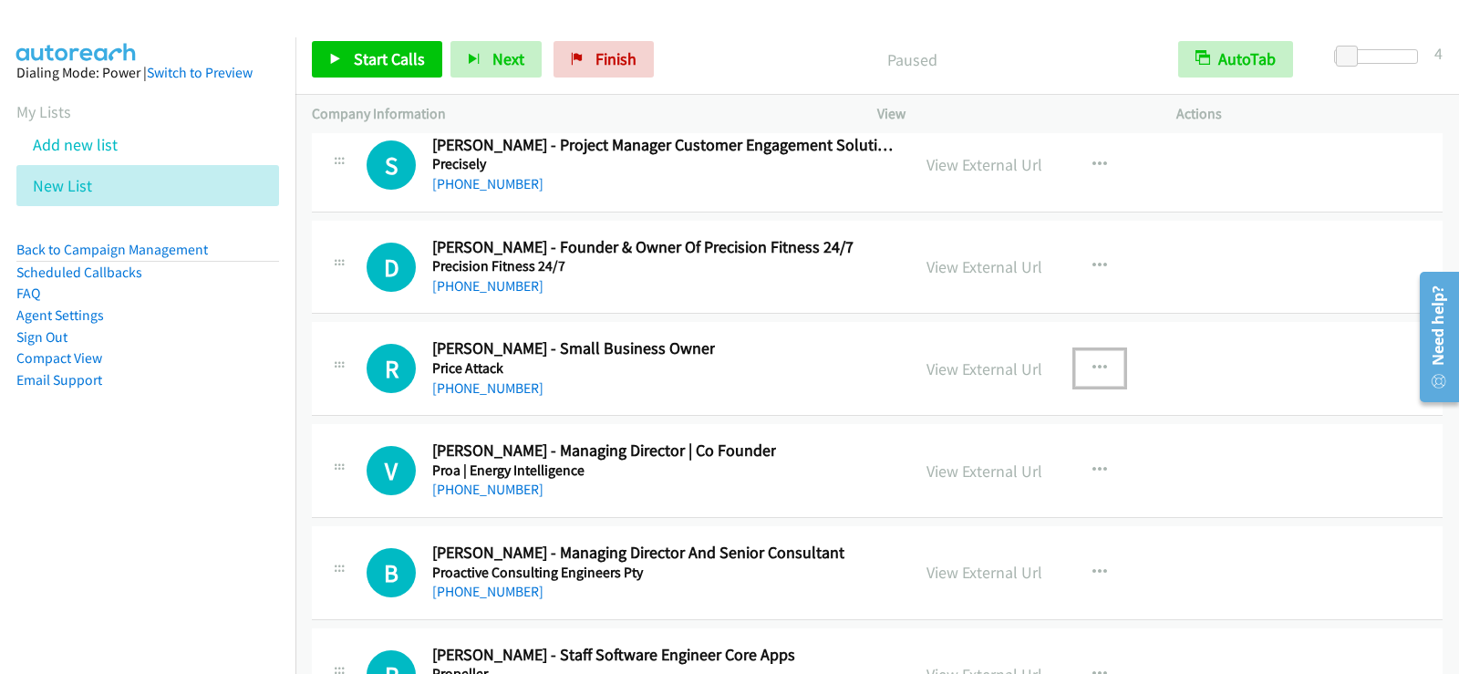
click at [1093, 368] on icon "button" at bounding box center [1100, 368] width 15 height 15
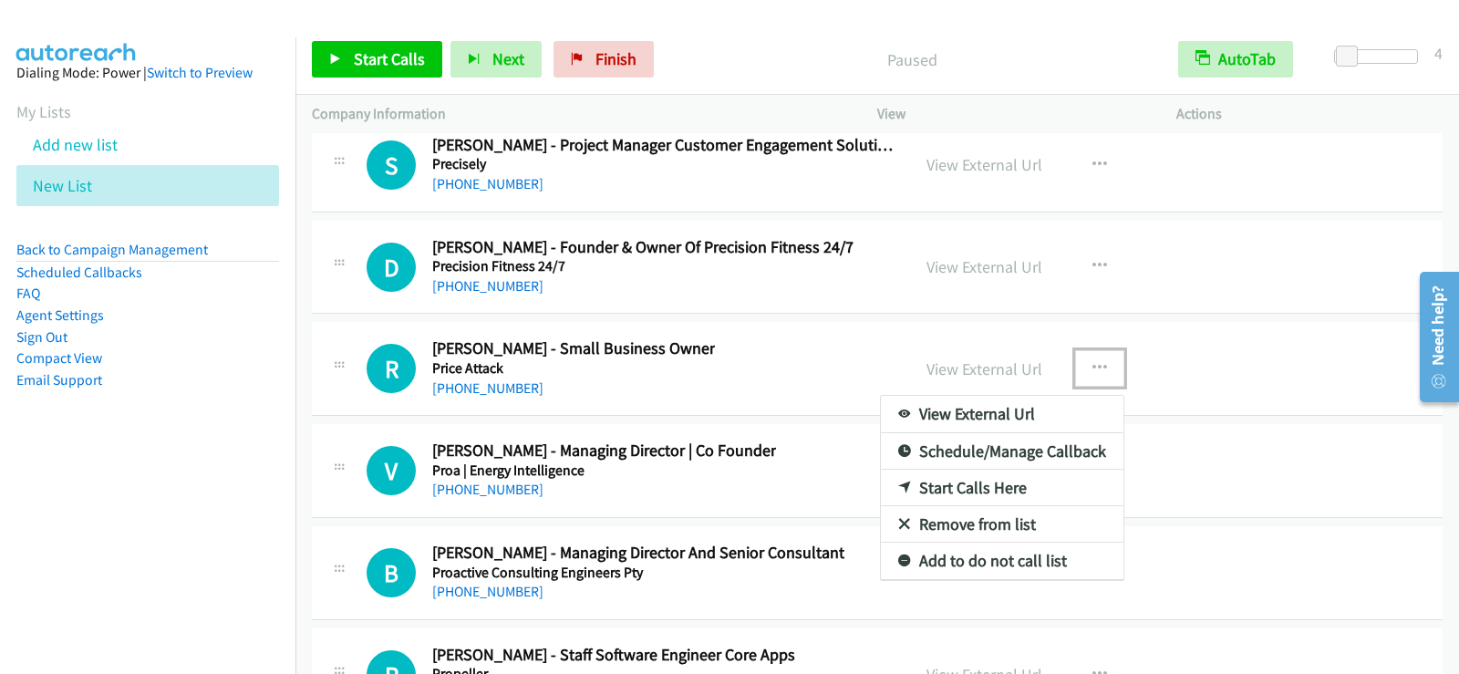
click at [985, 491] on link "Start Calls Here" at bounding box center [1002, 488] width 243 height 36
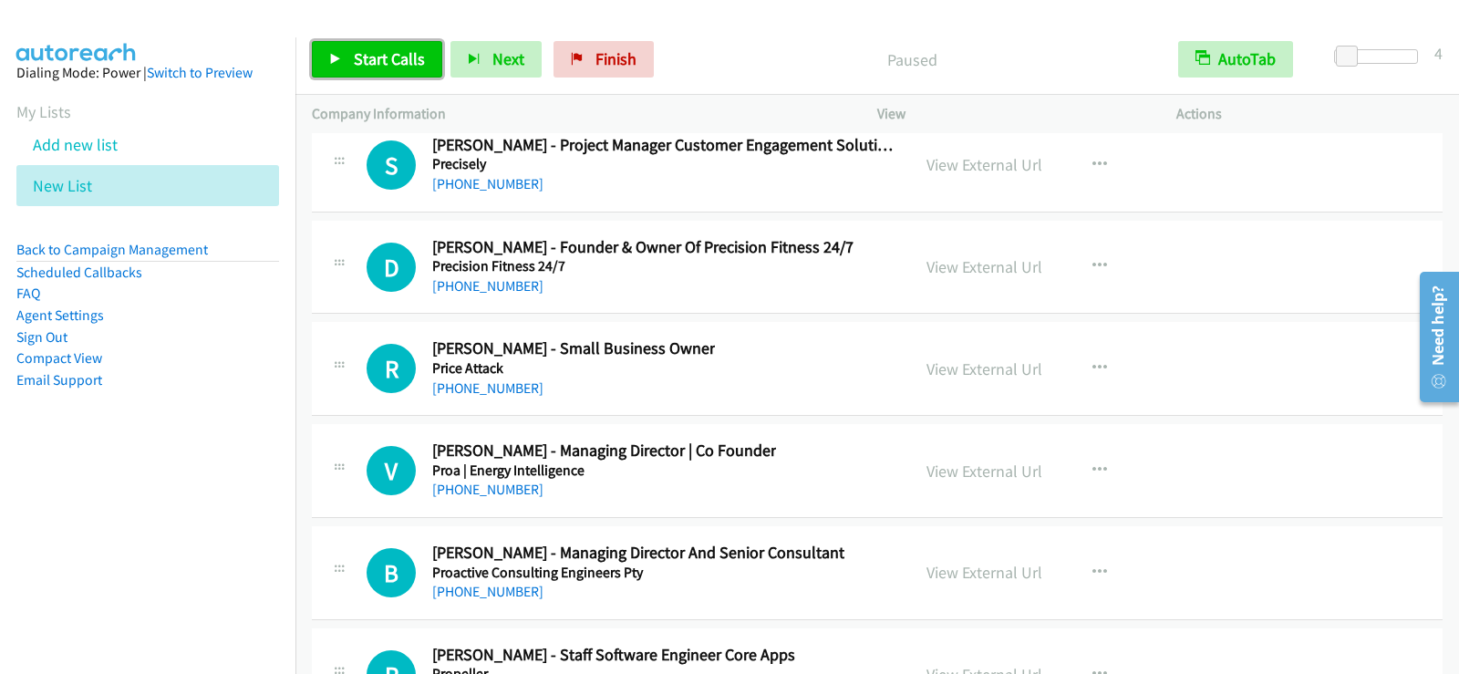
click at [418, 64] on span "Start Calls" at bounding box center [389, 58] width 71 height 21
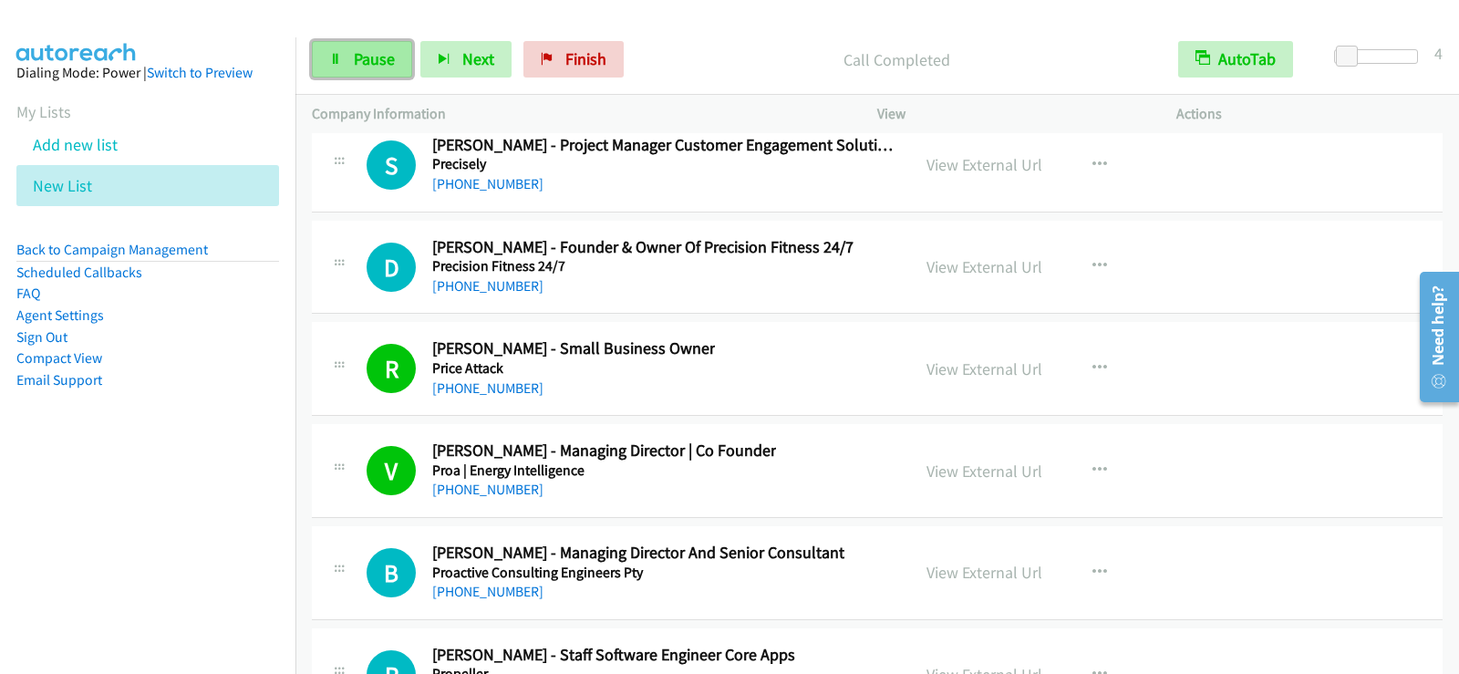
click at [372, 61] on span "Pause" at bounding box center [374, 58] width 41 height 21
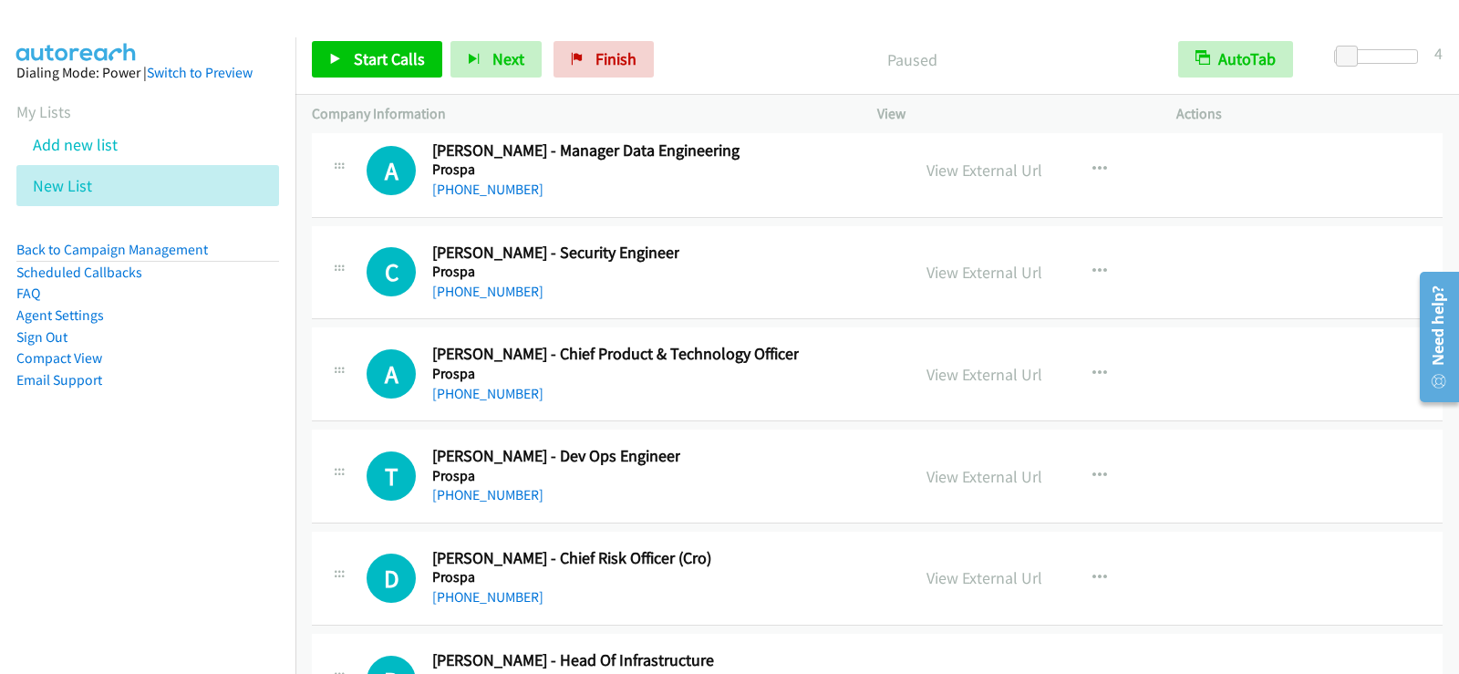
scroll to position [29313, 0]
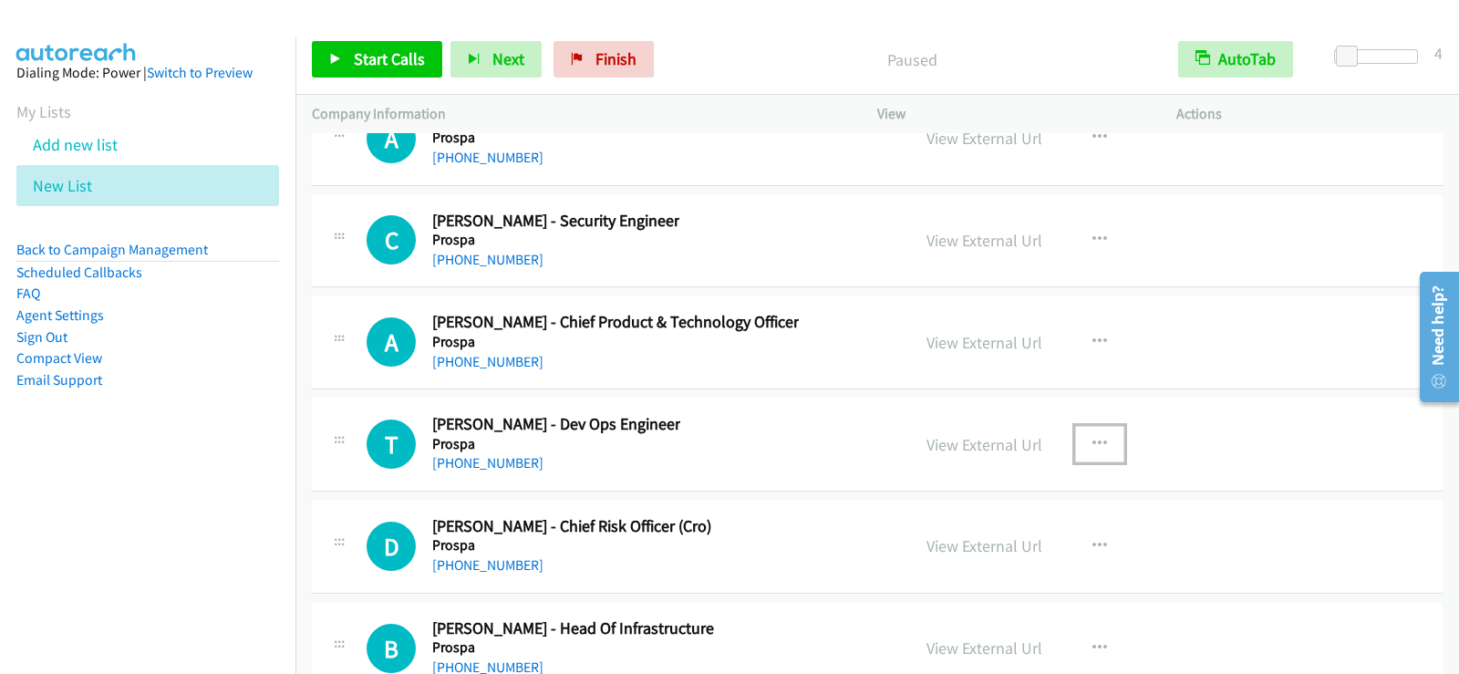
click at [1089, 433] on button "button" at bounding box center [1099, 444] width 49 height 36
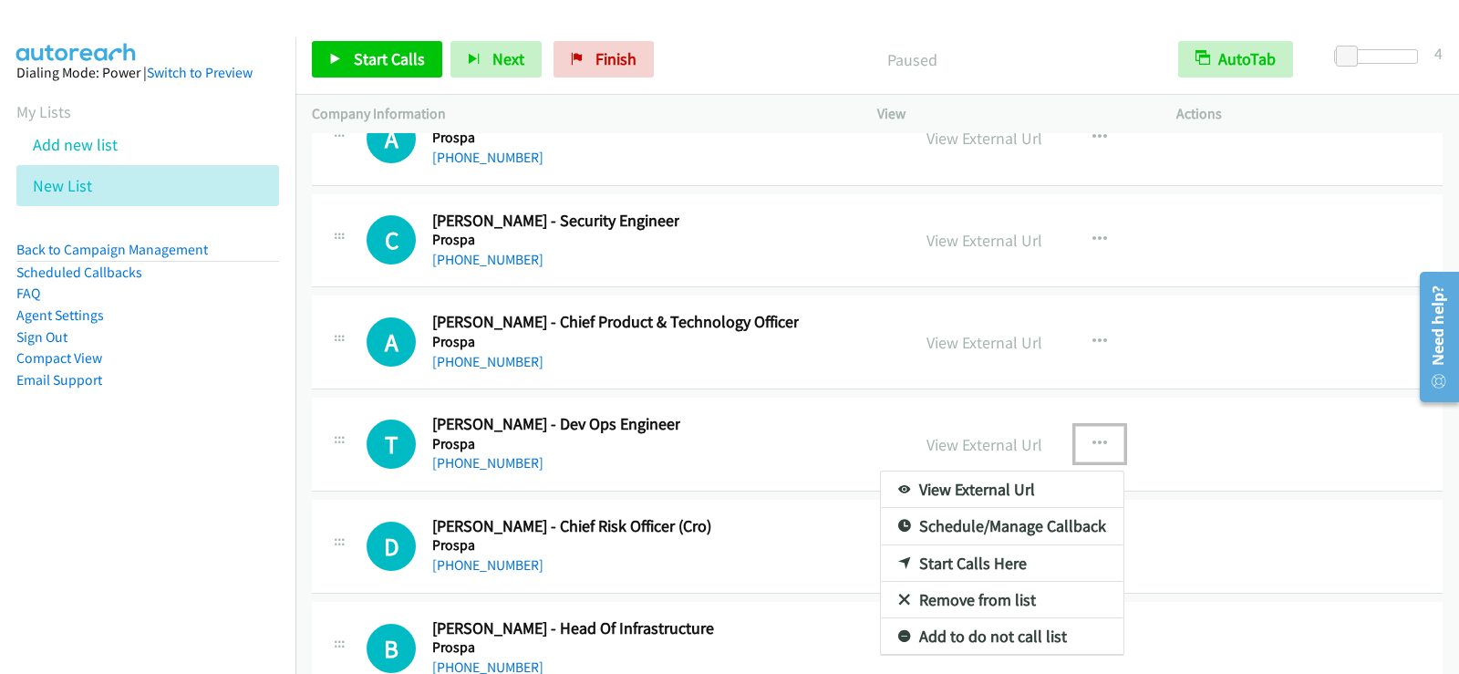
click at [931, 561] on link "Start Calls Here" at bounding box center [1002, 563] width 243 height 36
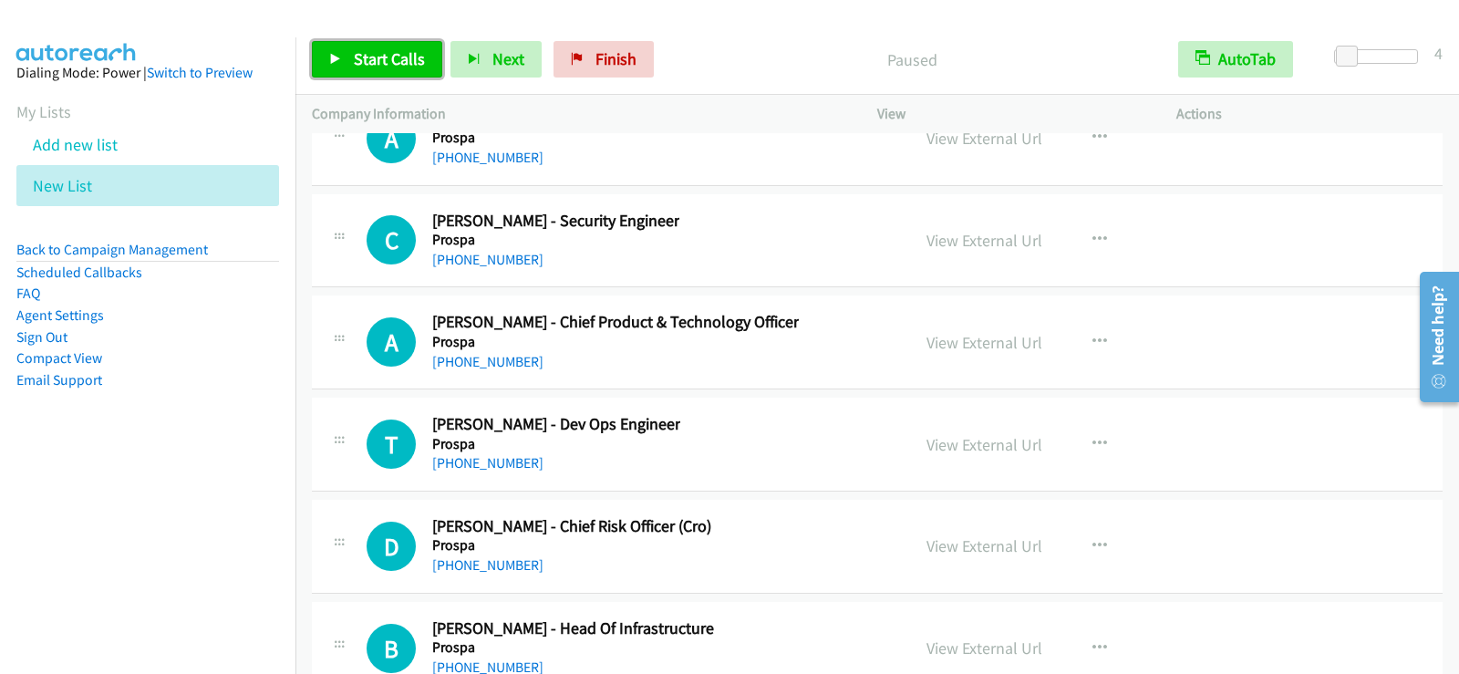
click at [375, 57] on span "Start Calls" at bounding box center [389, 58] width 71 height 21
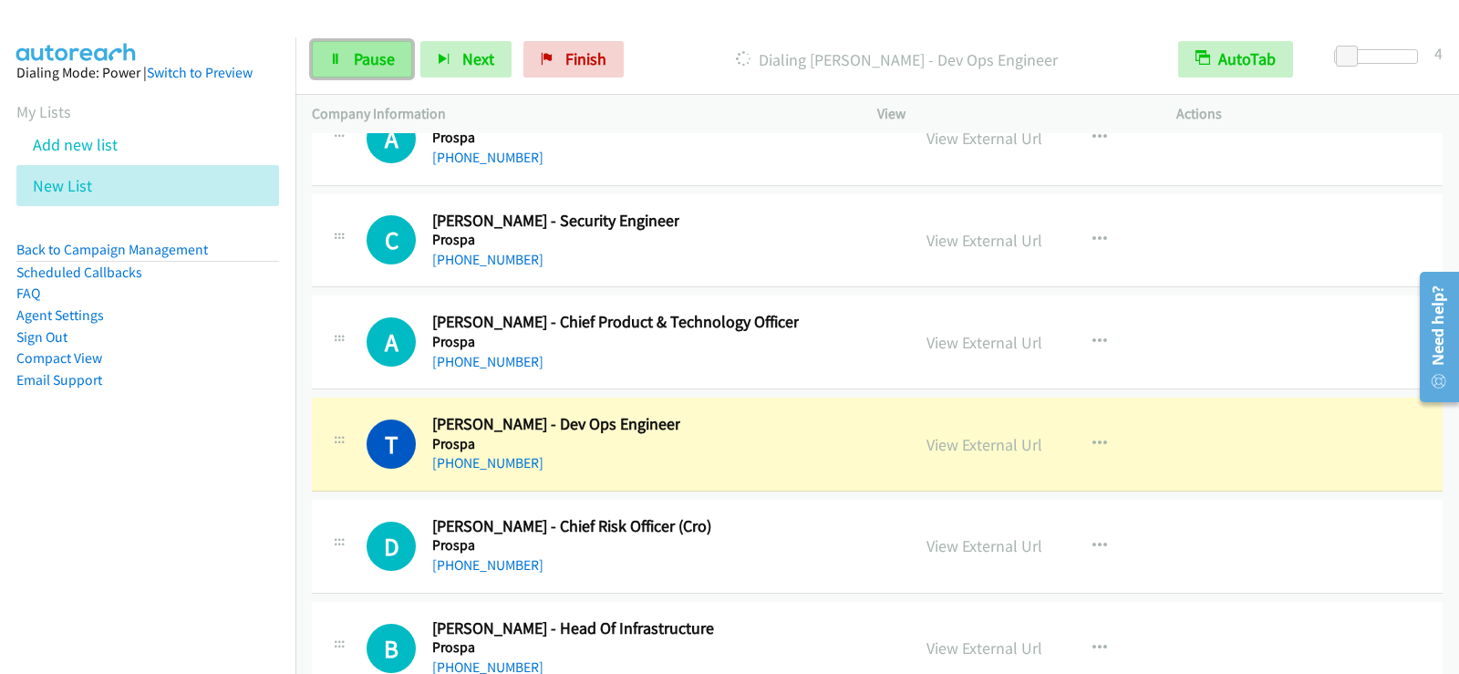
drag, startPoint x: 399, startPoint y: 56, endPoint x: 397, endPoint y: 74, distance: 18.3
click at [399, 56] on link "Pause" at bounding box center [362, 59] width 100 height 36
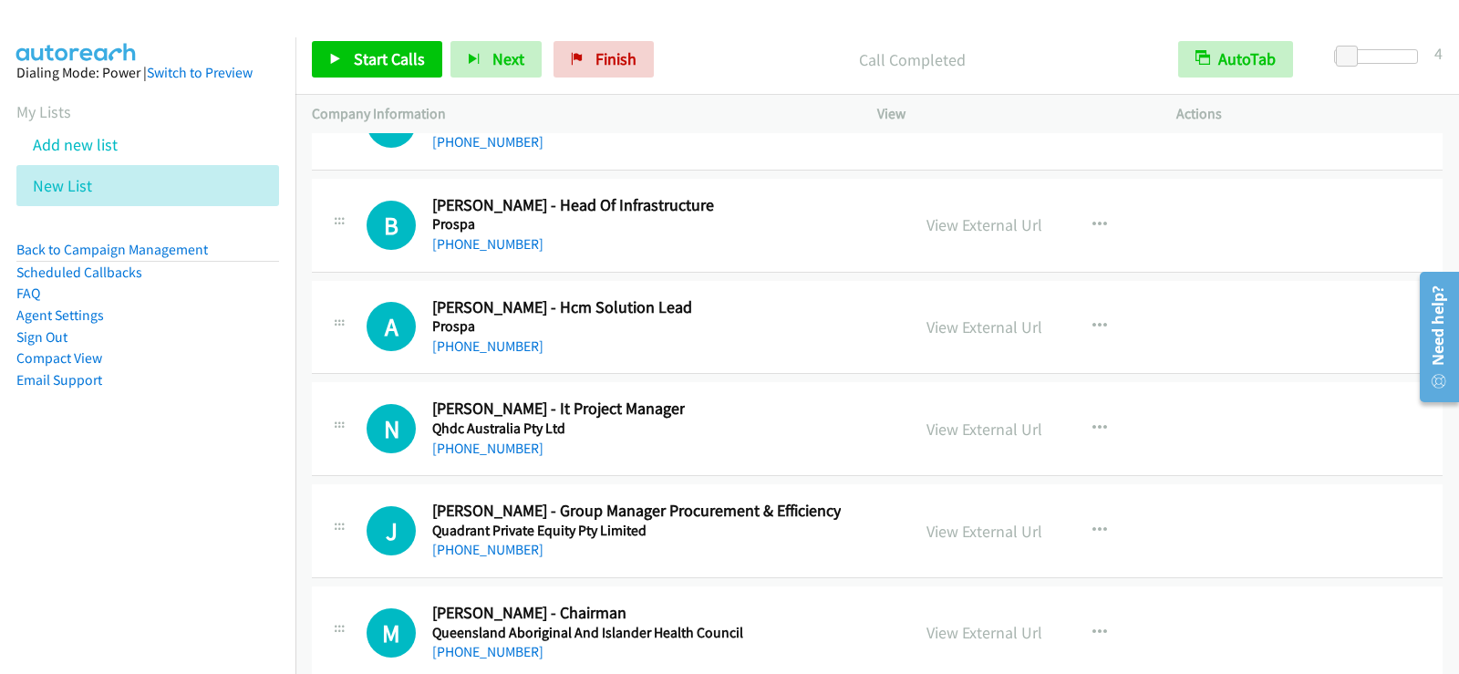
scroll to position [29769, 0]
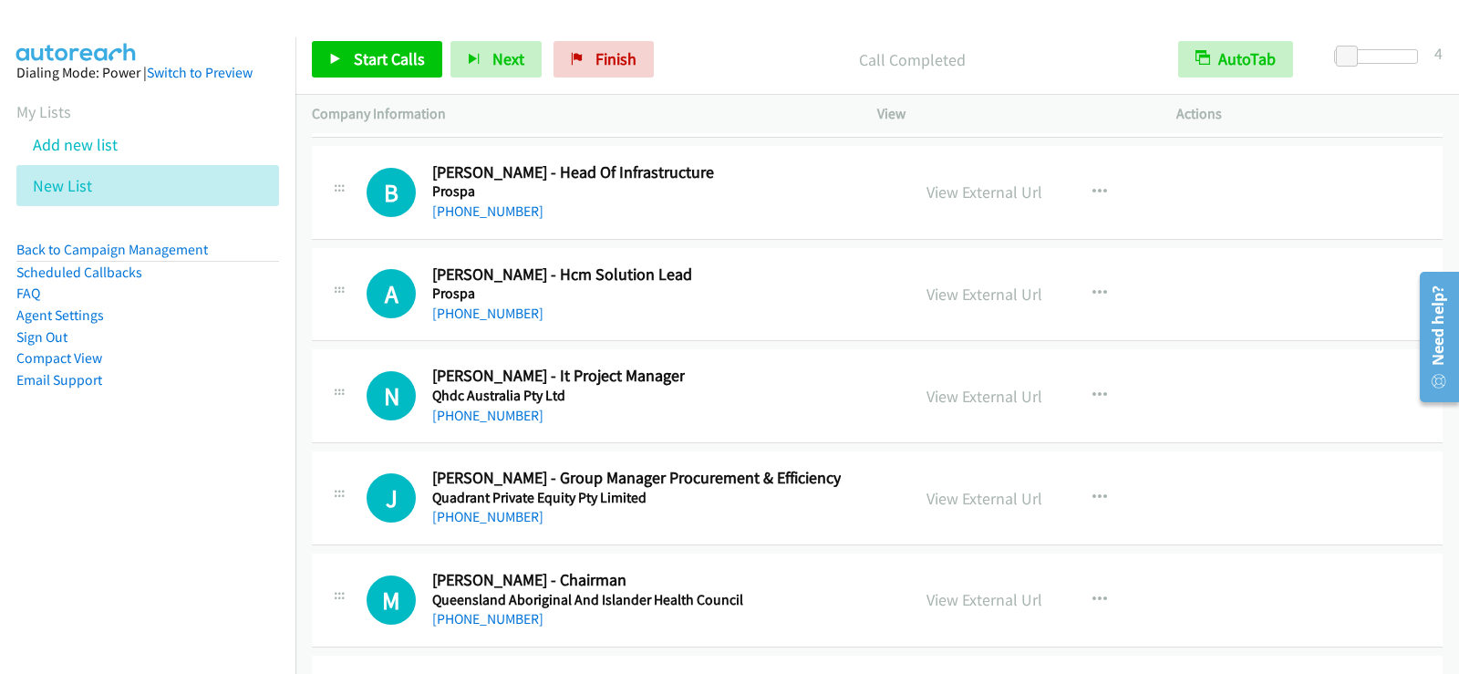
drag, startPoint x: 739, startPoint y: 388, endPoint x: 768, endPoint y: 389, distance: 29.2
click at [739, 388] on div "N Callback Scheduled Nicholas Tod - It Project Manager Qhdc Australia Pty Ltd A…" at bounding box center [630, 396] width 527 height 60
click at [1098, 393] on icon "button" at bounding box center [1100, 396] width 15 height 15
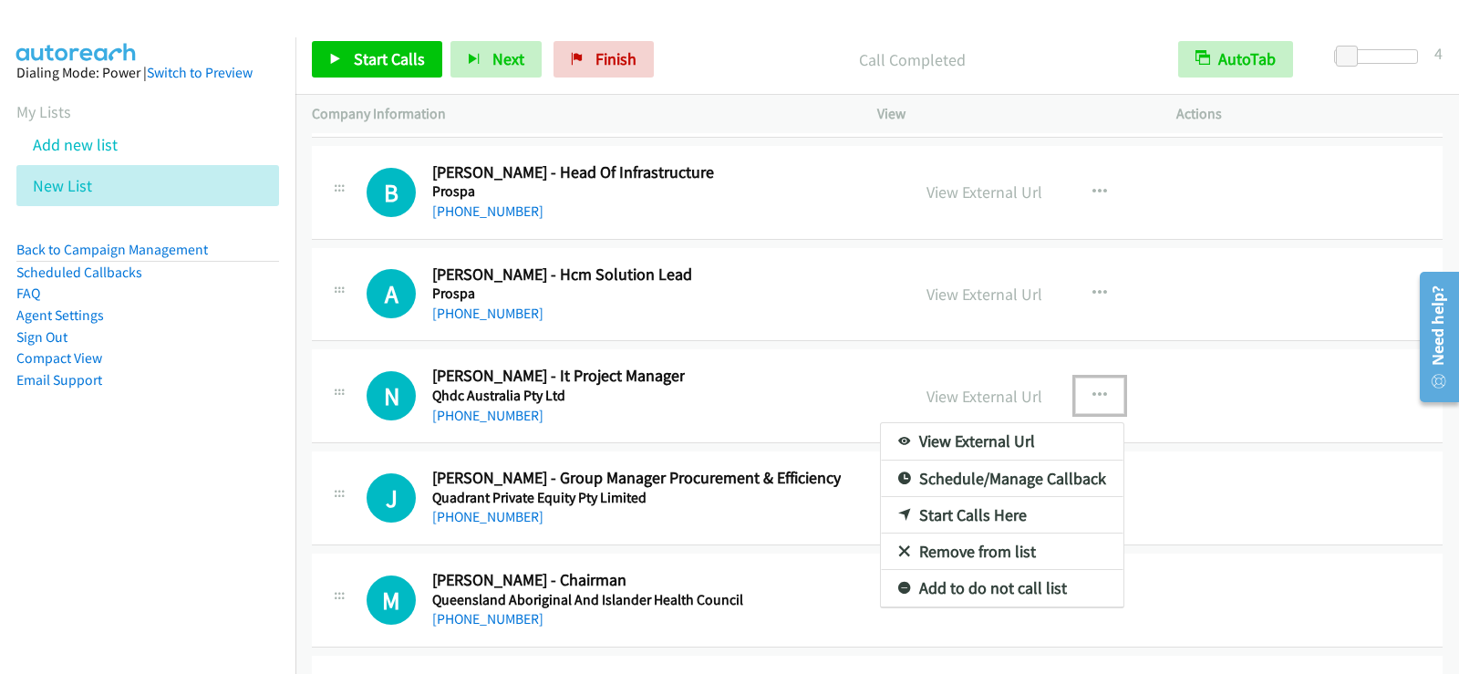
click at [1005, 511] on link "Start Calls Here" at bounding box center [1002, 515] width 243 height 36
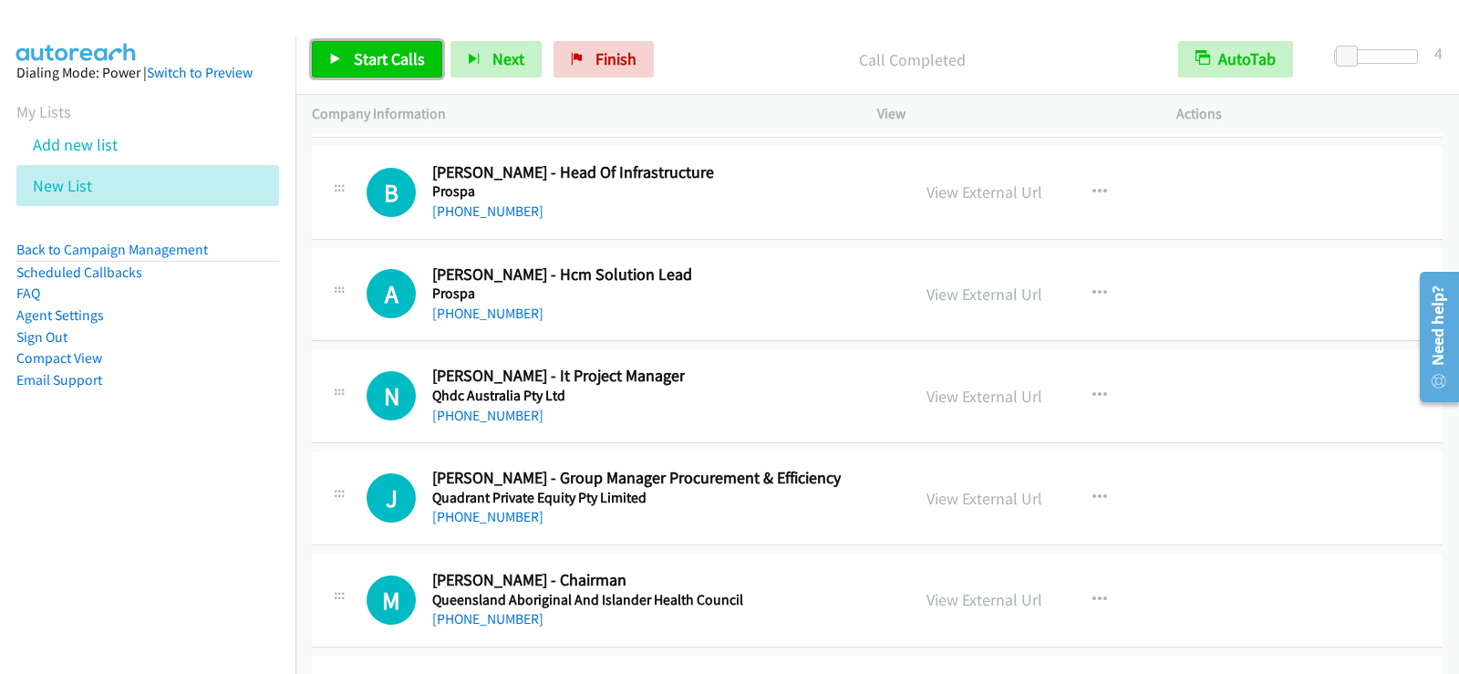
click at [384, 63] on span "Start Calls" at bounding box center [389, 58] width 71 height 21
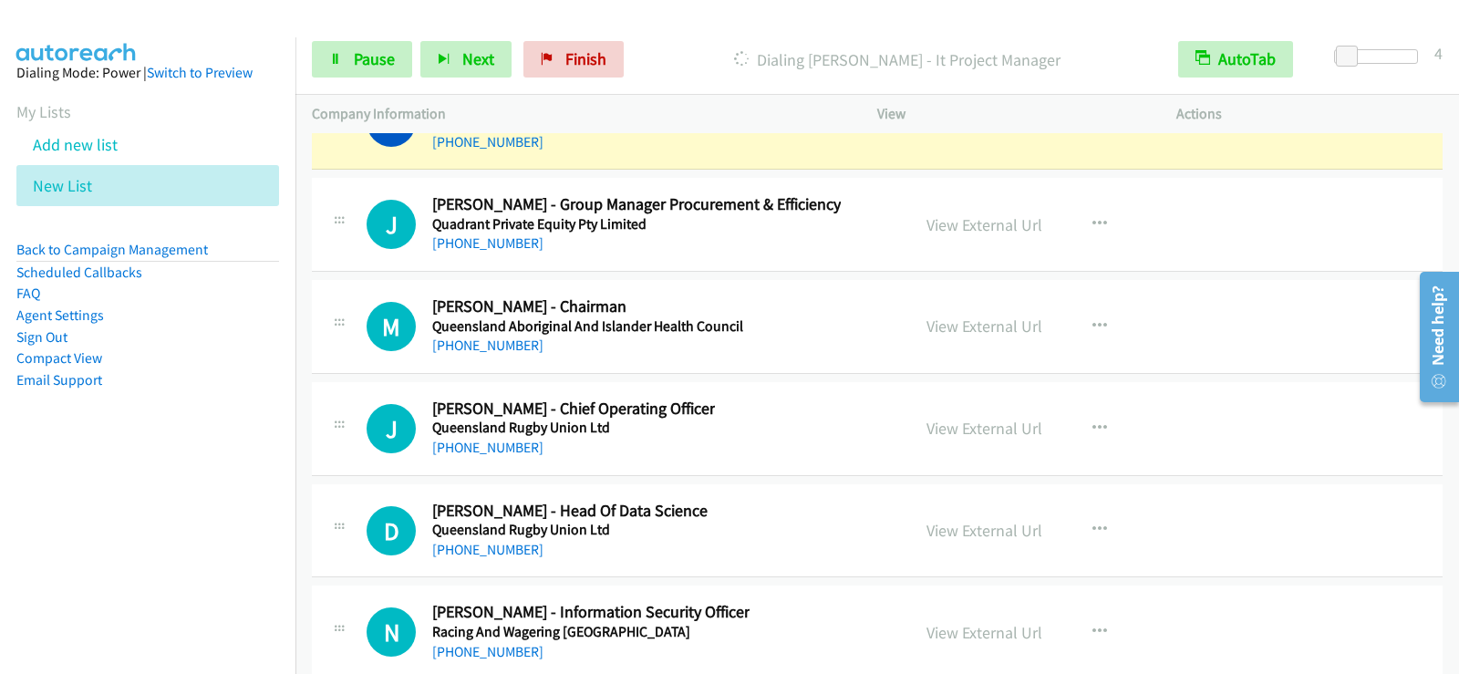
scroll to position [29952, 0]
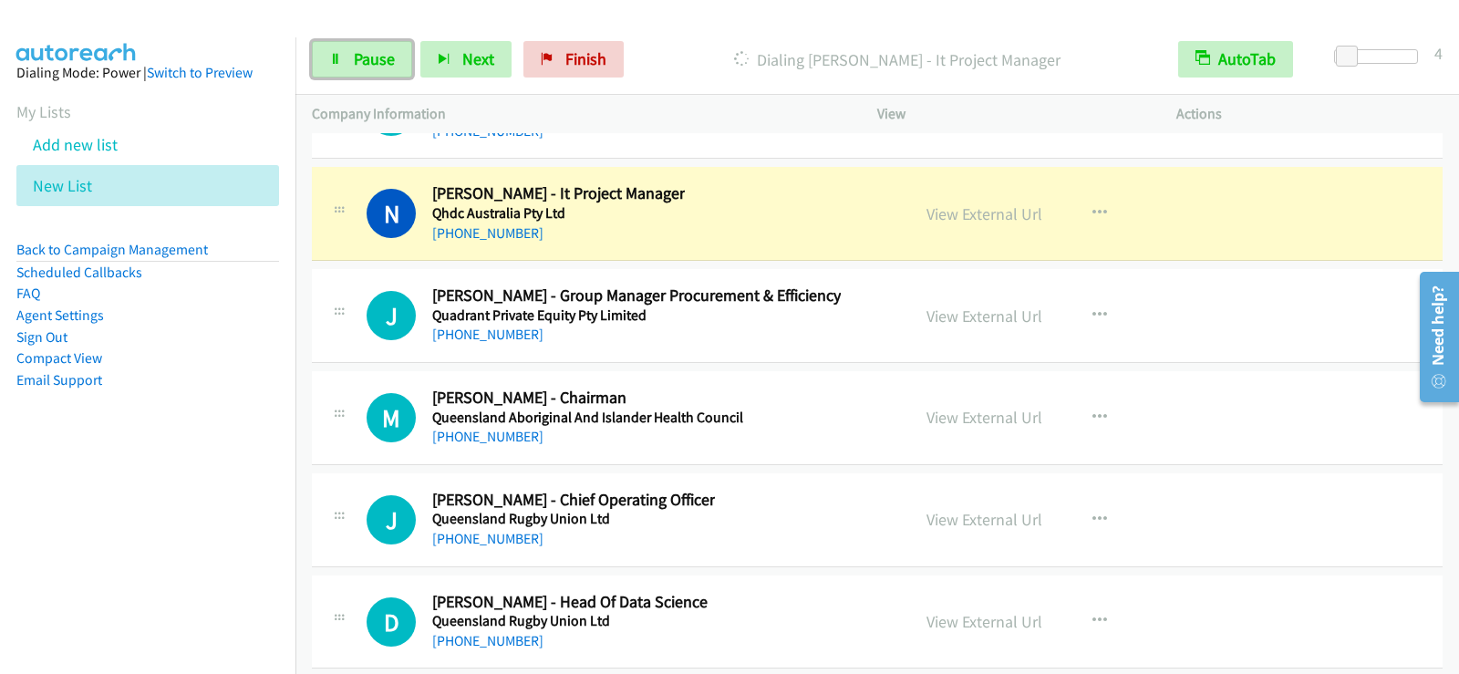
drag, startPoint x: 392, startPoint y: 59, endPoint x: 392, endPoint y: 88, distance: 29.2
click at [392, 59] on span "Pause" at bounding box center [374, 58] width 41 height 21
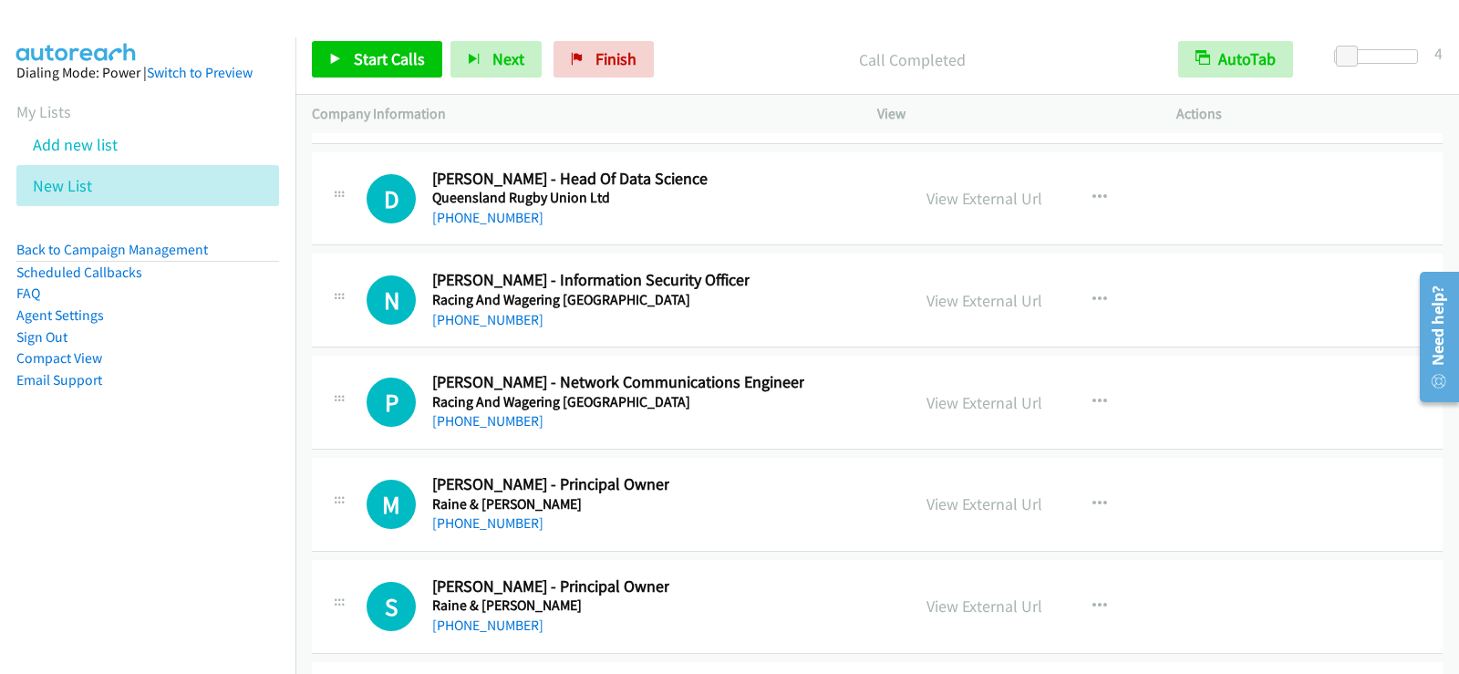
scroll to position [30408, 0]
